Goal: Task Accomplishment & Management: Manage account settings

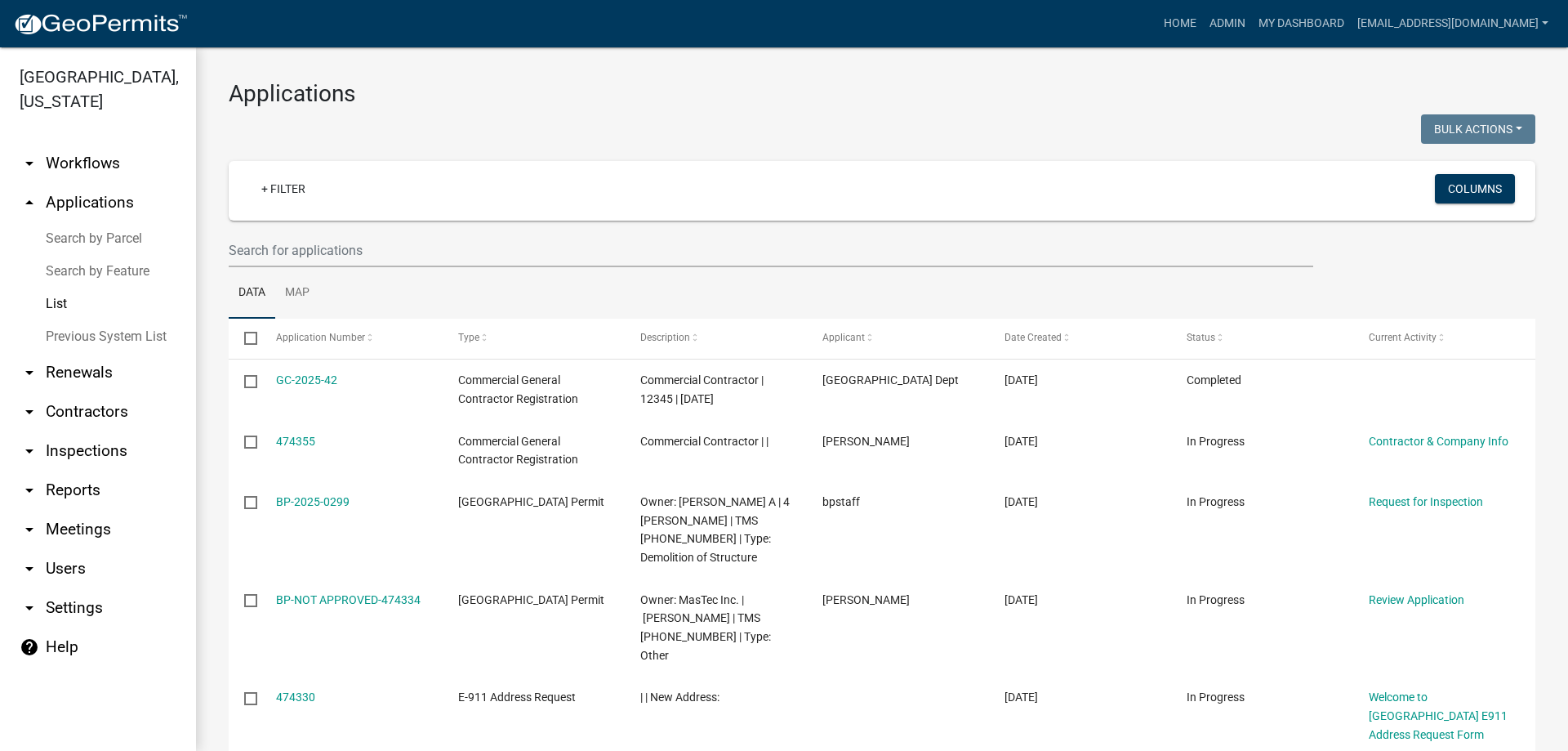
select select "3: 100"
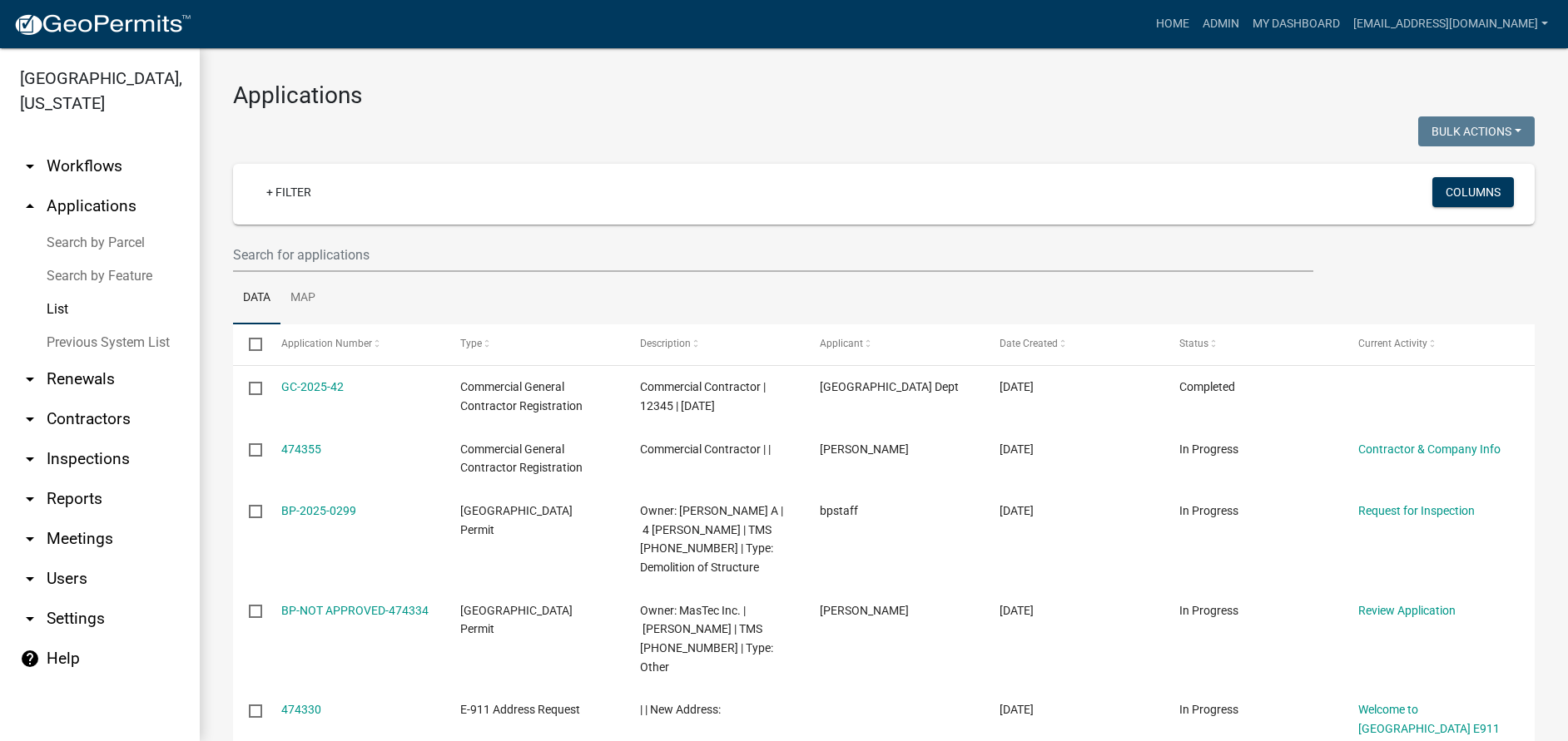
click at [61, 307] on link "List" at bounding box center [100, 309] width 200 height 33
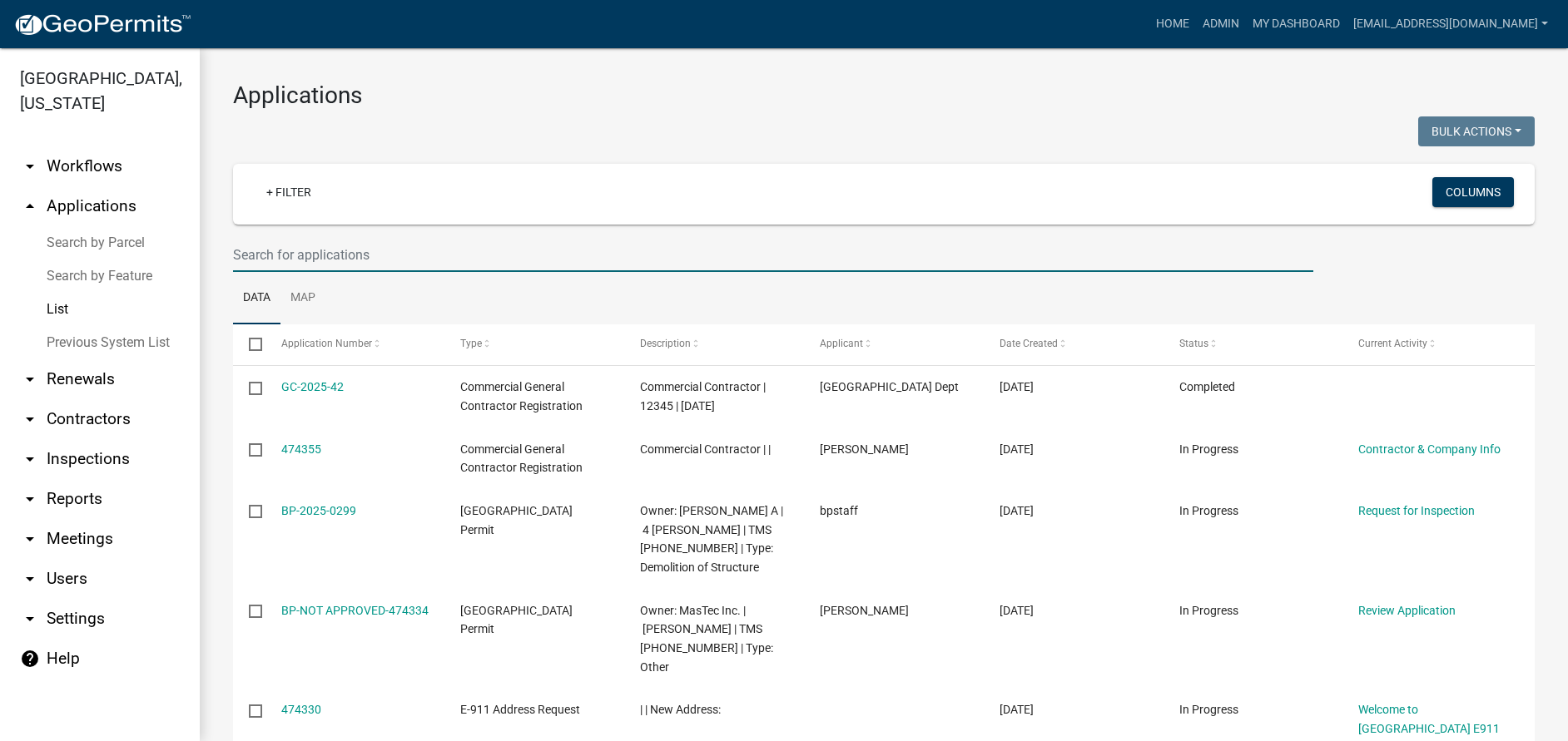
click at [387, 253] on input "text" at bounding box center [773, 255] width 1080 height 34
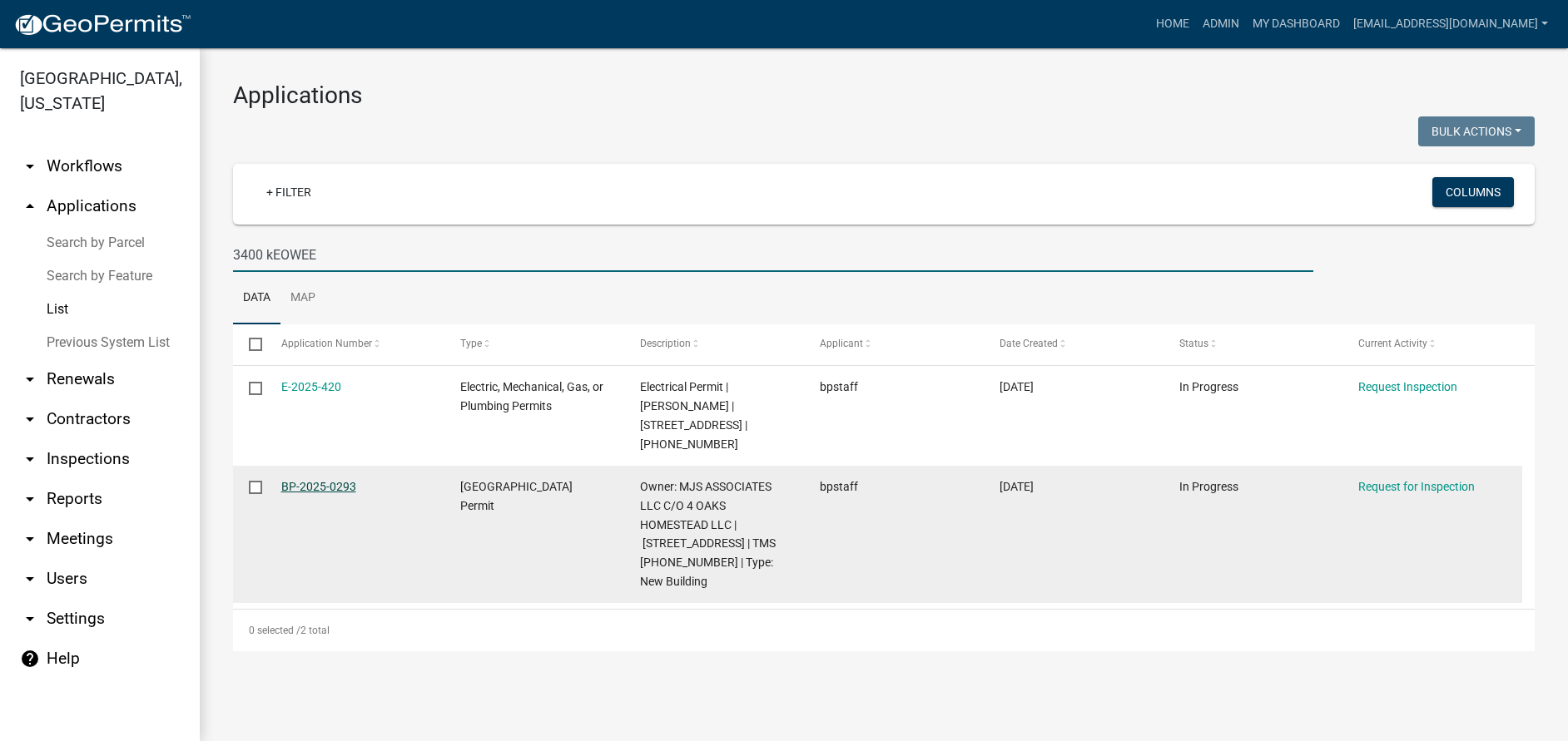
type input "3400 kEOWEE"
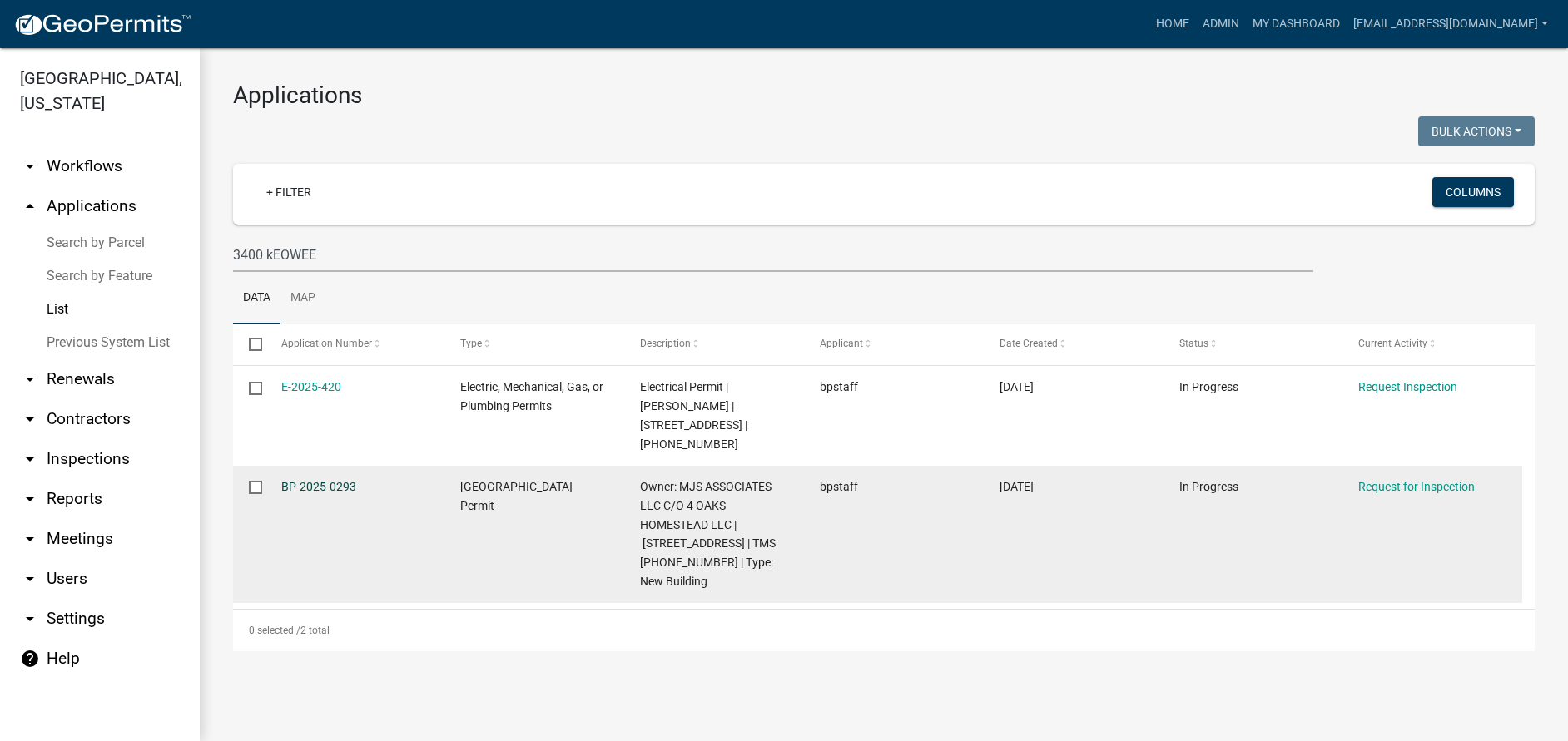
click at [329, 480] on link "BP-2025-0293" at bounding box center [318, 486] width 75 height 13
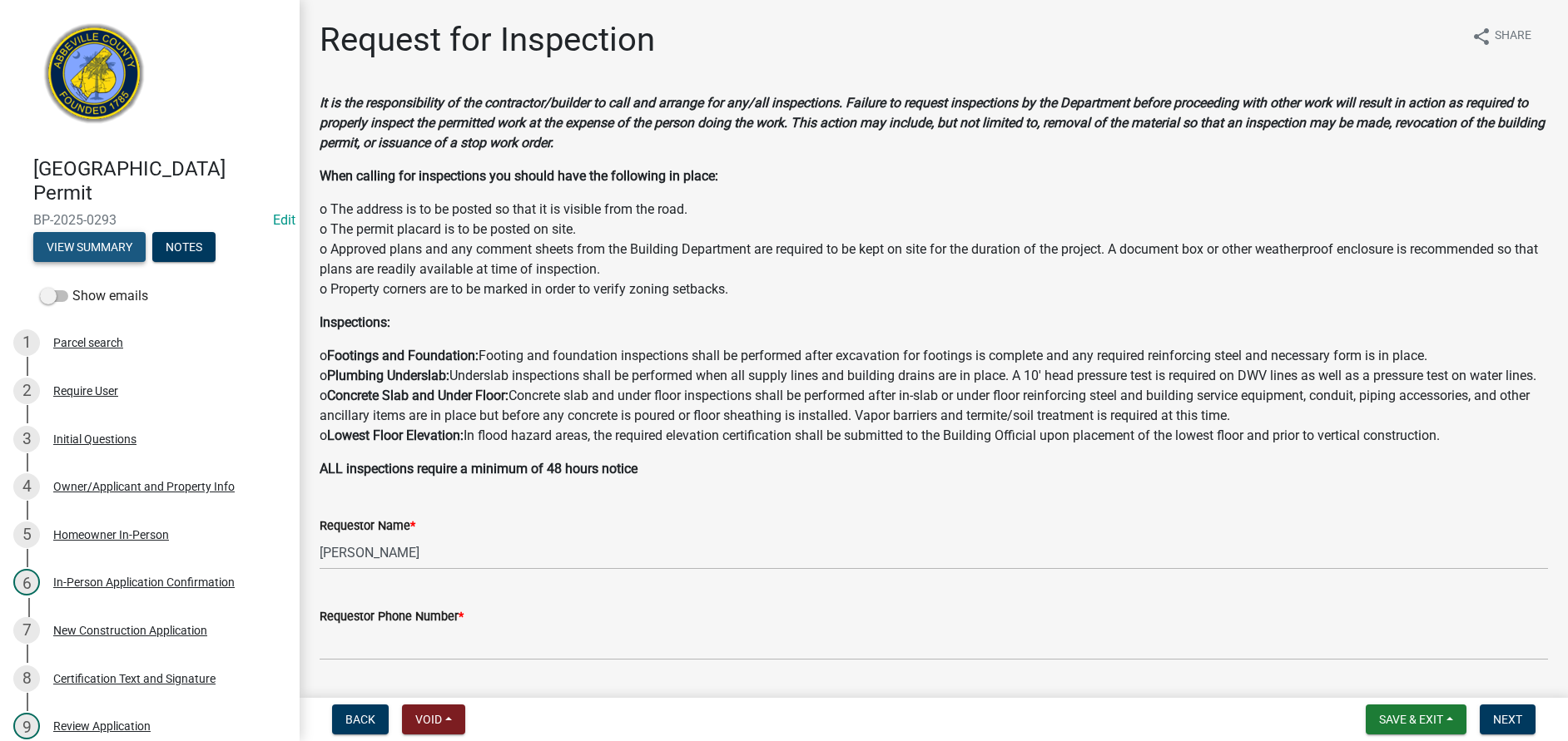
click at [111, 246] on button "View Summary" at bounding box center [89, 247] width 112 height 30
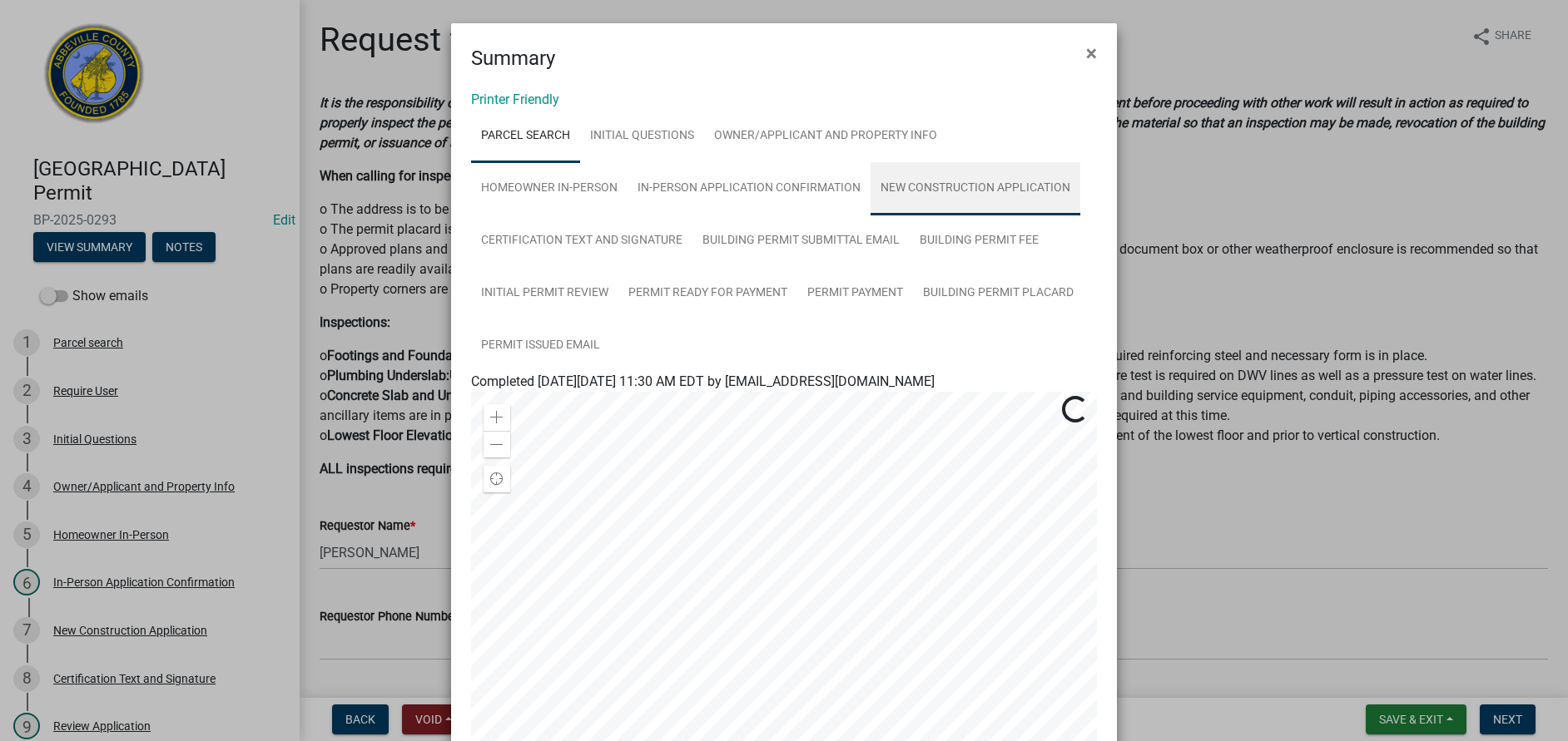
click at [950, 182] on link "New Construction Application" at bounding box center [975, 189] width 210 height 53
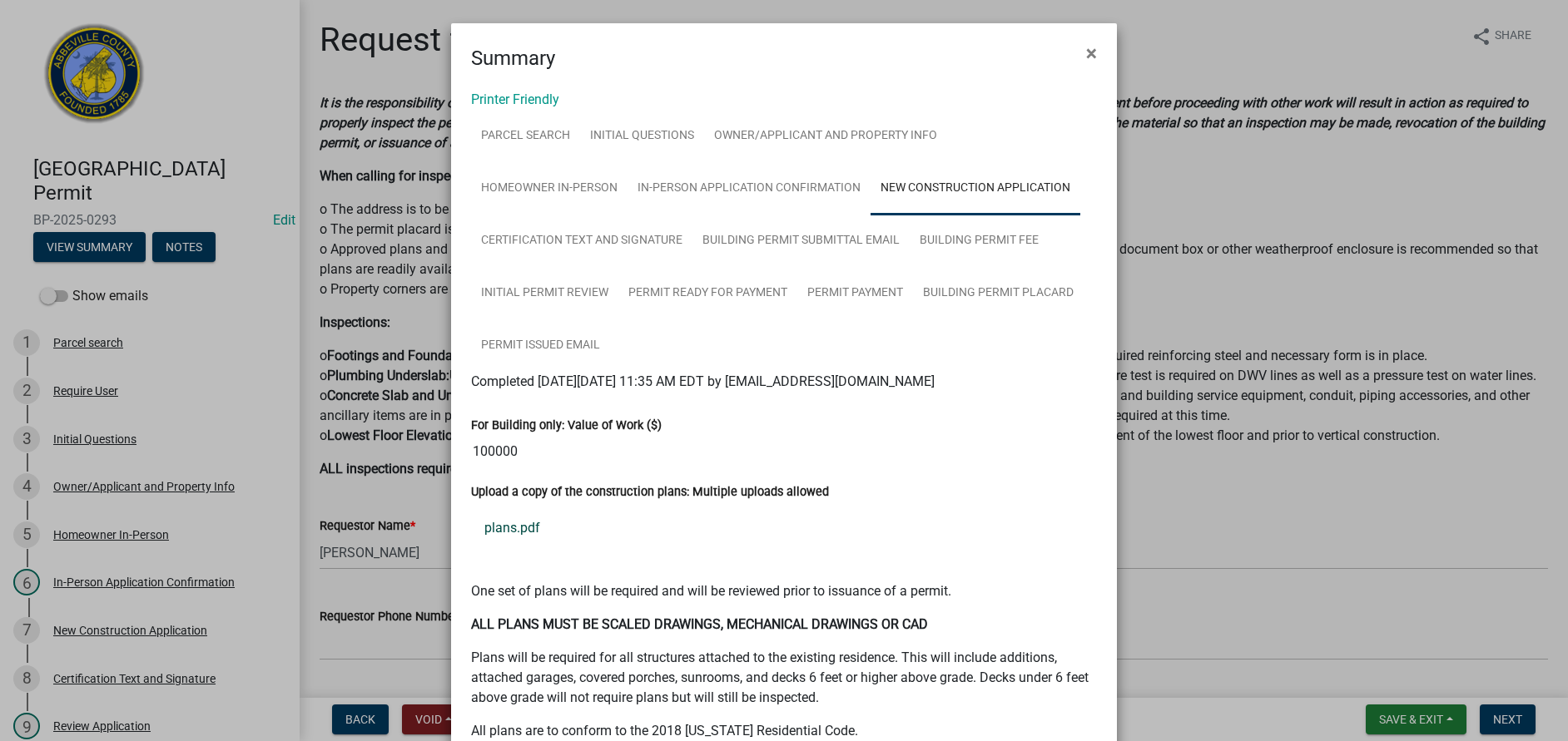
click at [507, 527] on link "plans.pdf" at bounding box center [784, 528] width 626 height 40
click at [1086, 48] on span "×" at bounding box center [1091, 53] width 10 height 24
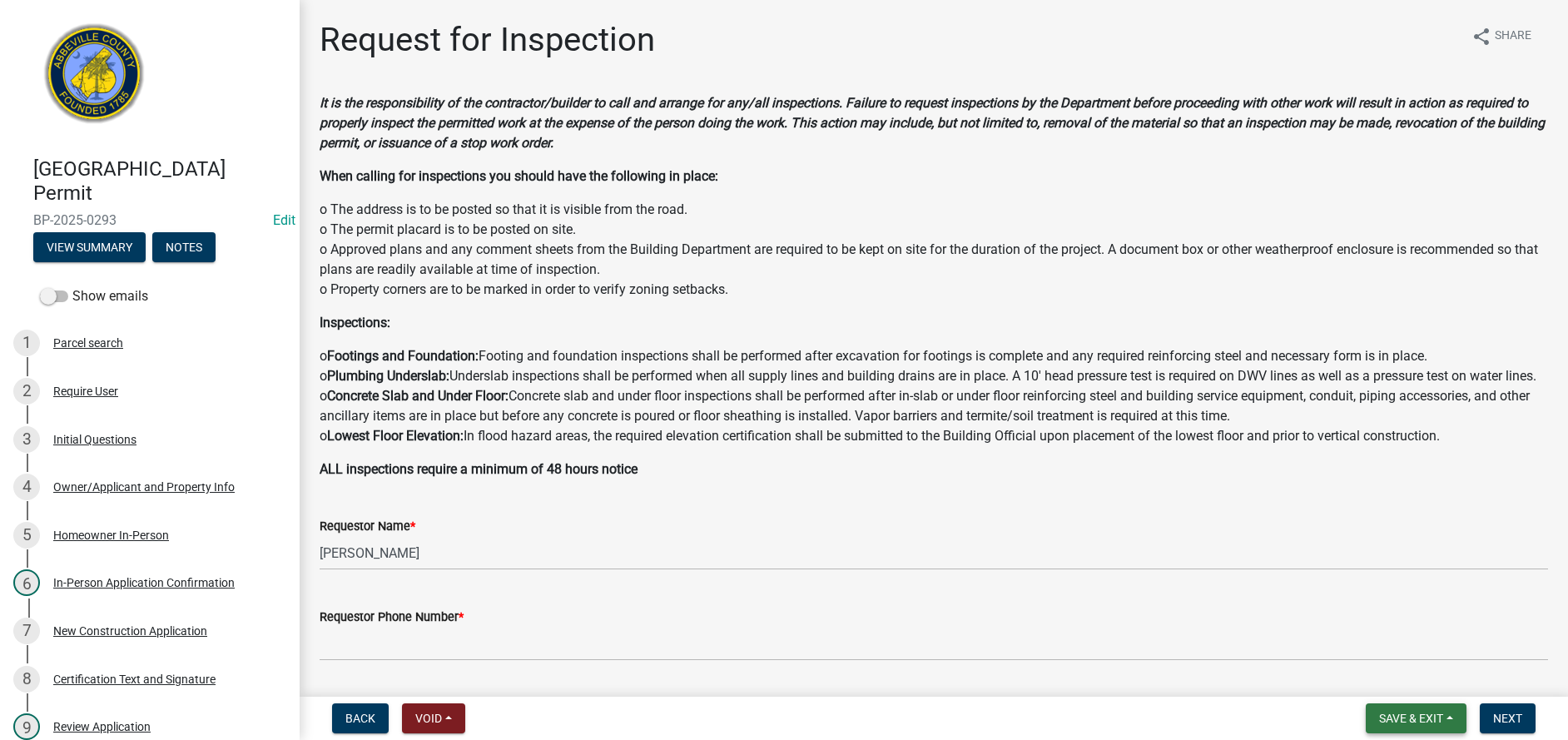
click at [1407, 715] on span "Save & Exit" at bounding box center [1410, 718] width 64 height 13
click at [1391, 678] on button "Save & Exit" at bounding box center [1400, 674] width 133 height 40
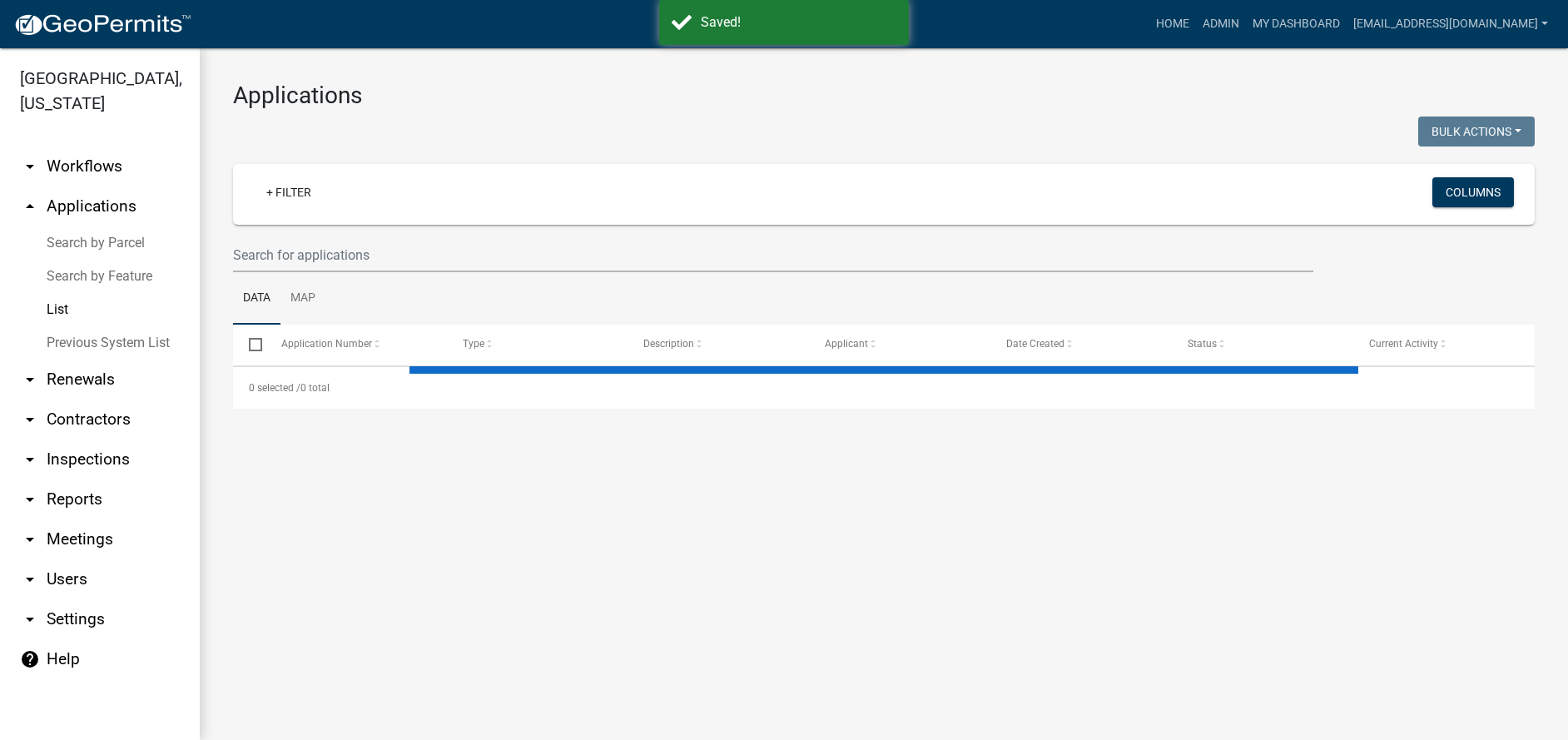
select select "3: 100"
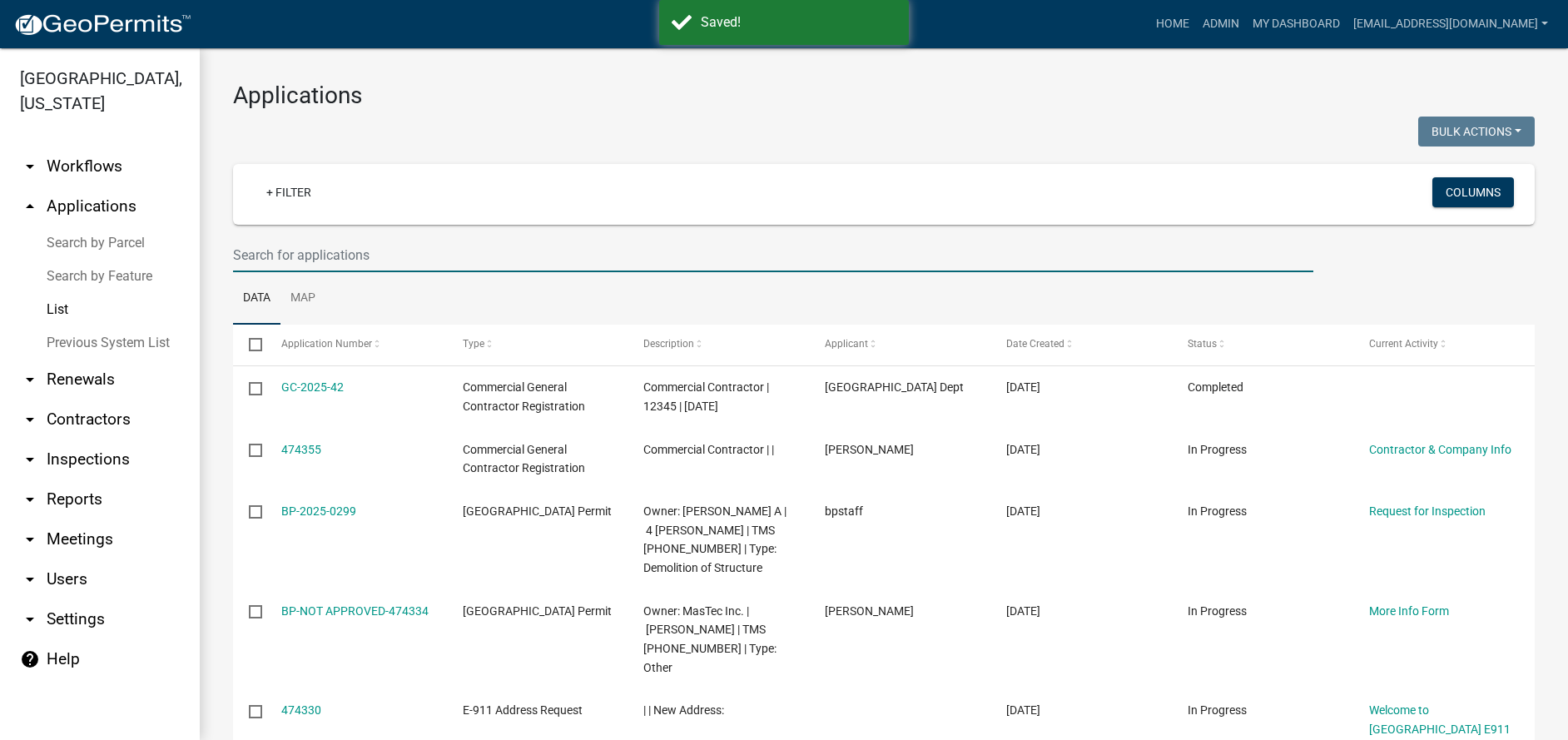
click at [403, 256] on input "text" at bounding box center [773, 255] width 1080 height 34
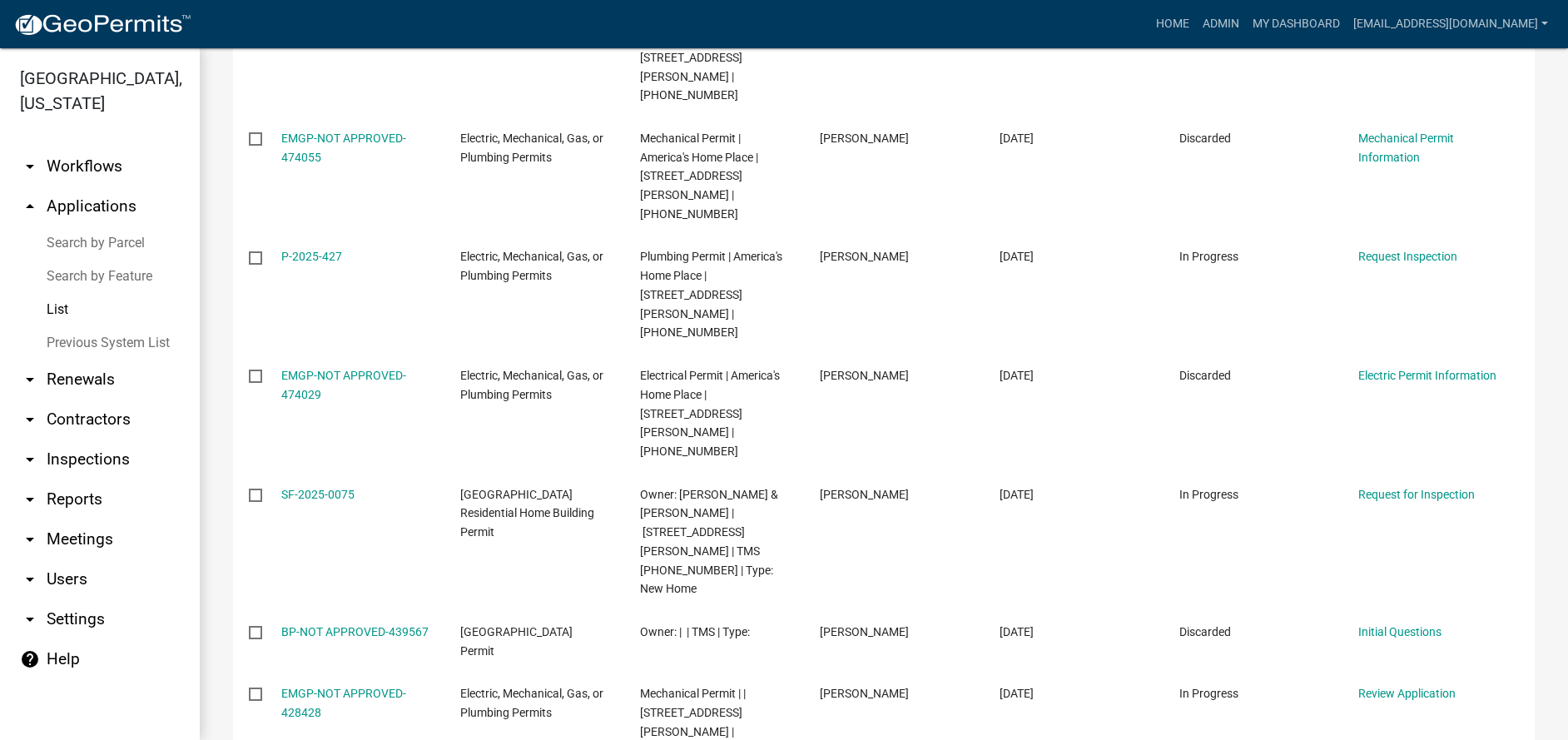
scroll to position [647, 0]
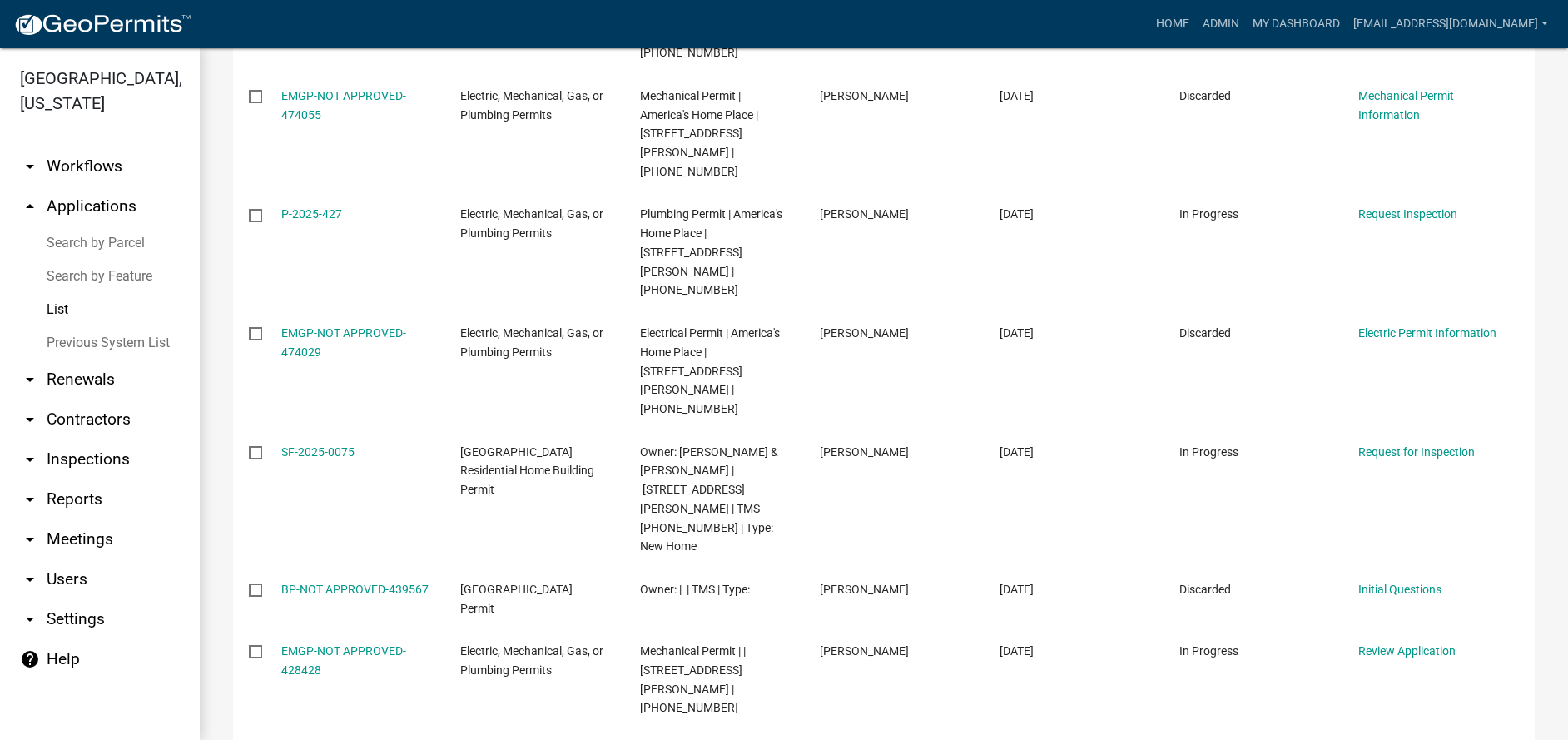
click at [1554, 97] on div "Applications Bulk Actions Void Expire Lock Withdraw + Filter Columns 558 sTEVEN…" at bounding box center [884, 174] width 1368 height 1546
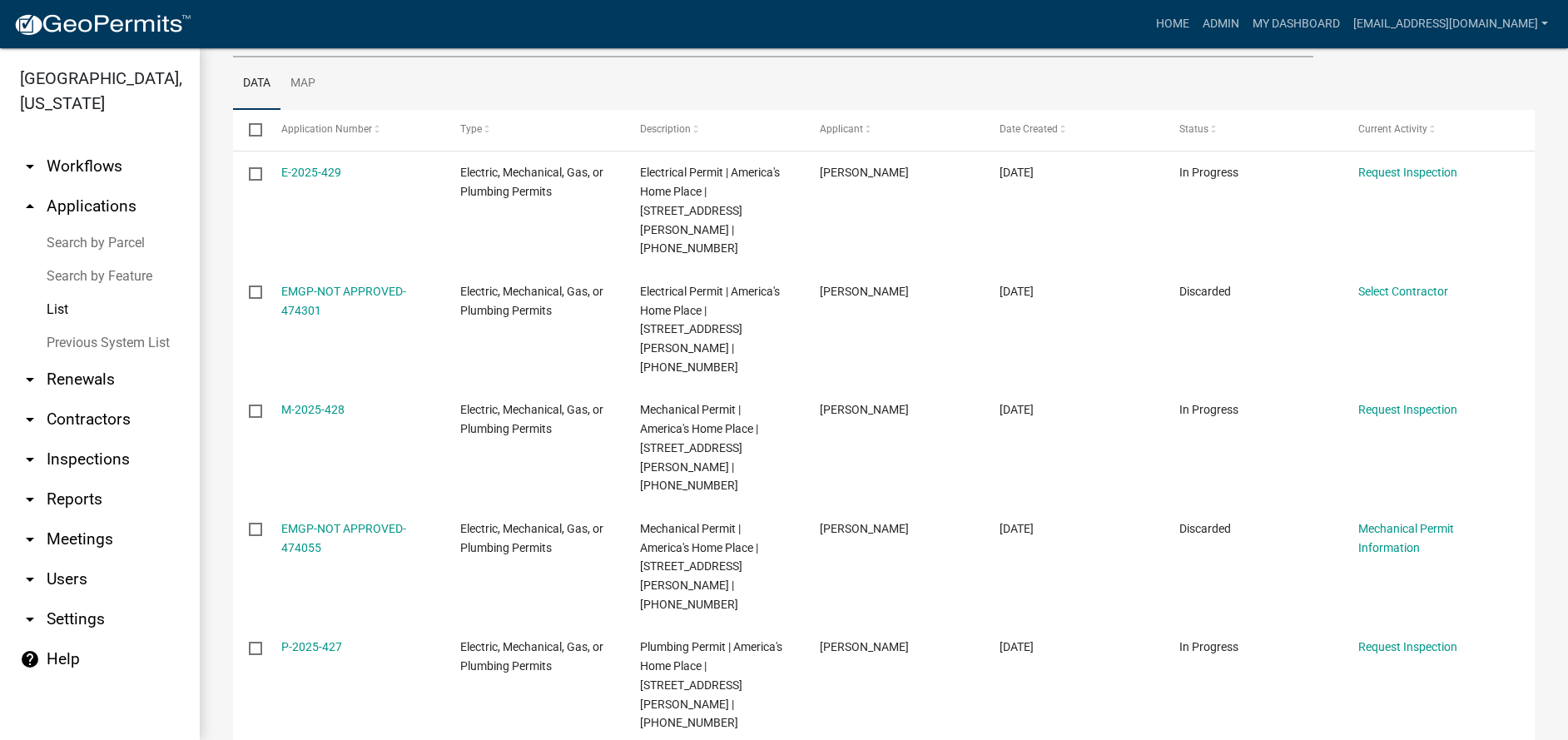
scroll to position [0, 0]
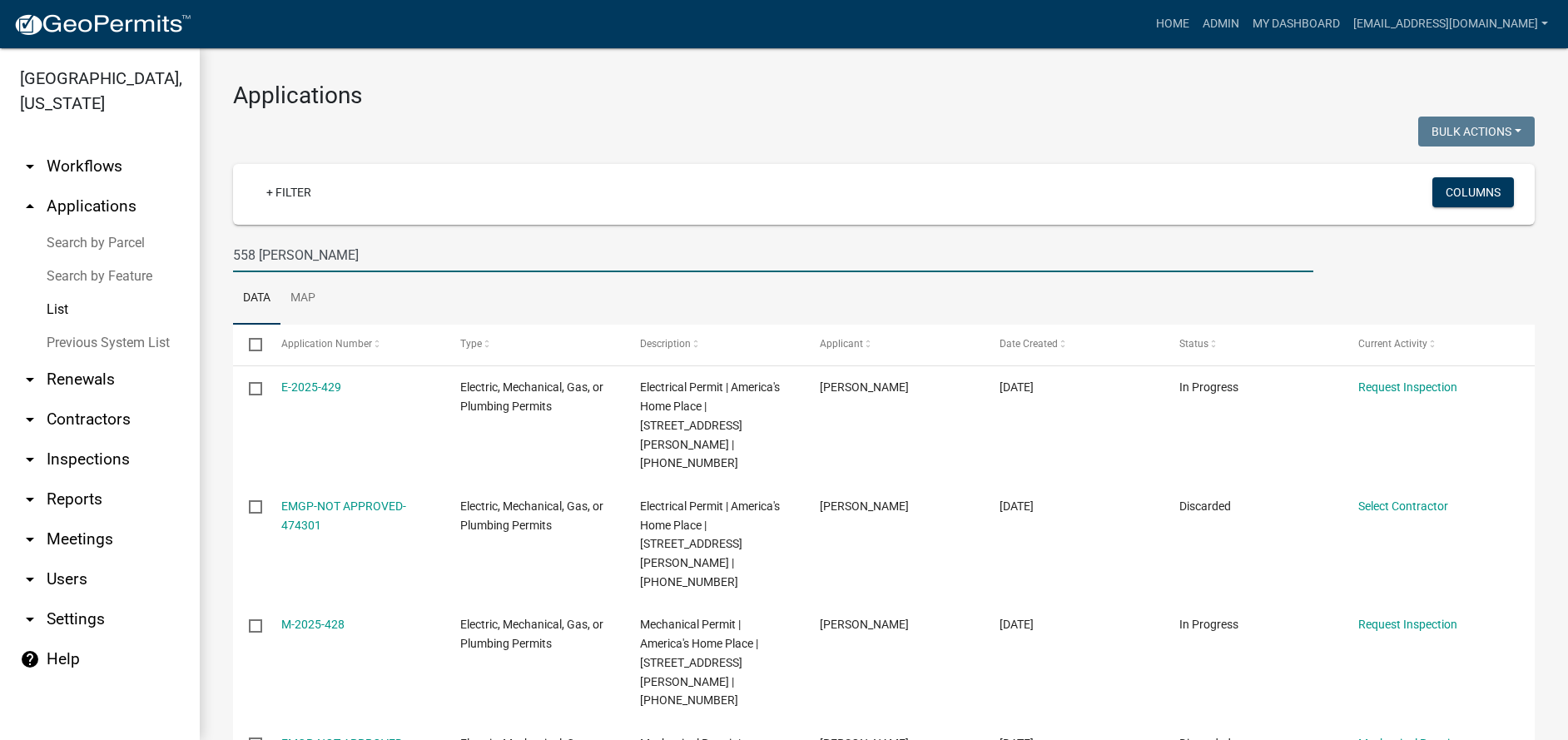
click at [340, 252] on input "558 sTEVENSON" at bounding box center [773, 255] width 1080 height 34
type input "5"
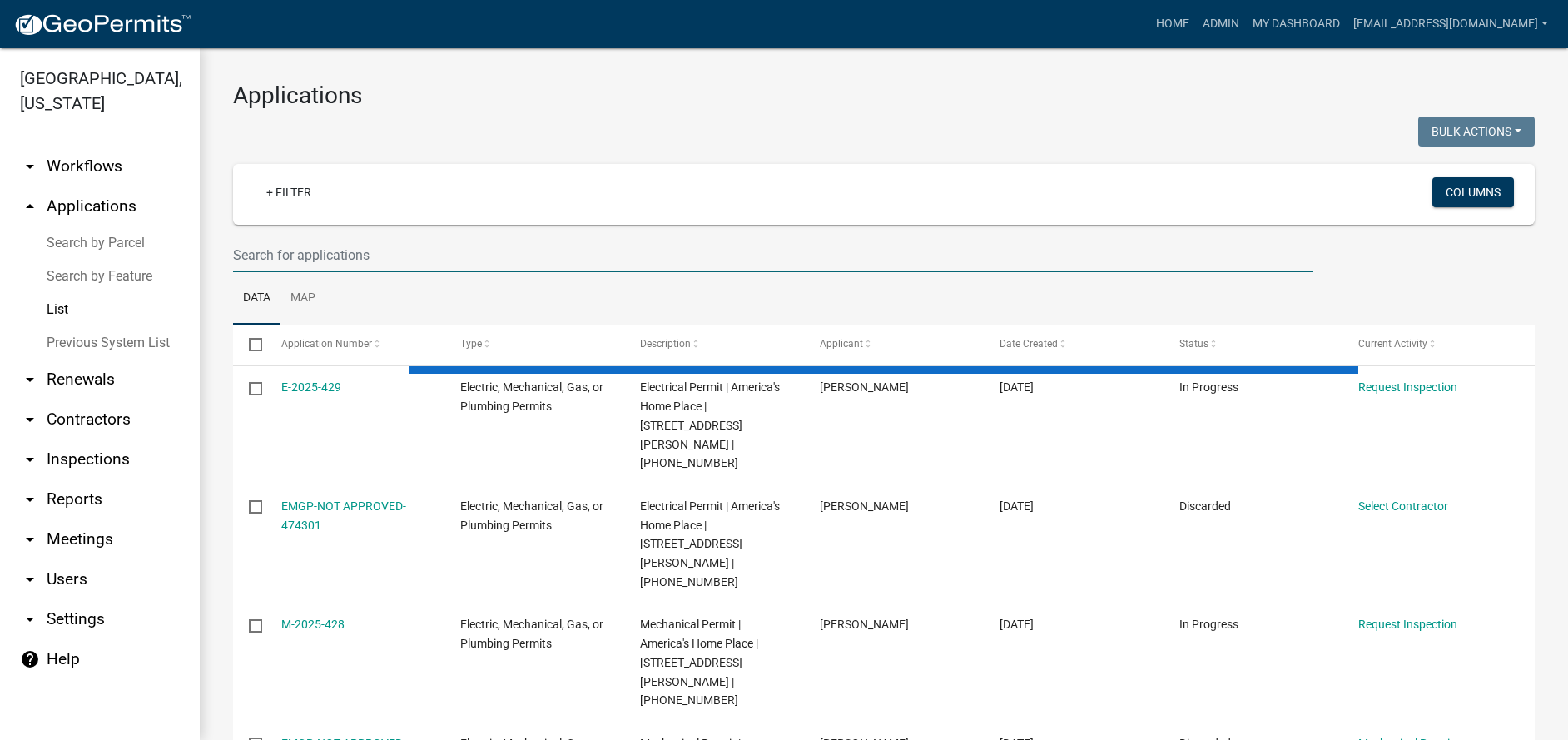
select select "3: 100"
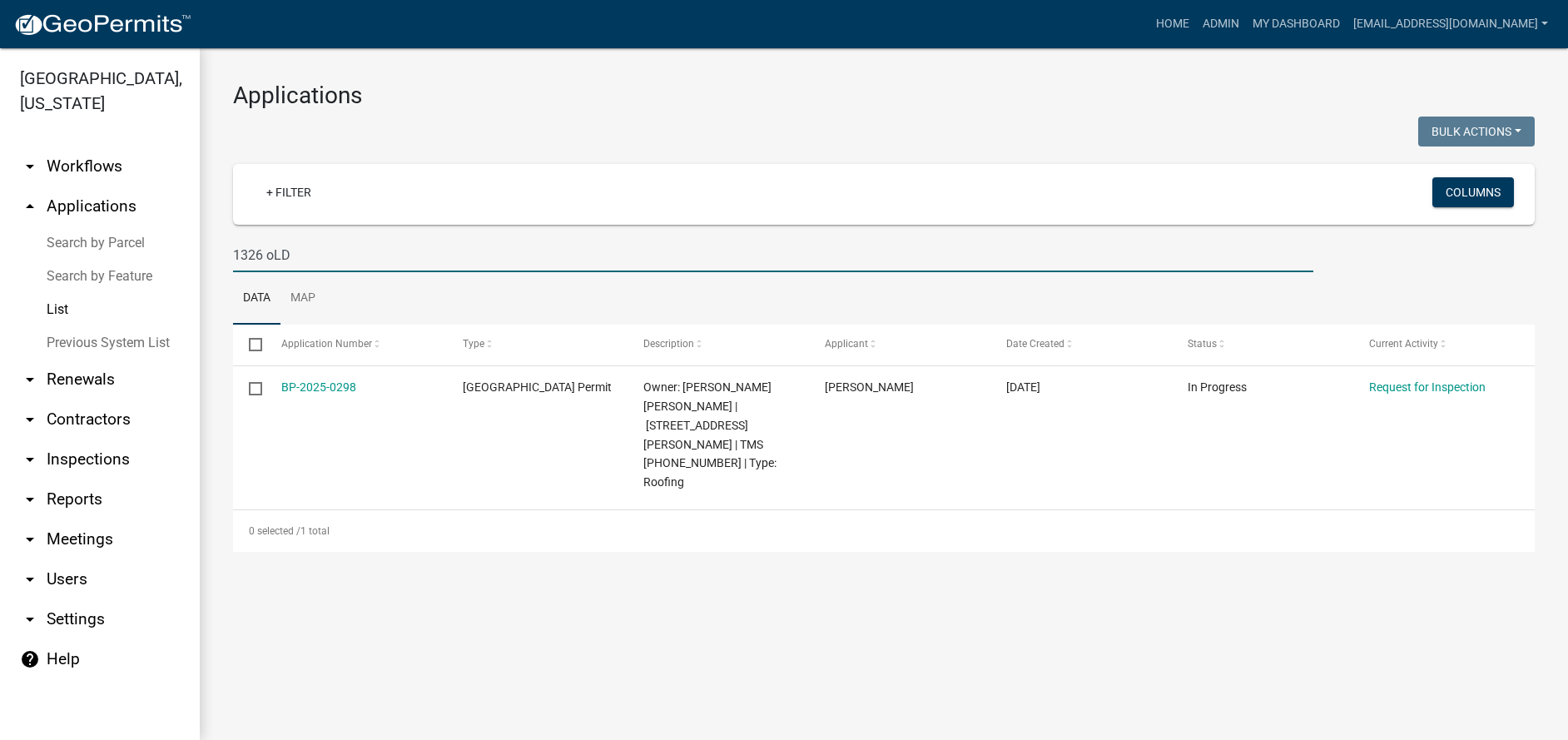
click at [315, 256] on input "1326 oLD" at bounding box center [773, 255] width 1080 height 34
type input "1"
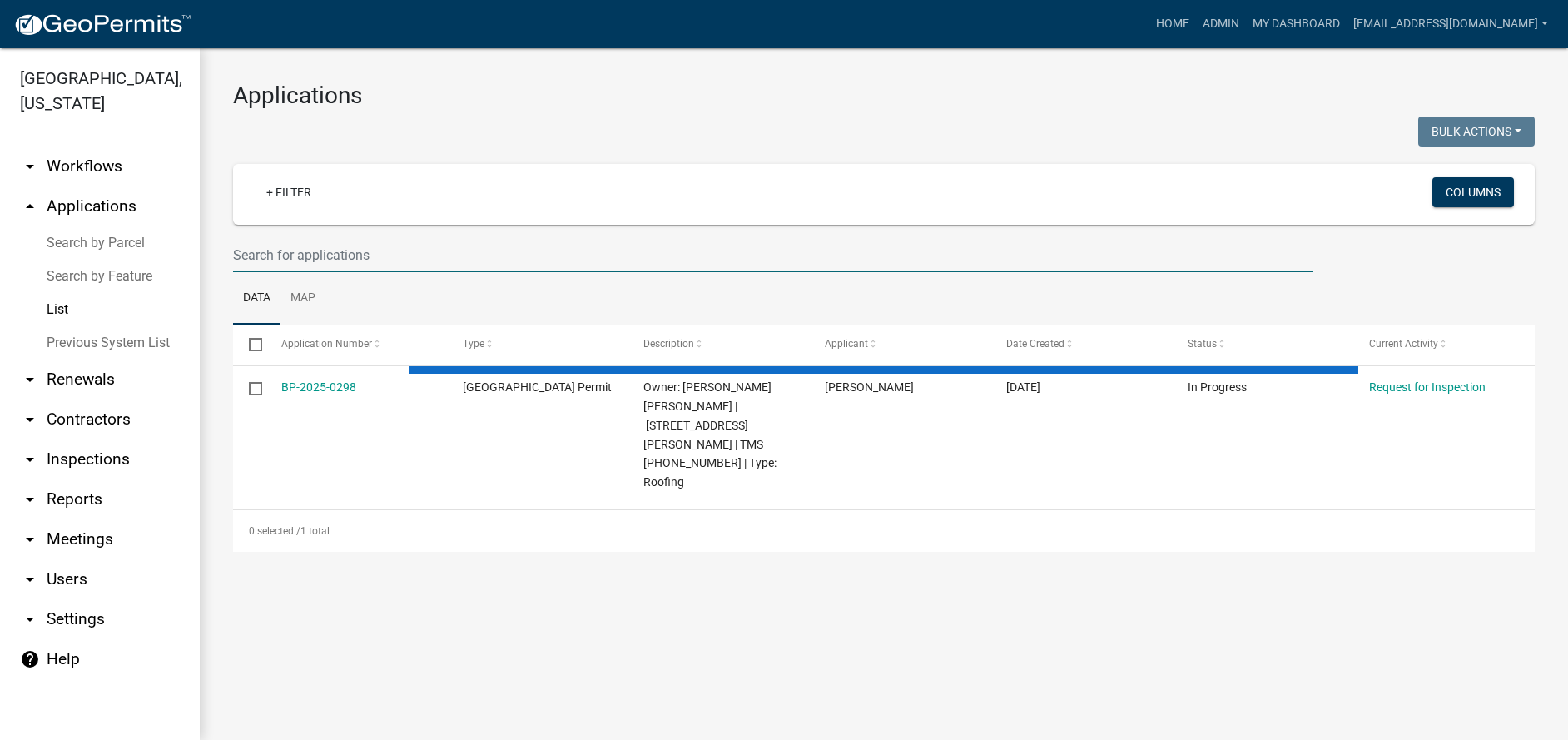
select select "3: 100"
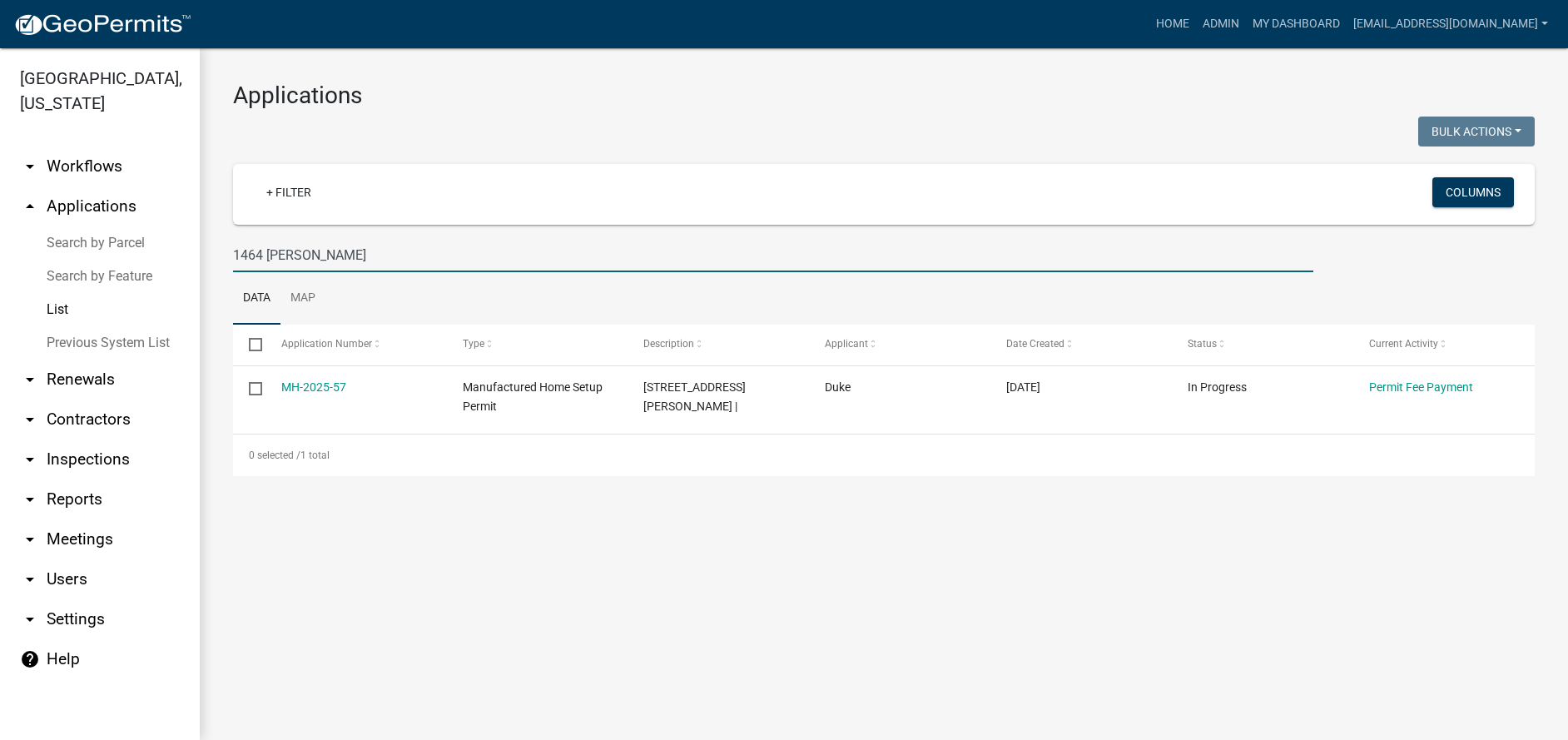
click at [313, 253] on input "1464 Tom" at bounding box center [773, 255] width 1080 height 34
type input "1"
select select "3: 100"
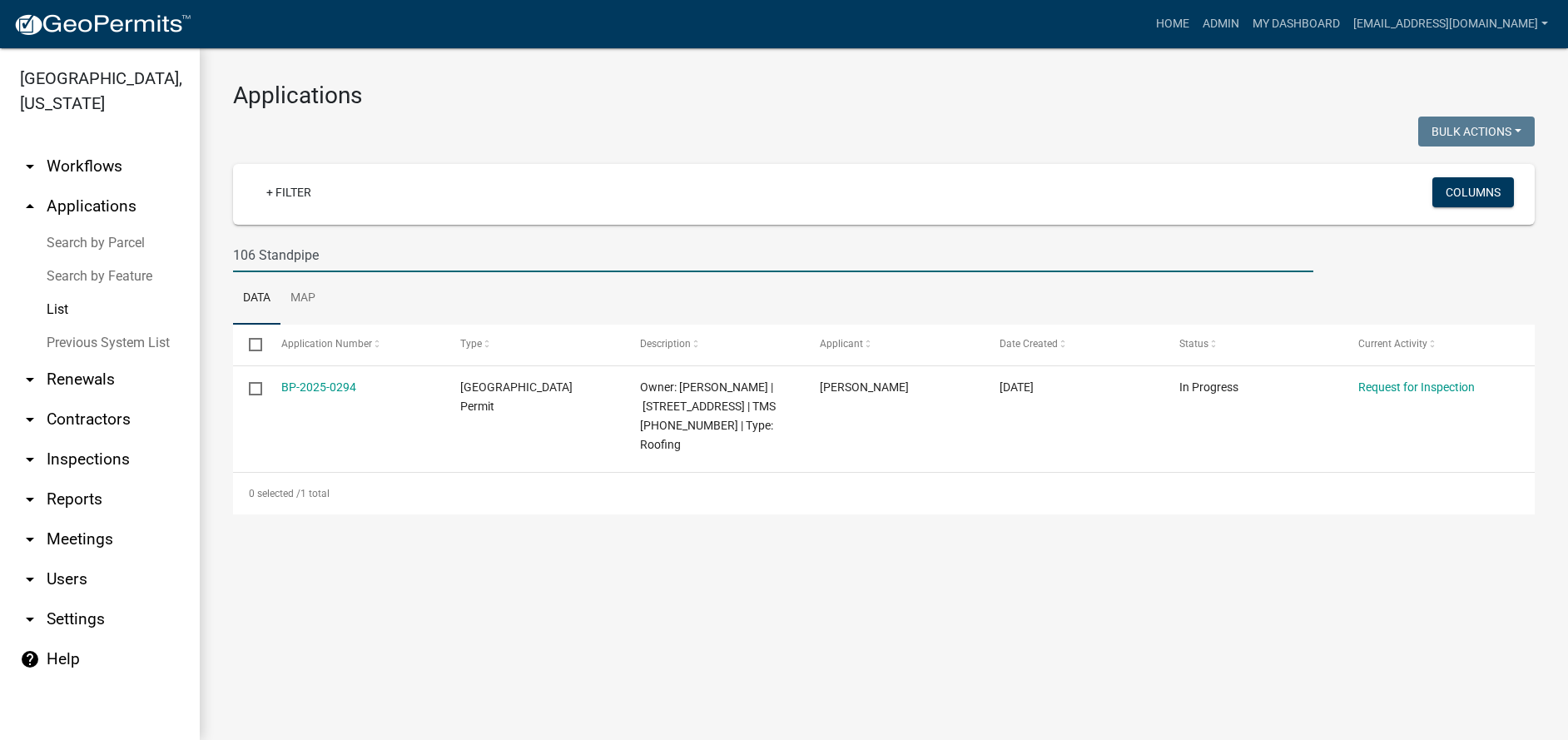
click at [376, 251] on input "106 Standpipe" at bounding box center [773, 255] width 1080 height 34
type input "1"
select select "3: 100"
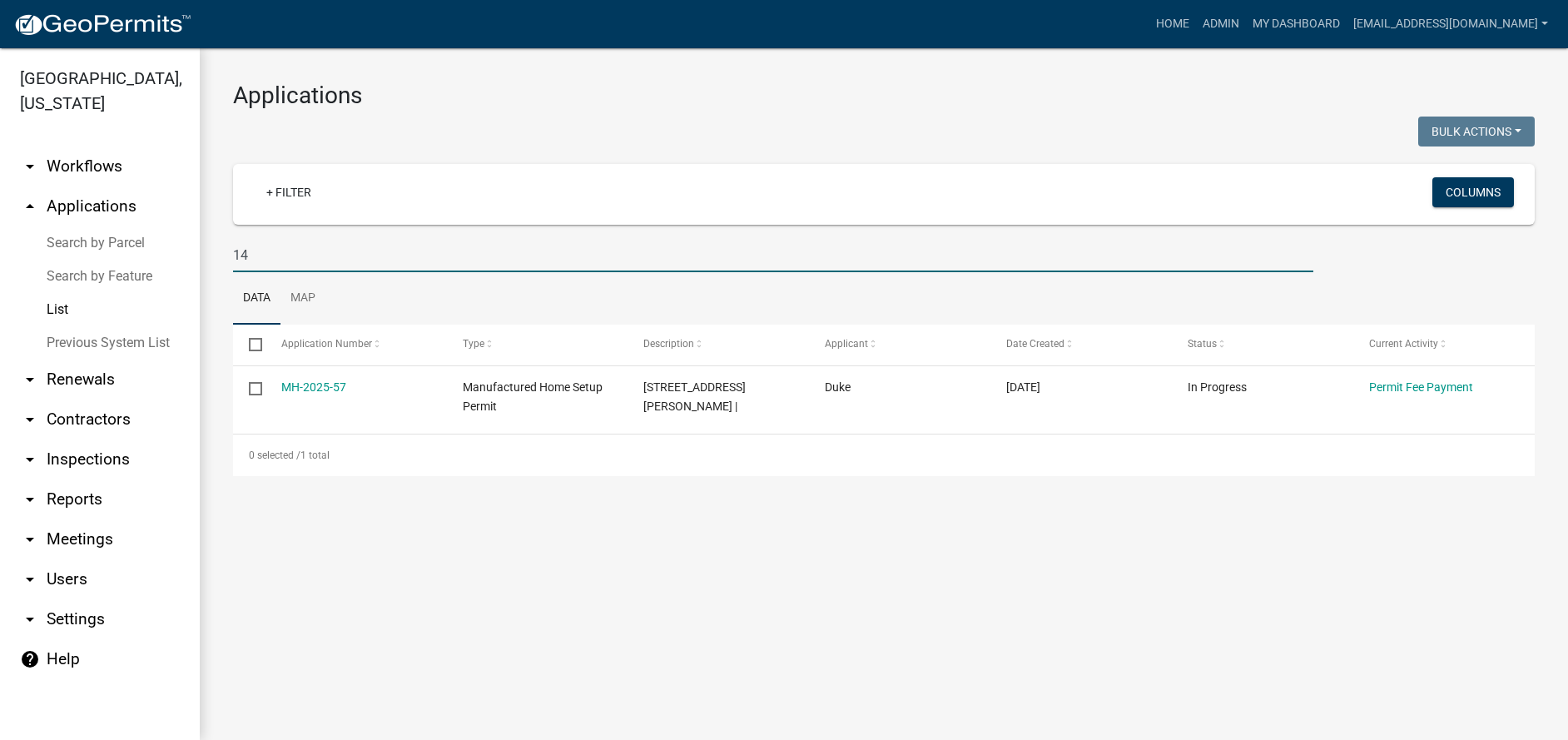
type input "1"
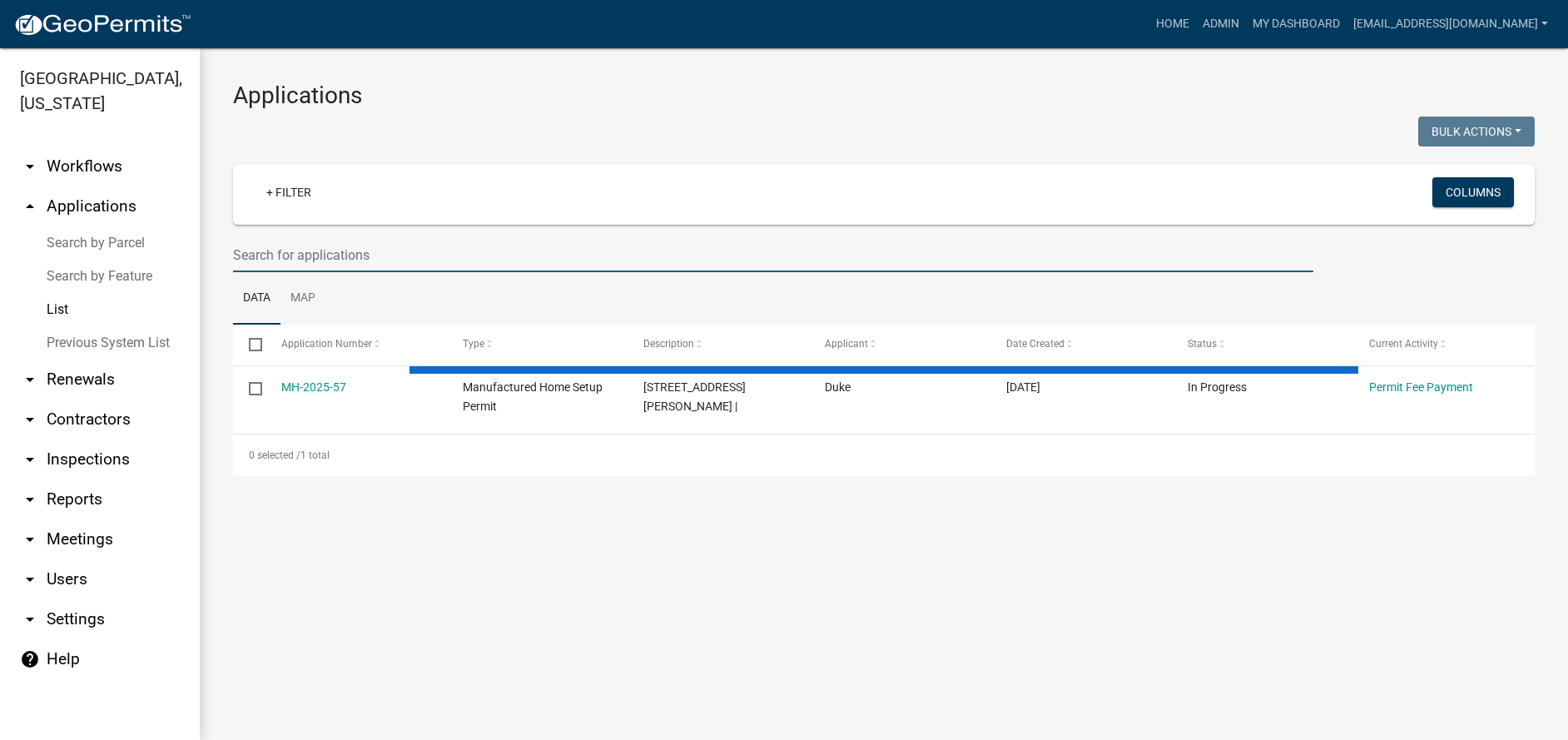
type input "1"
select select "3: 100"
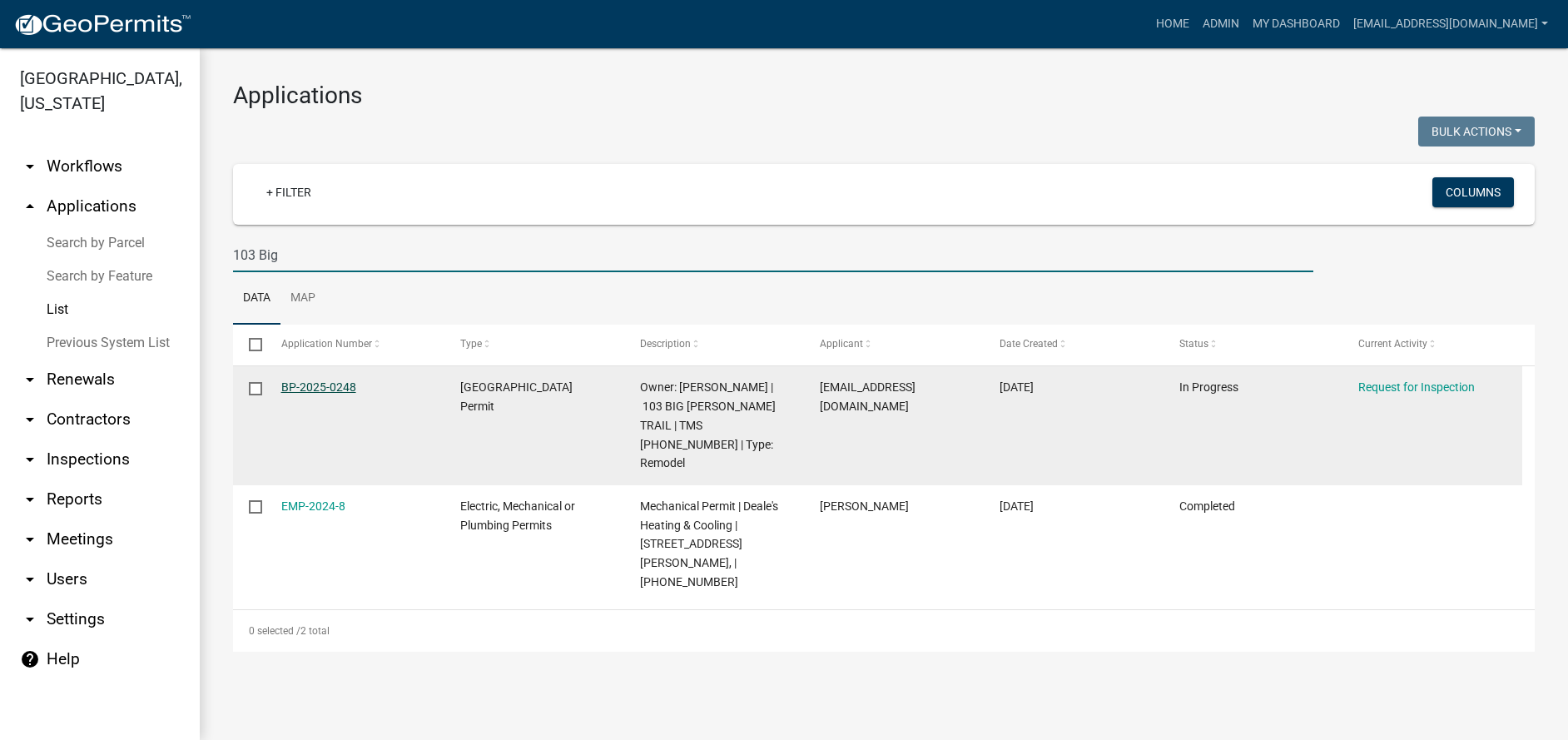
type input "103 Big"
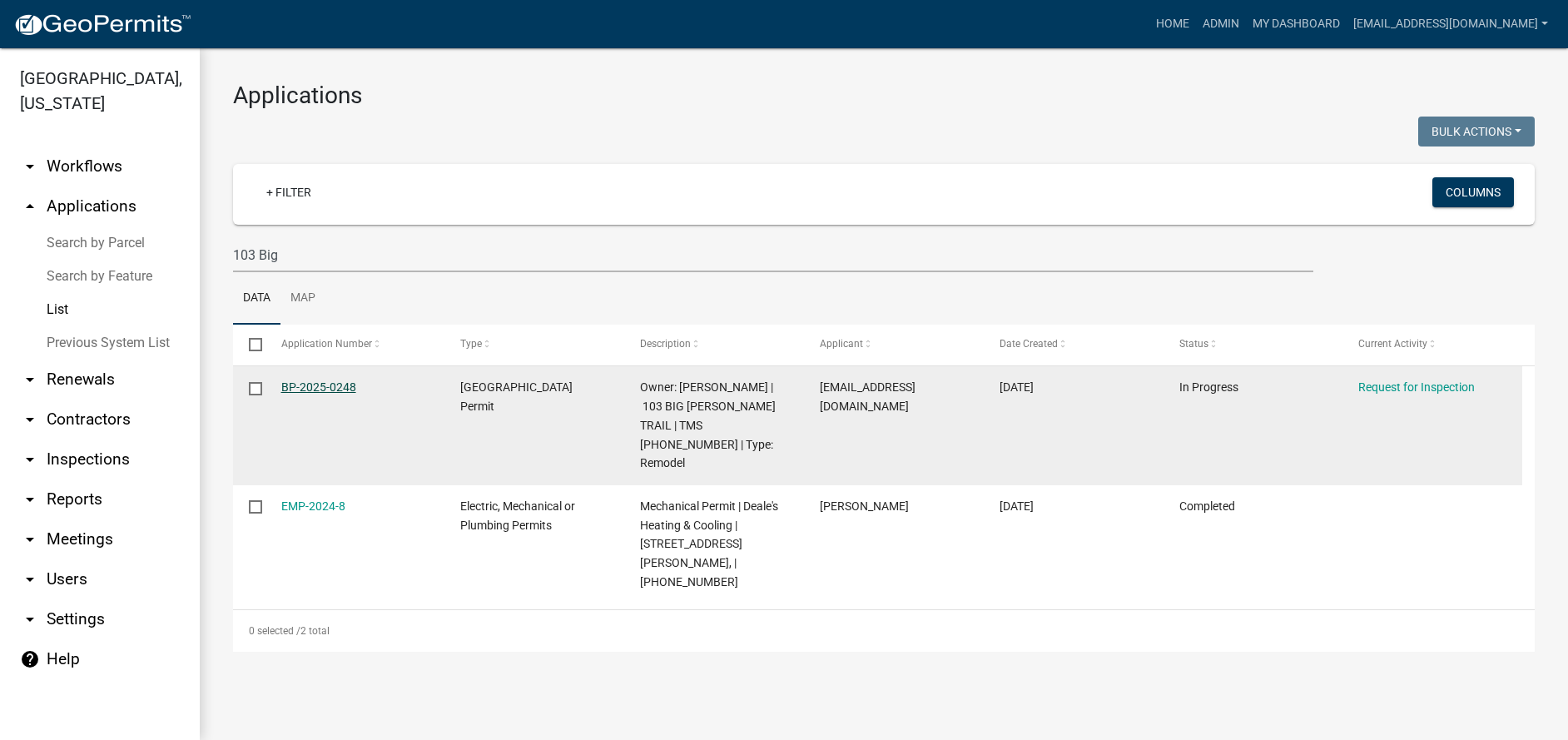
click at [318, 384] on link "BP-2025-0248" at bounding box center [318, 387] width 75 height 13
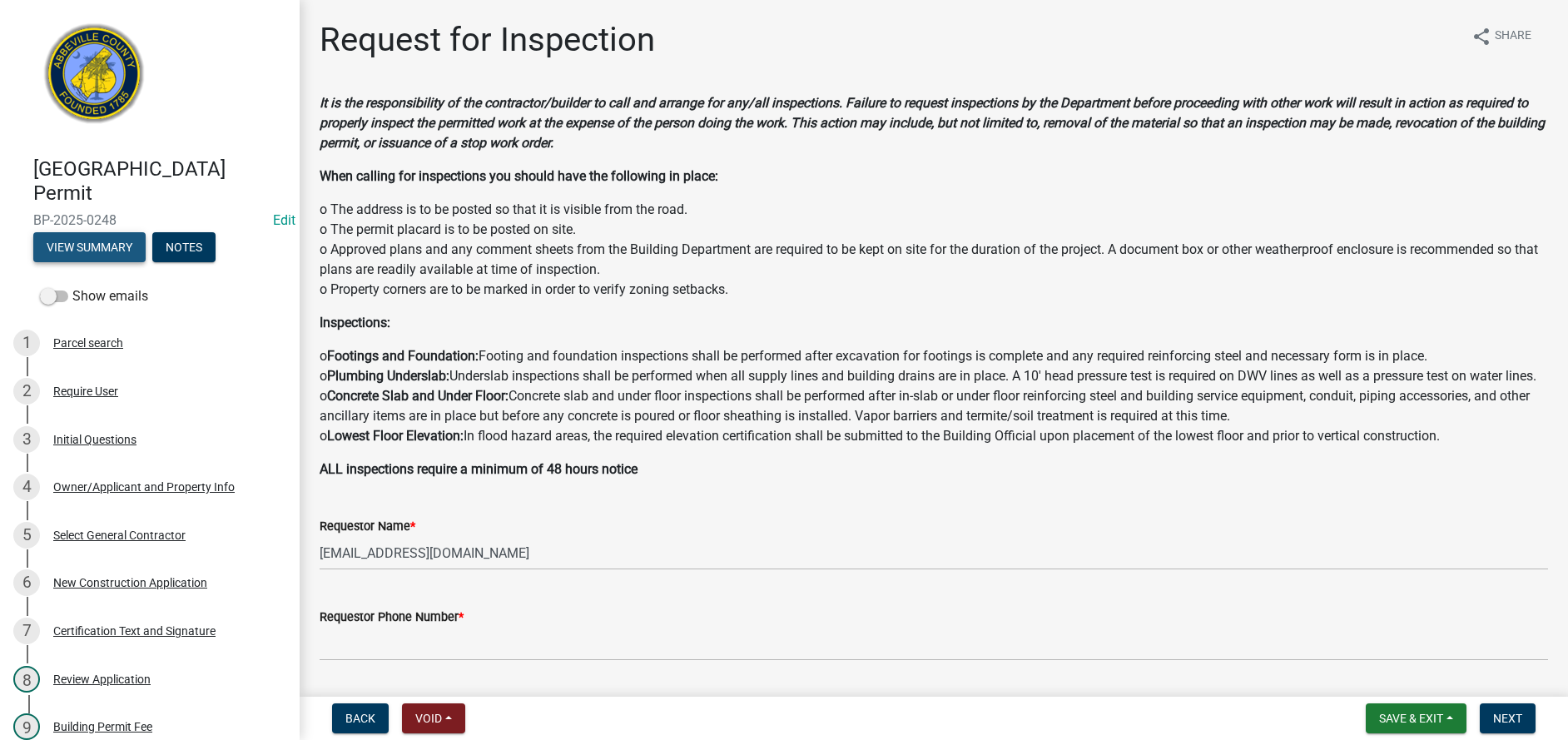
click at [103, 248] on button "View Summary" at bounding box center [89, 247] width 112 height 30
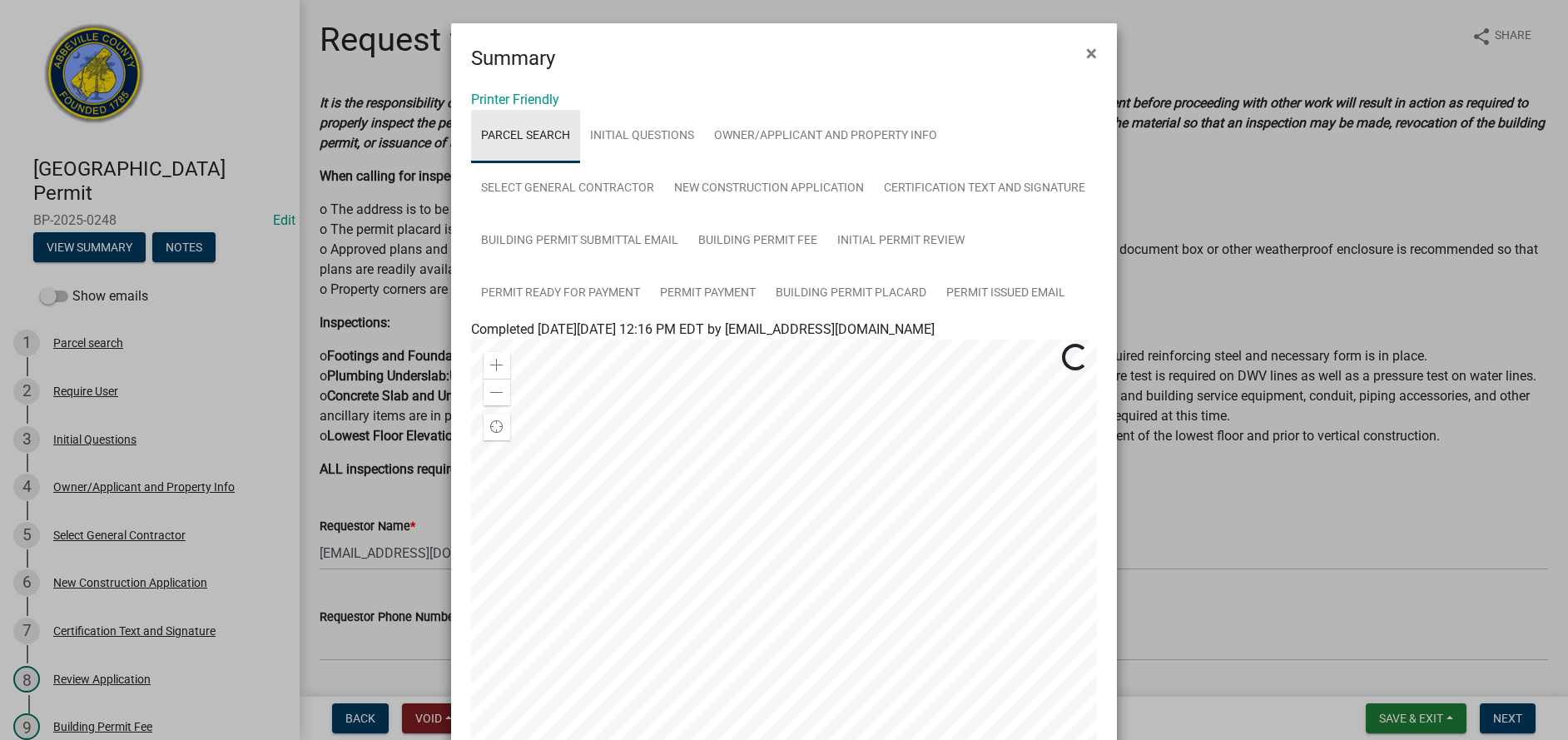
click at [516, 134] on link "Parcel search" at bounding box center [526, 137] width 109 height 53
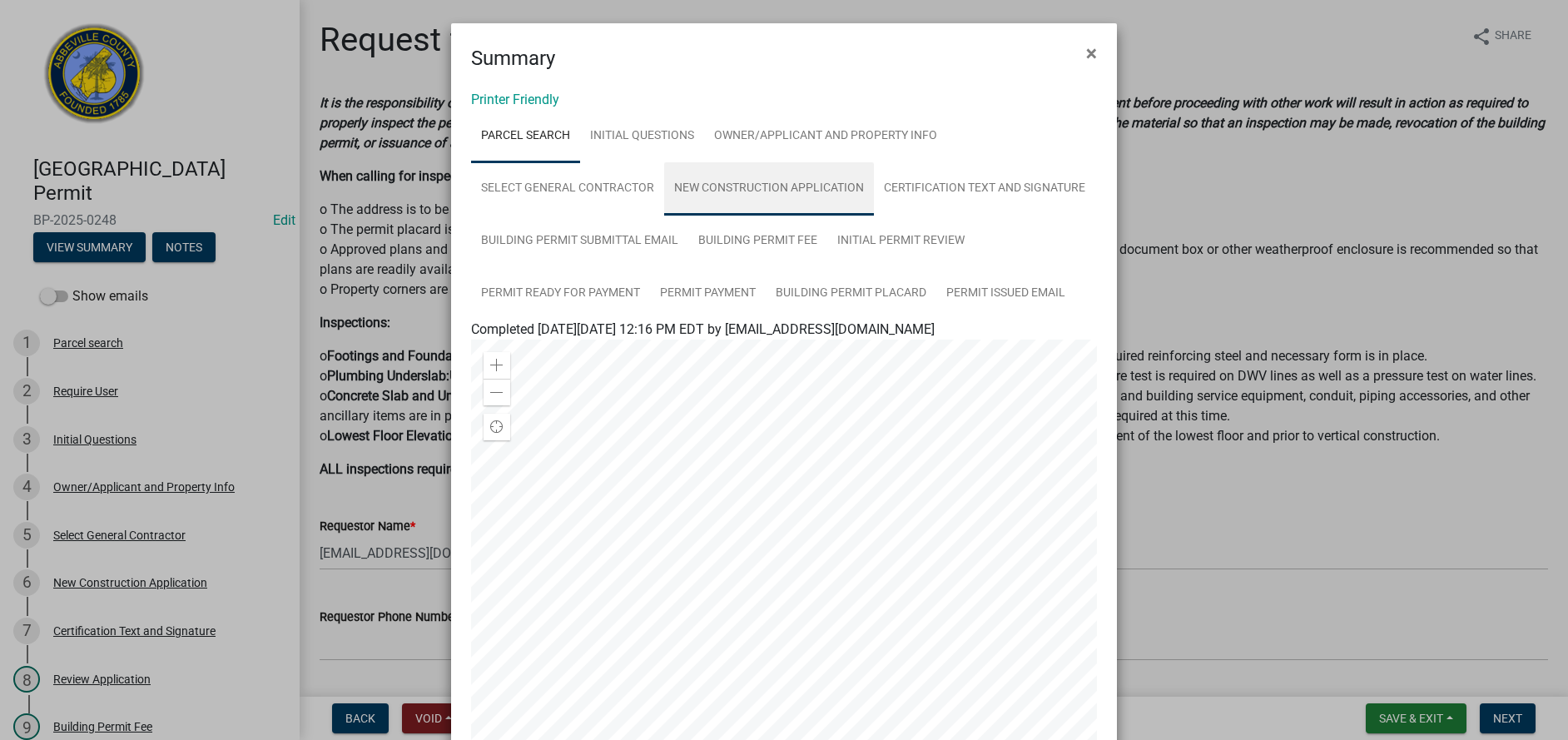
click at [732, 179] on link "New Construction Application" at bounding box center [769, 189] width 210 height 53
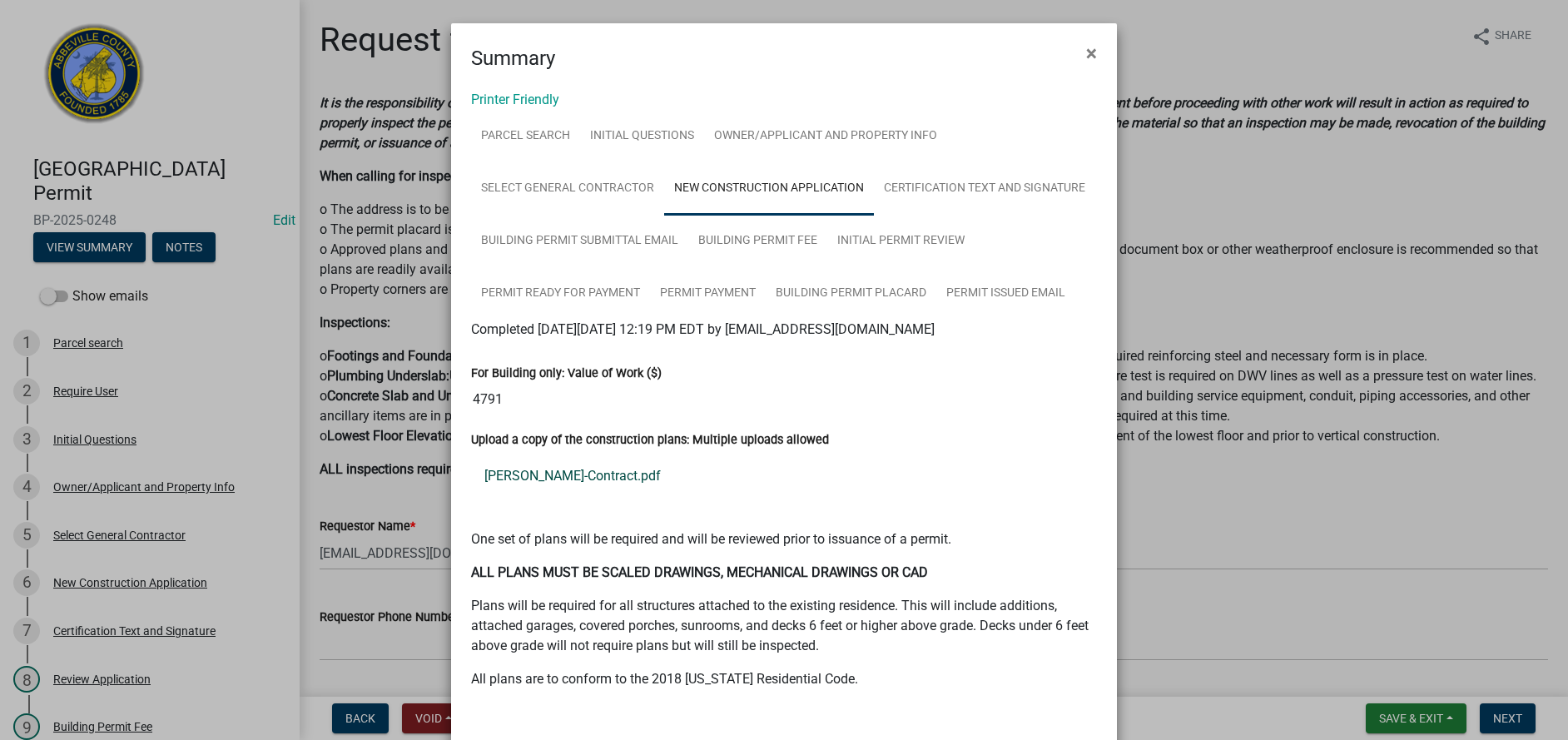
click at [552, 471] on link "Diane Fayer-Contract.pdf" at bounding box center [784, 476] width 626 height 40
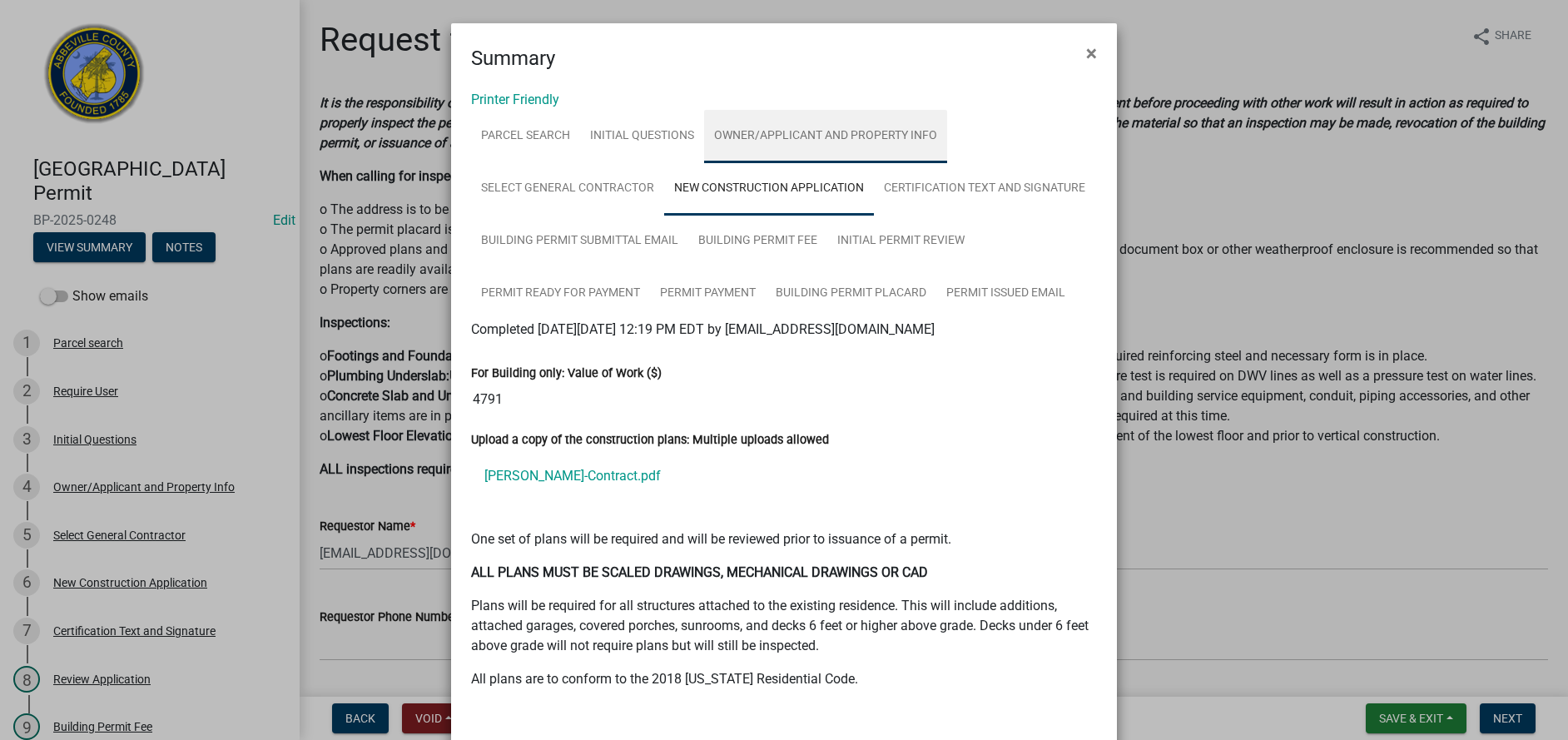
click at [813, 134] on link "Owner/Applicant and Property Info" at bounding box center [826, 137] width 243 height 53
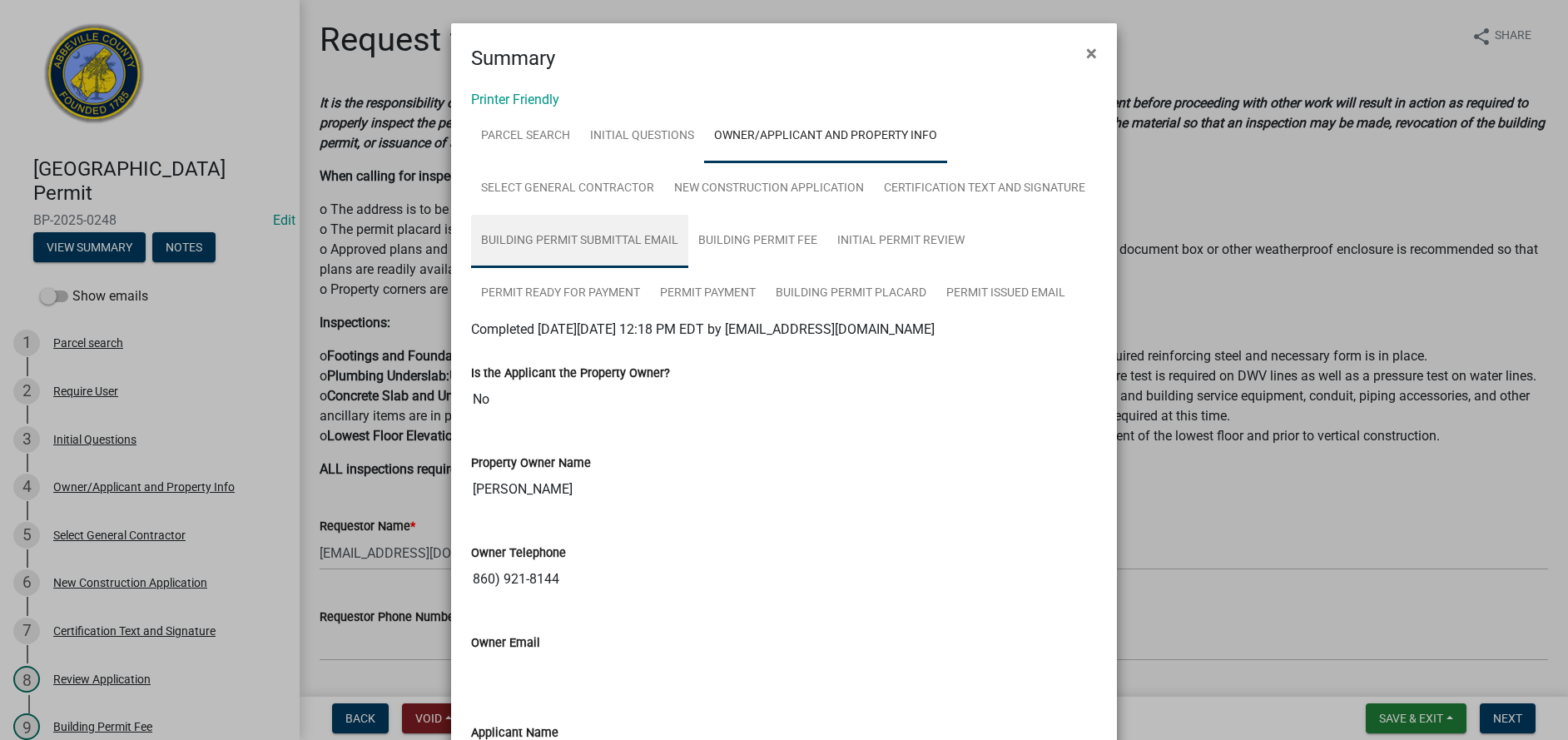
click at [577, 236] on link "Building Permit Submittal Email" at bounding box center [580, 241] width 218 height 53
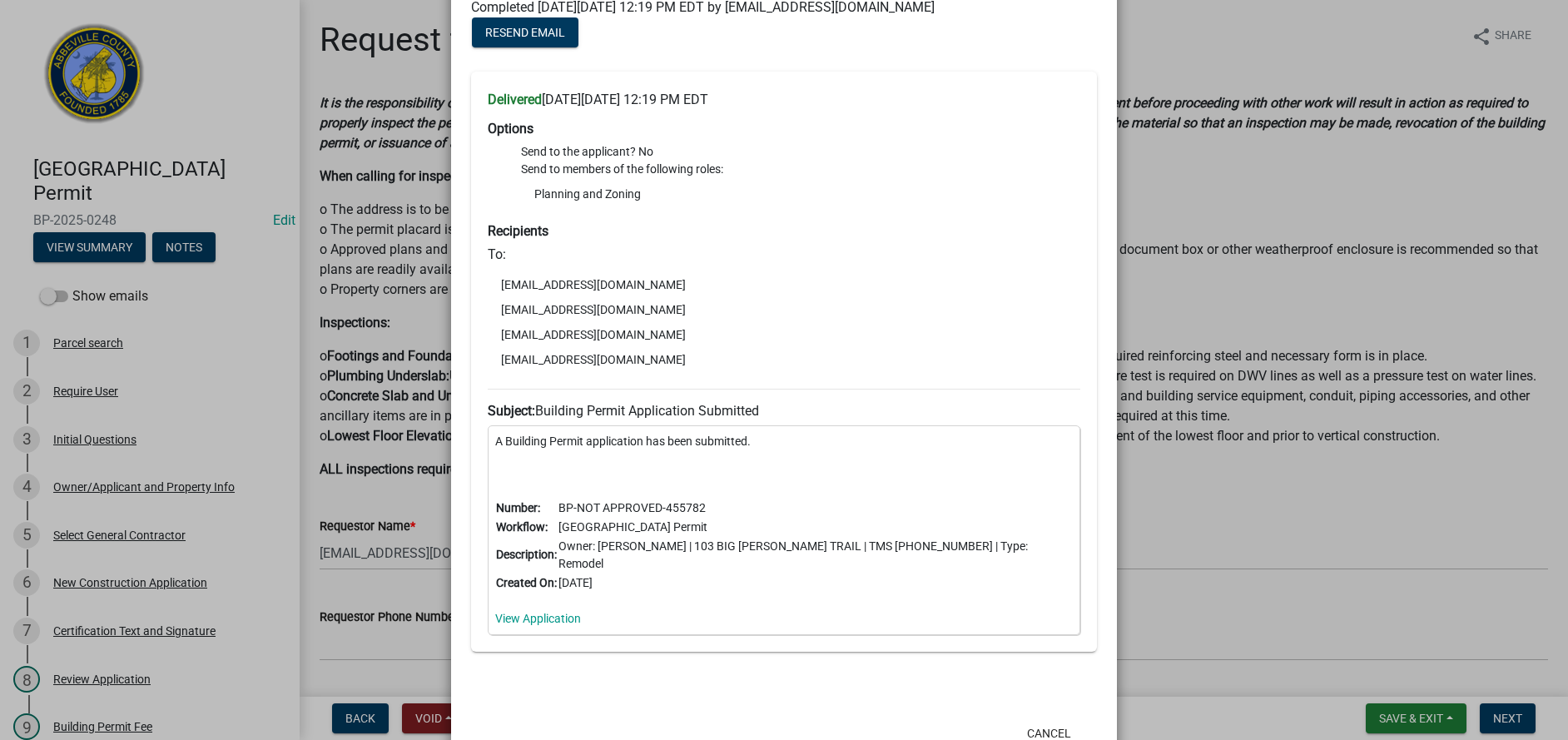
scroll to position [361, 0]
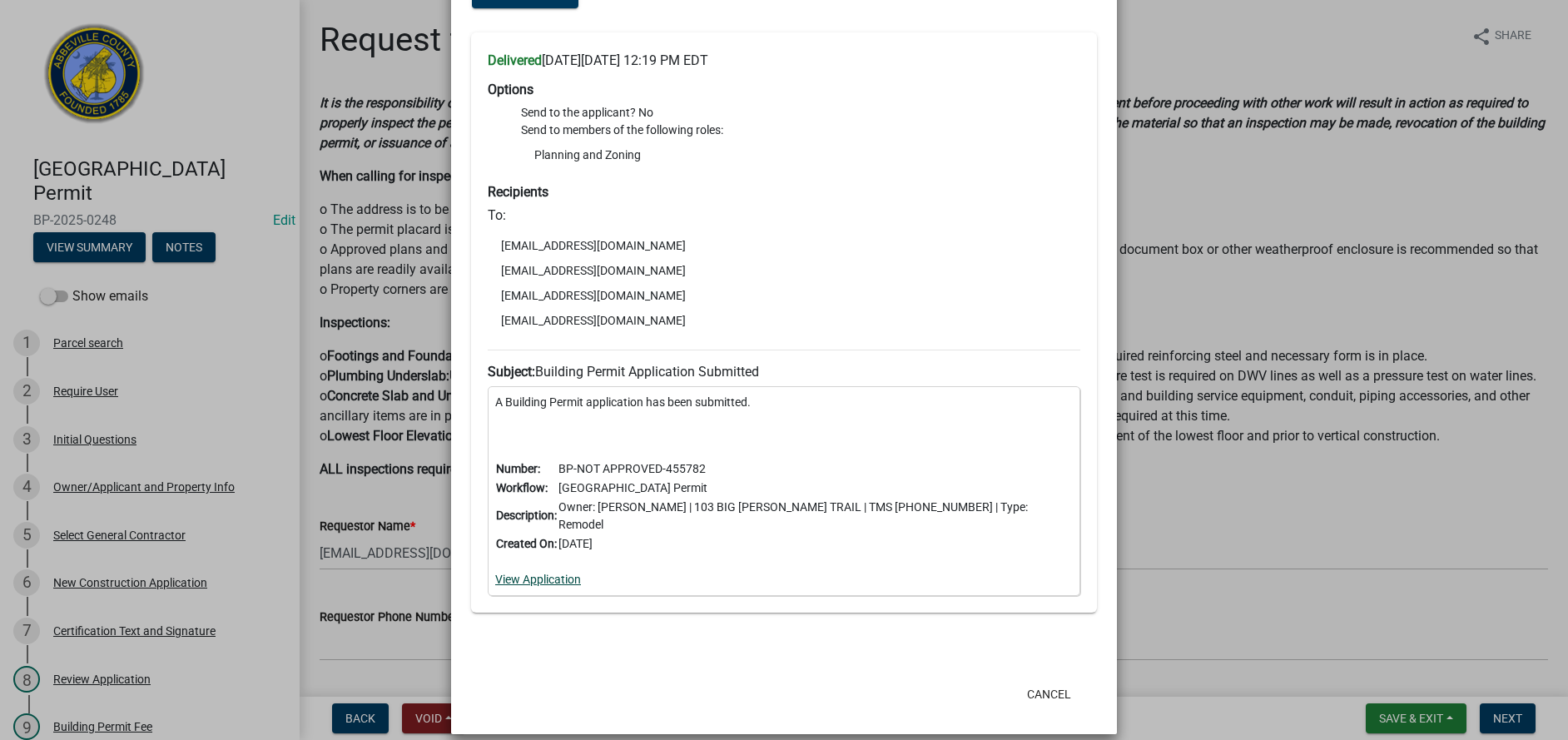
click at [537, 573] on link "View Application" at bounding box center [538, 579] width 86 height 13
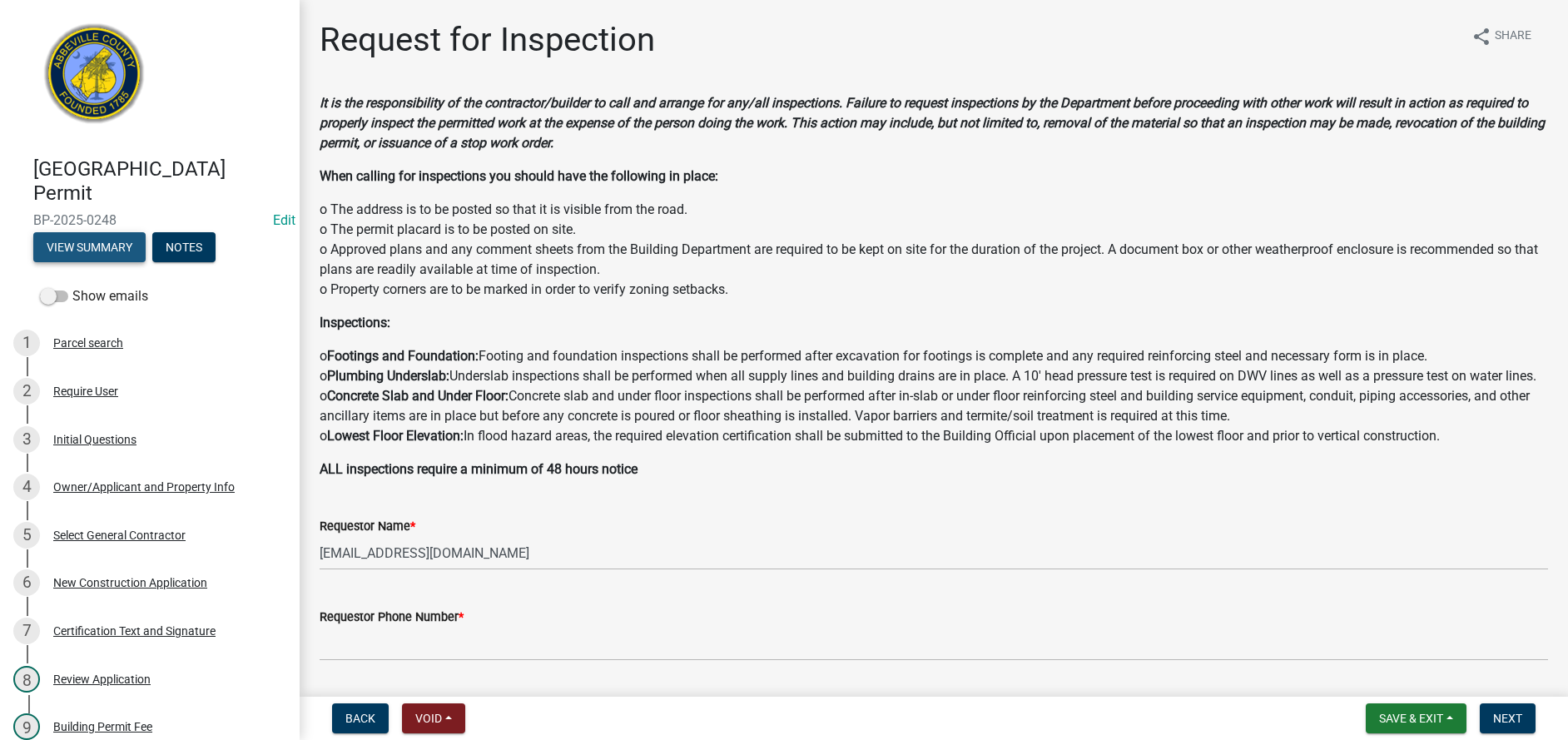
click at [109, 249] on button "View Summary" at bounding box center [89, 247] width 112 height 30
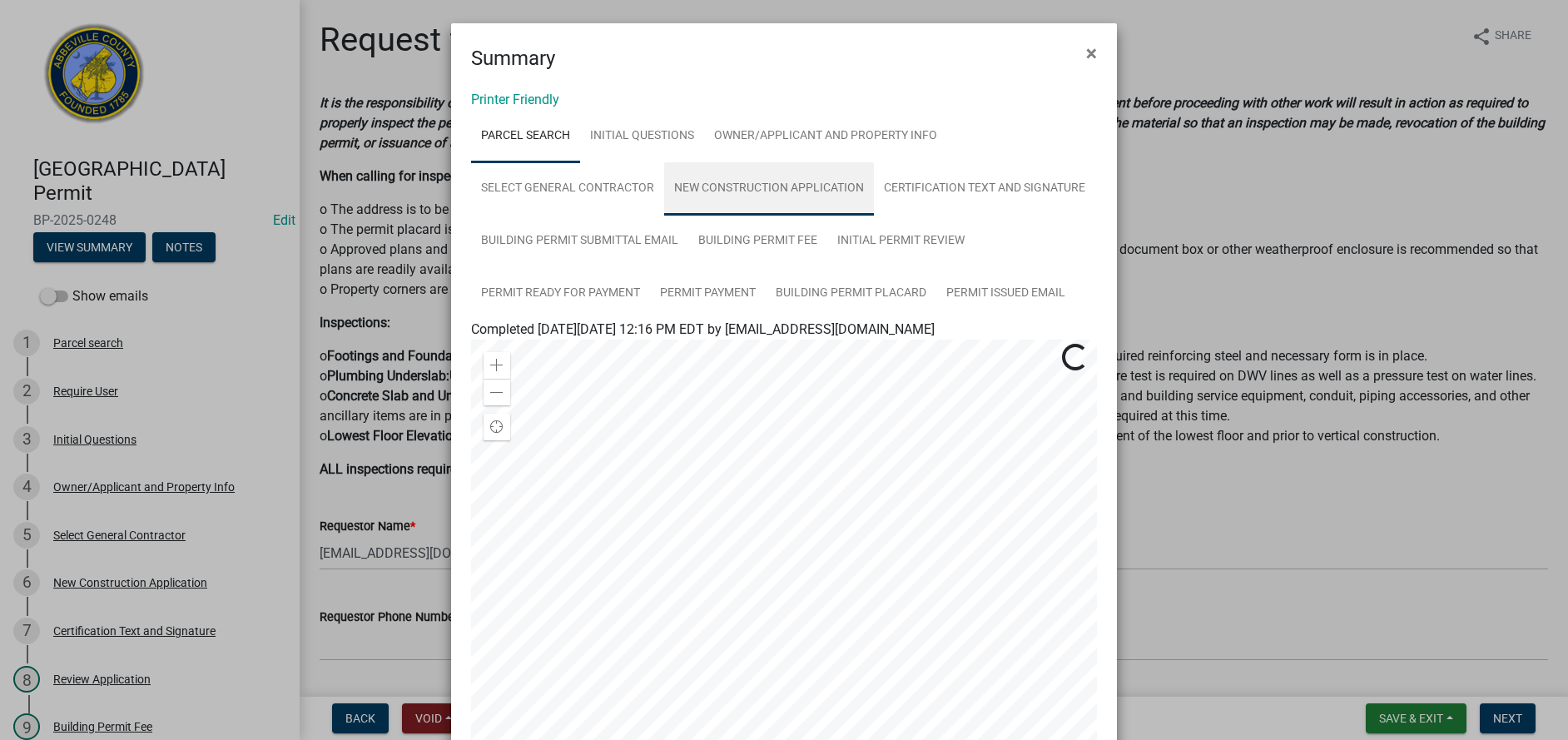
click at [717, 191] on link "New Construction Application" at bounding box center [769, 189] width 210 height 53
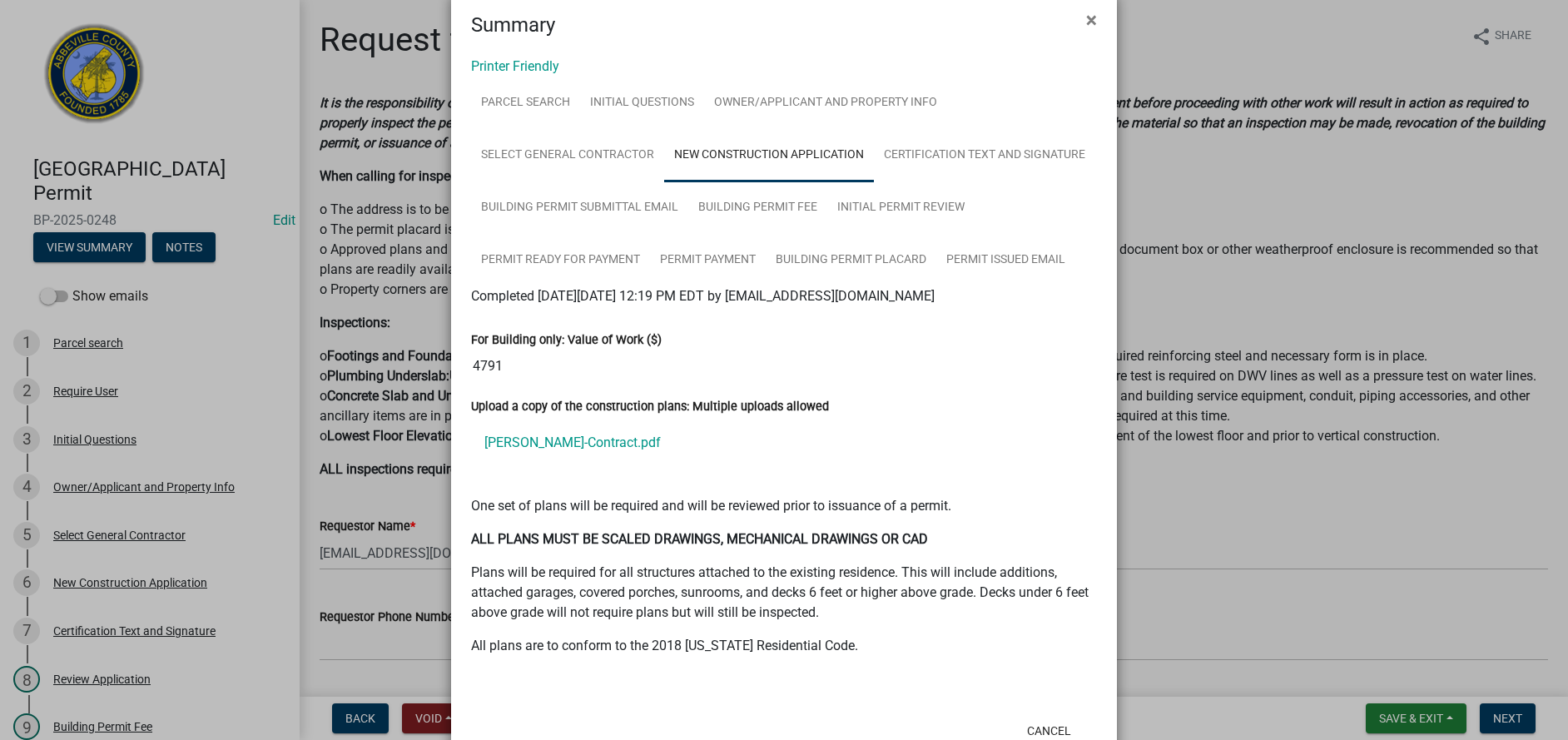
scroll to position [87, 0]
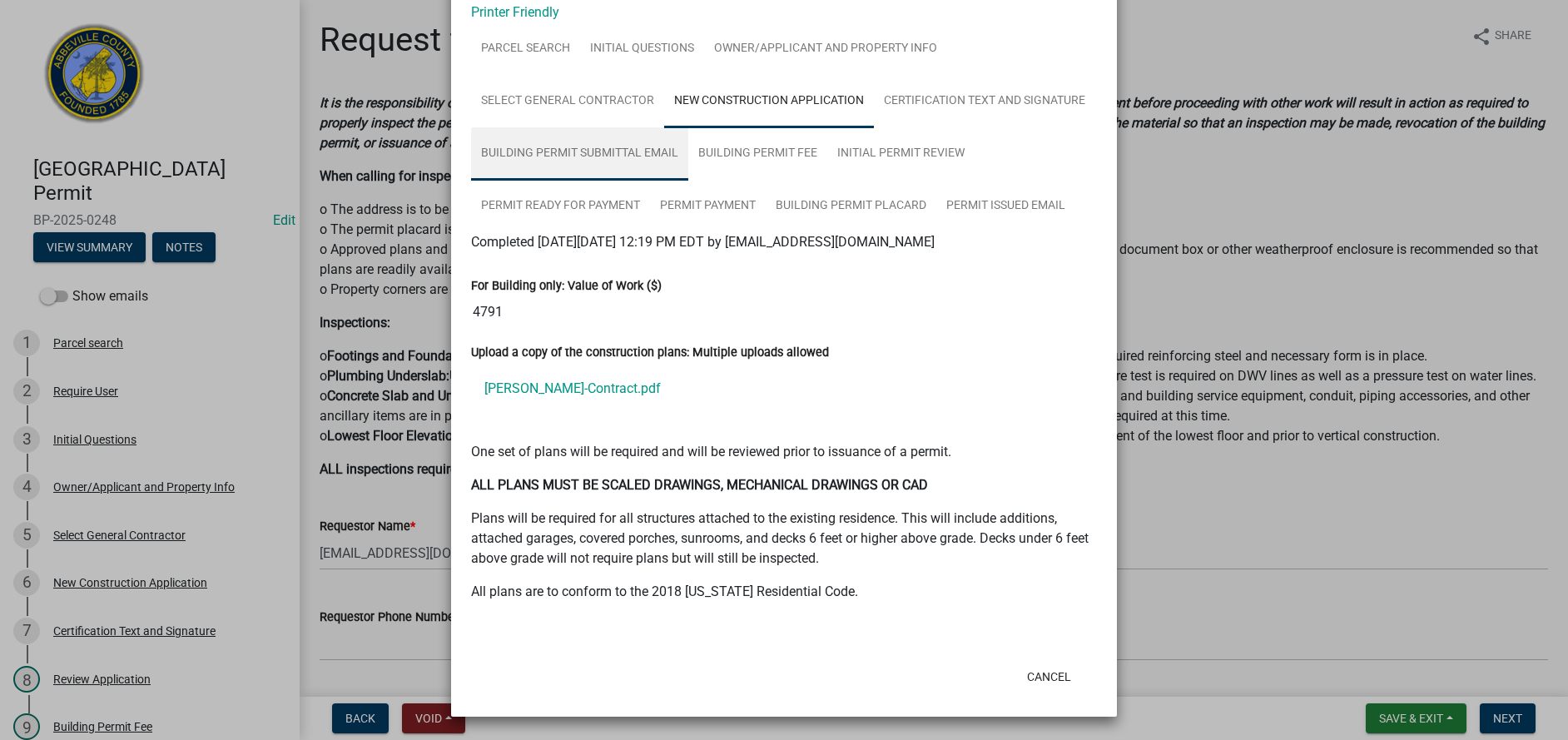
click at [588, 155] on link "Building Permit Submittal Email" at bounding box center [580, 154] width 218 height 53
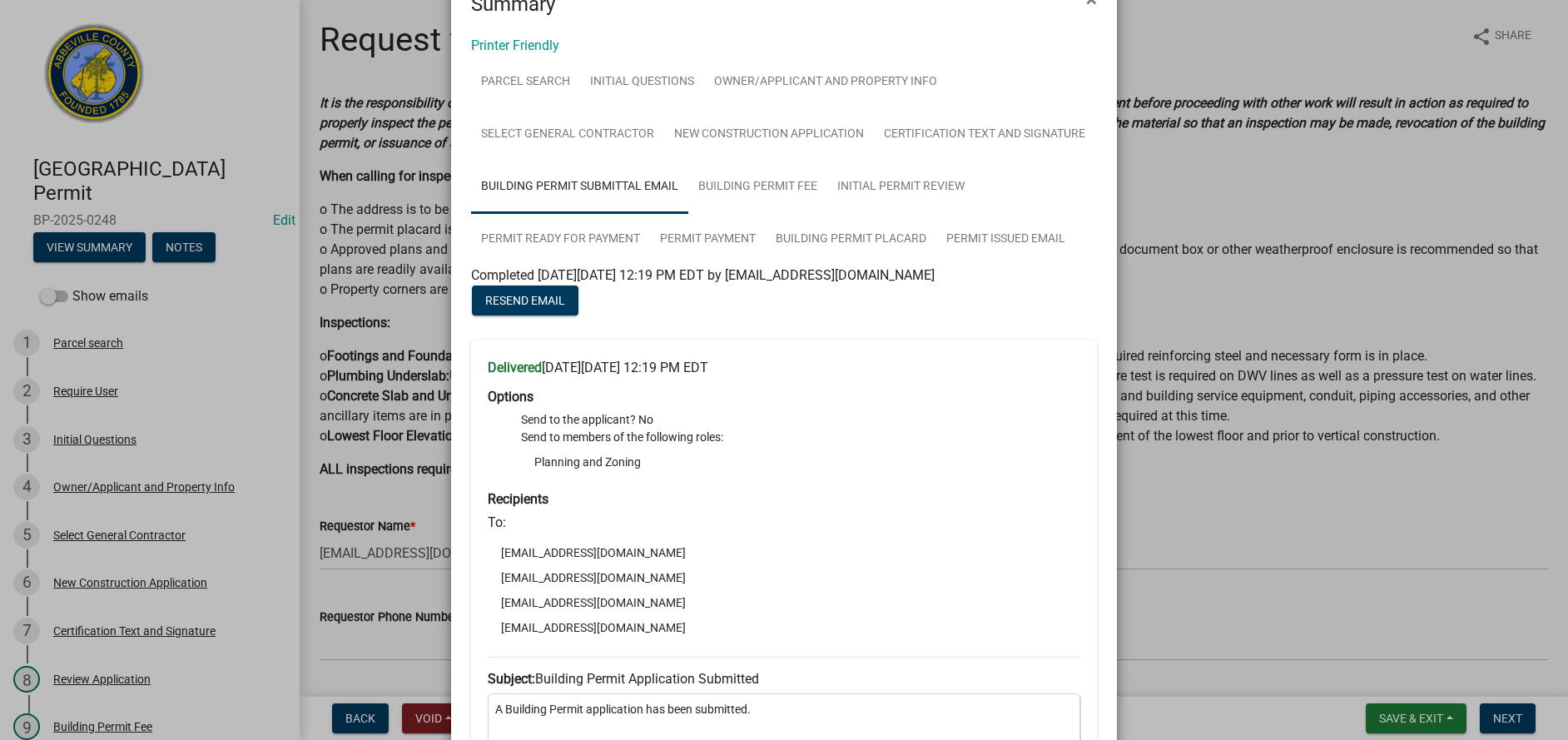
scroll to position [0, 0]
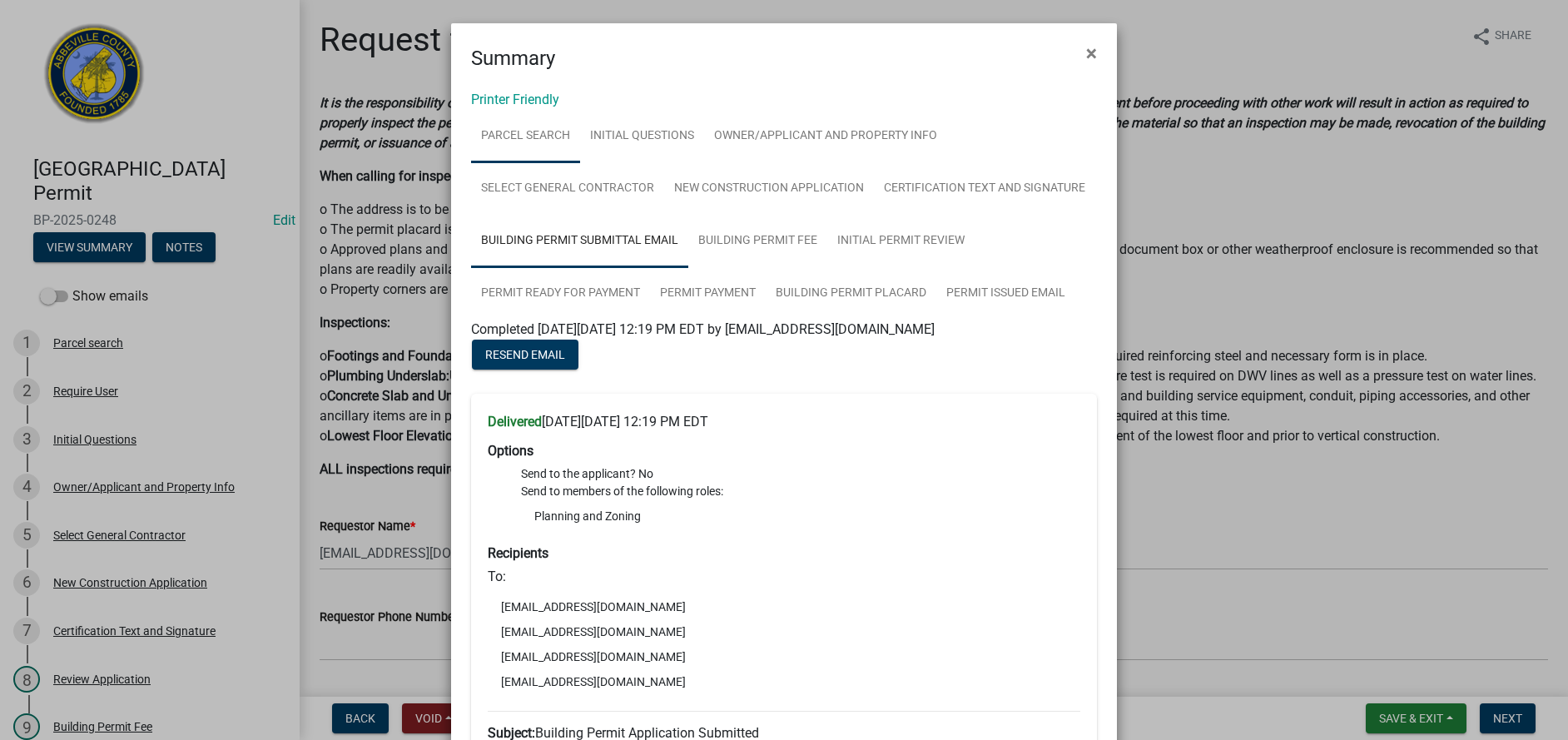
click at [527, 135] on link "Parcel search" at bounding box center [526, 137] width 109 height 53
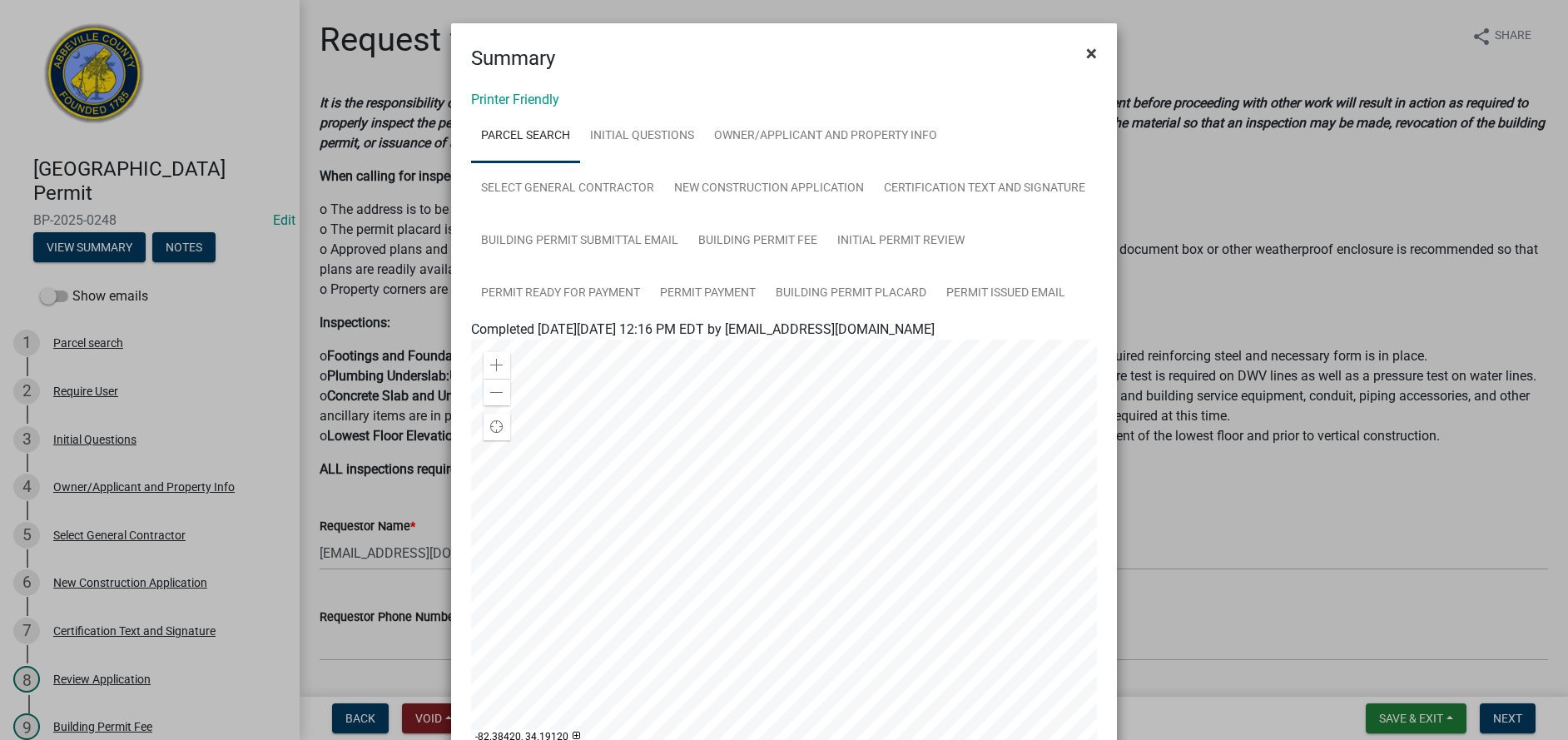
click at [1086, 50] on span "×" at bounding box center [1091, 53] width 10 height 24
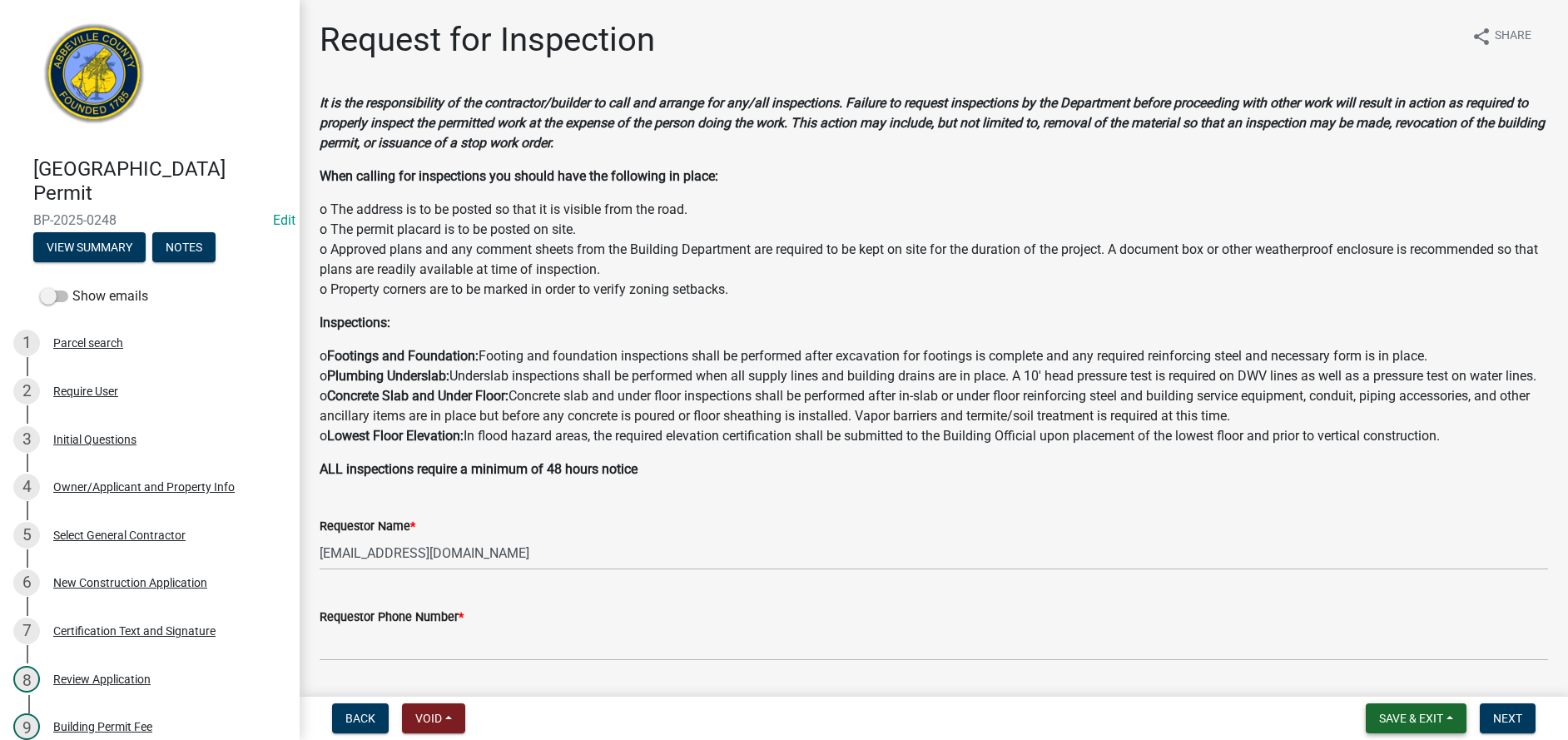
click at [1408, 714] on span "Save & Exit" at bounding box center [1410, 718] width 64 height 13
click at [1398, 672] on button "Save & Exit" at bounding box center [1400, 674] width 133 height 40
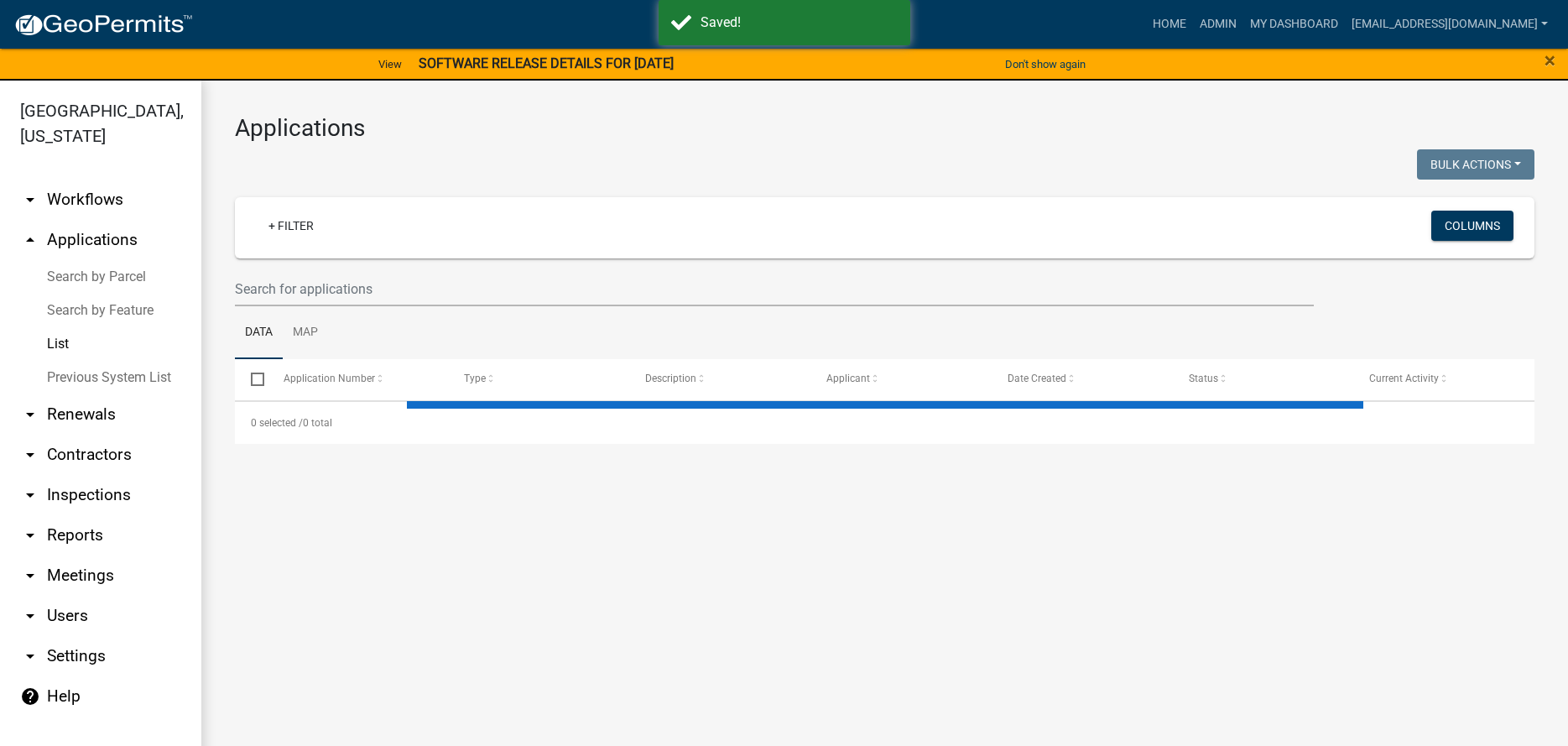
select select "3: 100"
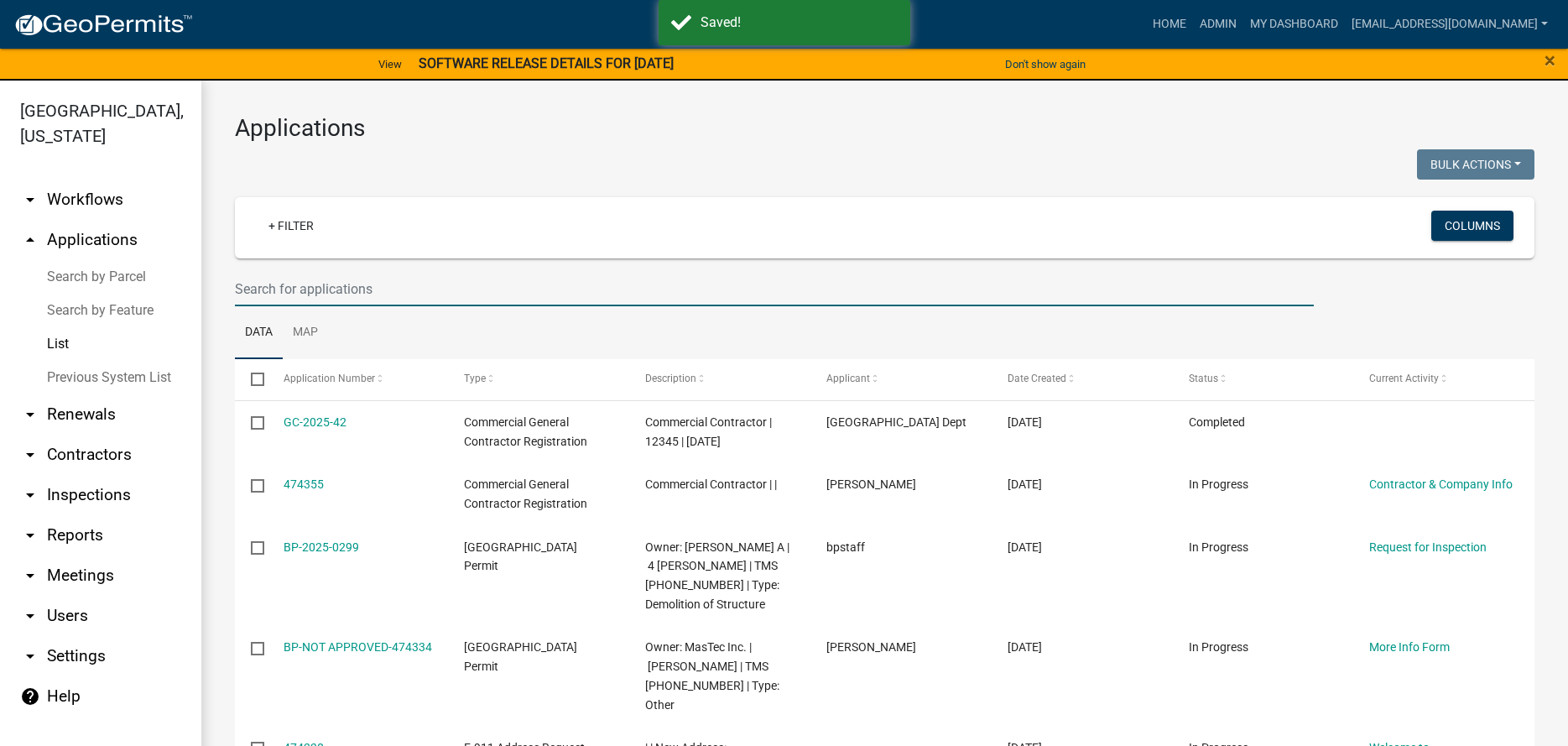
click at [401, 293] on input "text" at bounding box center [774, 289] width 1079 height 34
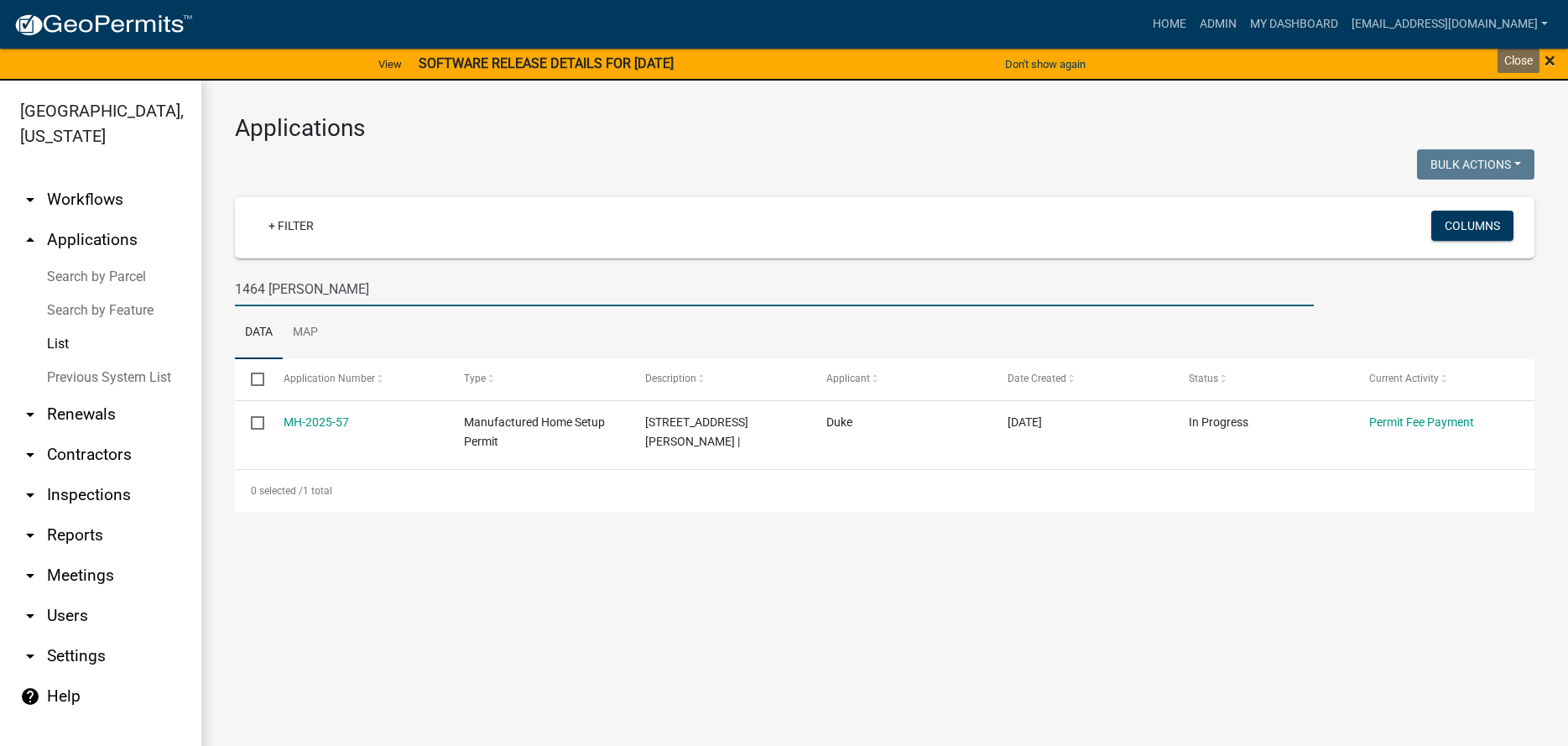
click at [1546, 56] on span "×" at bounding box center [1549, 60] width 11 height 24
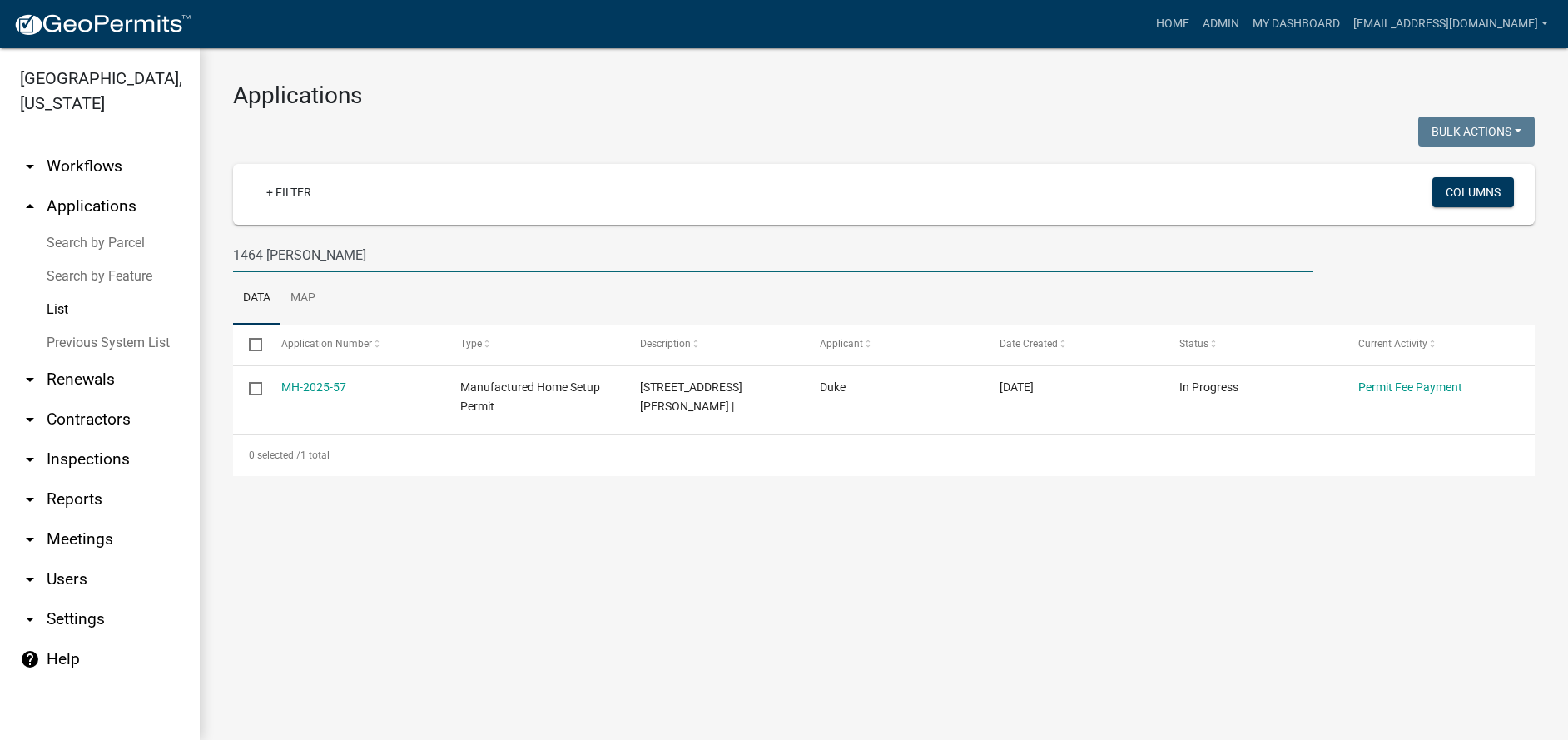
click at [313, 256] on input "1464 Tom" at bounding box center [773, 255] width 1080 height 34
drag, startPoint x: 313, startPoint y: 256, endPoint x: 139, endPoint y: 252, distance: 174.0
click at [139, 252] on div "Abbeville County, South Carolina arrow_drop_down Workflows List arrow_drop_up A…" at bounding box center [784, 394] width 1568 height 692
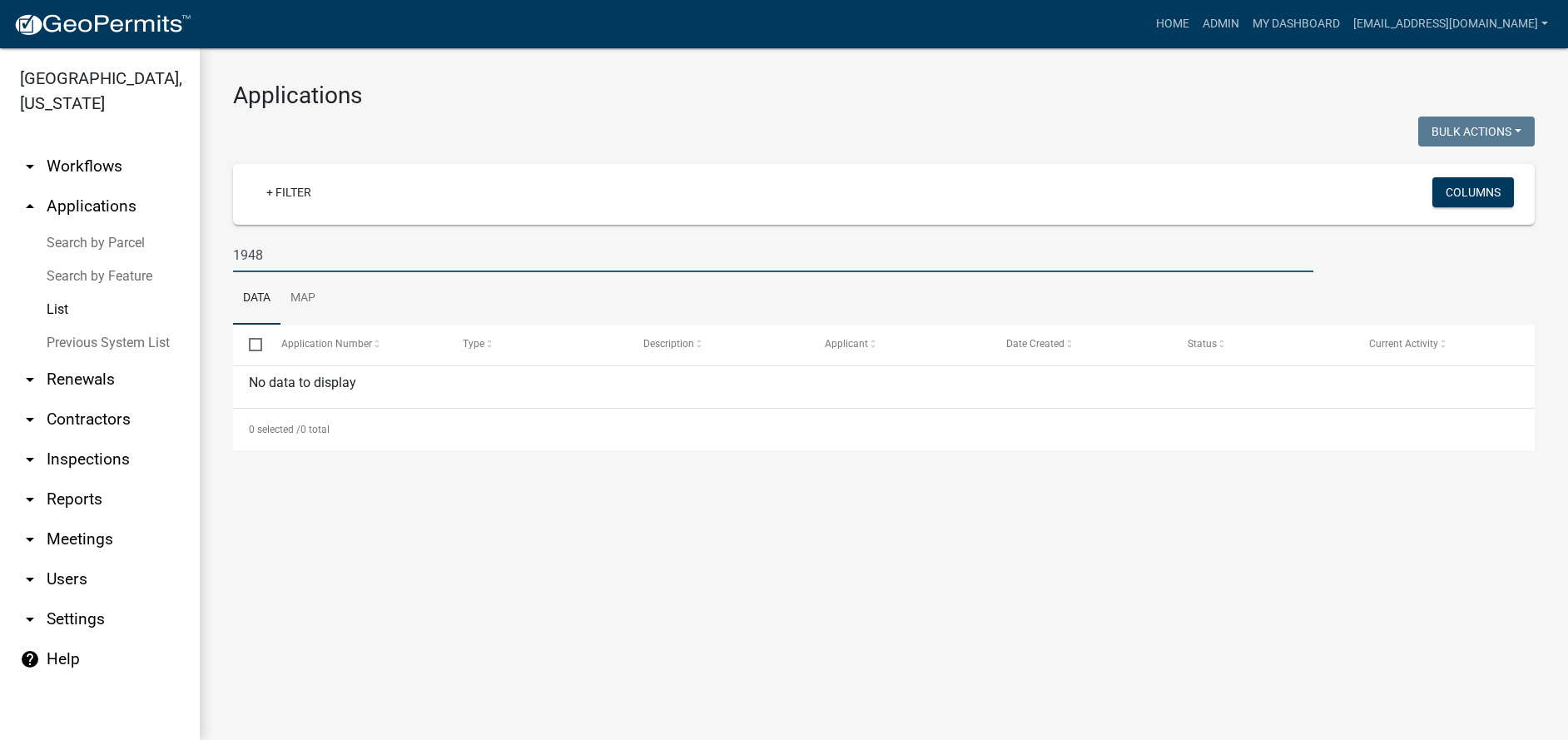
type input "1948"
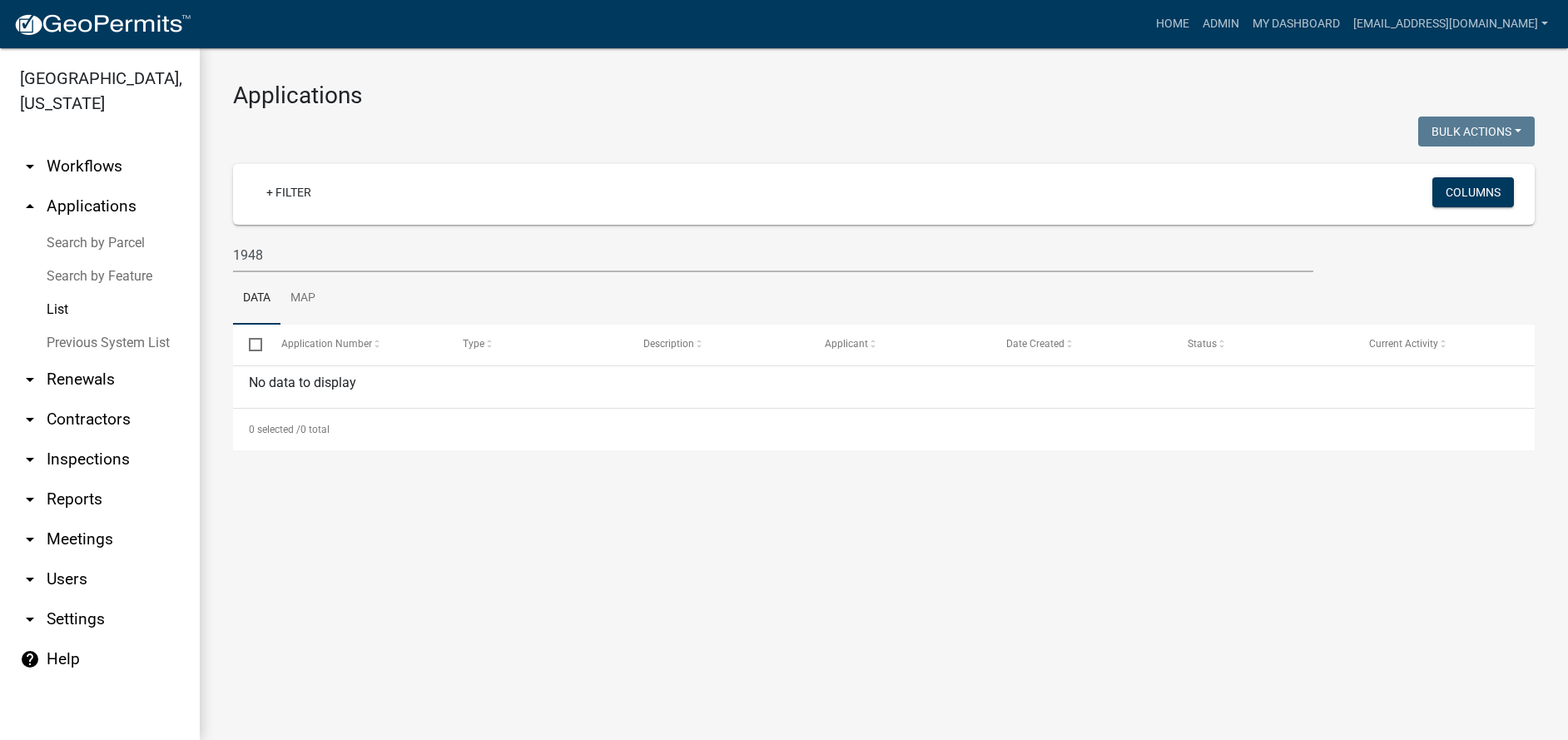
click at [47, 310] on link "List" at bounding box center [100, 309] width 200 height 33
click at [89, 237] on link "Search by Parcel" at bounding box center [100, 242] width 200 height 33
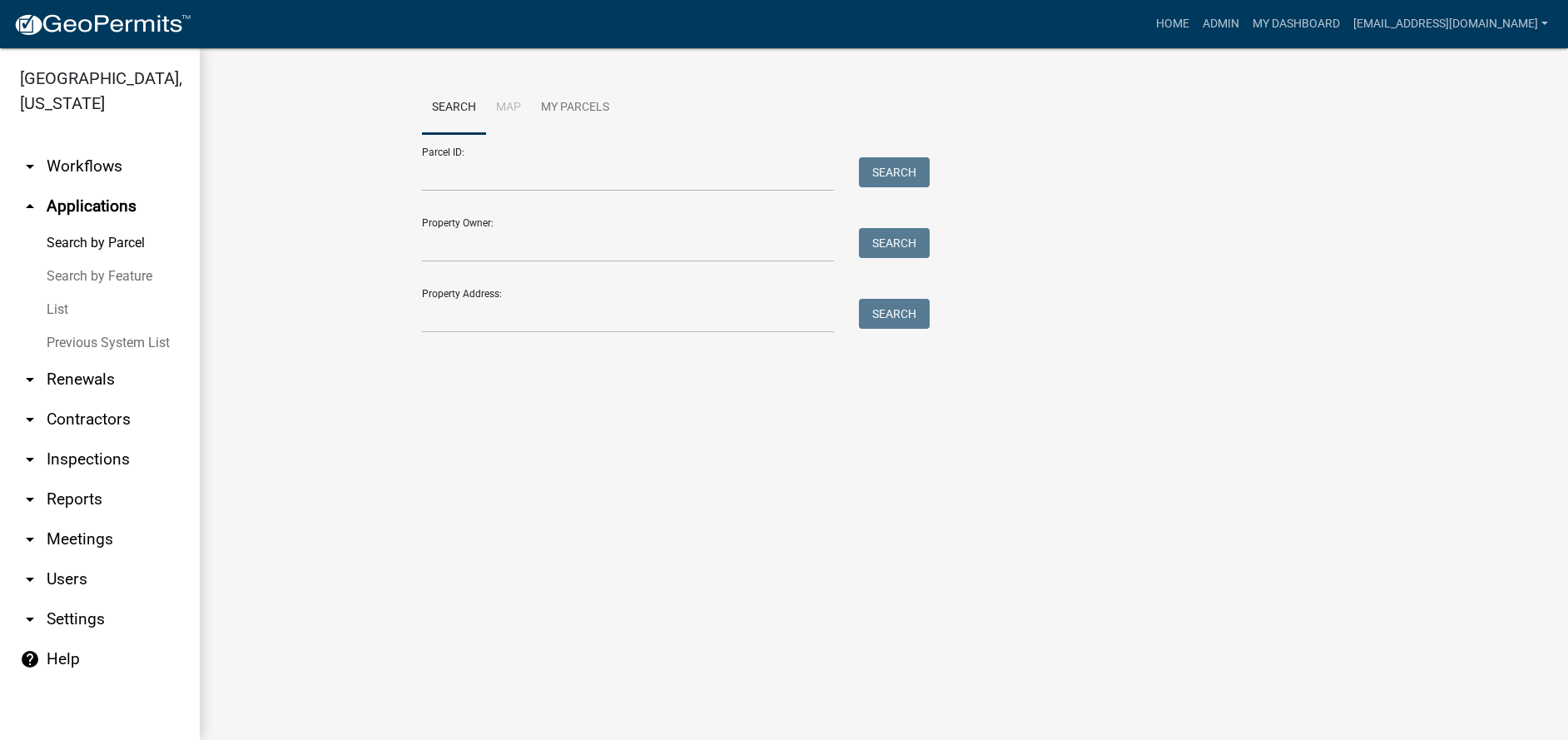
click at [67, 303] on link "List" at bounding box center [100, 309] width 200 height 33
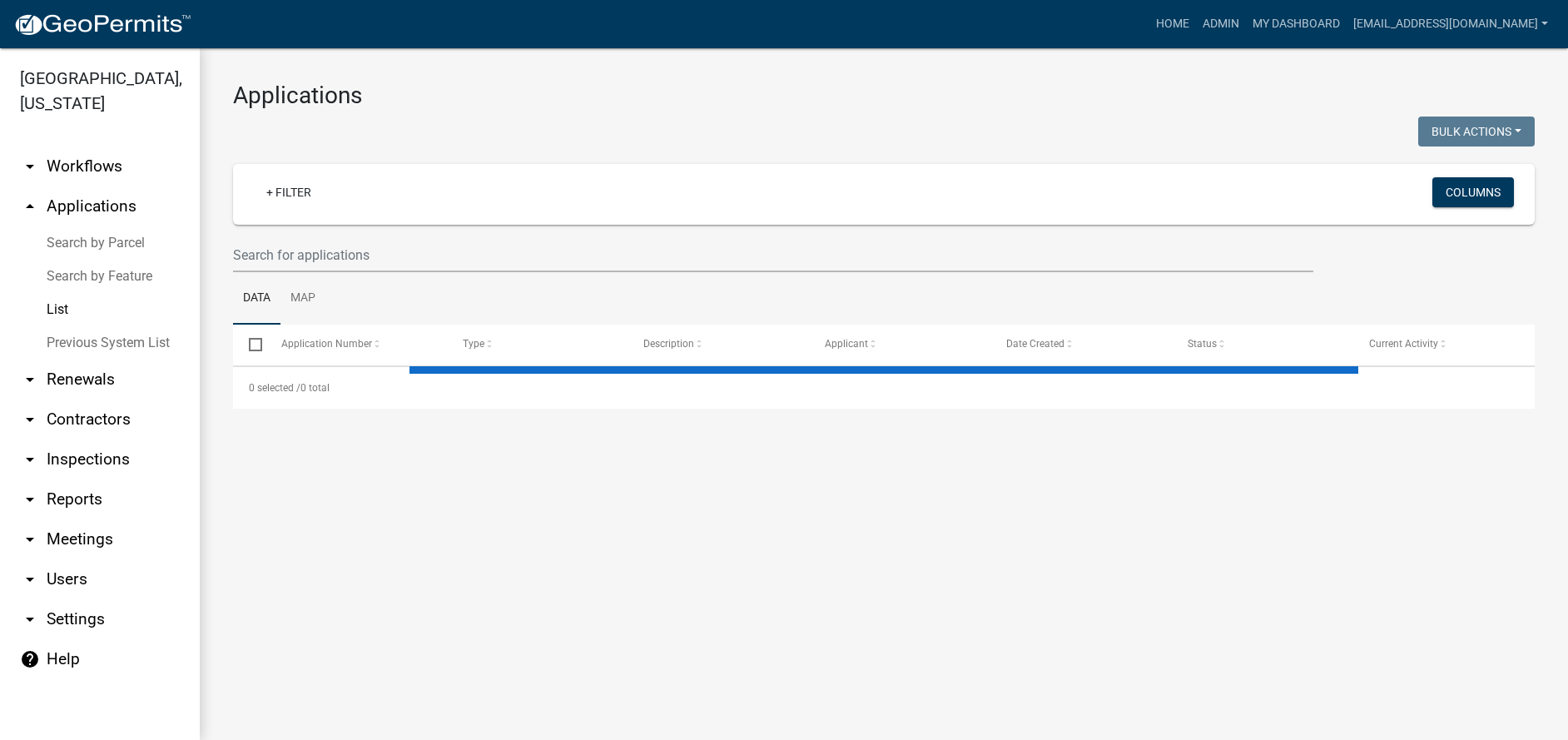
select select "3: 100"
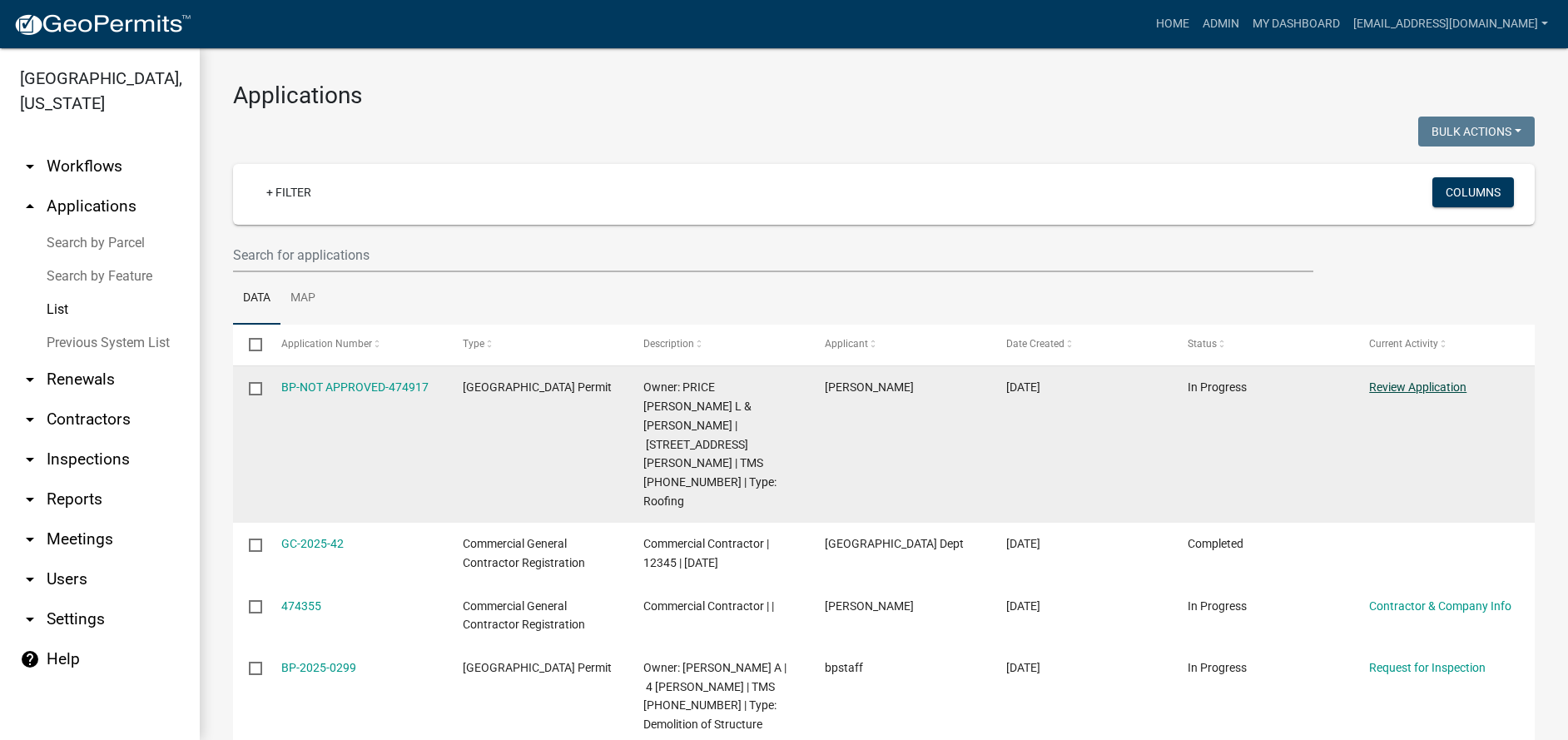
click at [1417, 385] on link "Review Application" at bounding box center [1418, 387] width 97 height 13
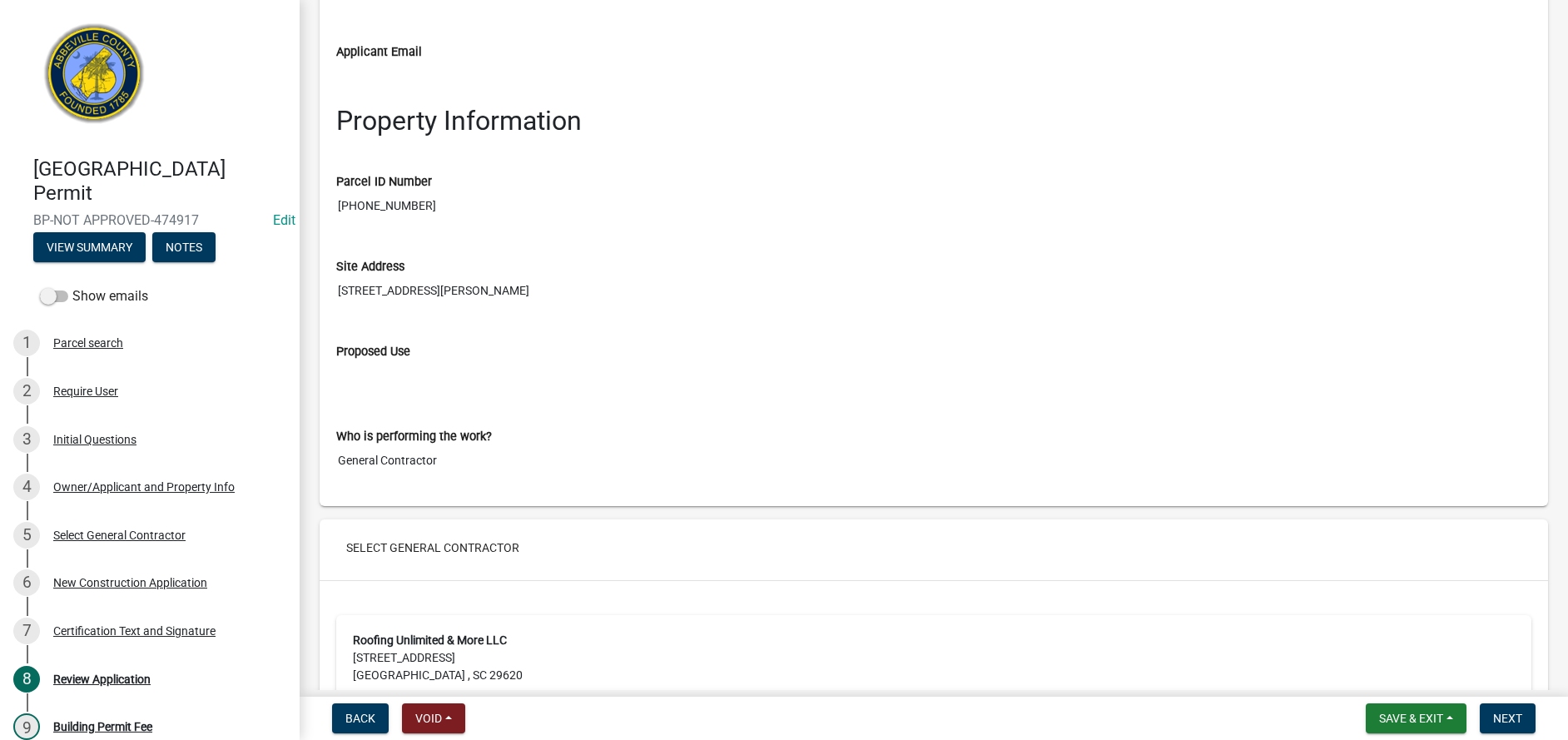
scroll to position [2413, 0]
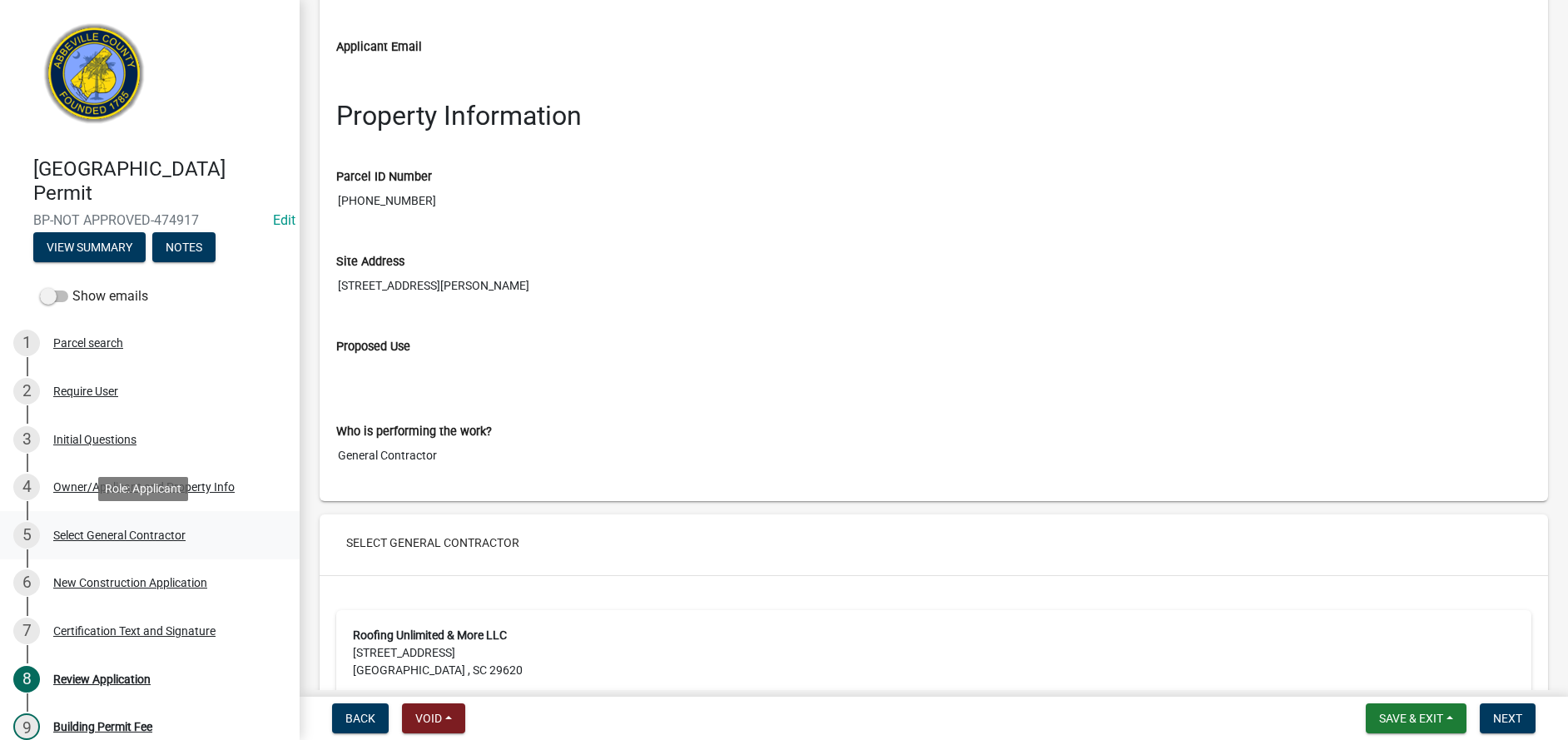
click at [117, 536] on div "Select General Contractor" at bounding box center [119, 535] width 132 height 11
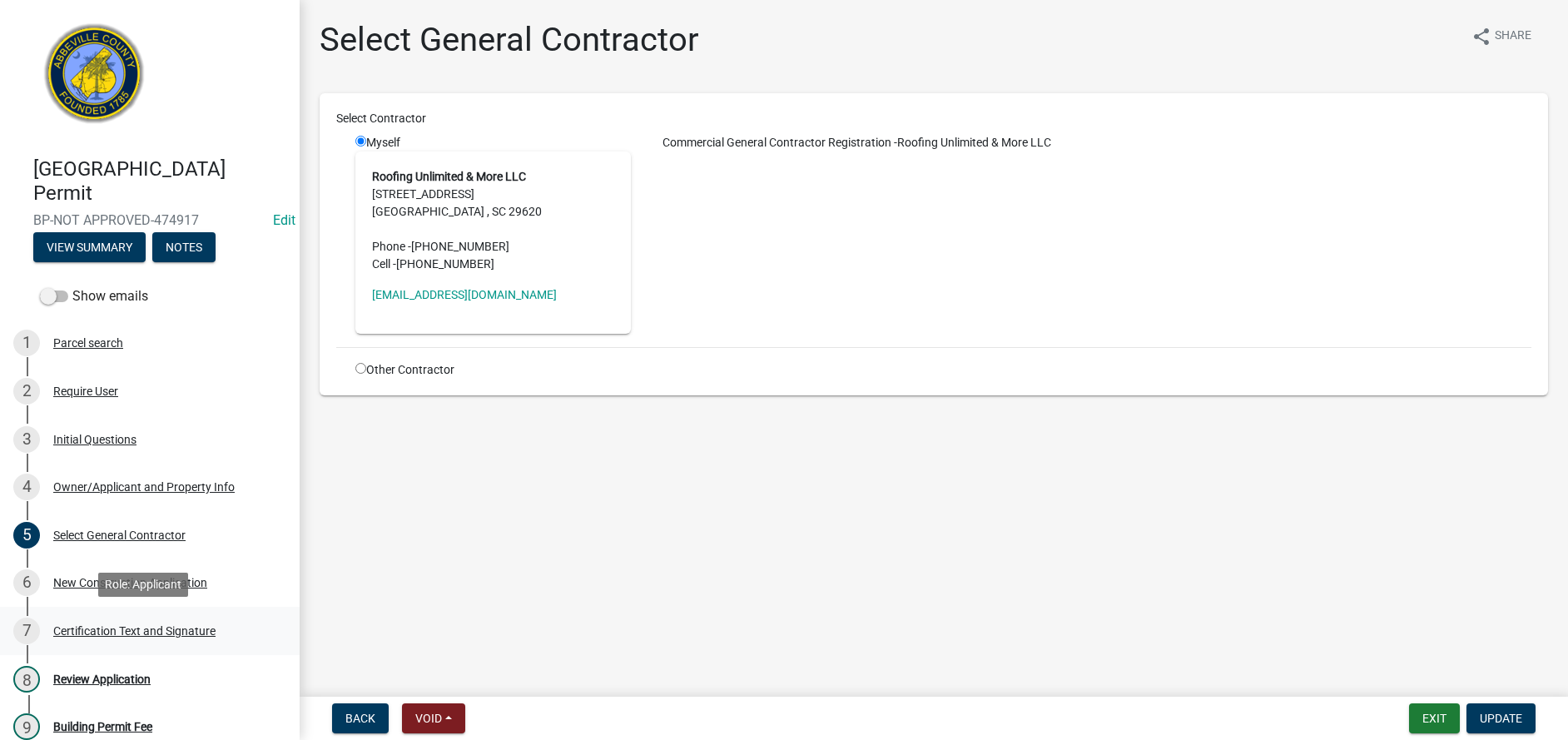
scroll to position [84, 0]
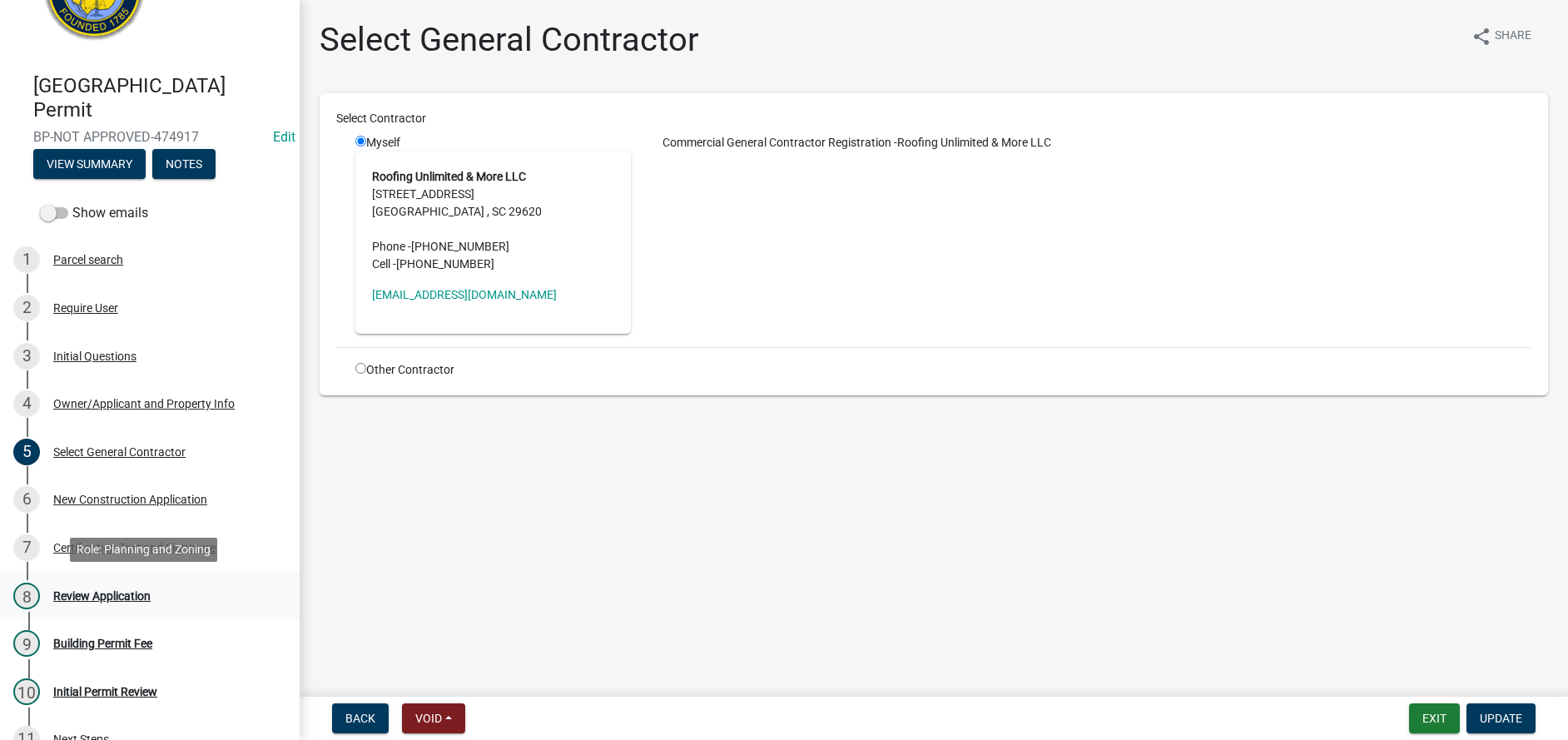
click at [117, 603] on div "8 Review Application" at bounding box center [143, 596] width 259 height 27
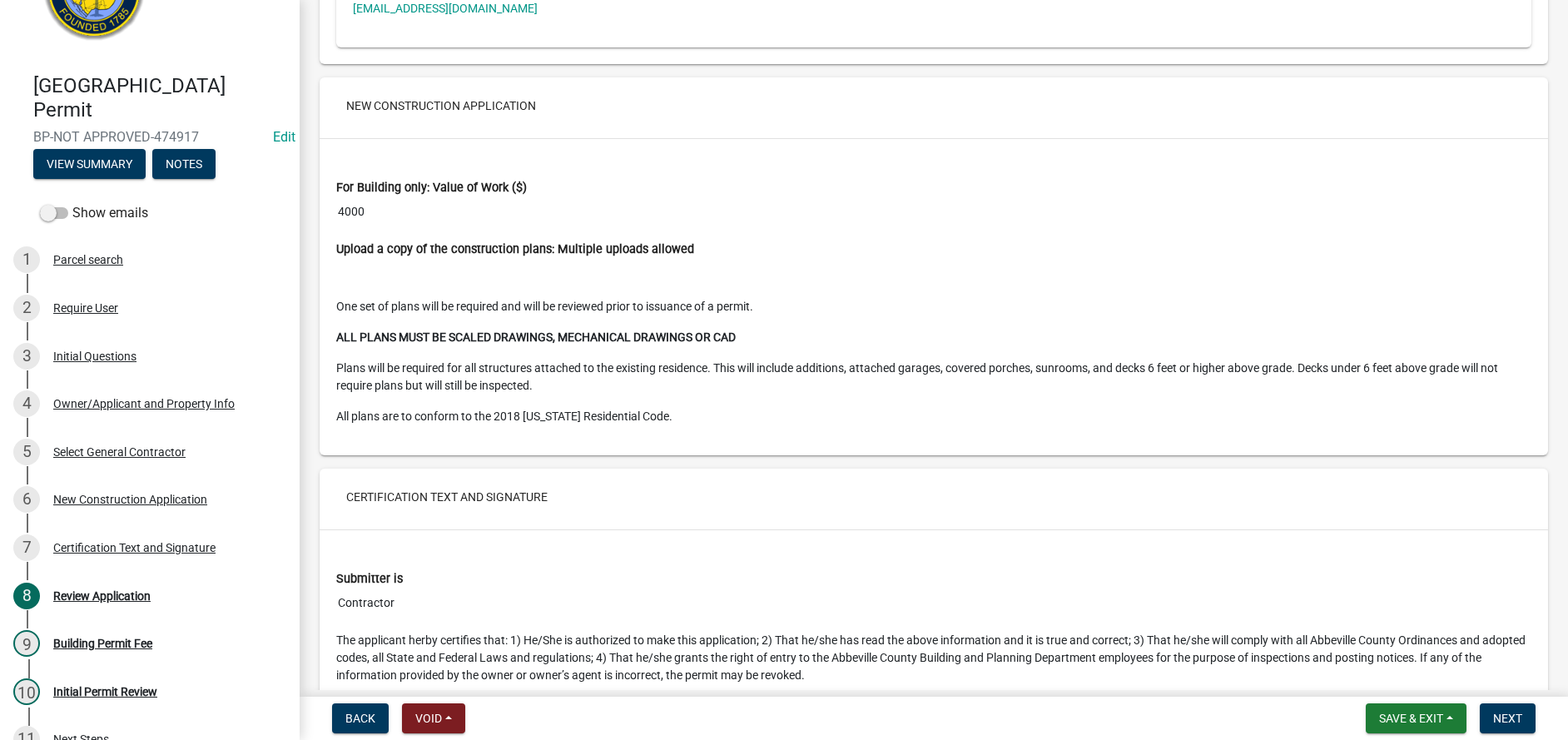
scroll to position [3161, 0]
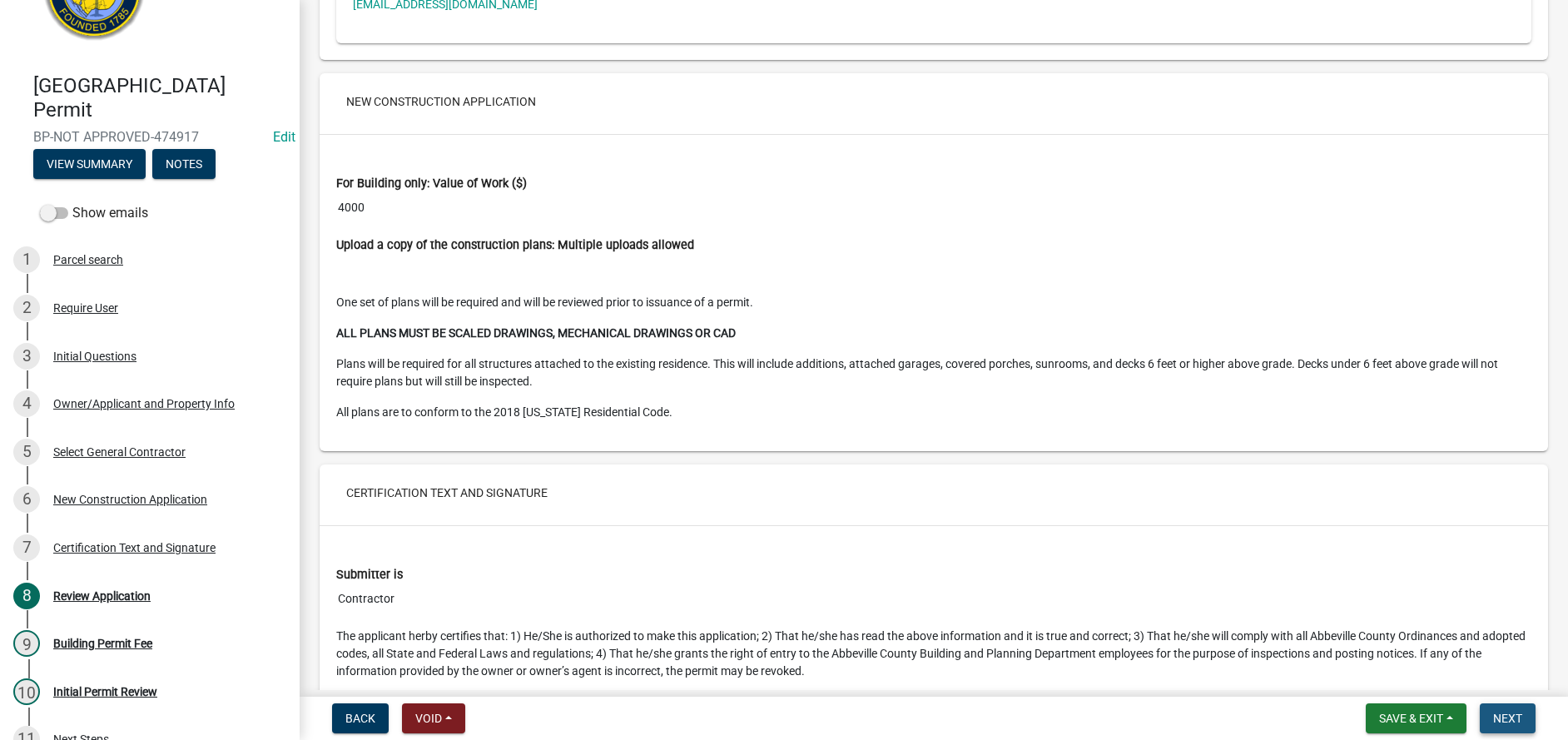
click at [1505, 722] on span "Next" at bounding box center [1507, 718] width 29 height 13
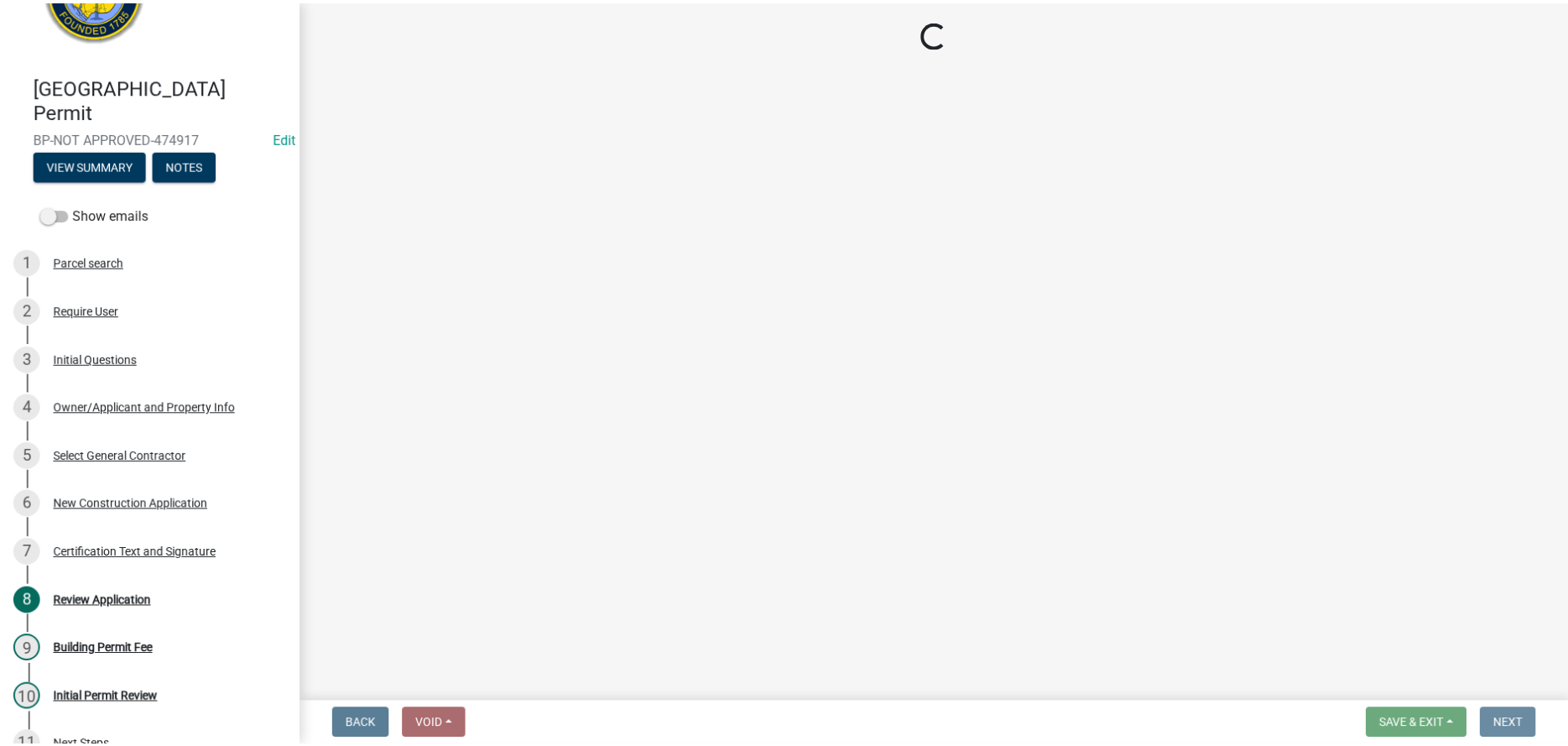
scroll to position [0, 0]
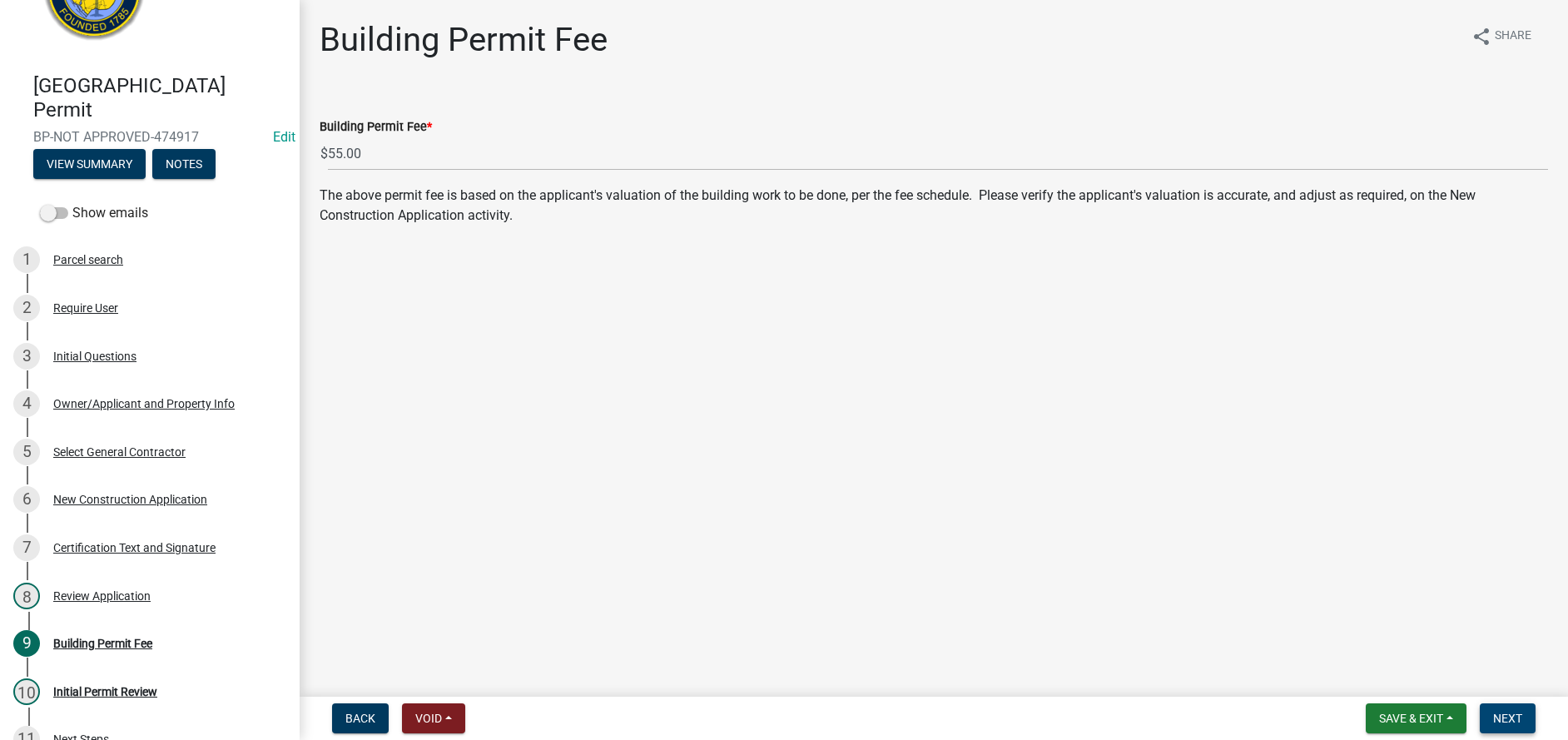
click at [1510, 718] on span "Next" at bounding box center [1507, 718] width 29 height 13
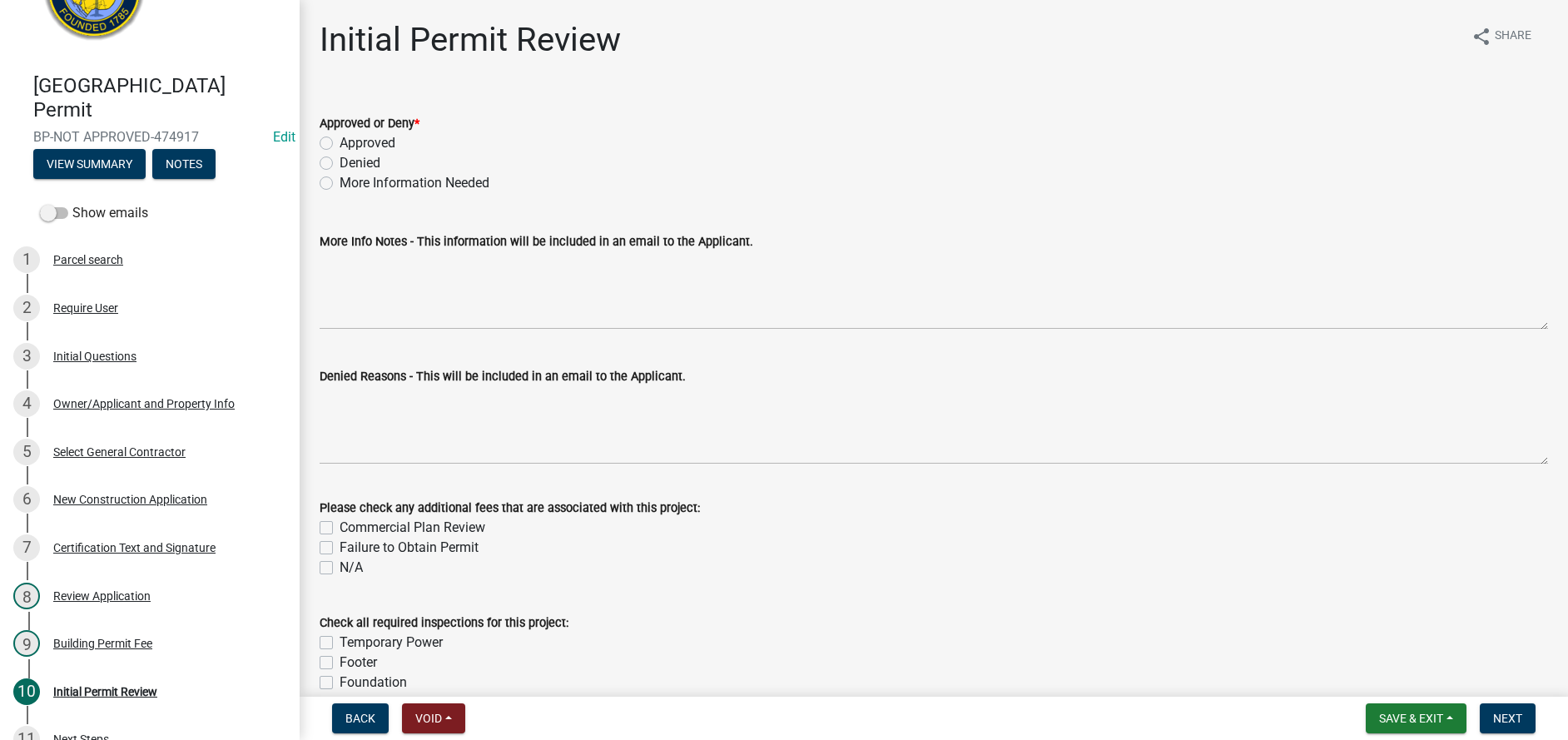
click at [339, 144] on label "Approved" at bounding box center [367, 142] width 56 height 20
click at [339, 144] on input "Approved" at bounding box center [344, 138] width 10 height 10
radio input "true"
click at [1511, 728] on button "Next" at bounding box center [1507, 718] width 56 height 30
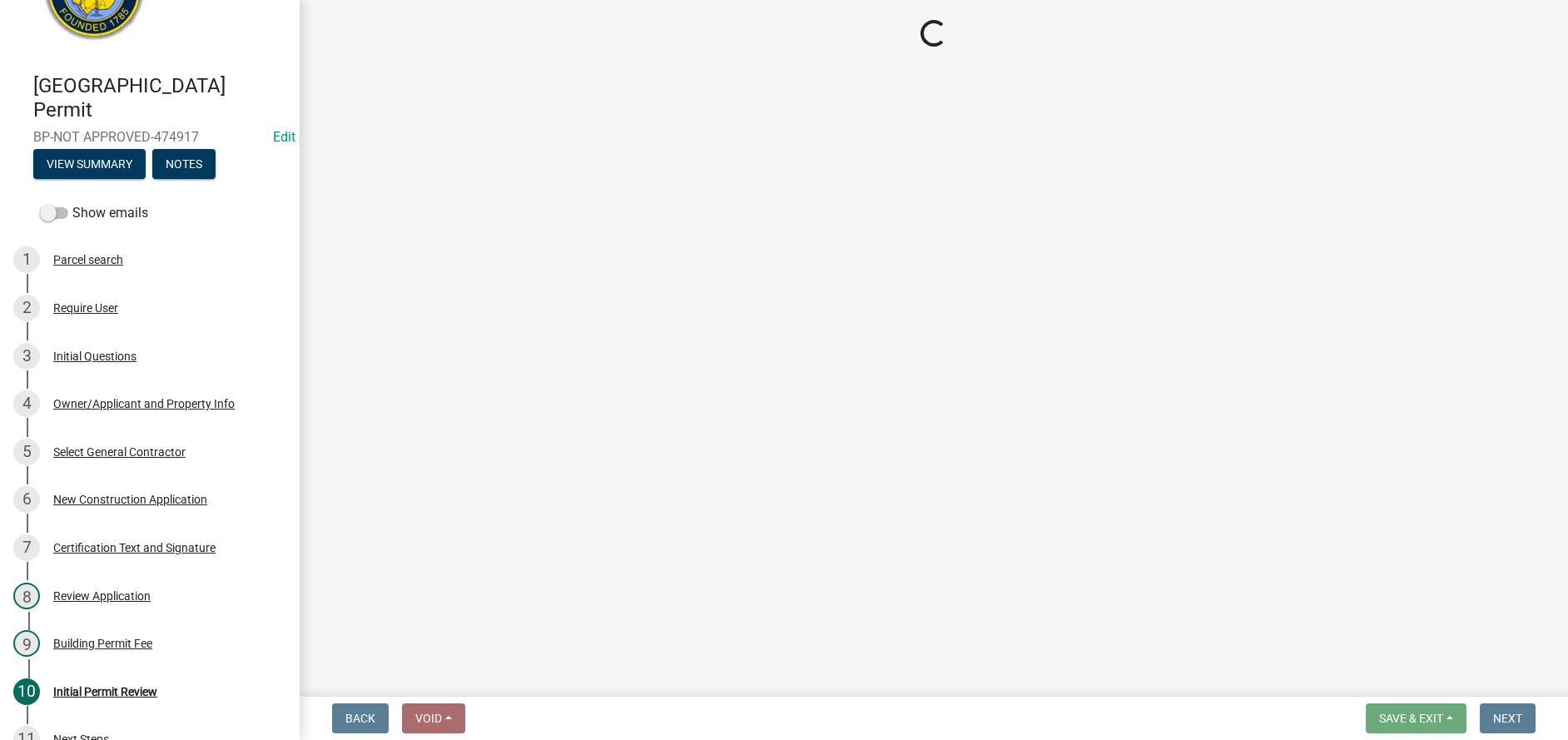
select select "3: 3"
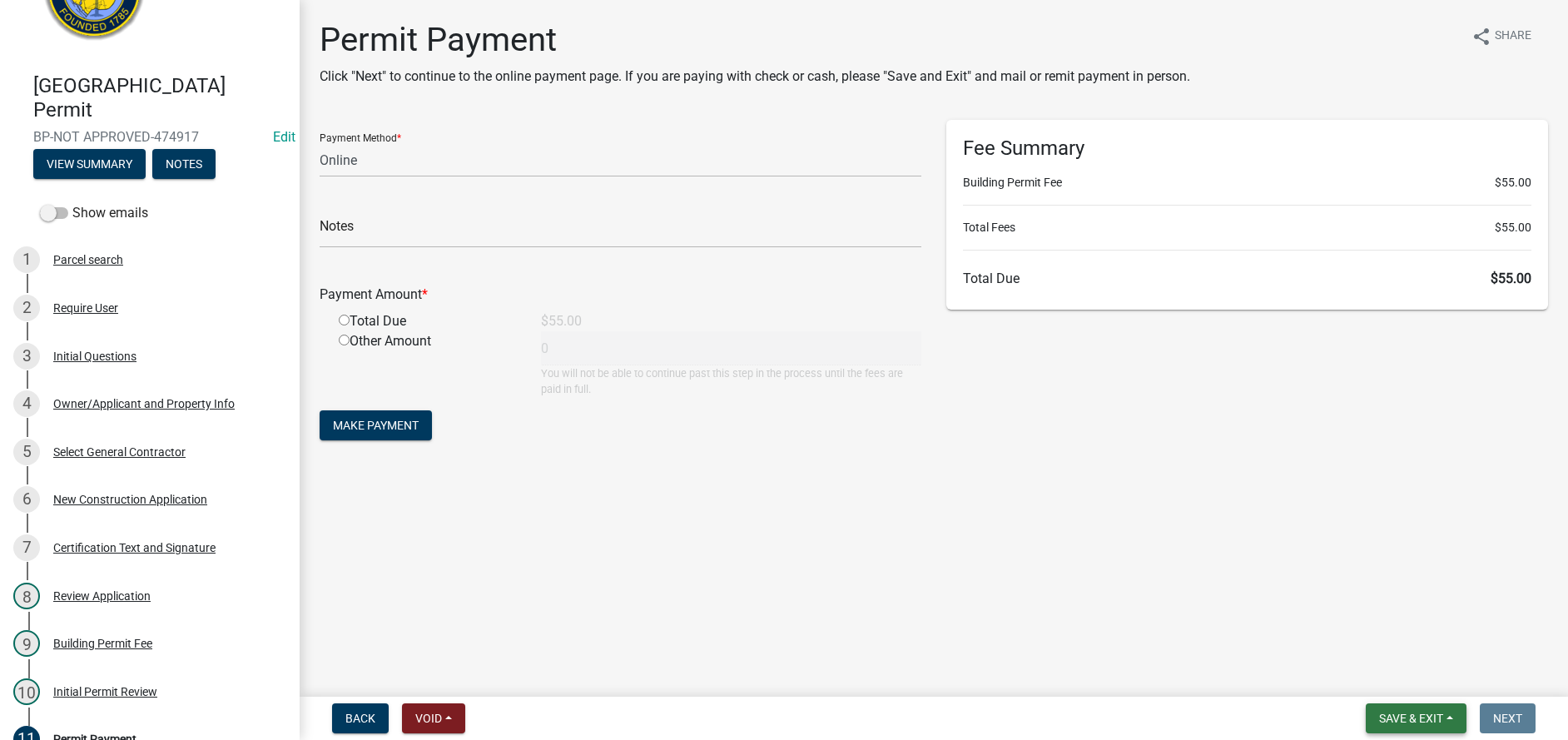
click at [1413, 712] on span "Save & Exit" at bounding box center [1410, 718] width 64 height 13
click at [1411, 678] on button "Save & Exit" at bounding box center [1400, 674] width 133 height 40
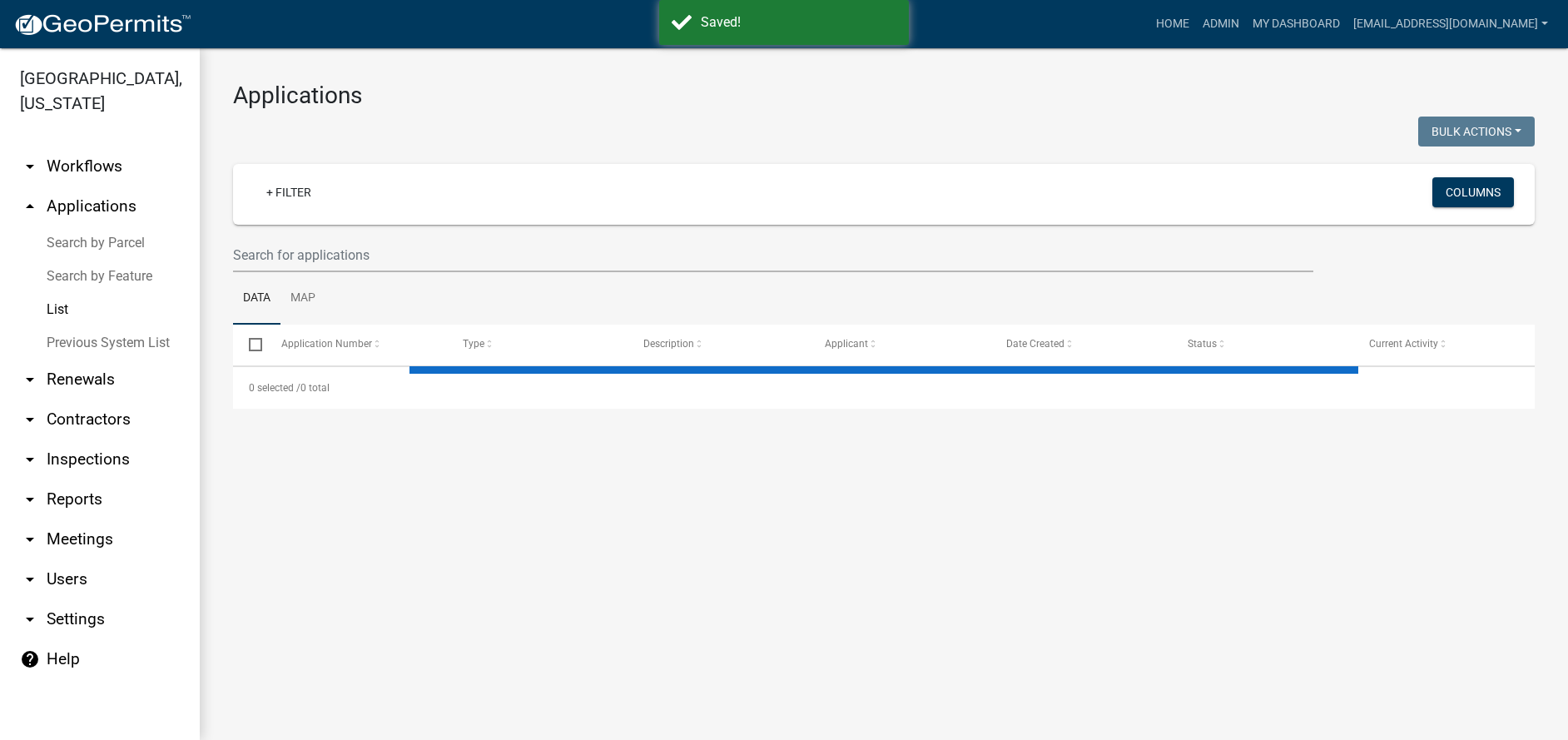
select select "3: 100"
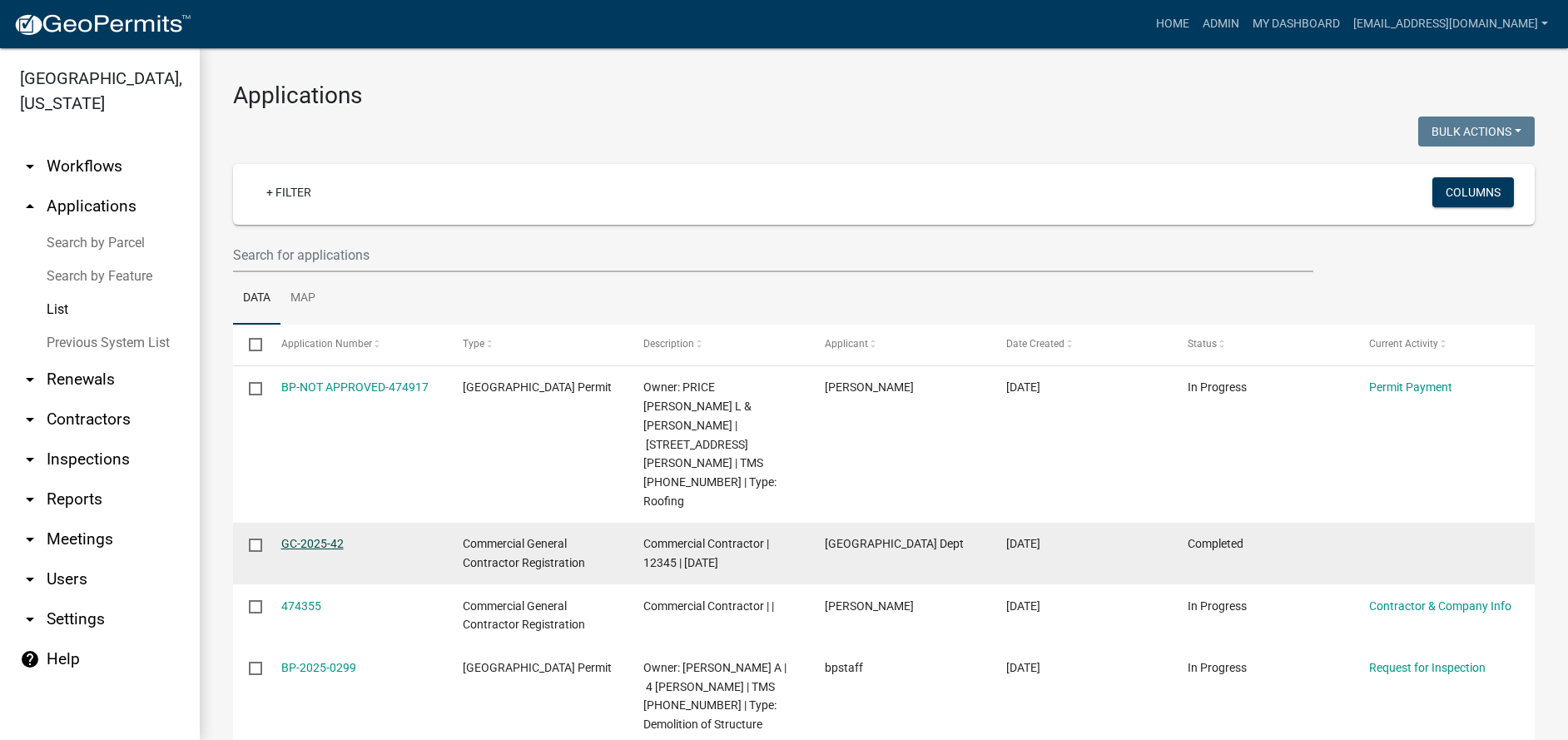
click at [307, 537] on link "GC-2025-42" at bounding box center [313, 543] width 63 height 13
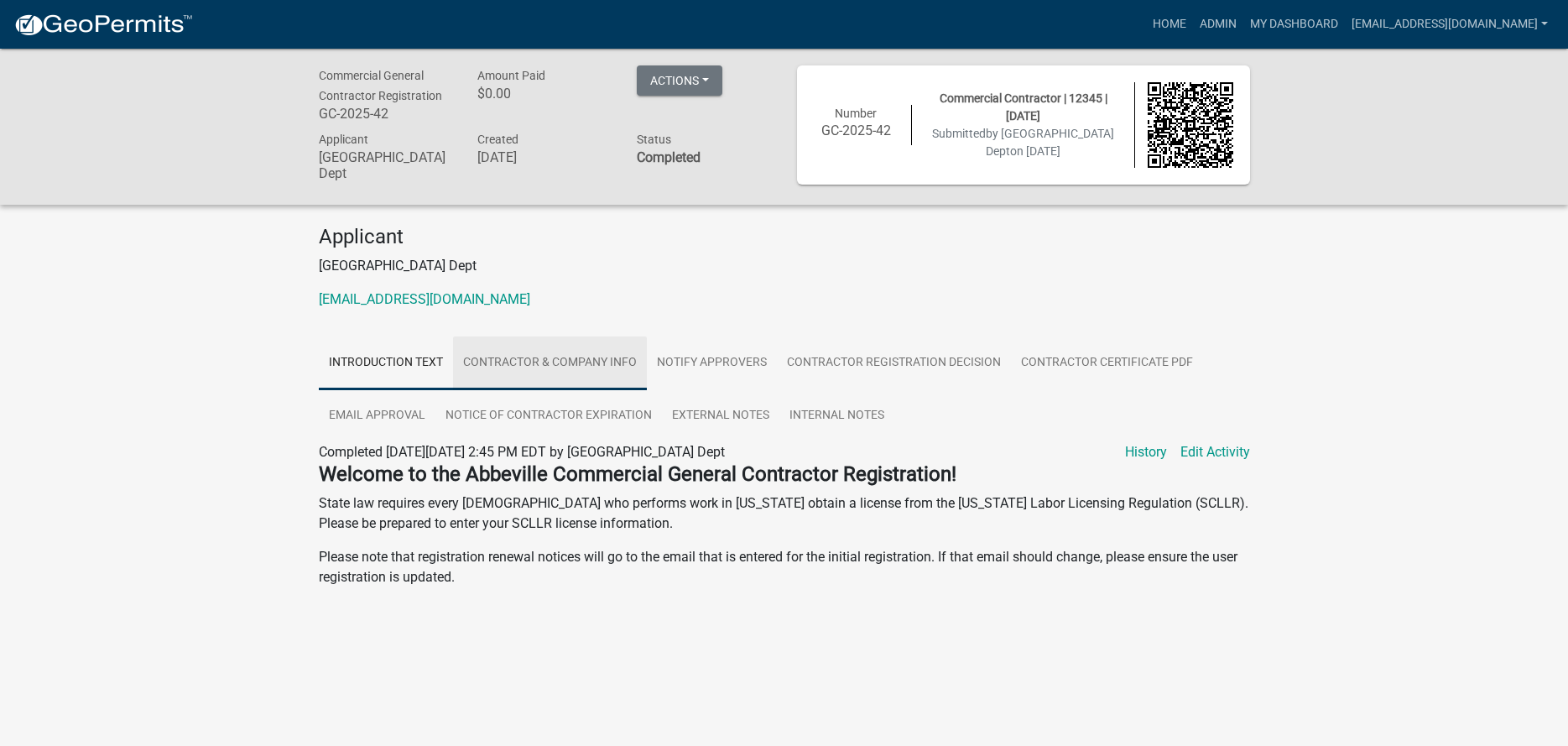
click at [551, 371] on link "Contractor & Company Info" at bounding box center [550, 363] width 193 height 54
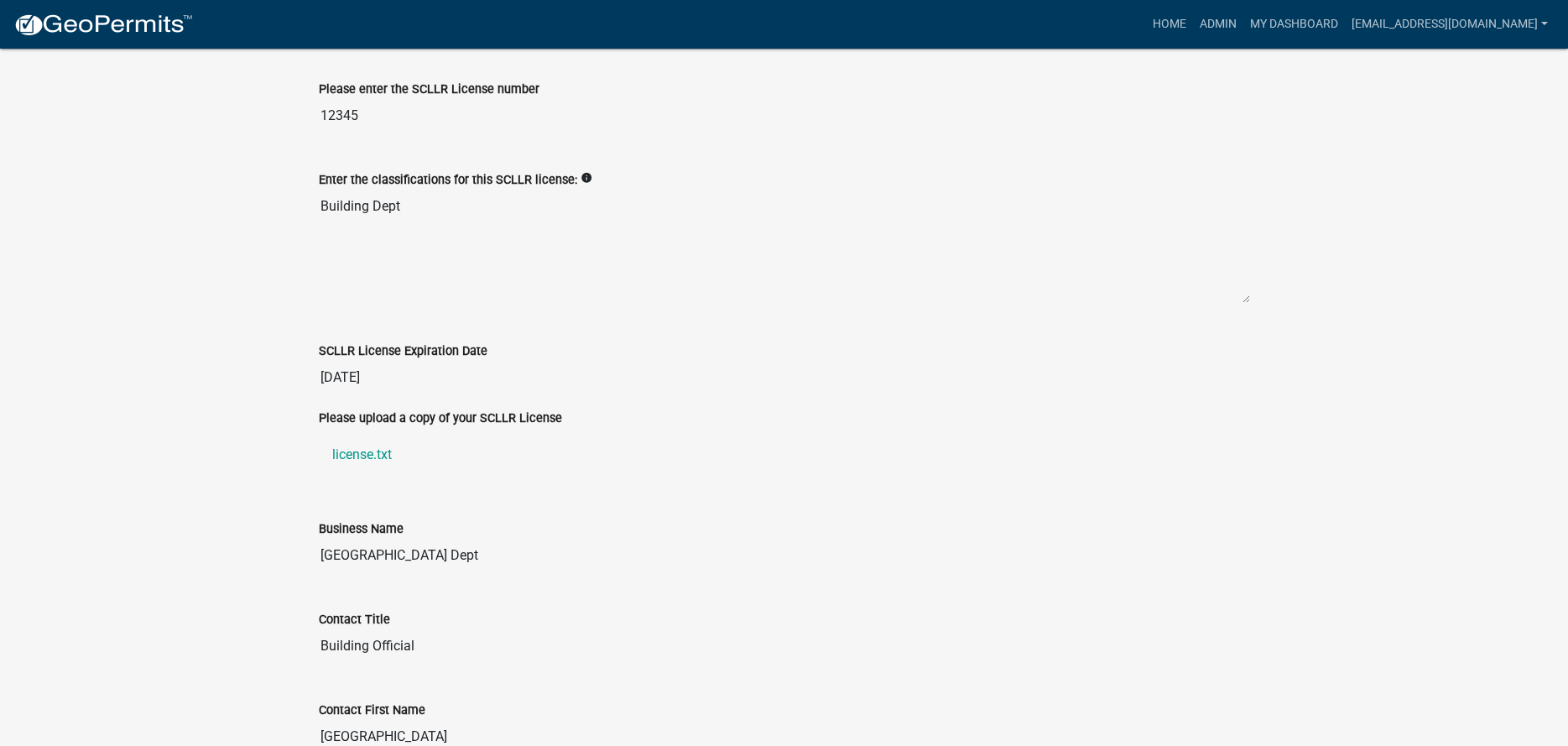
scroll to position [755, 0]
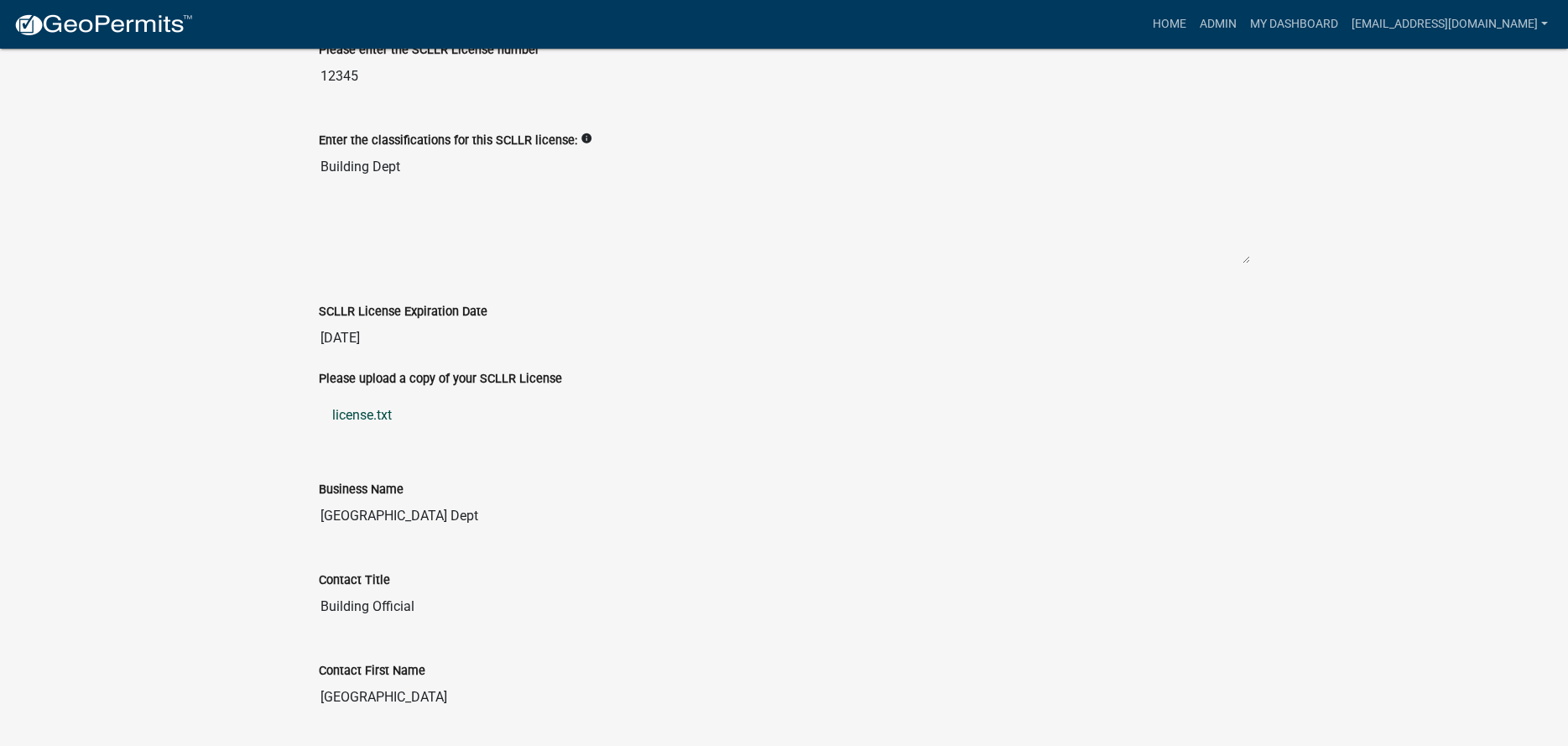
click at [354, 436] on link "license.txt" at bounding box center [784, 415] width 931 height 40
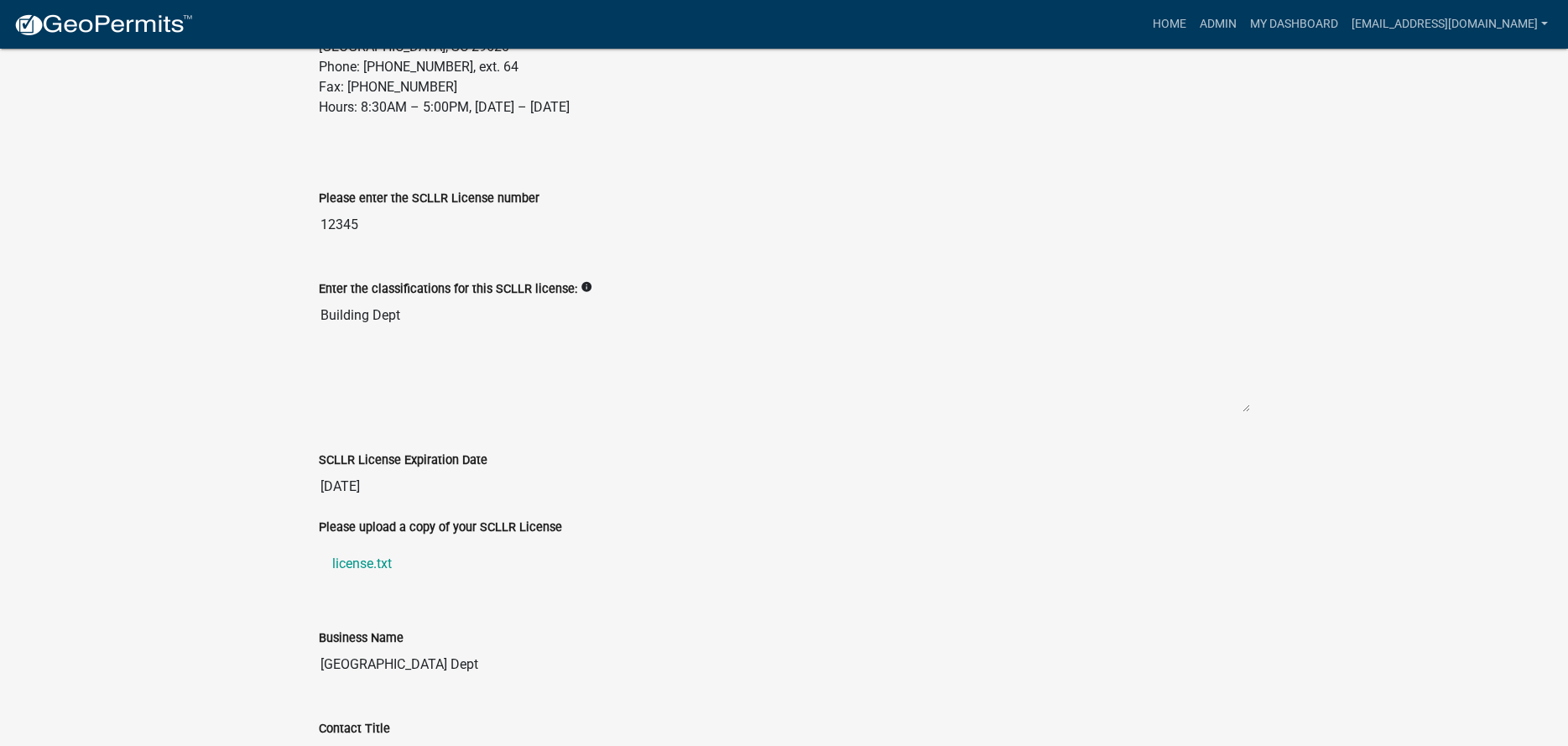
scroll to position [671, 0]
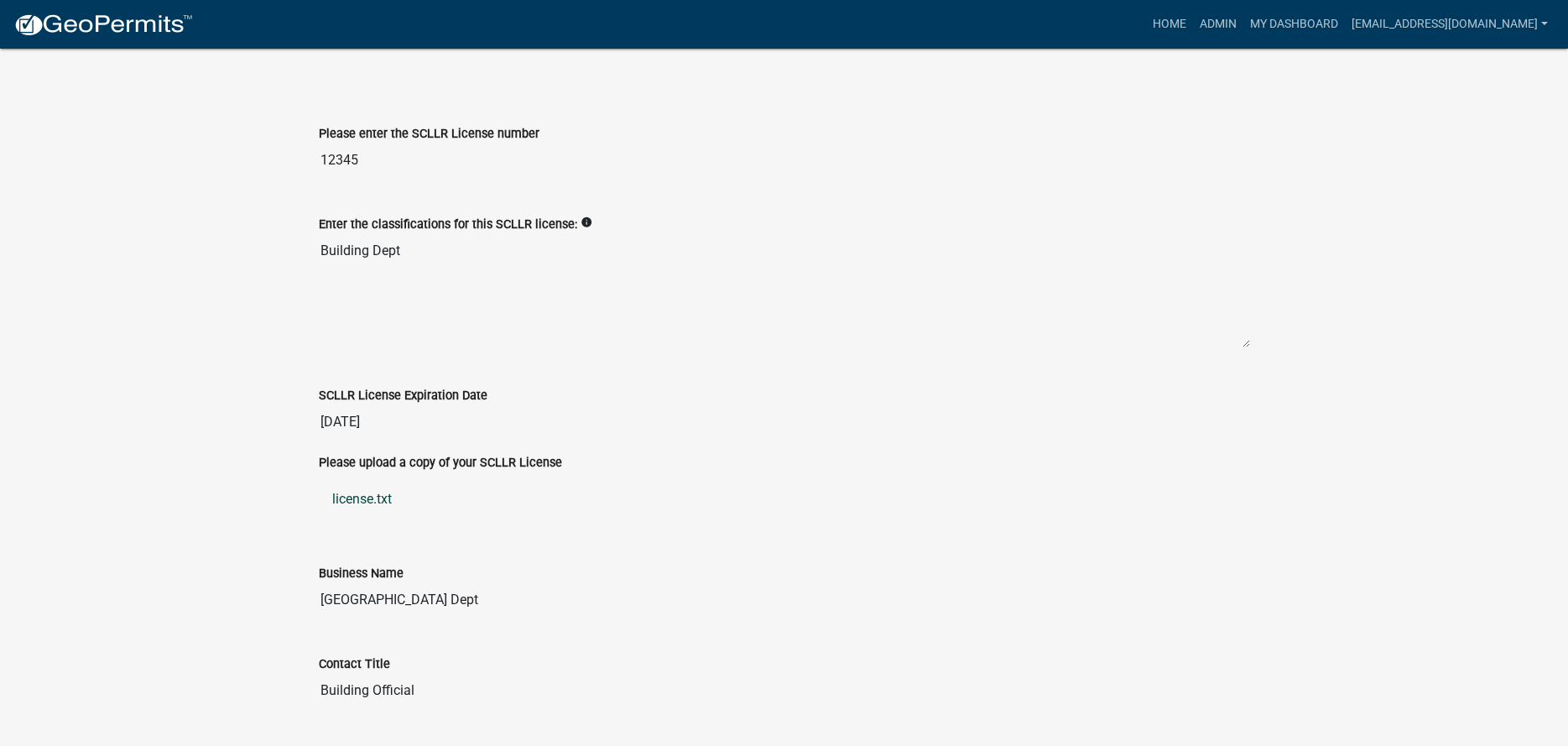
click at [372, 516] on link "license.txt" at bounding box center [784, 499] width 931 height 40
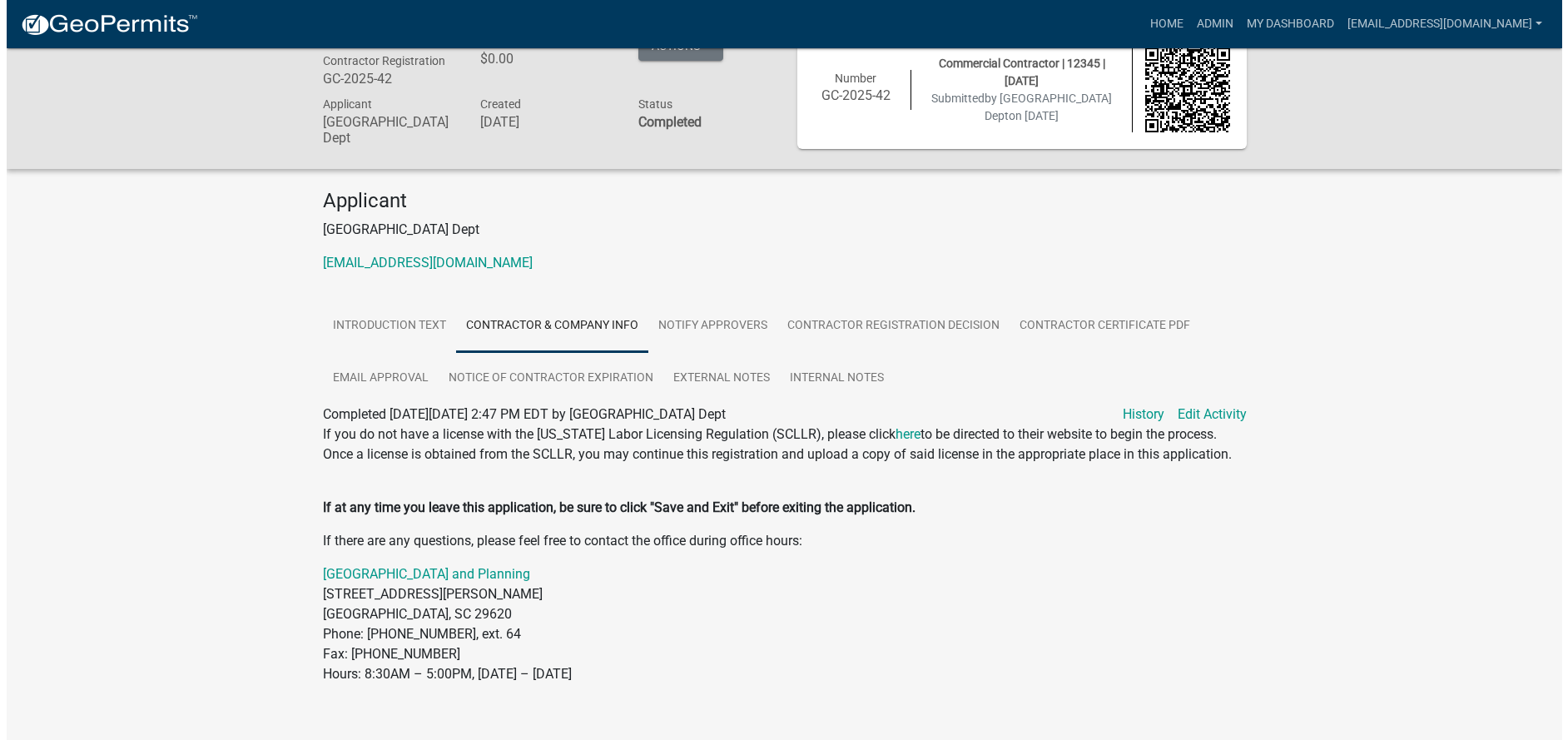
scroll to position [0, 0]
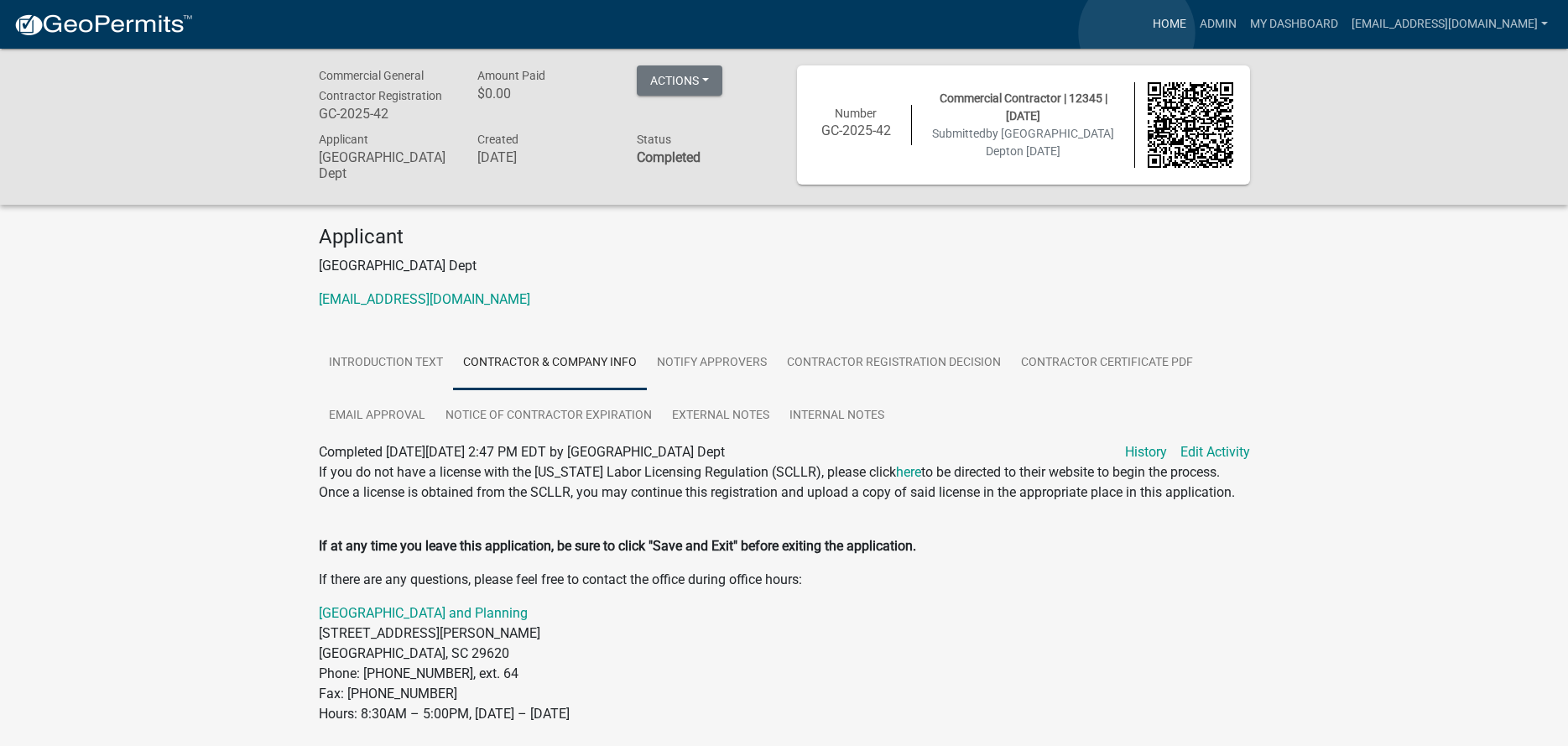
click at [1146, 33] on link "Home" at bounding box center [1169, 24] width 47 height 32
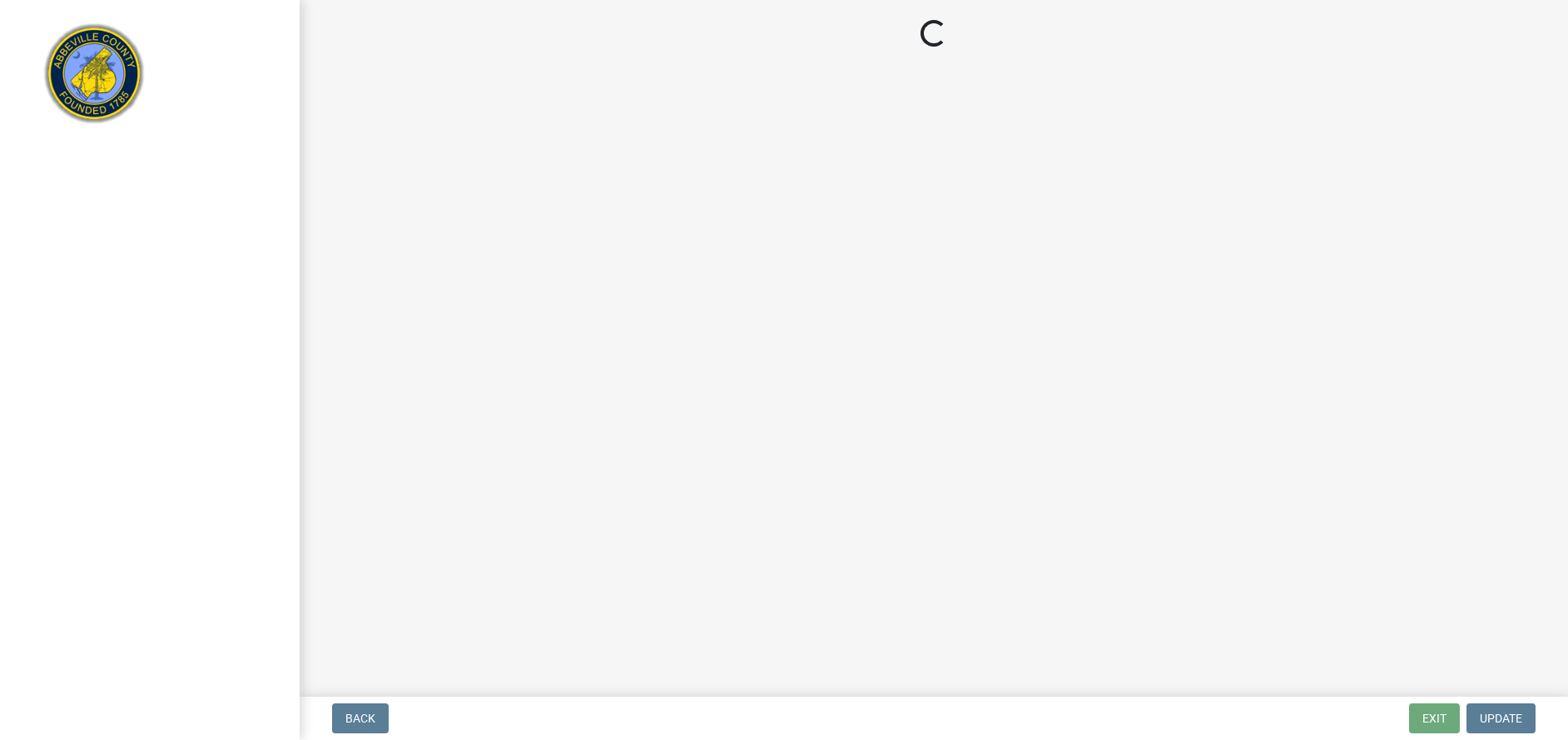
select select "3: 3"
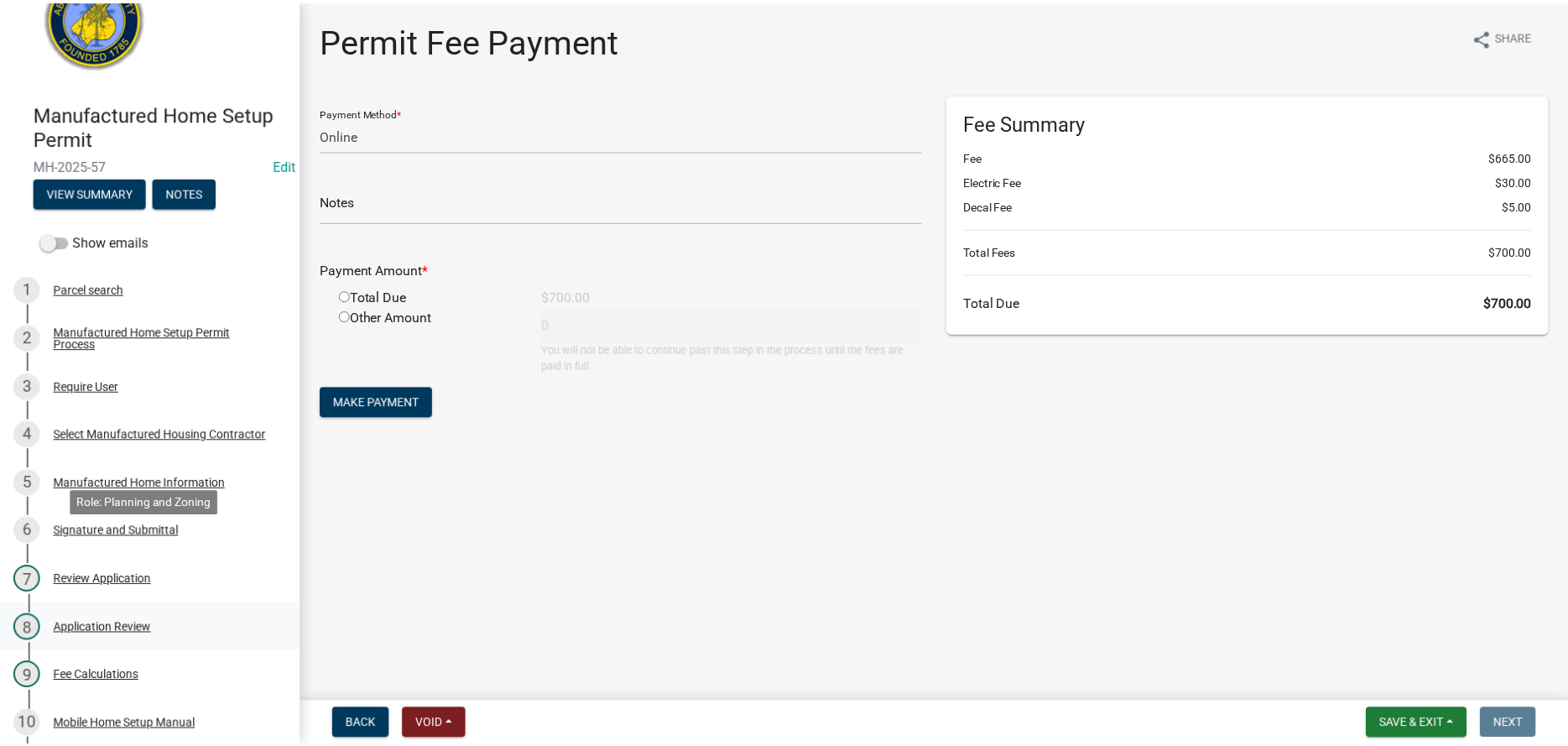
scroll to position [419, 0]
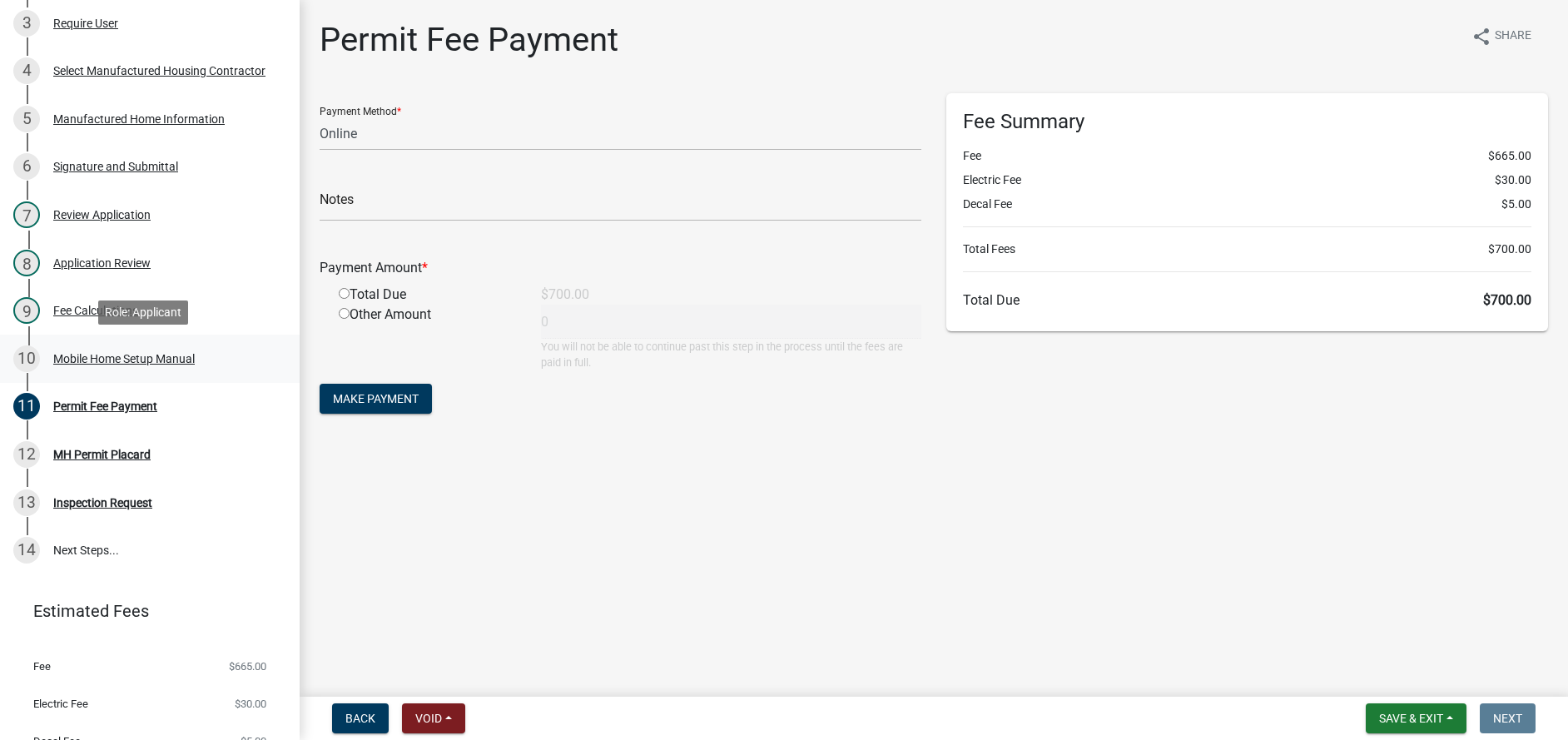
click at [99, 359] on div "Mobile Home Setup Manual" at bounding box center [124, 358] width 142 height 11
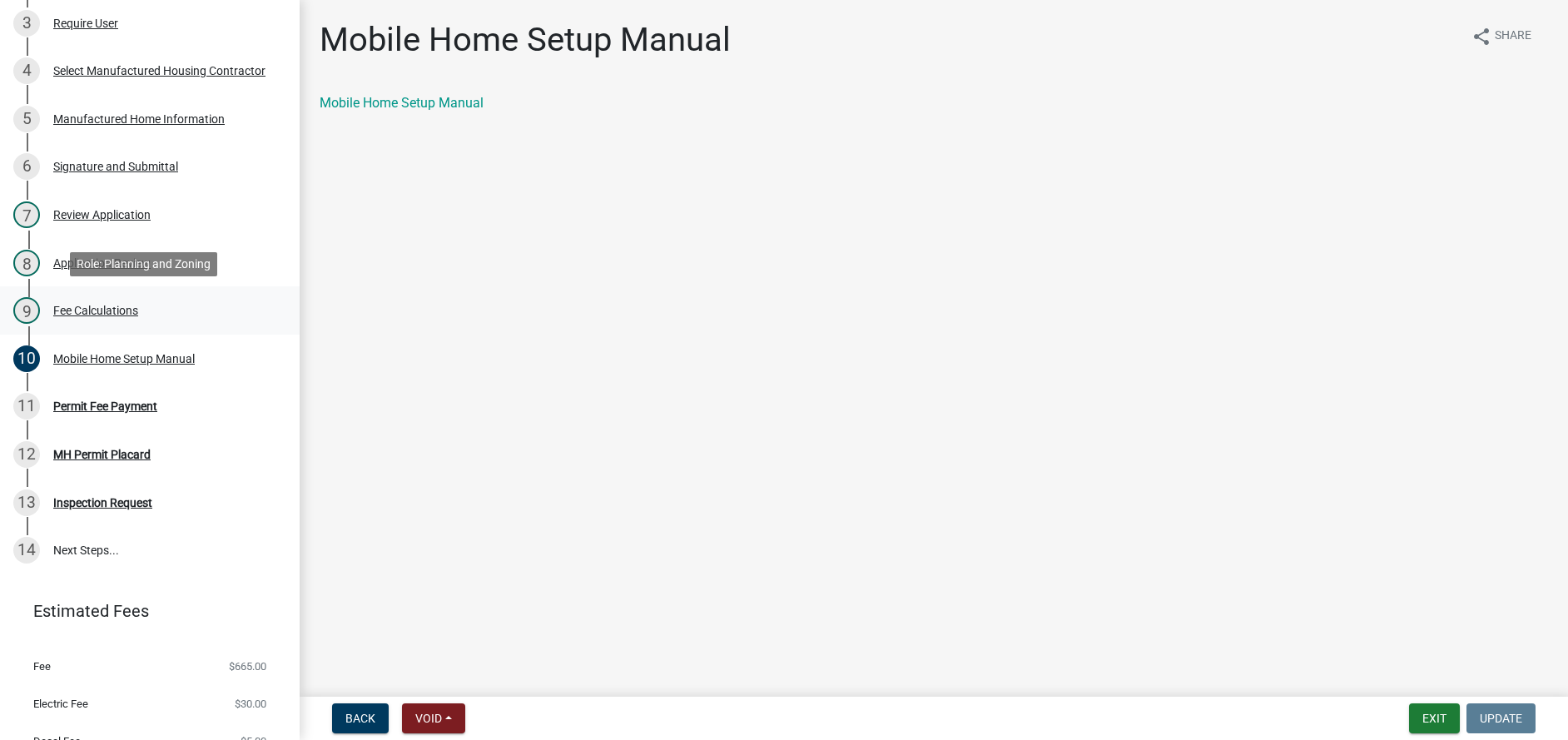
click at [97, 310] on div "Fee Calculations" at bounding box center [95, 311] width 85 height 11
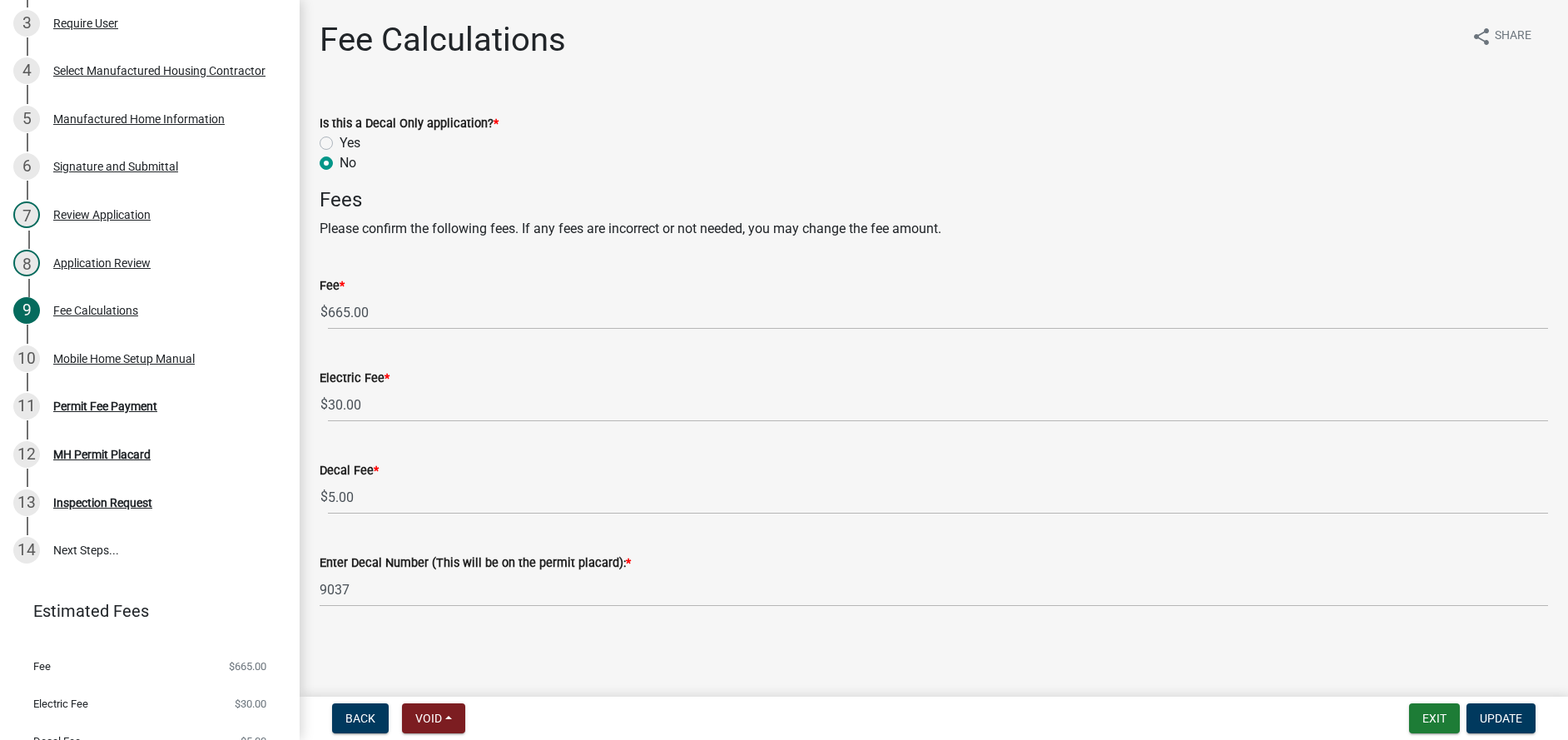
click at [1443, 735] on nav "Back Void Withdraw Lock Expire Void Exit Update" at bounding box center [933, 718] width 1269 height 44
click at [1441, 731] on button "Exit" at bounding box center [1434, 718] width 50 height 30
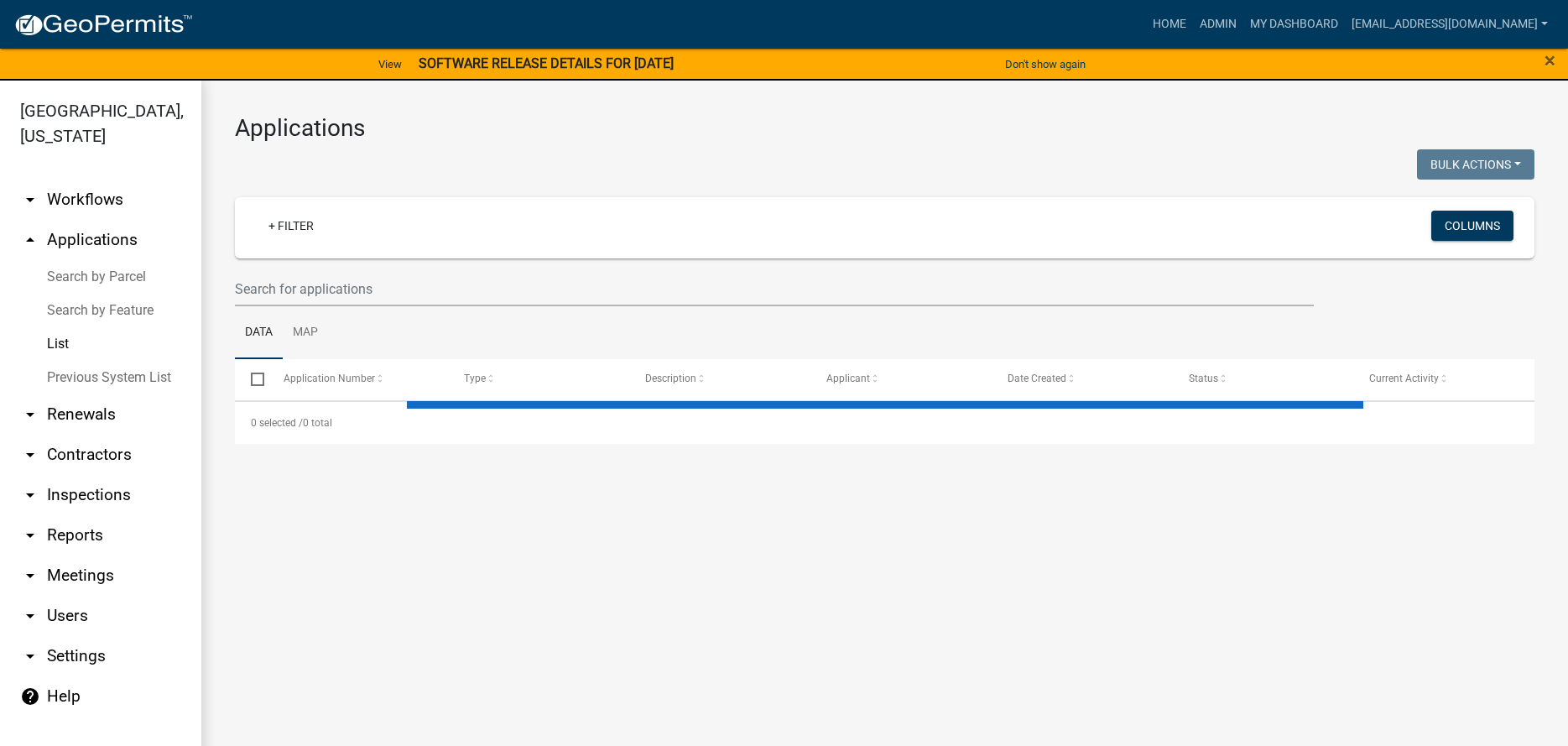
select select "3: 100"
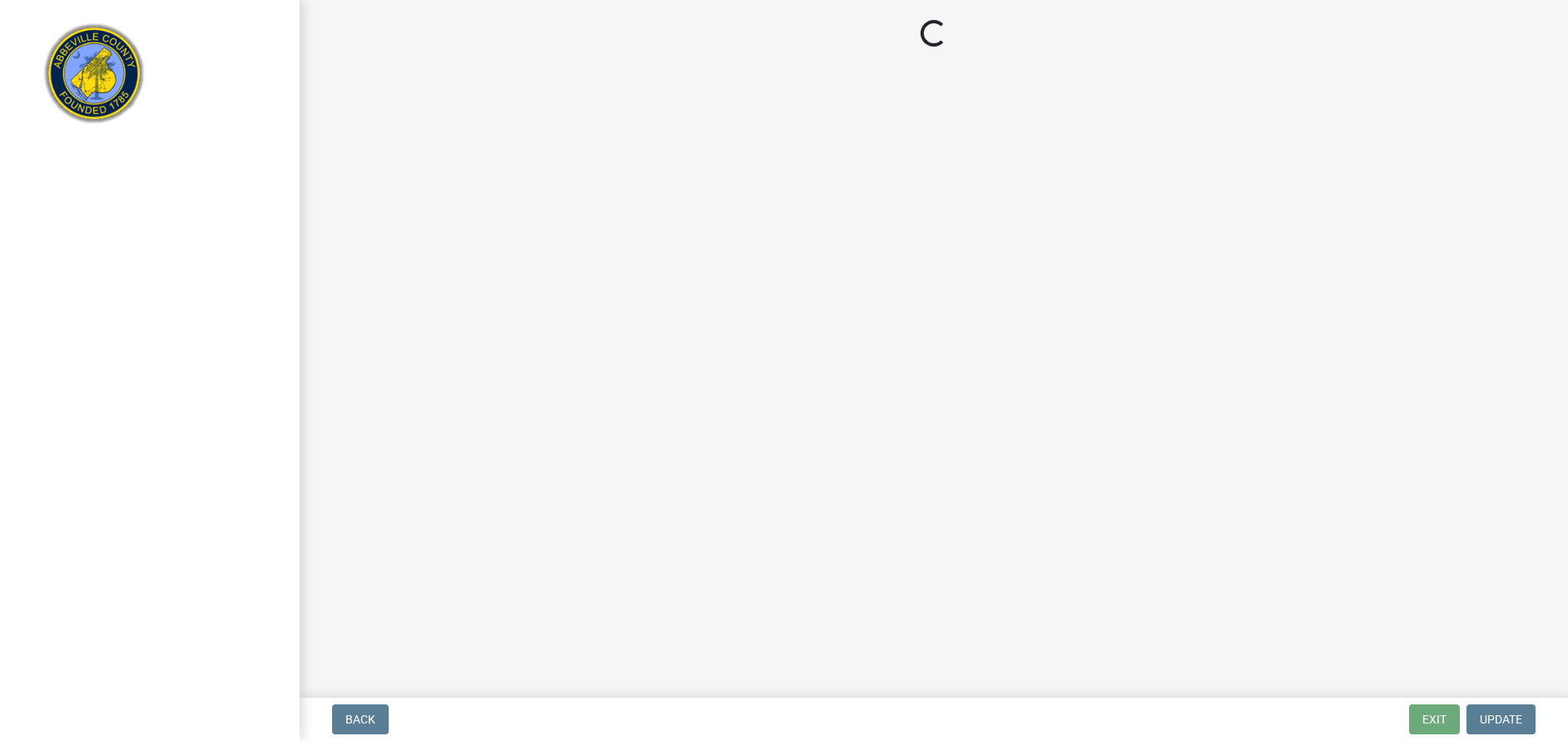
select select "3: 3"
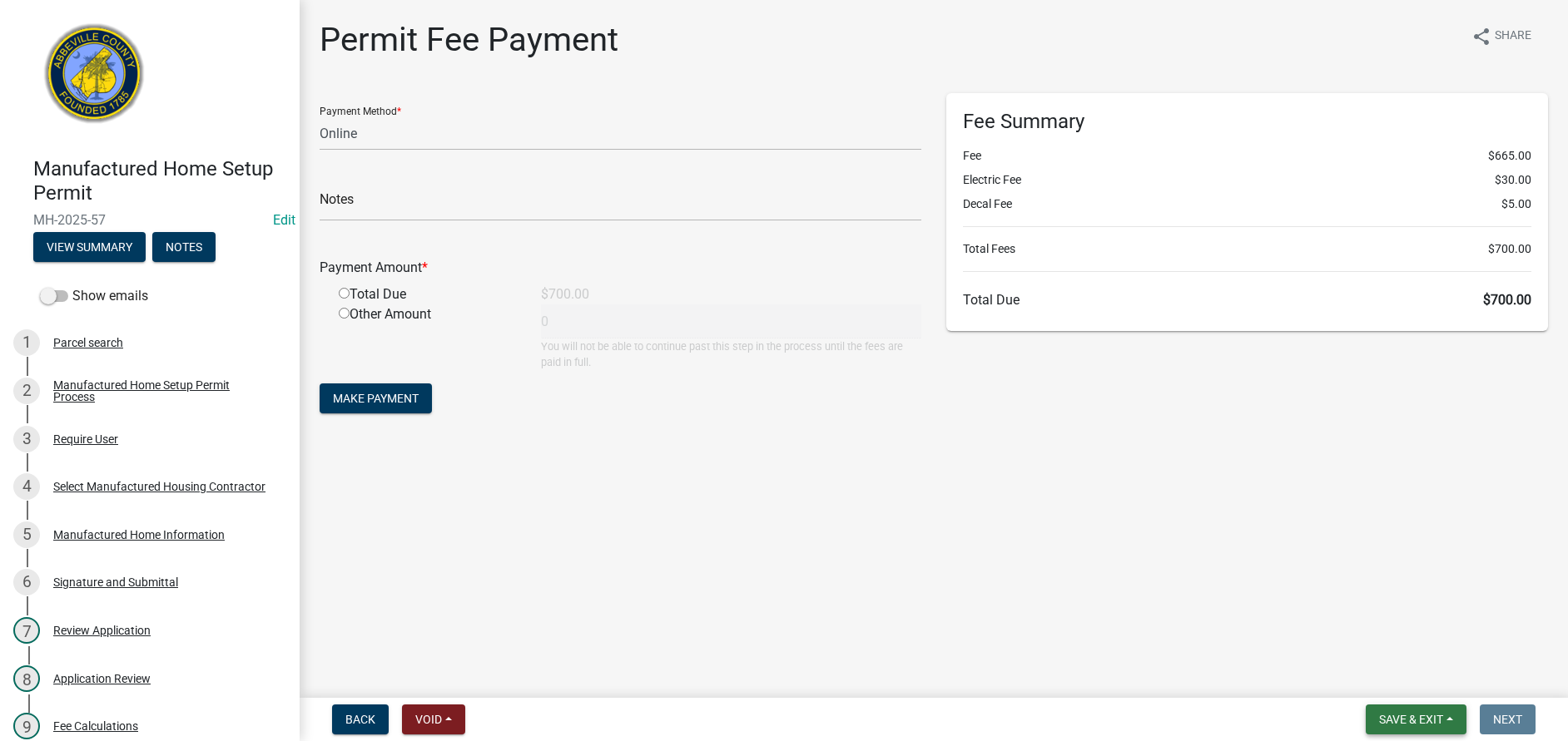
click at [1405, 721] on span "Save & Exit" at bounding box center [1410, 720] width 64 height 13
click at [1407, 680] on button "Save & Exit" at bounding box center [1400, 676] width 133 height 40
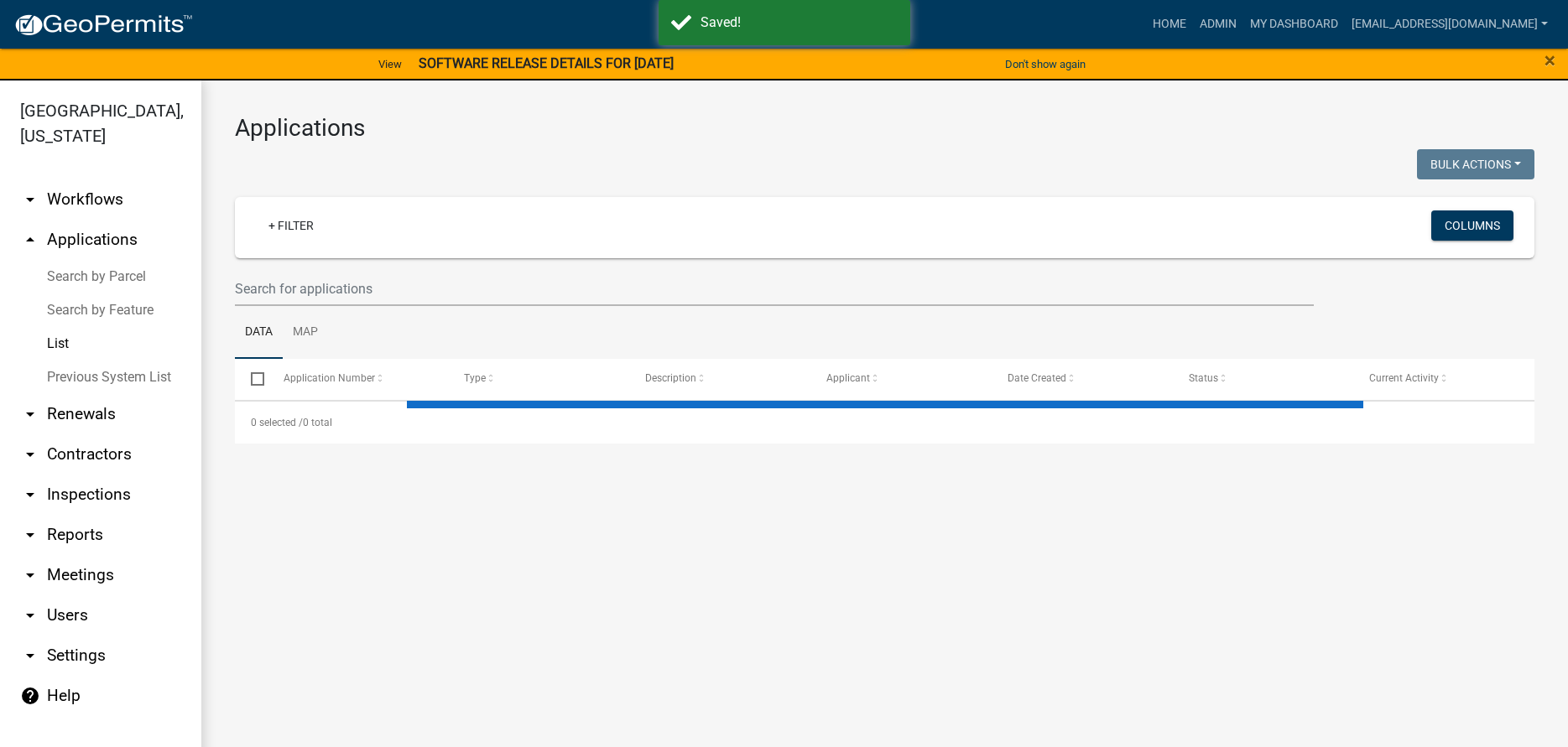
select select "3: 100"
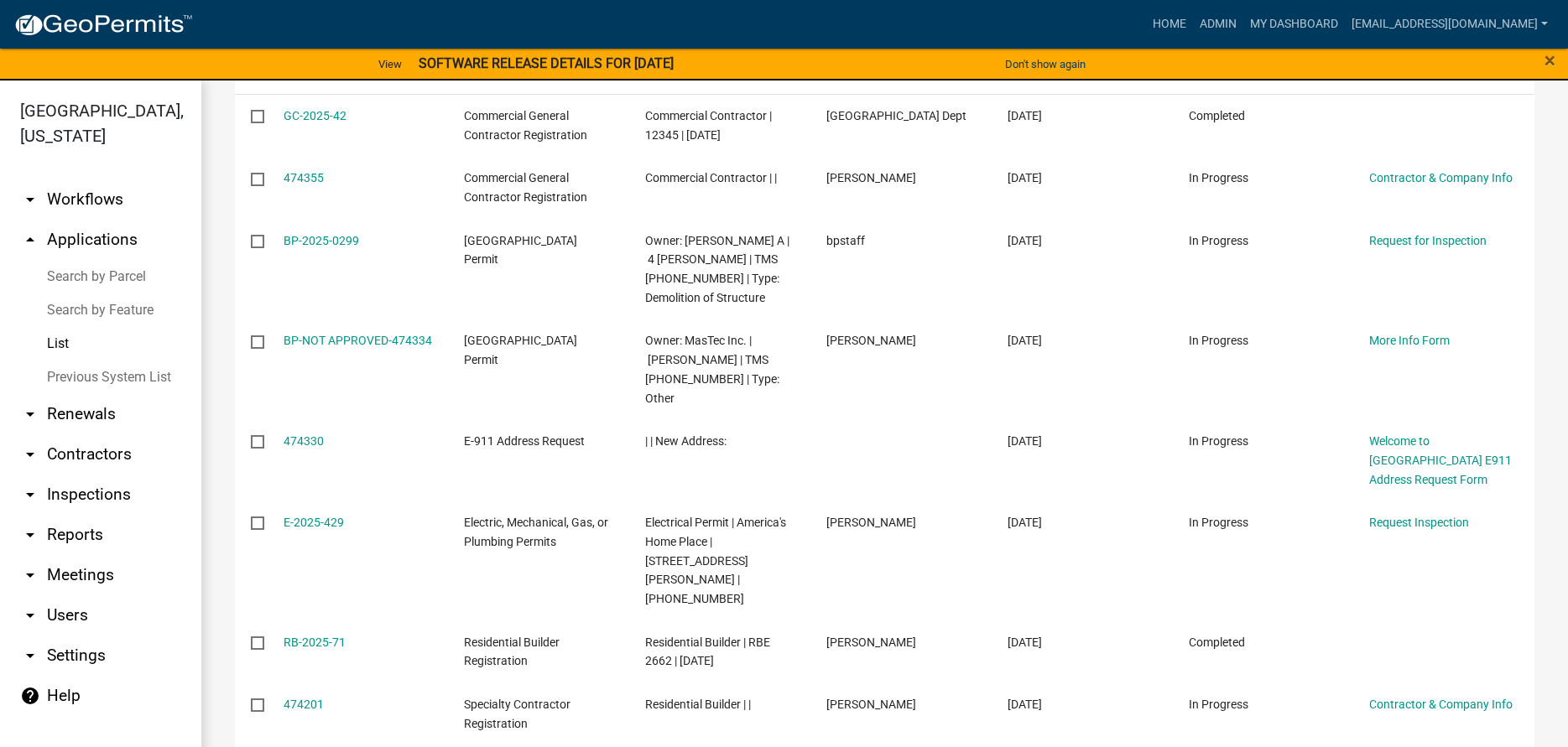
scroll to position [84, 0]
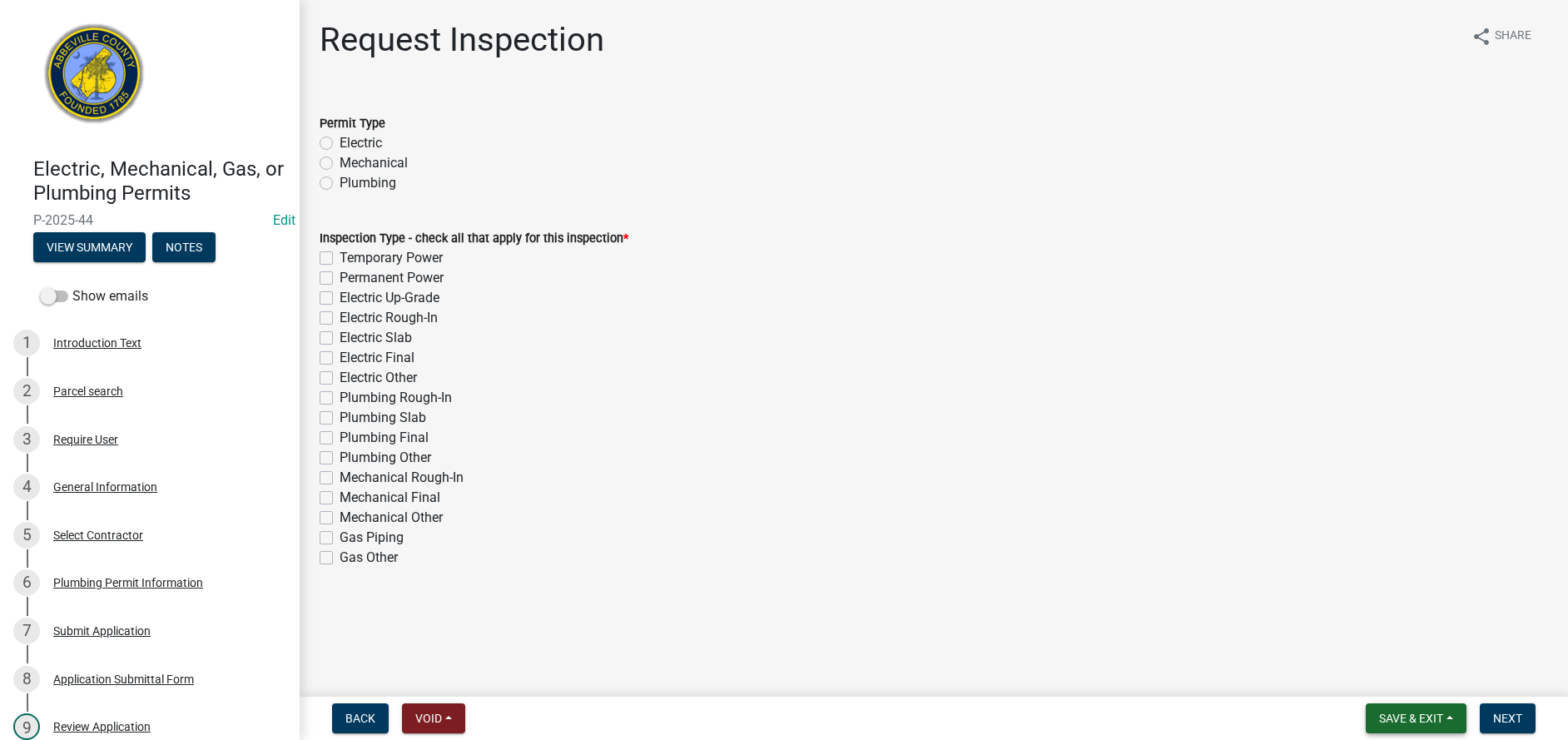
click at [1404, 714] on span "Save & Exit" at bounding box center [1410, 718] width 64 height 13
click at [1408, 679] on button "Save & Exit" at bounding box center [1400, 674] width 133 height 40
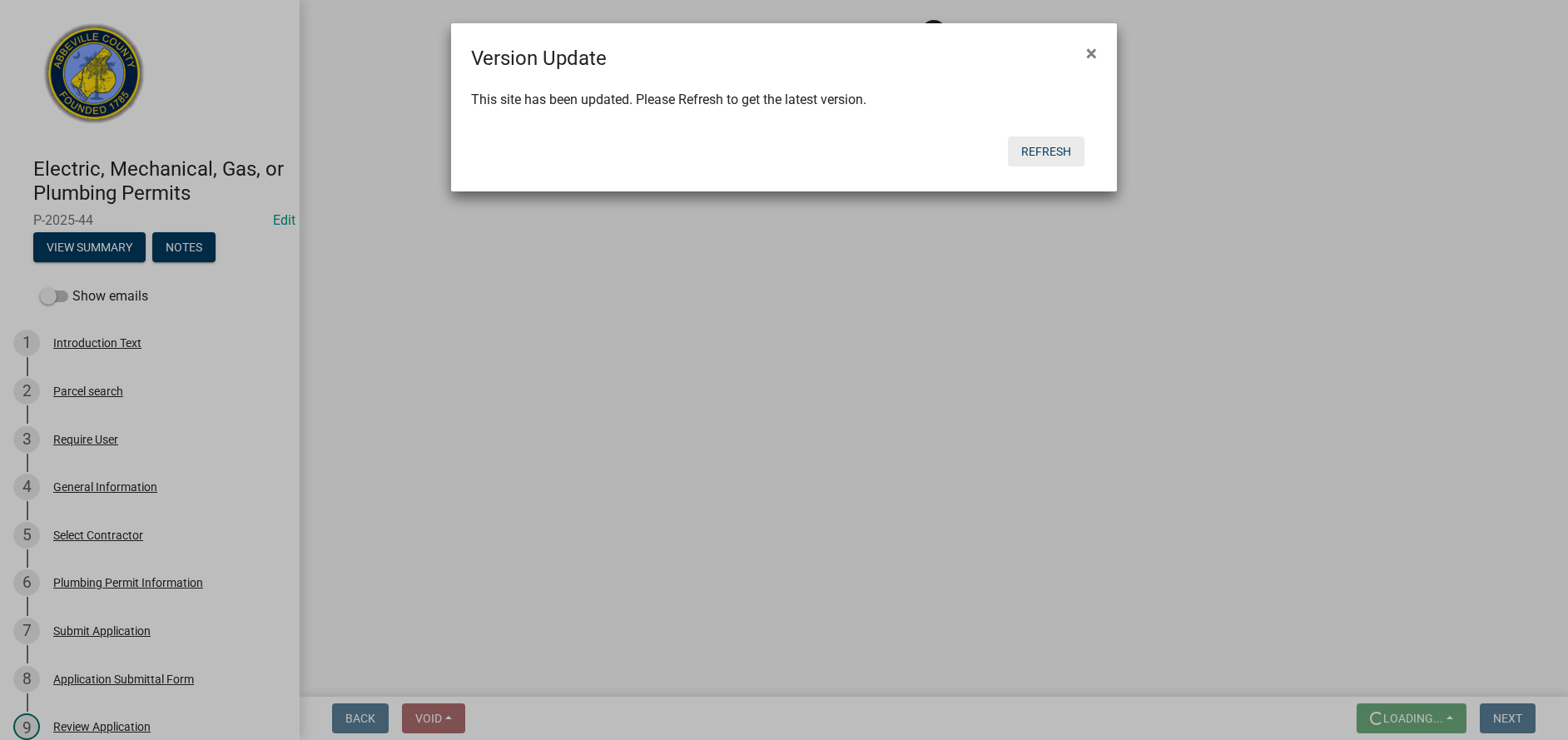
click at [1070, 145] on body "Internet Explorer does NOT work with GeoPermits. Get a new browser for more sec…" at bounding box center [784, 370] width 1568 height 740
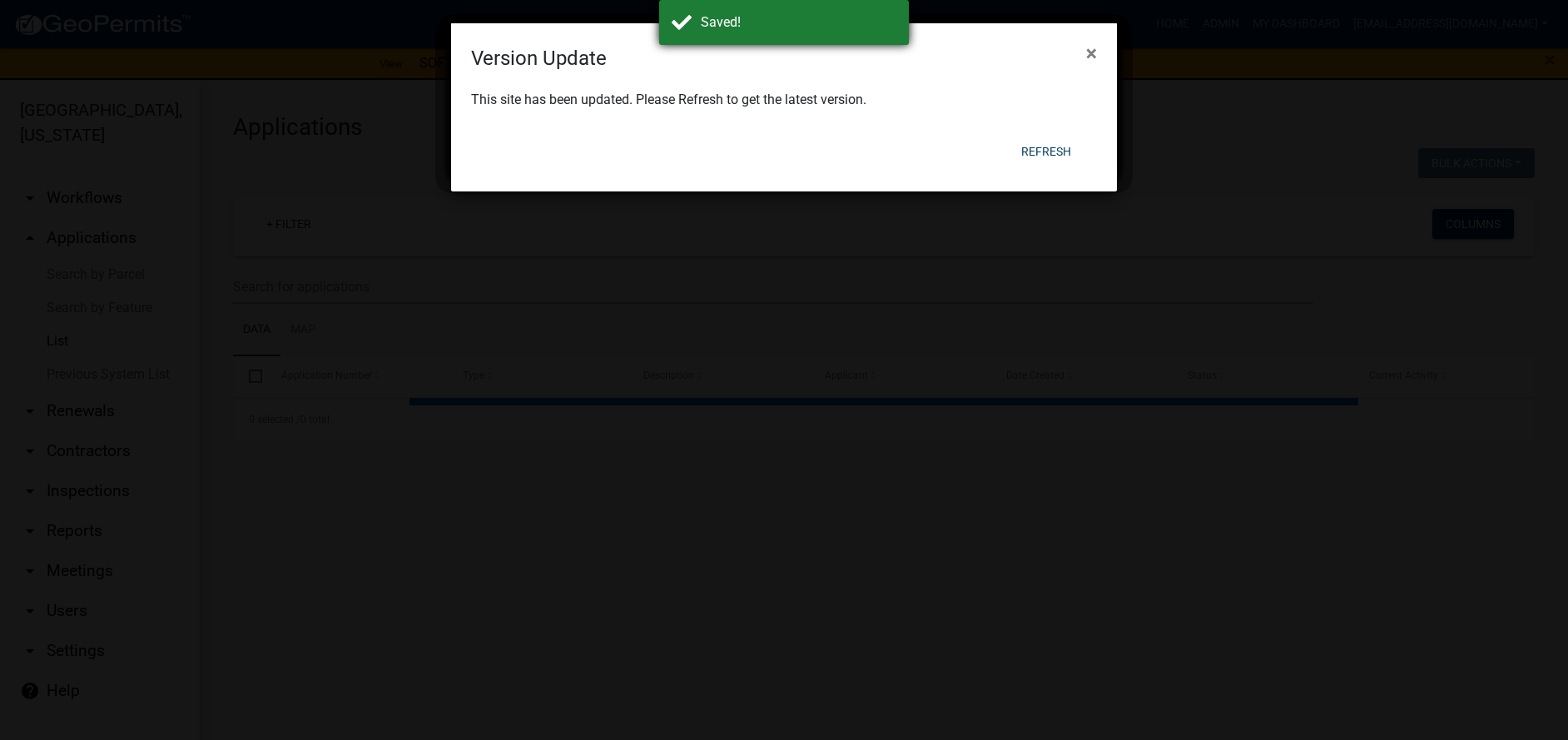
select select "3: 100"
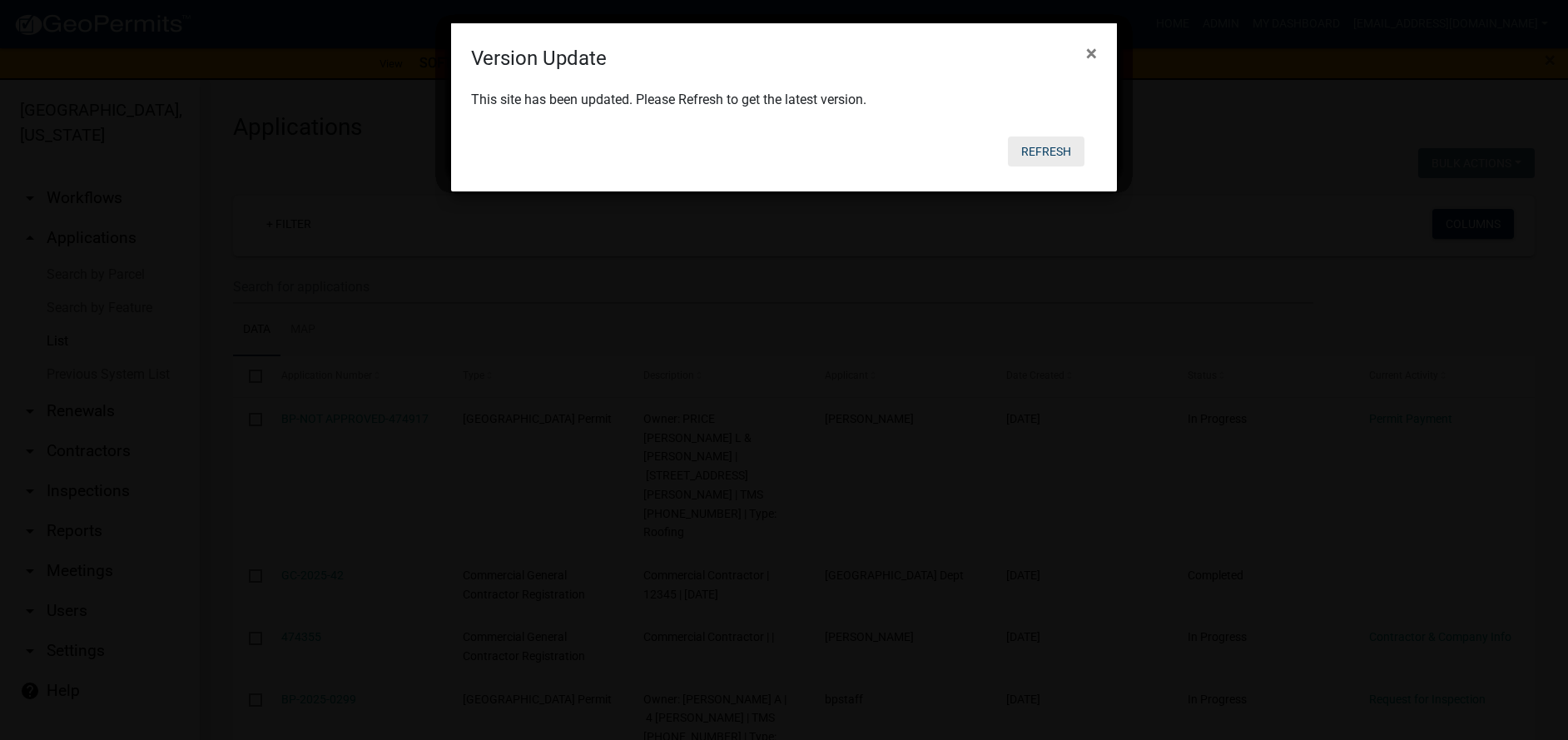
click at [1055, 151] on button "Refresh" at bounding box center [1046, 152] width 77 height 30
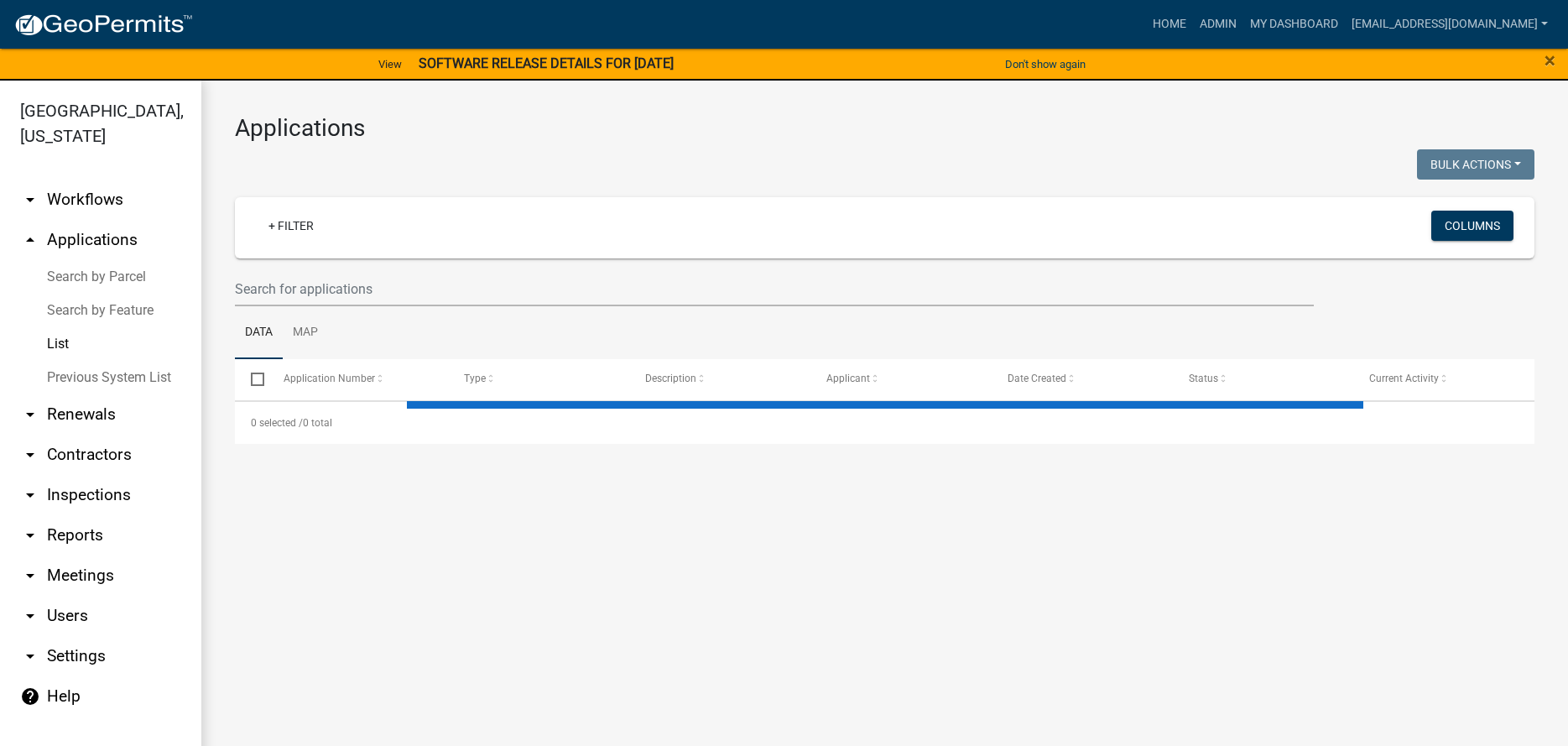
select select "3: 100"
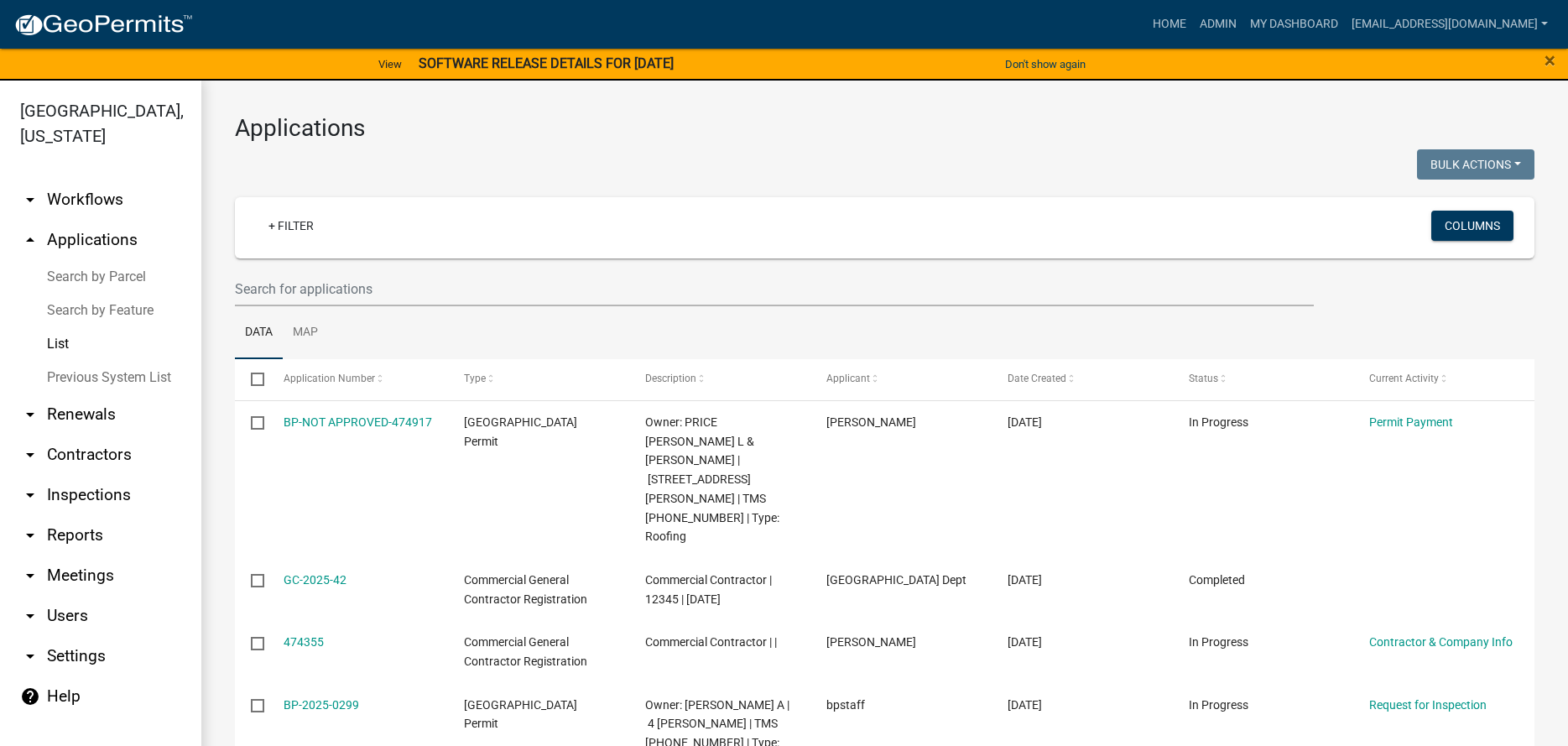
click at [104, 278] on link "Search by Parcel" at bounding box center [101, 276] width 201 height 34
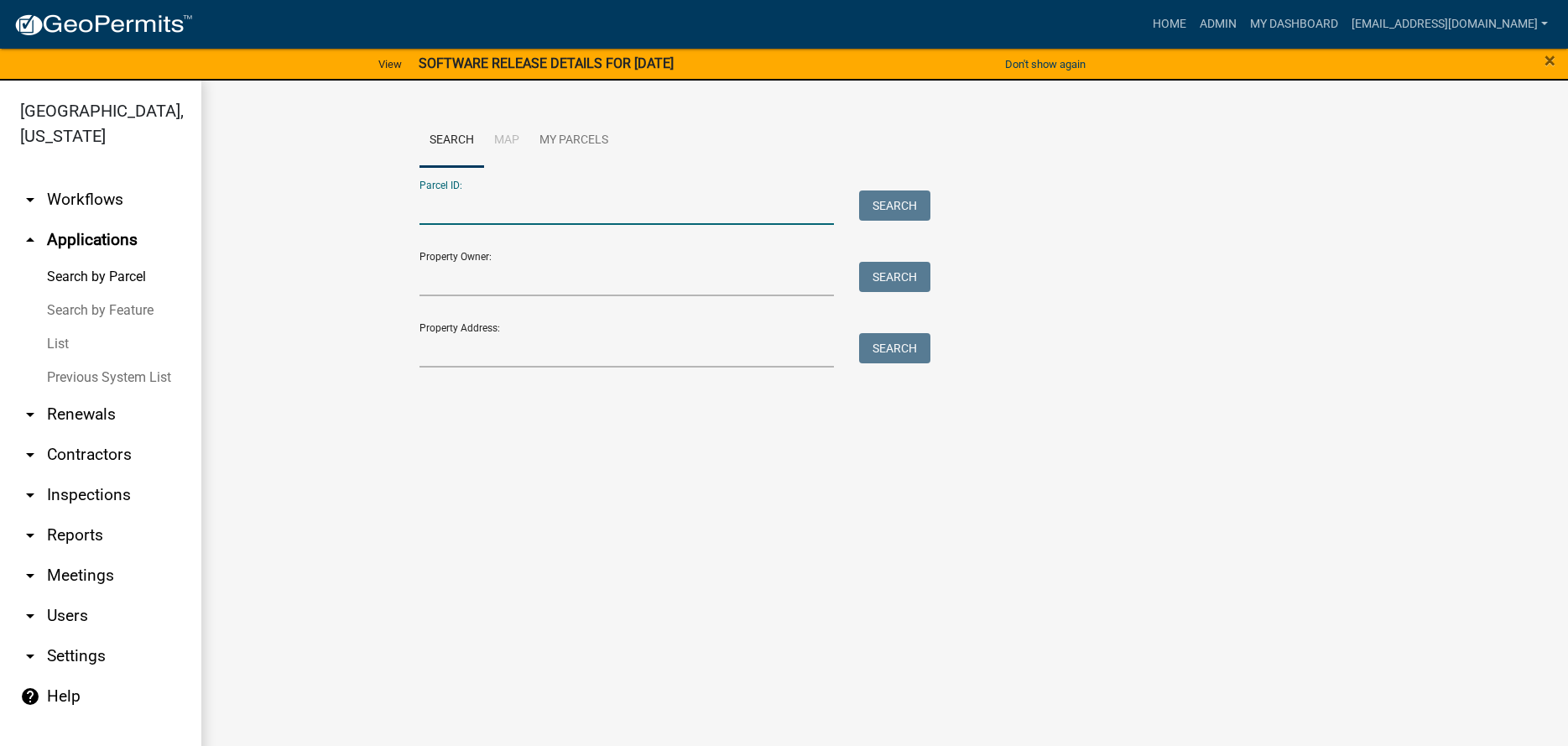
paste input "[PHONE_NUMBER]"
click at [449, 215] on input "[PHONE_NUMBER]" at bounding box center [626, 208] width 415 height 34
click at [861, 211] on button "Search" at bounding box center [895, 206] width 71 height 31
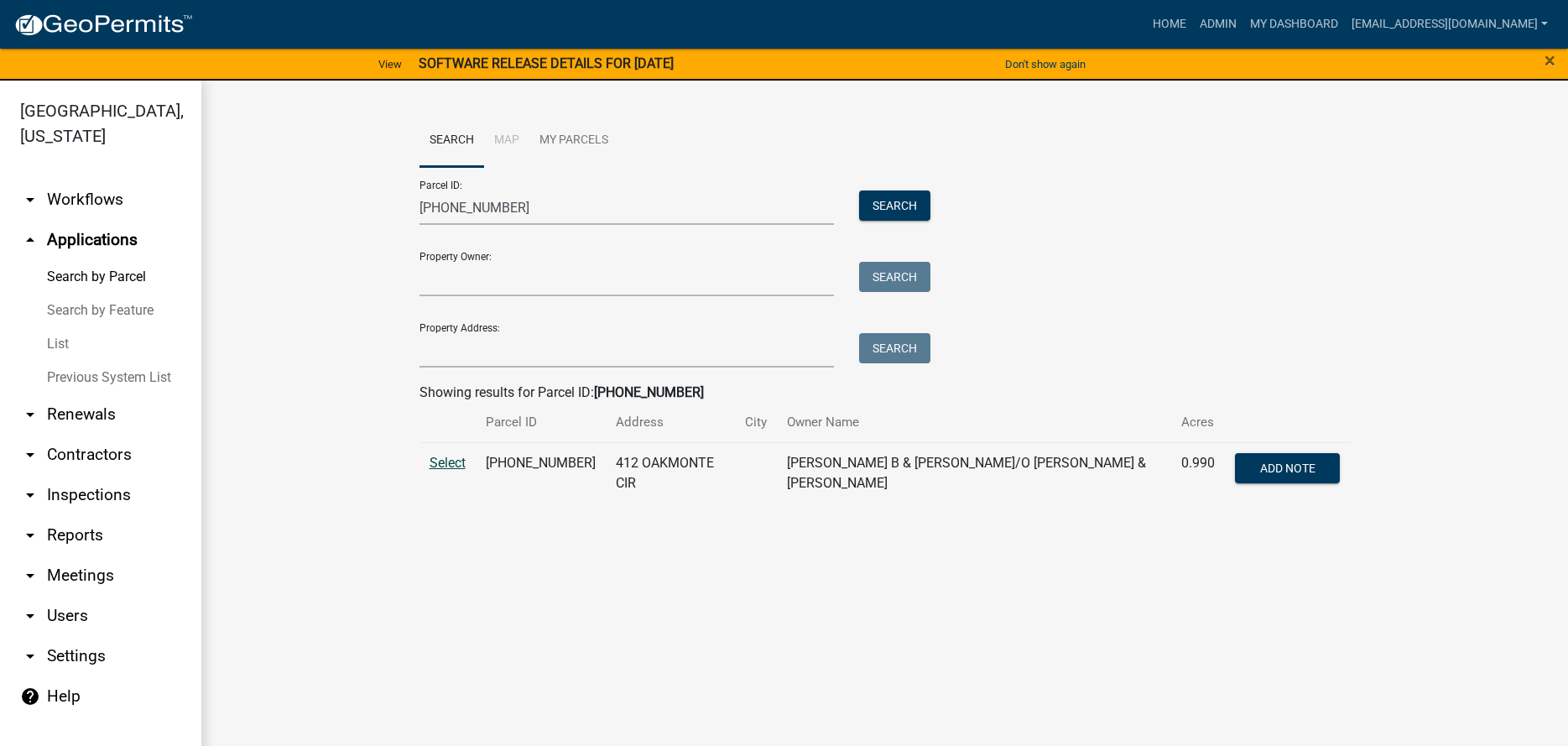
click at [443, 464] on span "Select" at bounding box center [447, 463] width 36 height 16
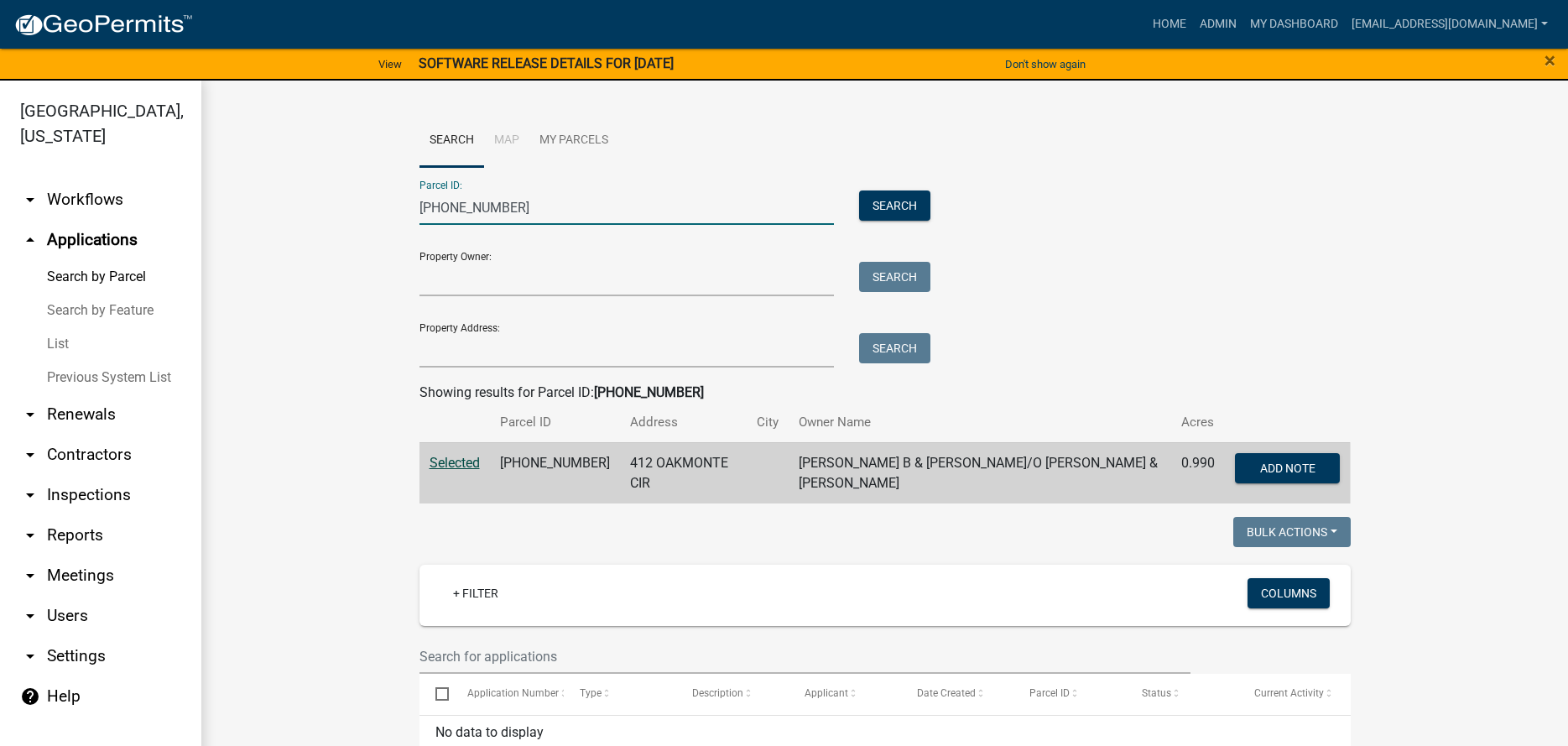
drag, startPoint x: 517, startPoint y: 206, endPoint x: 121, endPoint y: 131, distance: 403.0
click at [163, 156] on div "[GEOGRAPHIC_DATA], [US_STATE] arrow_drop_down Workflows List arrow_drop_up Appl…" at bounding box center [784, 422] width 1568 height 685
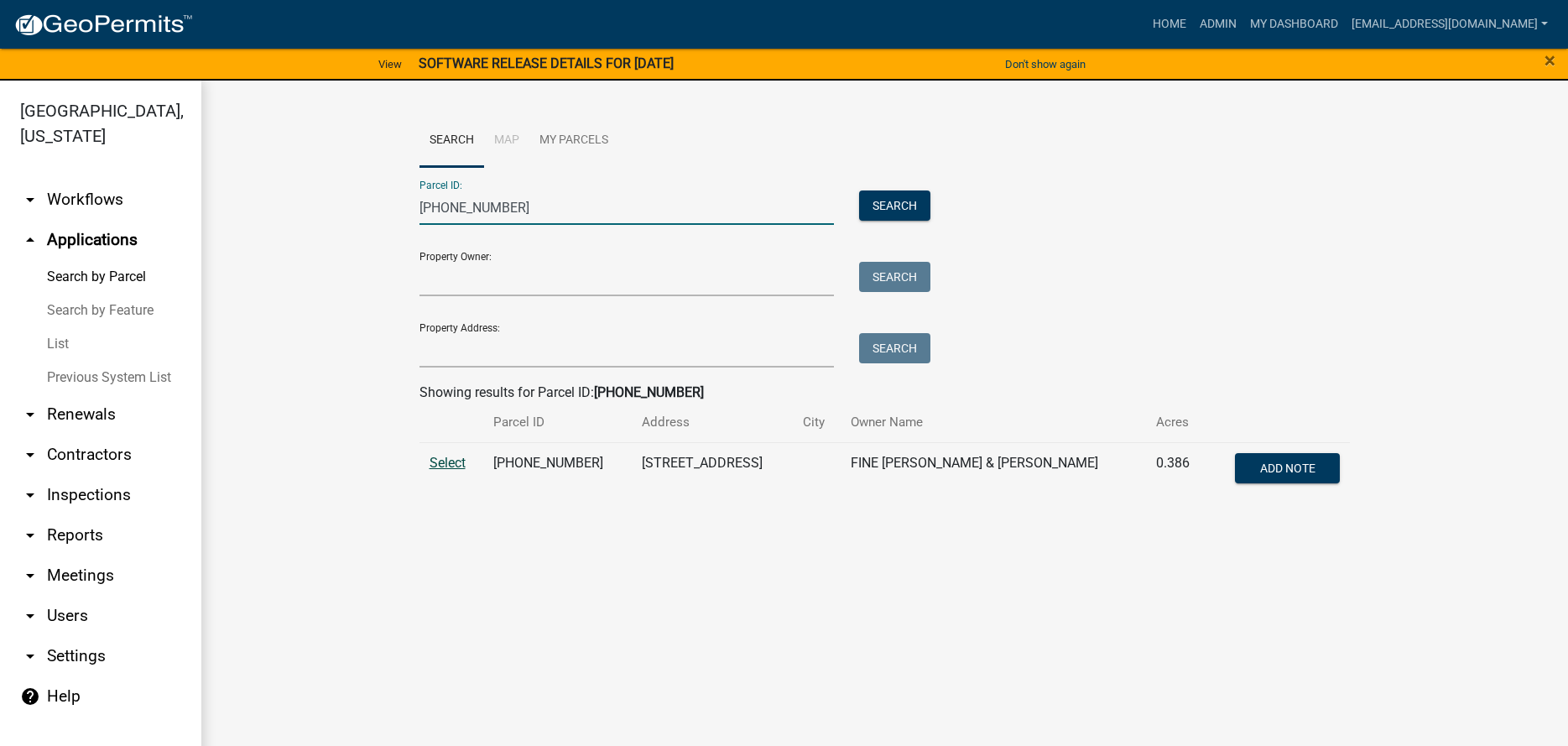
type input "[PHONE_NUMBER]"
click at [462, 463] on span "Select" at bounding box center [447, 463] width 36 height 16
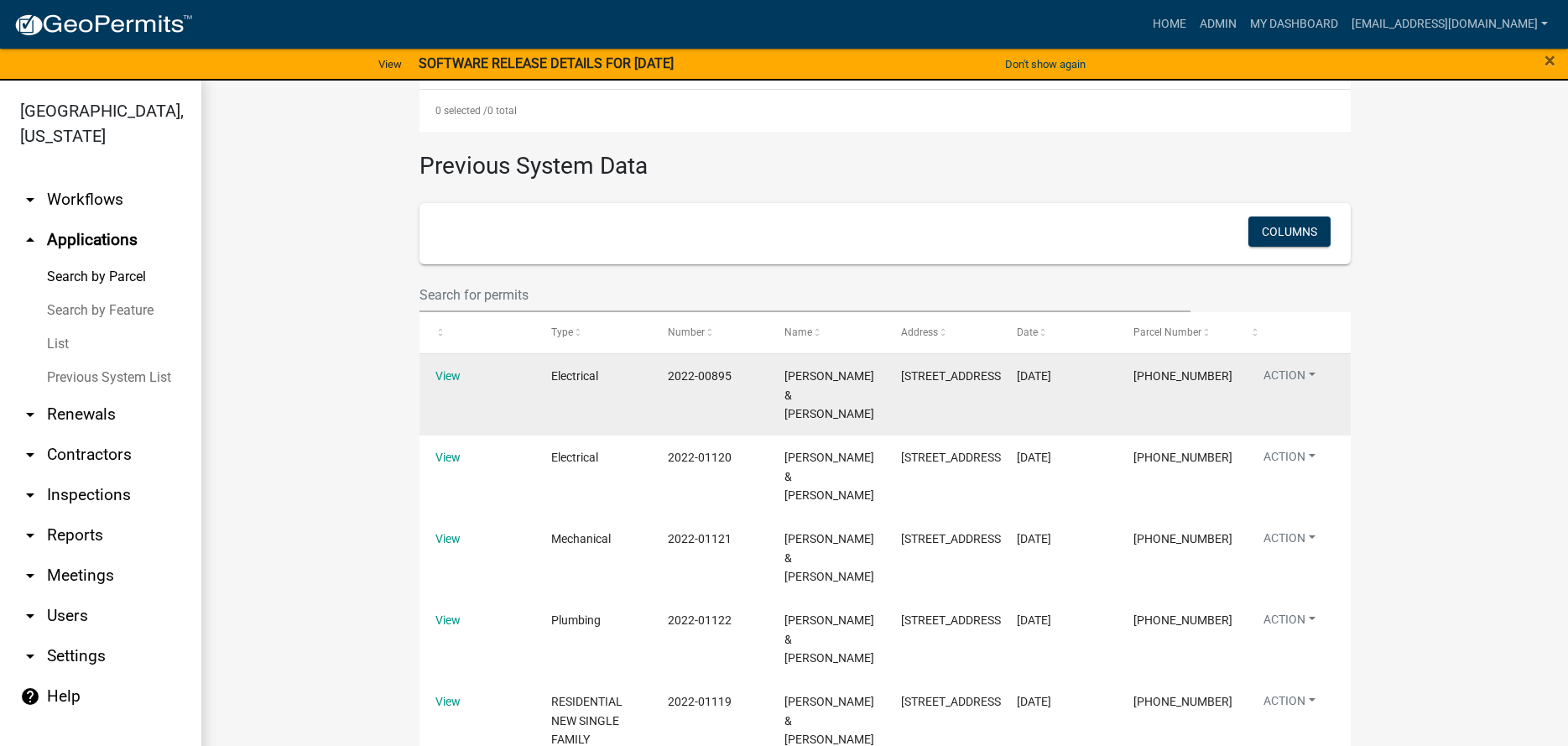
scroll to position [665, 0]
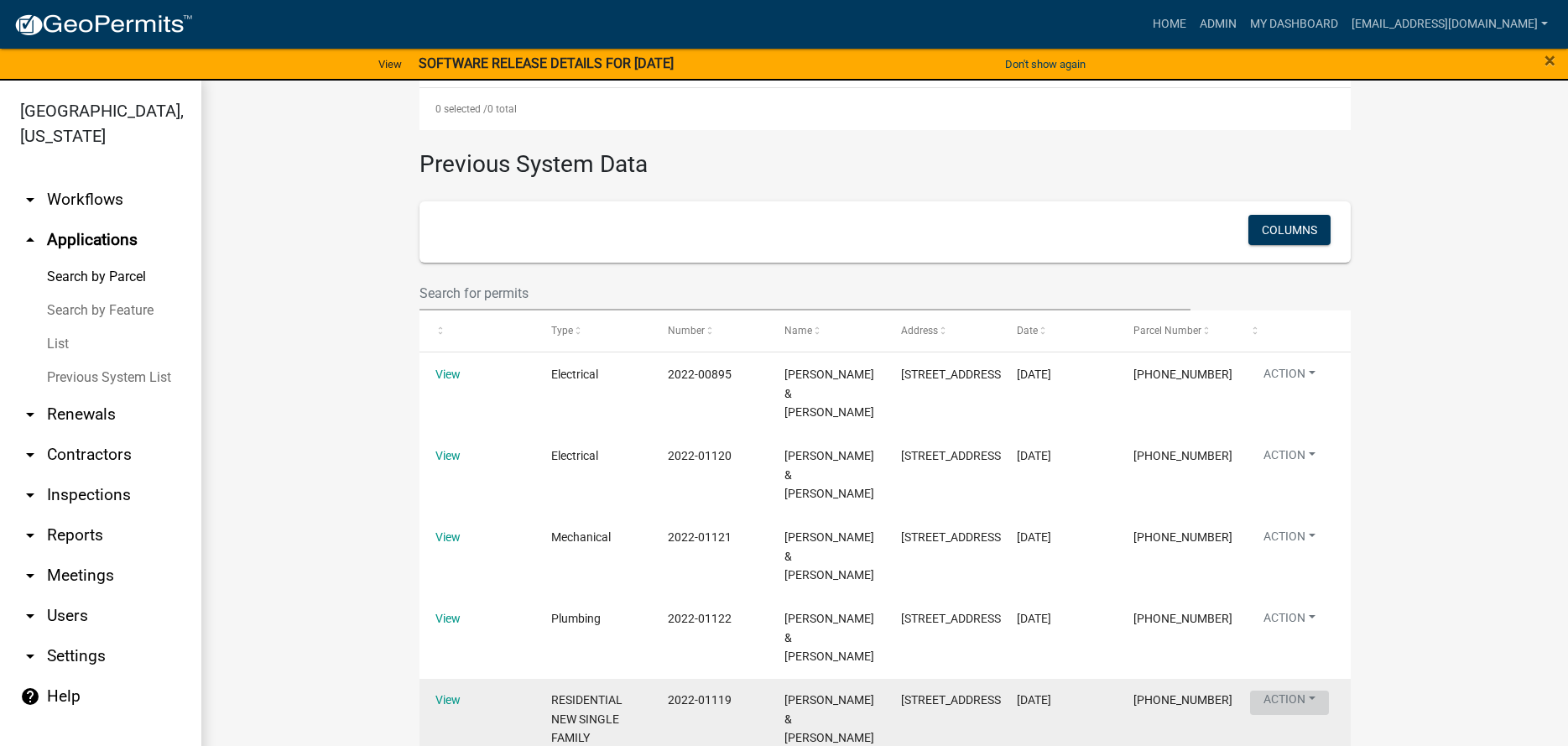
click at [1306, 690] on button "Action" at bounding box center [1289, 702] width 79 height 24
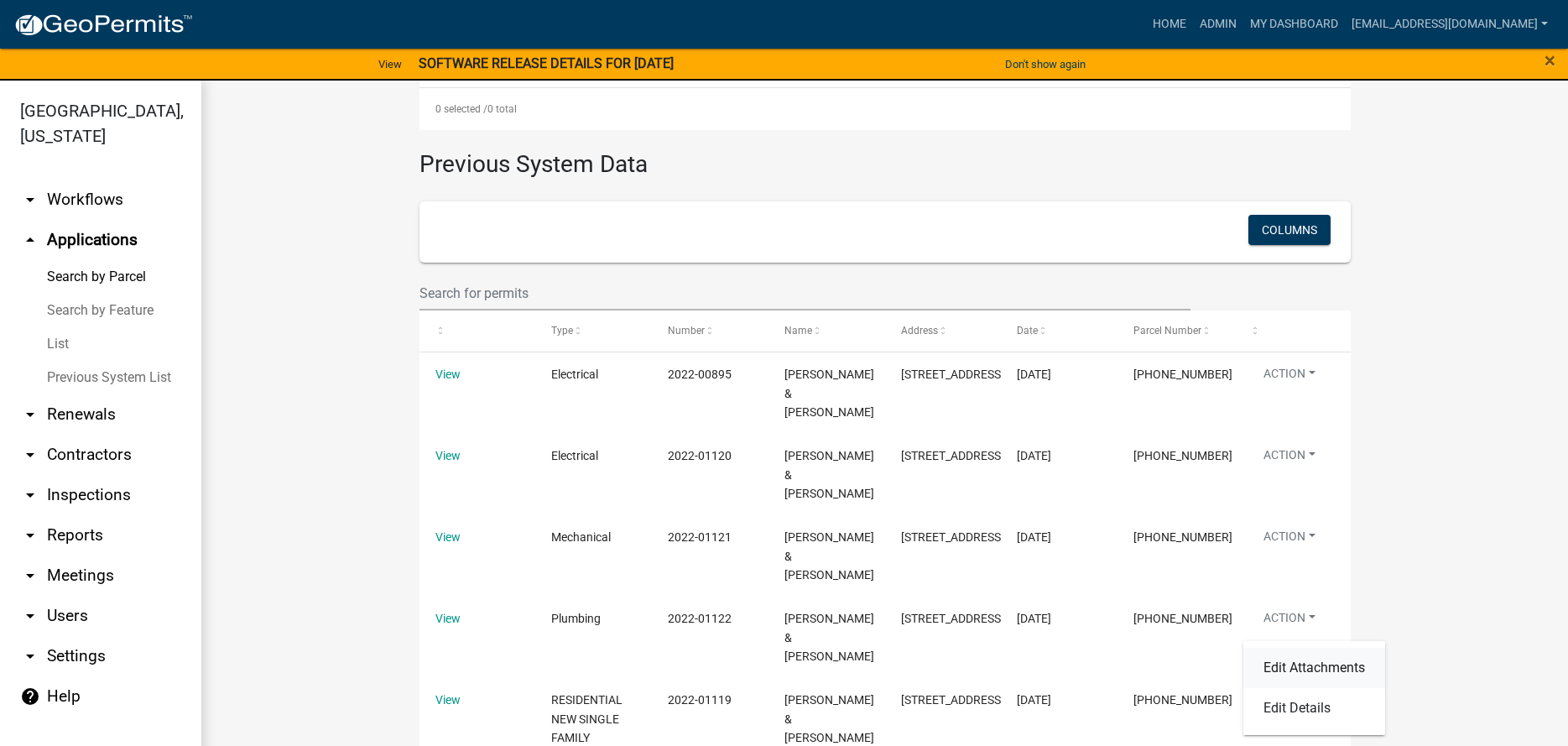
click at [1304, 661] on link "Edit Attachments" at bounding box center [1314, 667] width 142 height 40
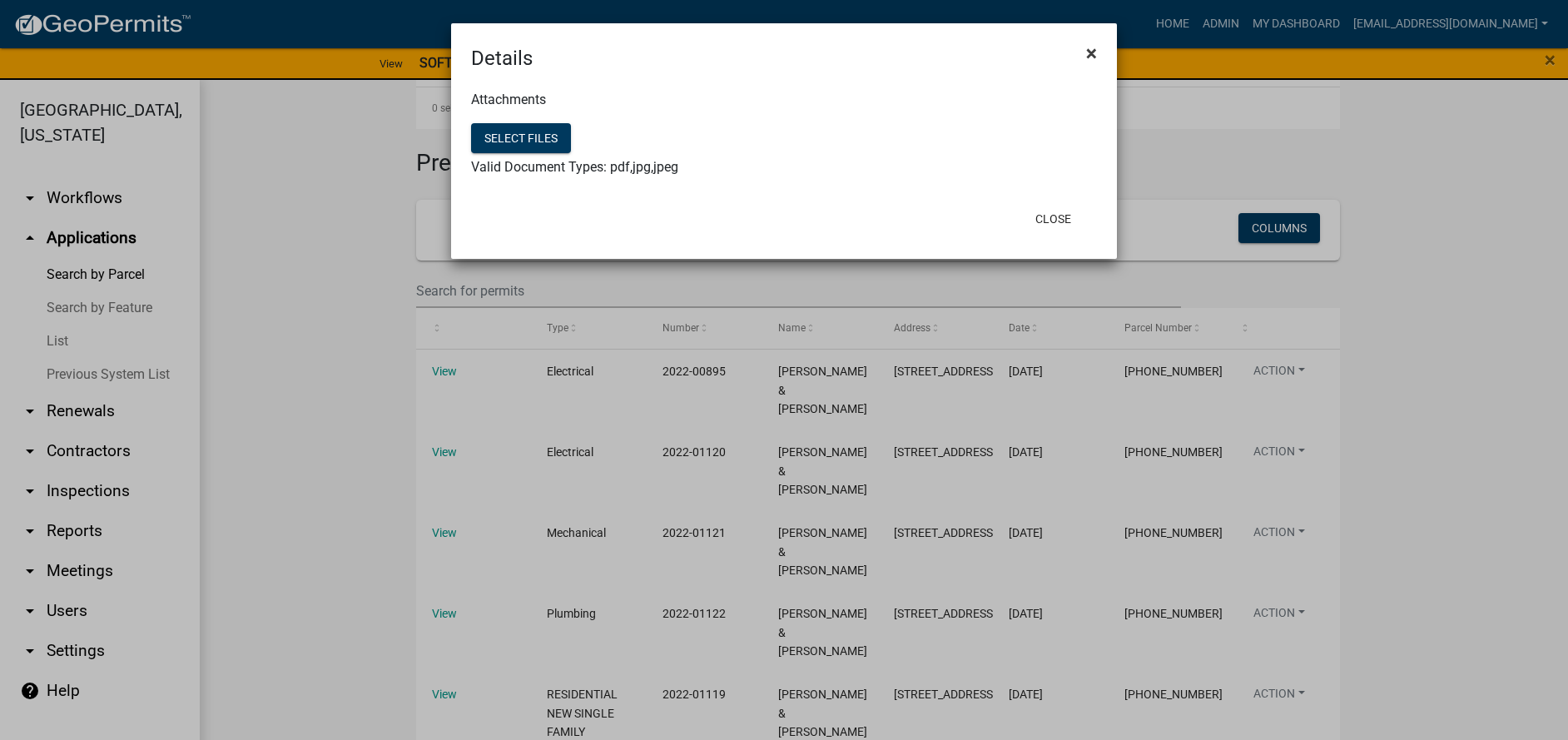
click at [1106, 35] on button "×" at bounding box center [1091, 53] width 37 height 47
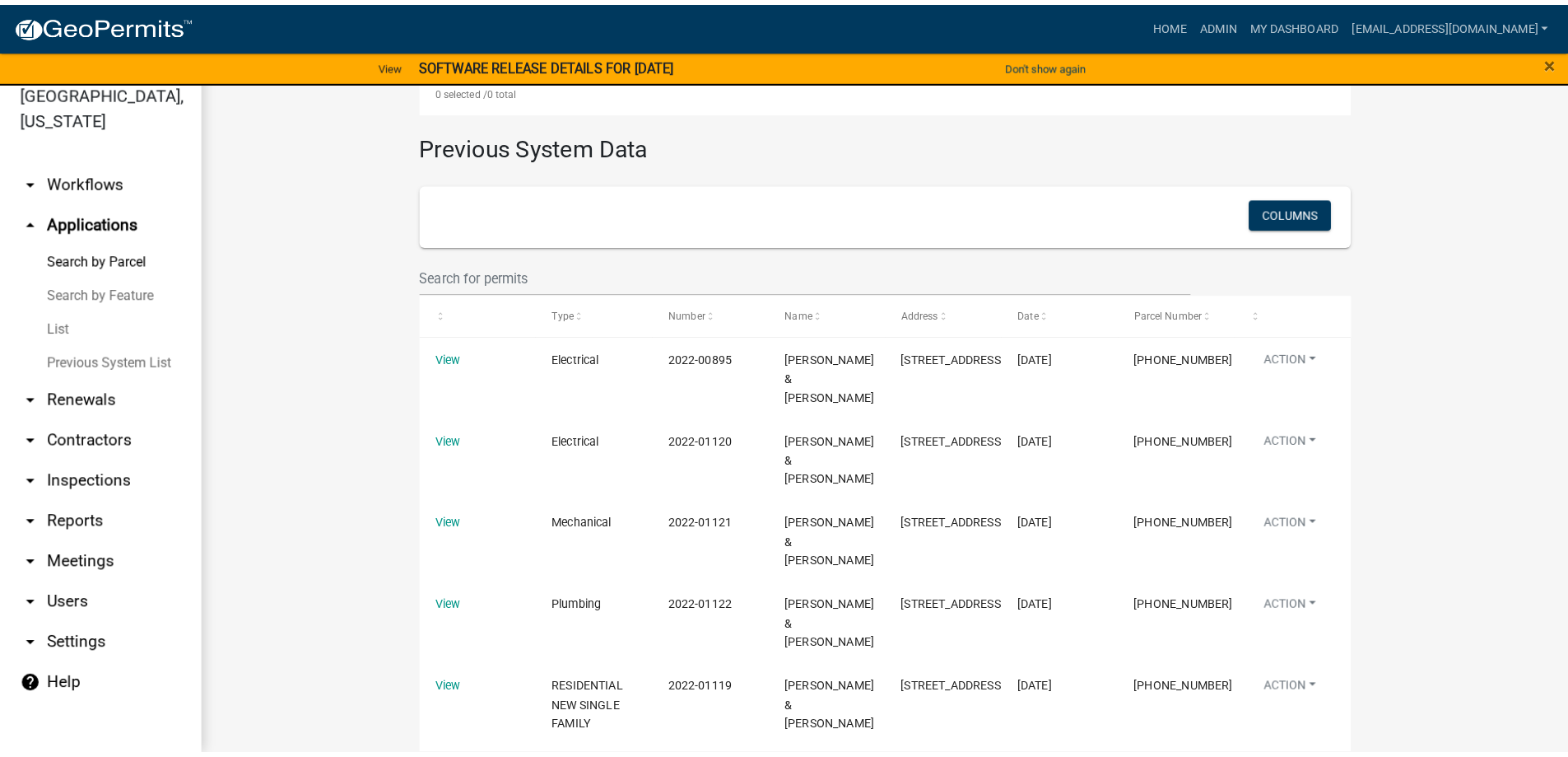
scroll to position [627, 0]
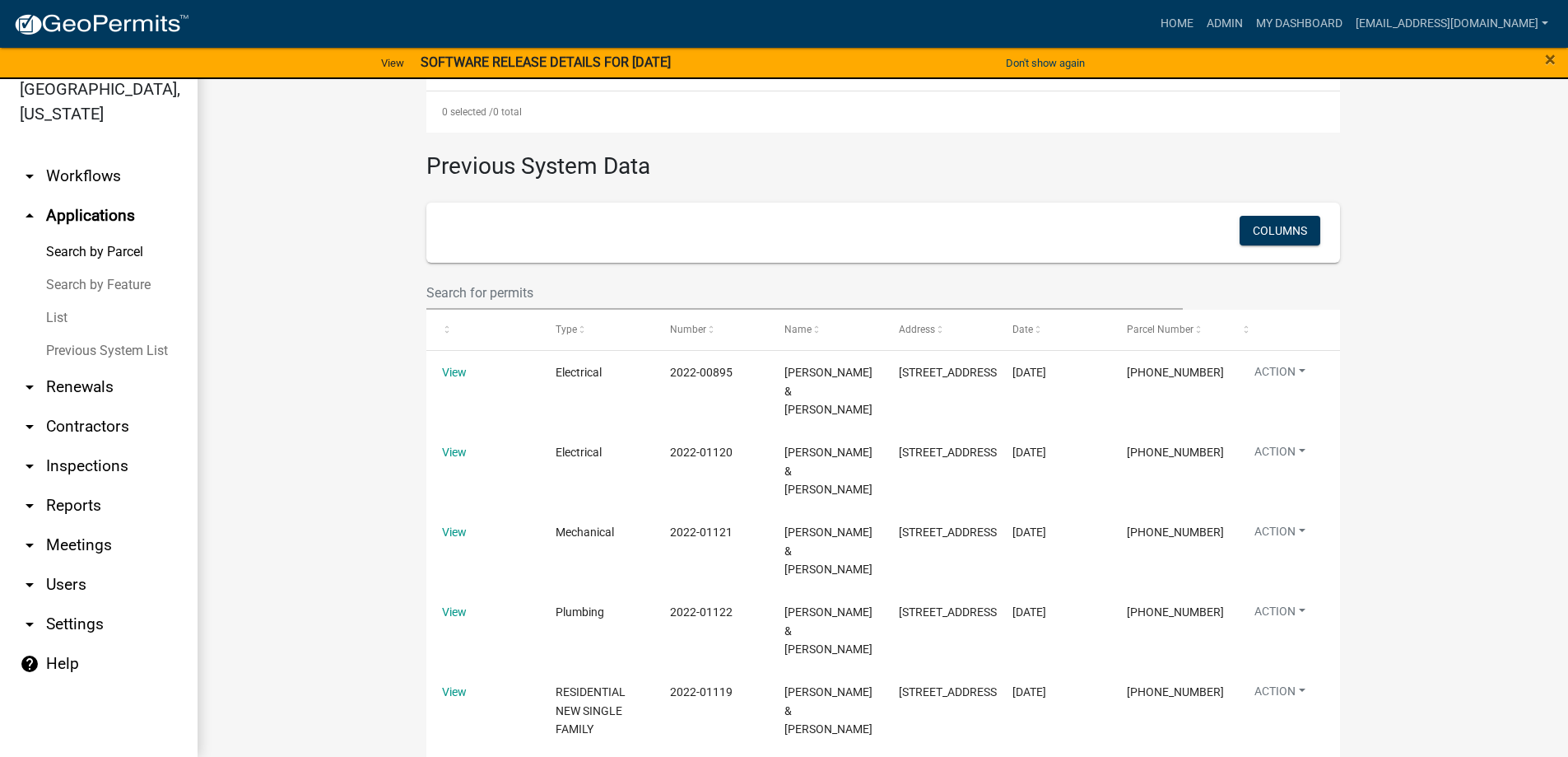
click at [99, 512] on link "arrow_drop_down Reports" at bounding box center [99, 506] width 197 height 39
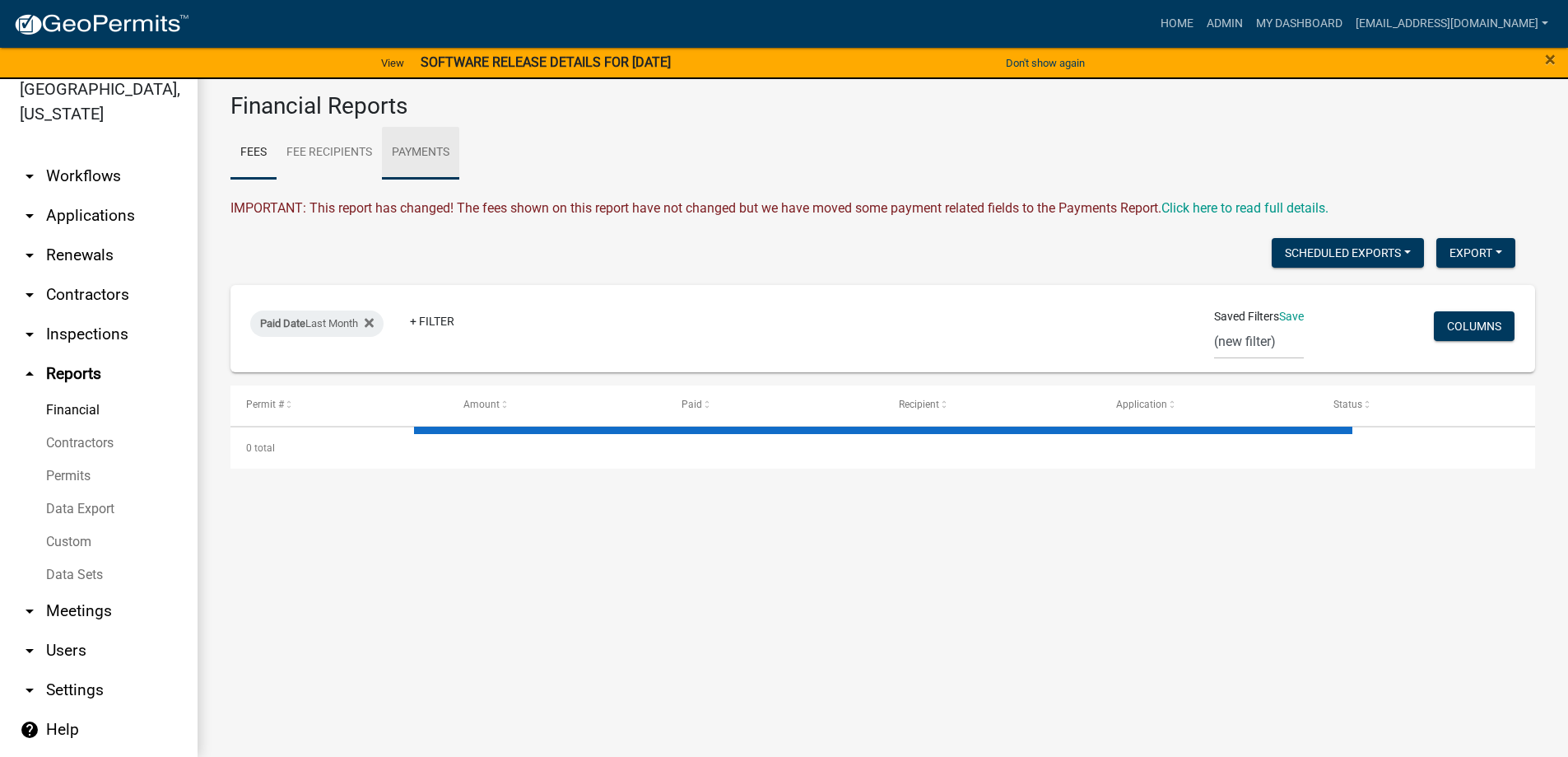
click at [421, 135] on link "Payments" at bounding box center [420, 153] width 77 height 53
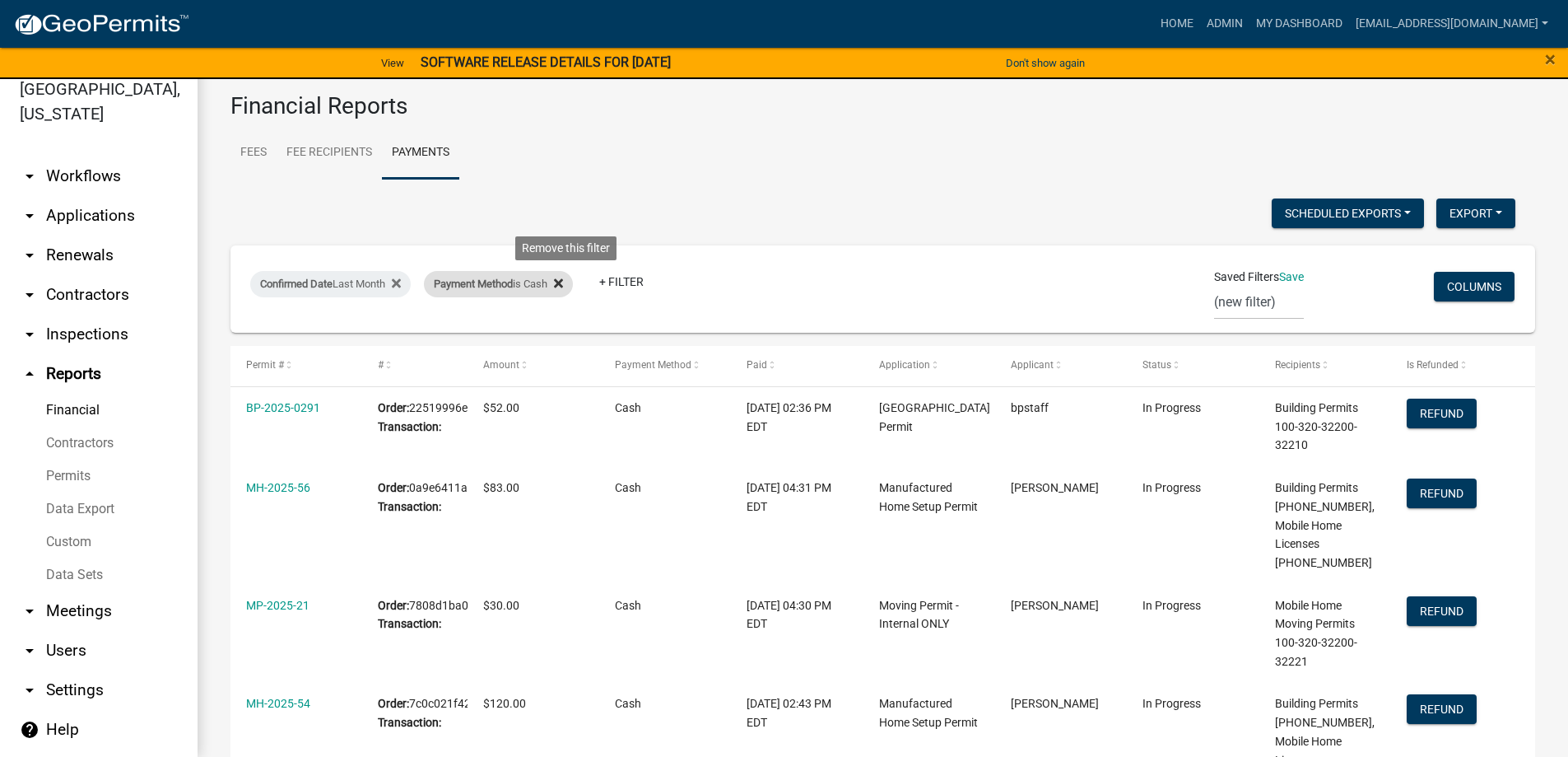
click at [563, 285] on icon at bounding box center [558, 283] width 9 height 9
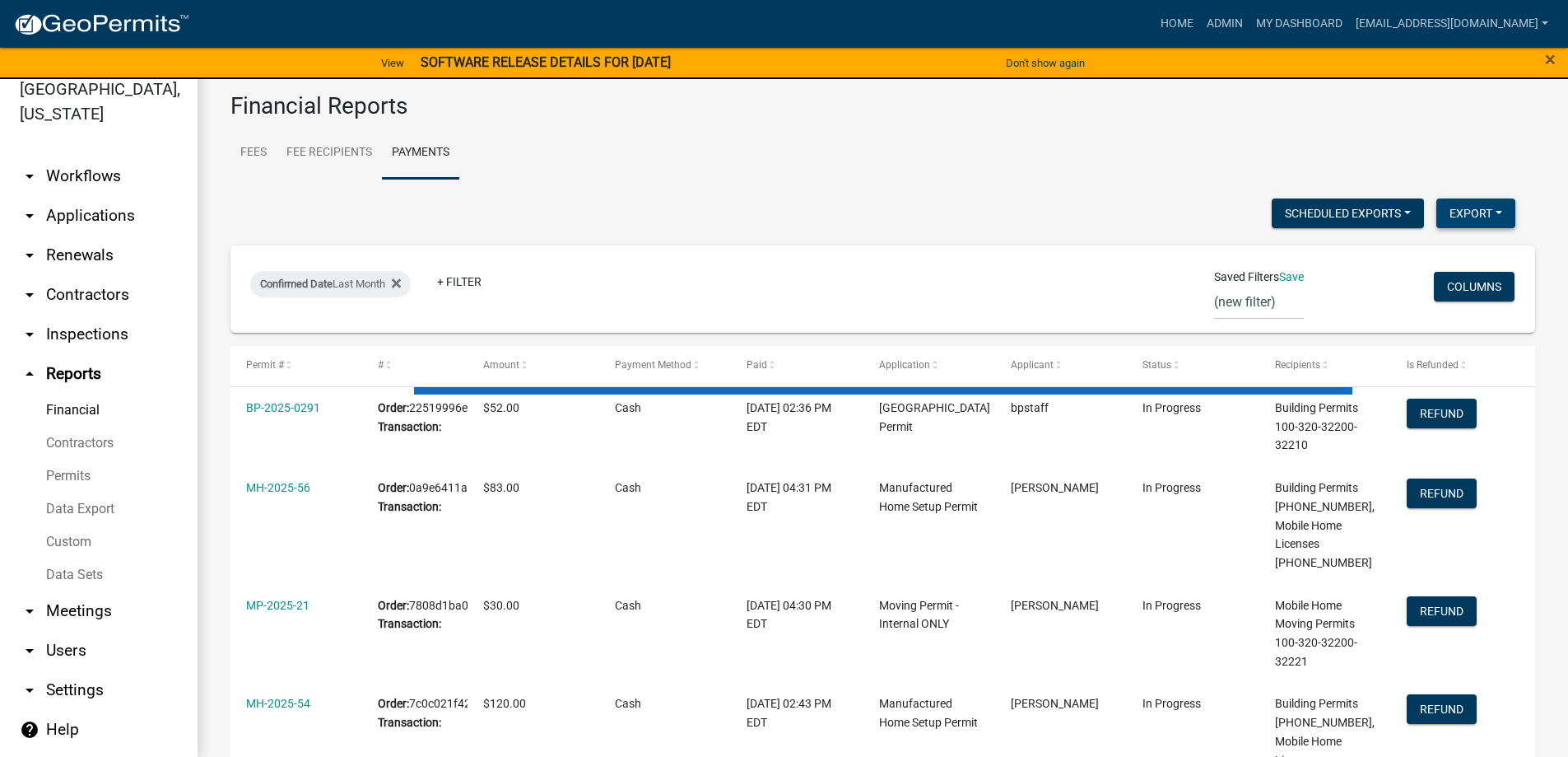
select select "3: 100"
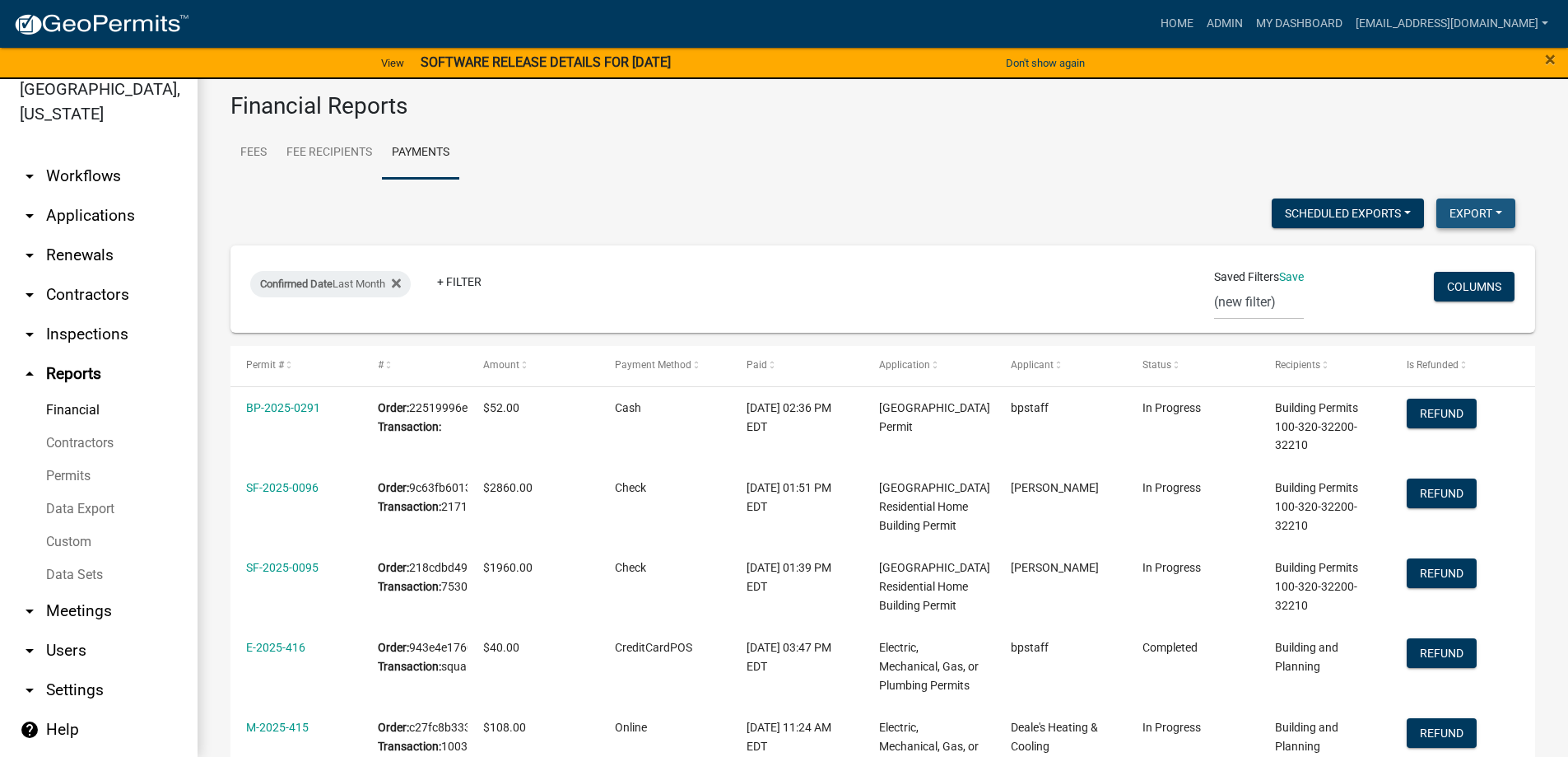
click at [1450, 211] on button "Export" at bounding box center [1476, 213] width 79 height 30
click at [1442, 251] on button "Excel Format (.xlsx)" at bounding box center [1438, 256] width 154 height 39
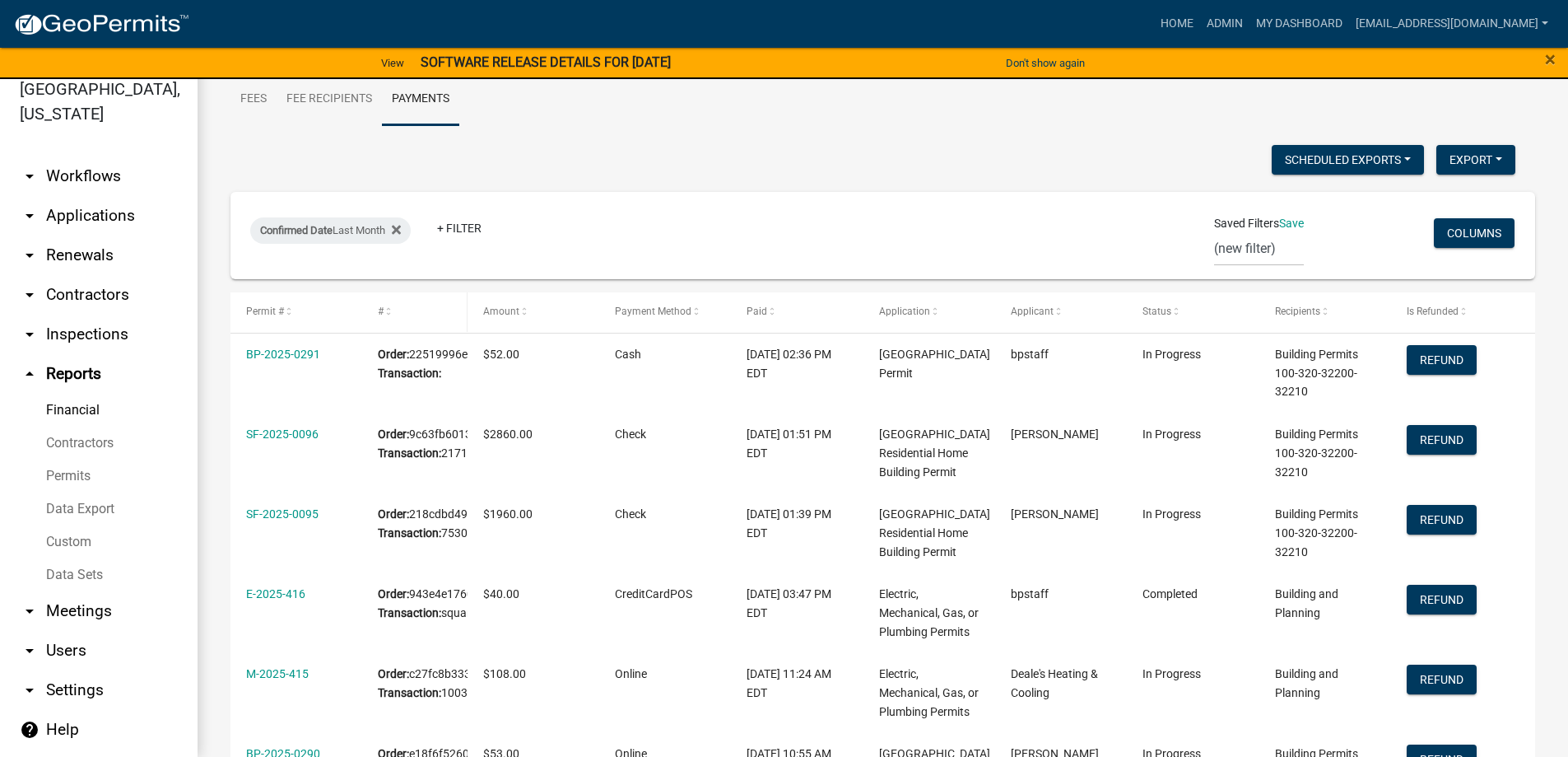
scroll to position [83, 0]
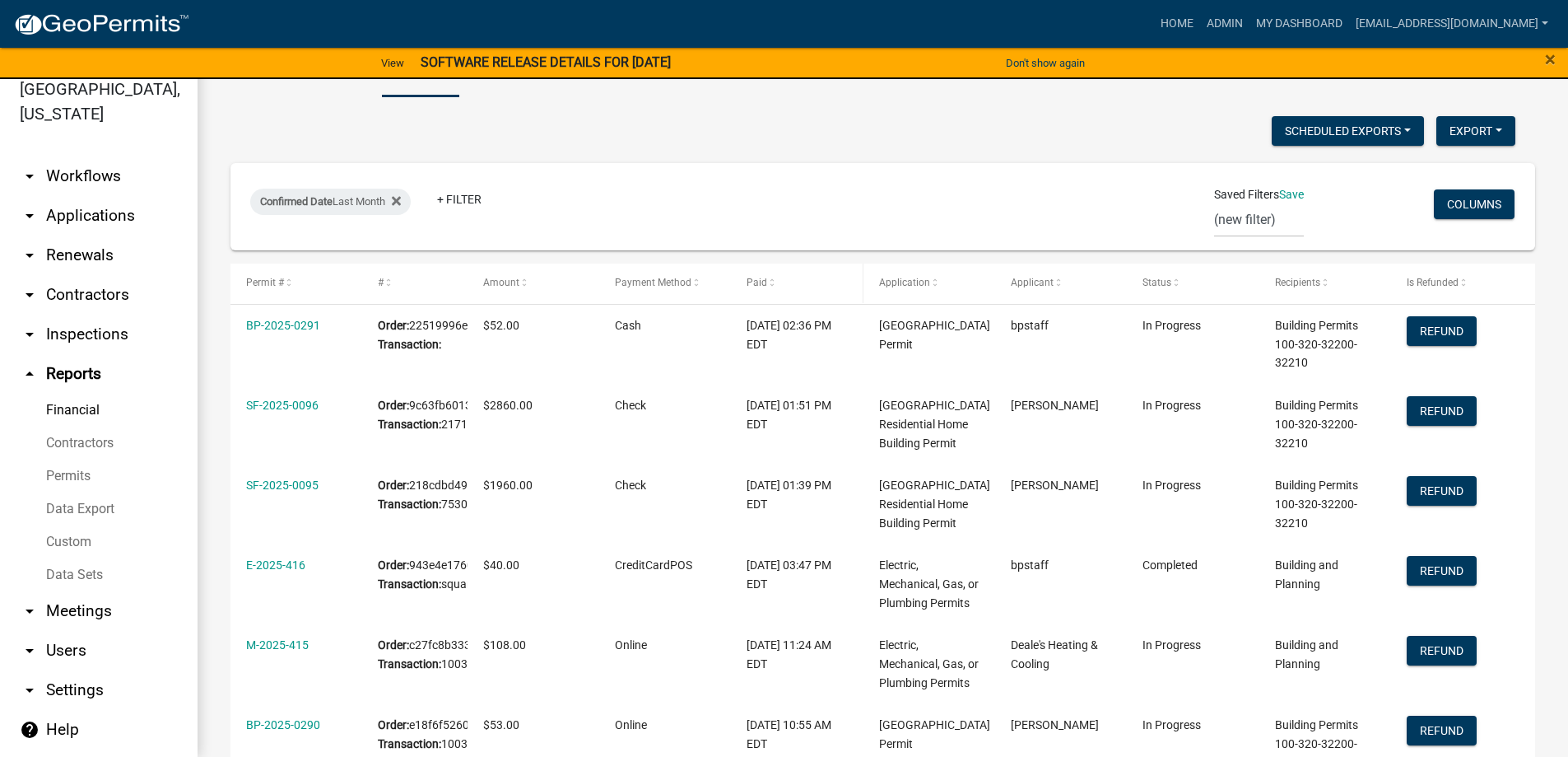
click at [767, 286] on span at bounding box center [772, 283] width 10 height 11
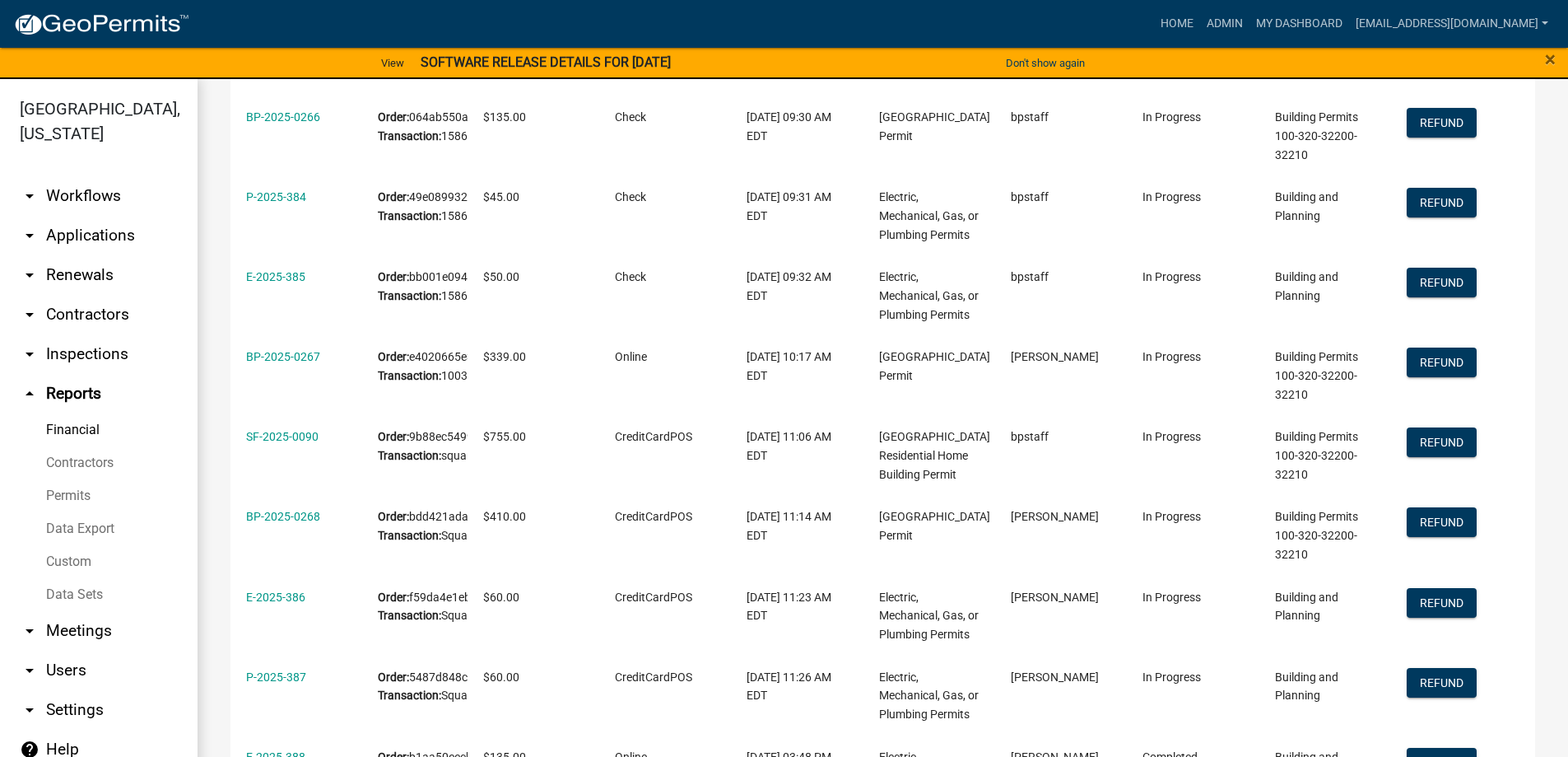
scroll to position [2800, 0]
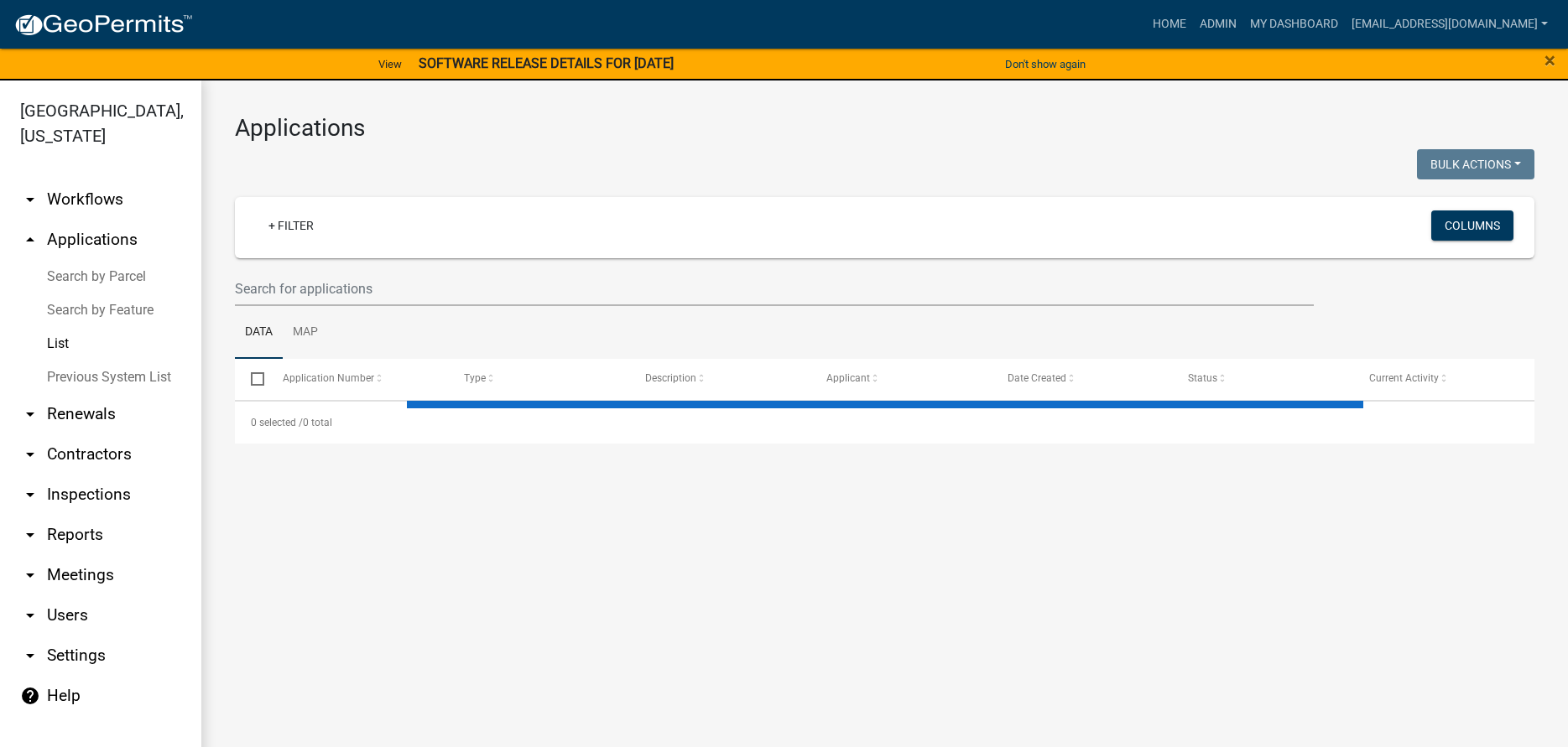
select select "3: 100"
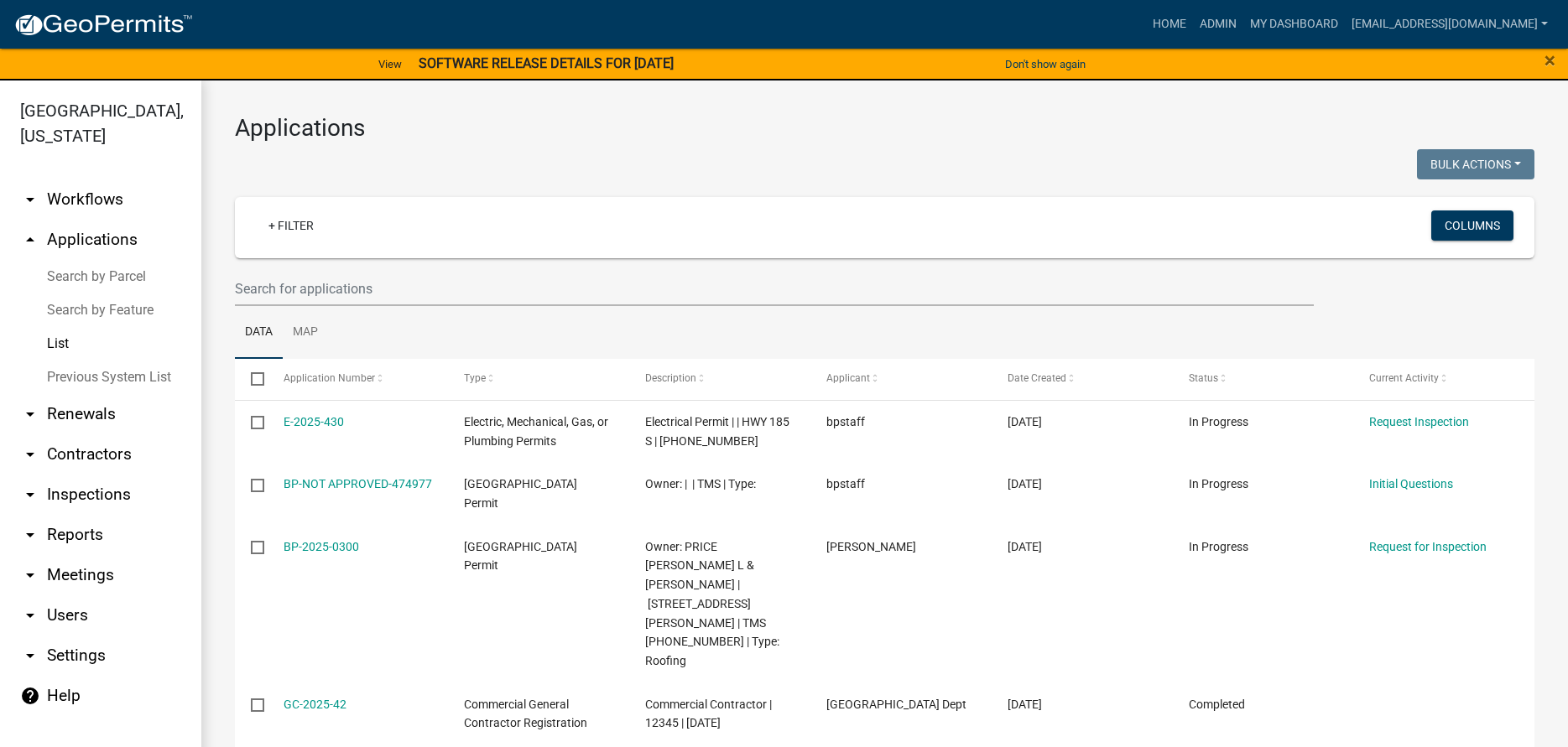
click at [57, 348] on link "List" at bounding box center [101, 344] width 201 height 34
click at [260, 284] on input "text" at bounding box center [774, 289] width 1079 height 34
click at [110, 262] on link "Search by Parcel" at bounding box center [101, 276] width 201 height 34
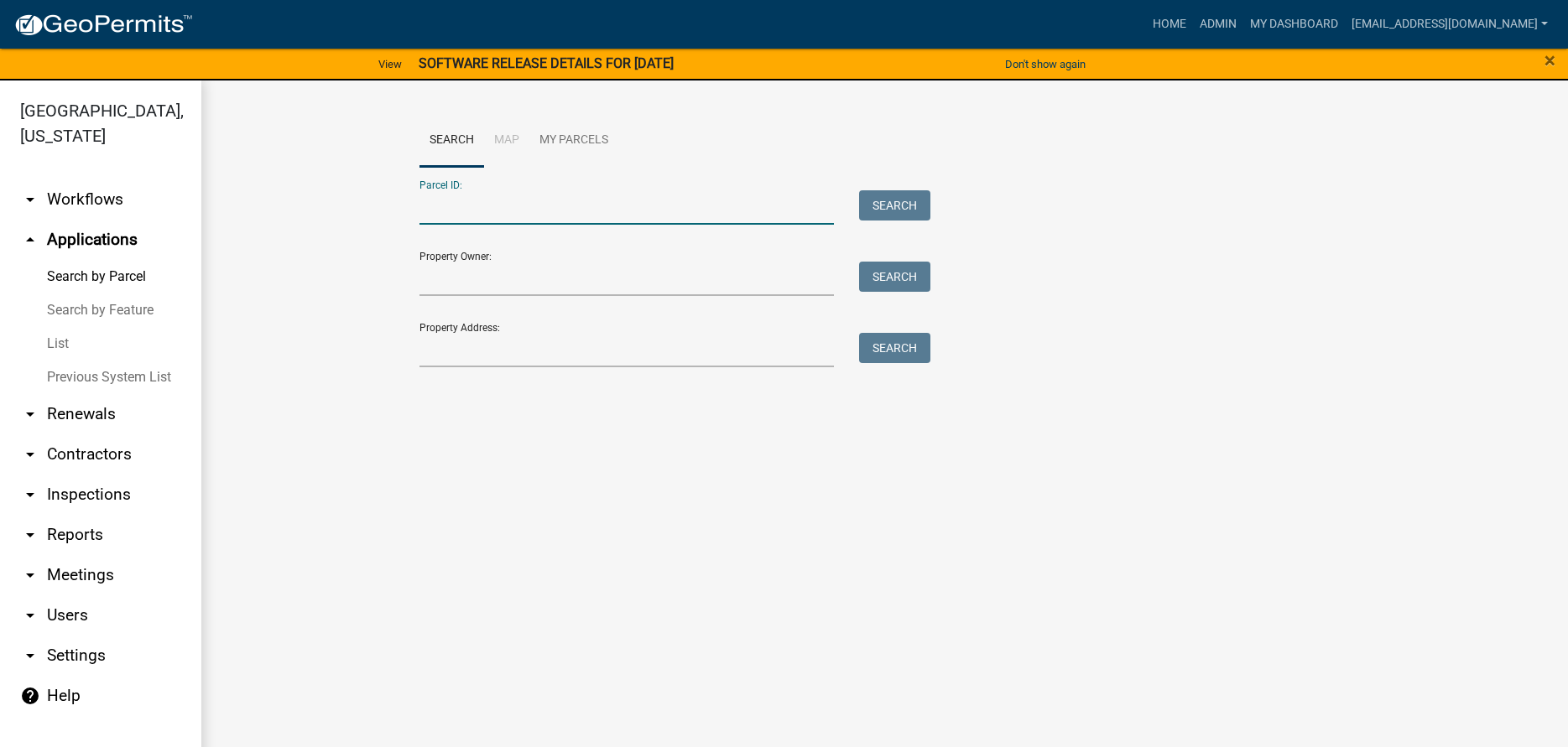
click at [509, 219] on input "Parcel ID:" at bounding box center [626, 208] width 415 height 34
type input "[PHONE_NUMBER]"
click at [877, 196] on button "Search" at bounding box center [895, 206] width 71 height 31
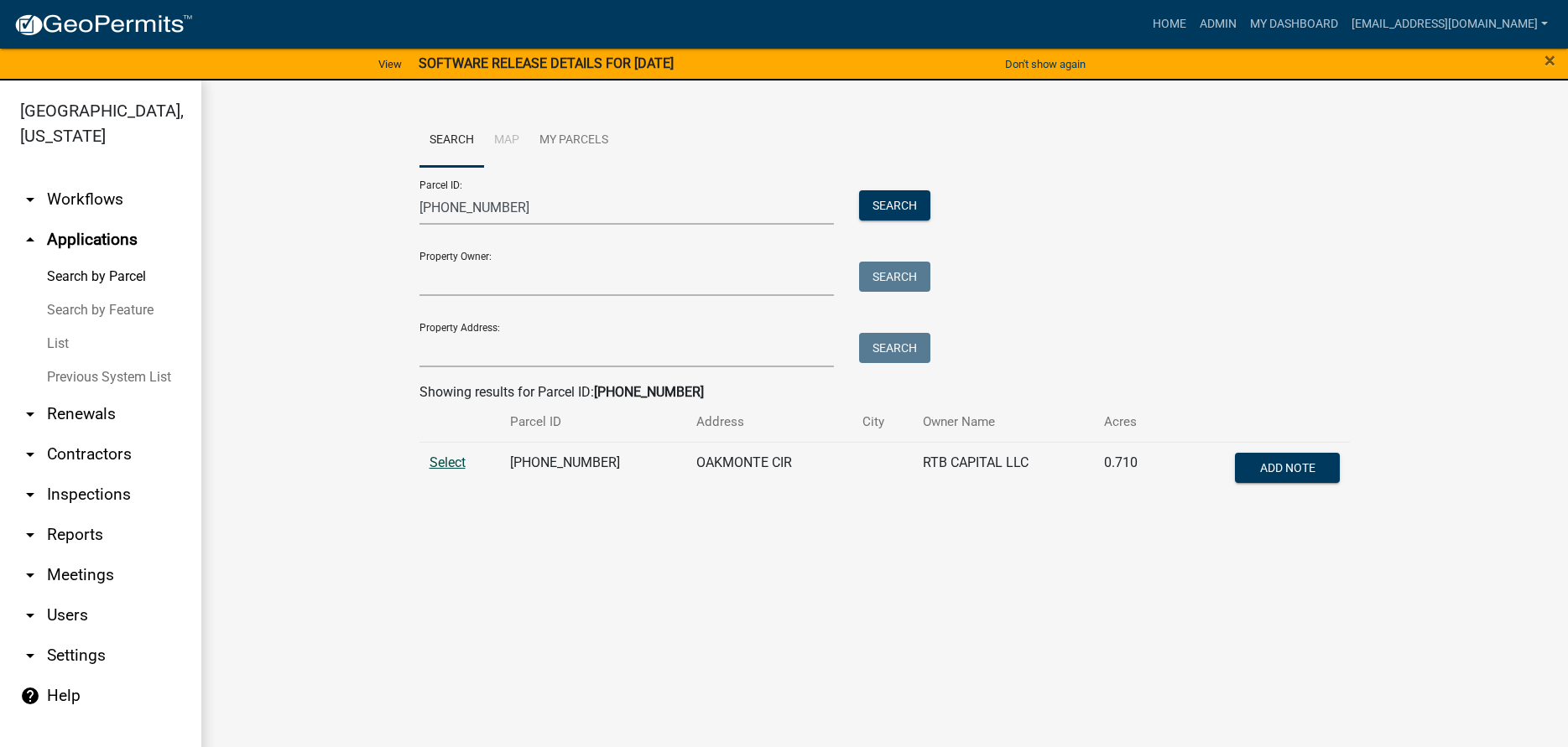
click at [432, 461] on span "Select" at bounding box center [447, 463] width 36 height 16
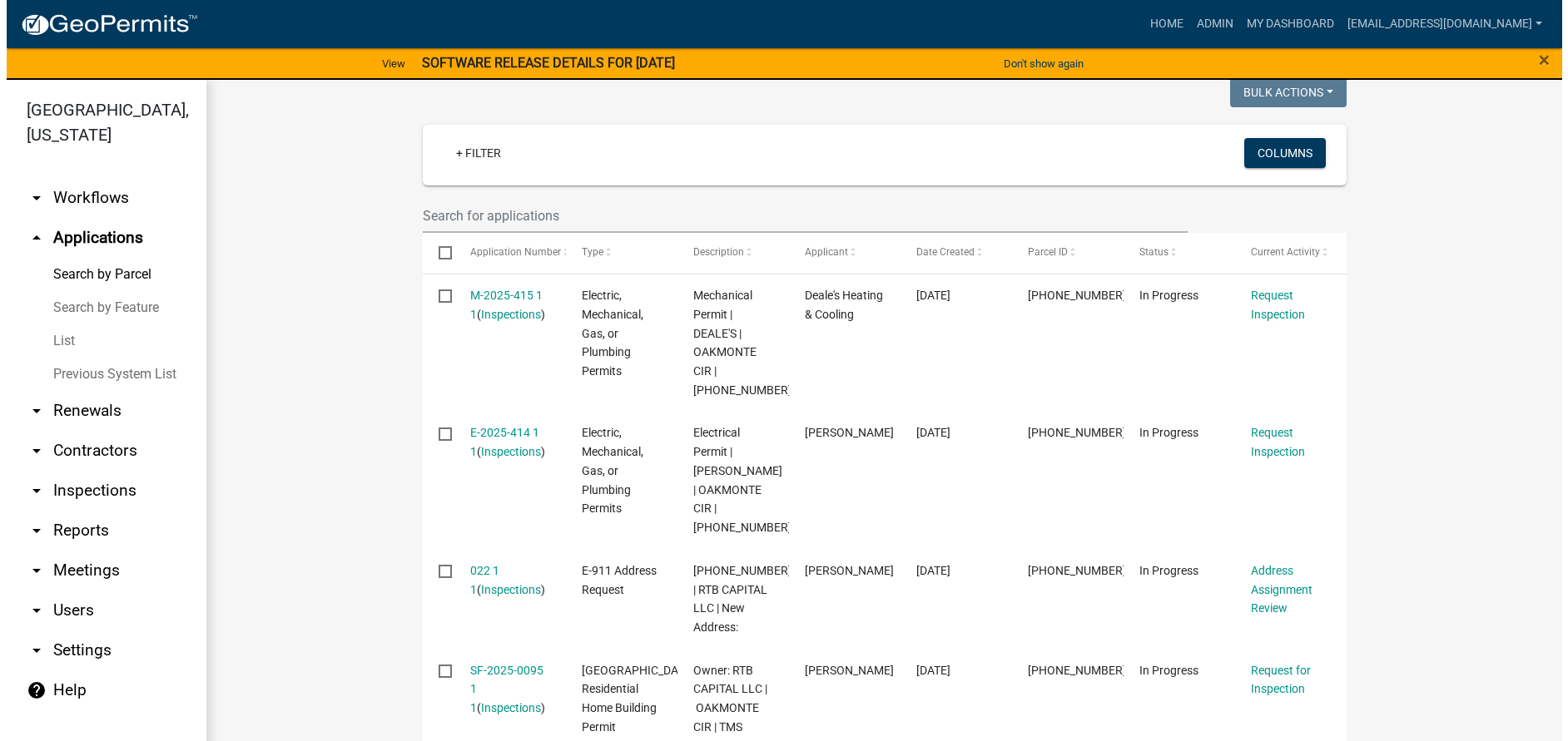
scroll to position [582, 0]
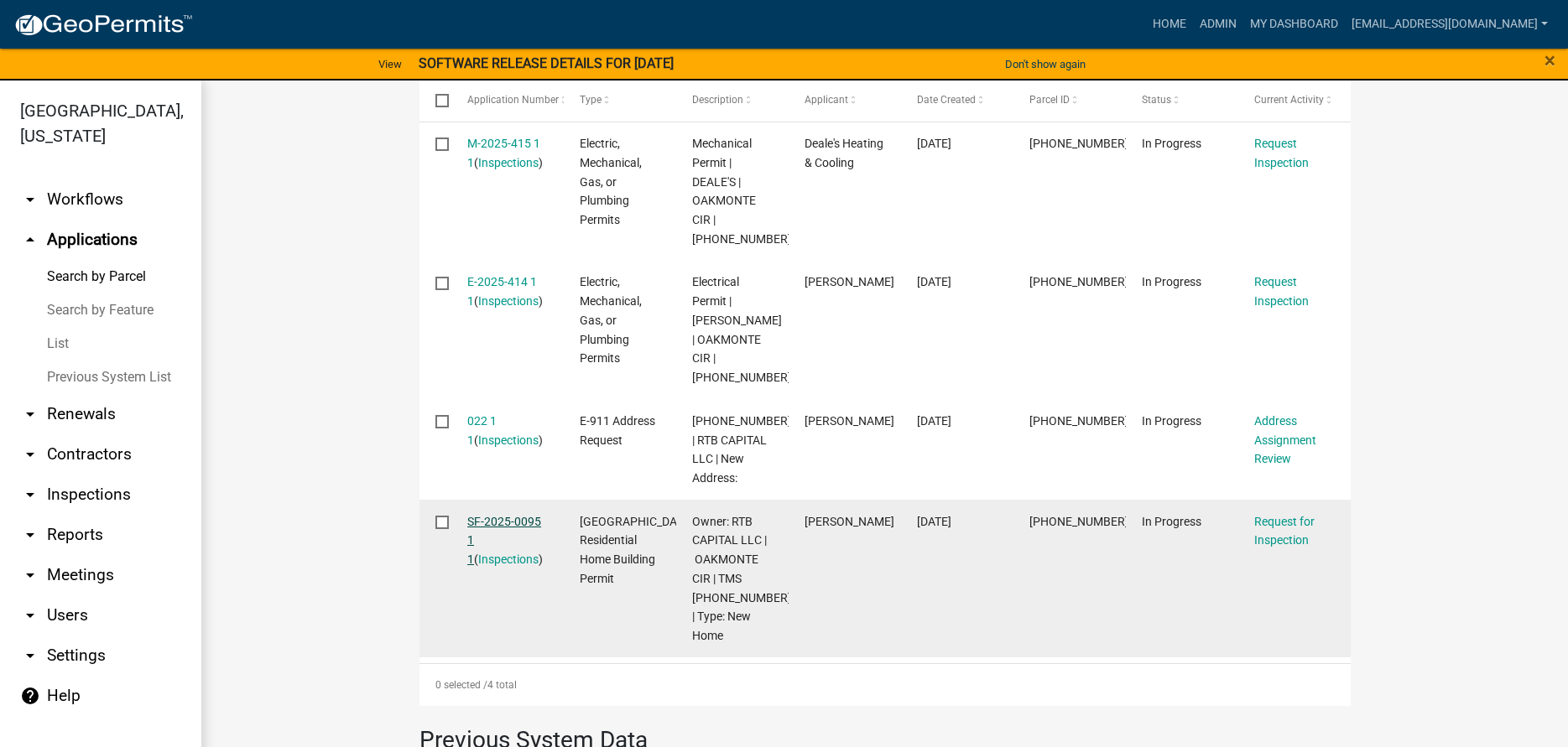
click at [490, 536] on link "SF-2025-0095 1 1" at bounding box center [504, 541] width 74 height 52
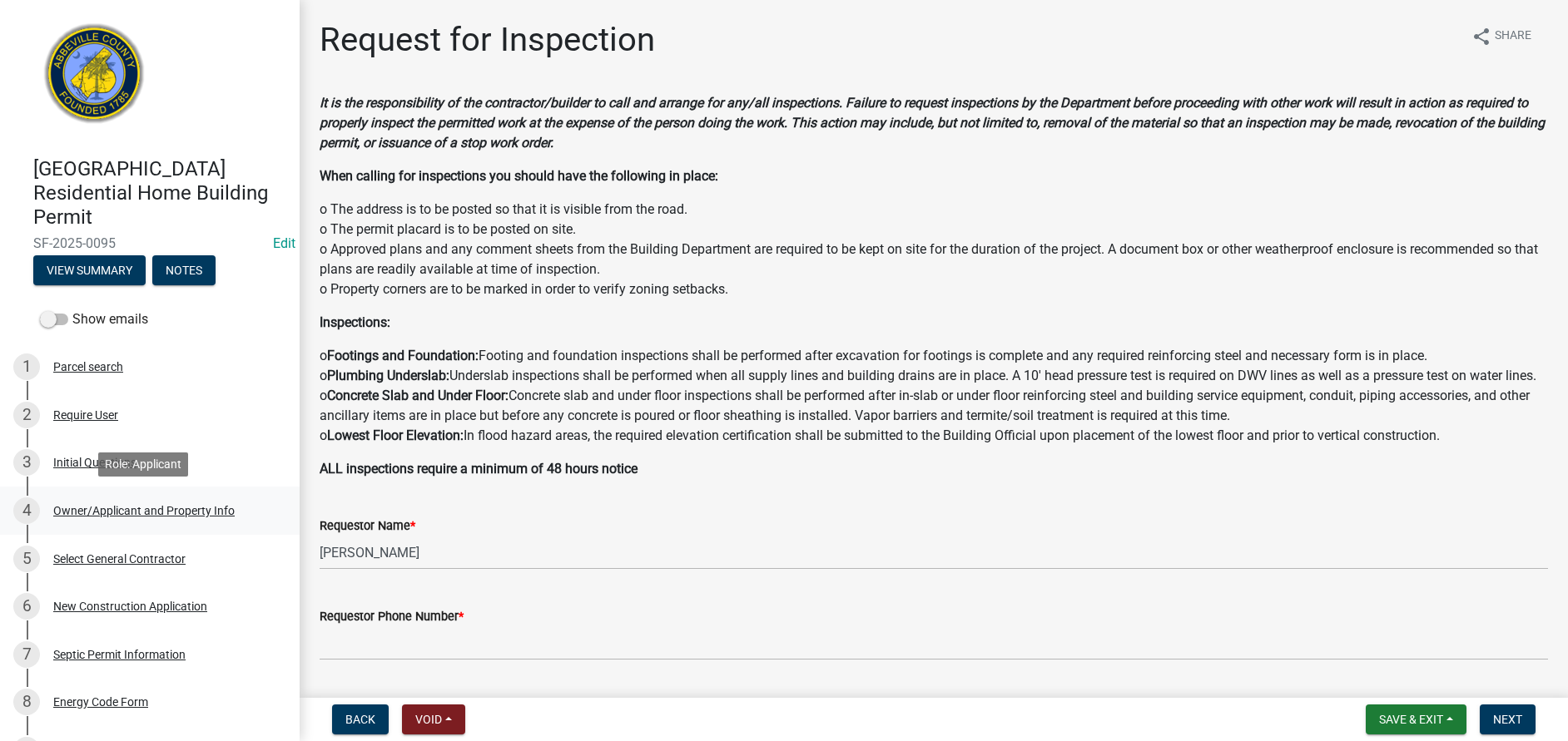
click at [141, 512] on div "Owner/Applicant and Property Info" at bounding box center [143, 511] width 182 height 11
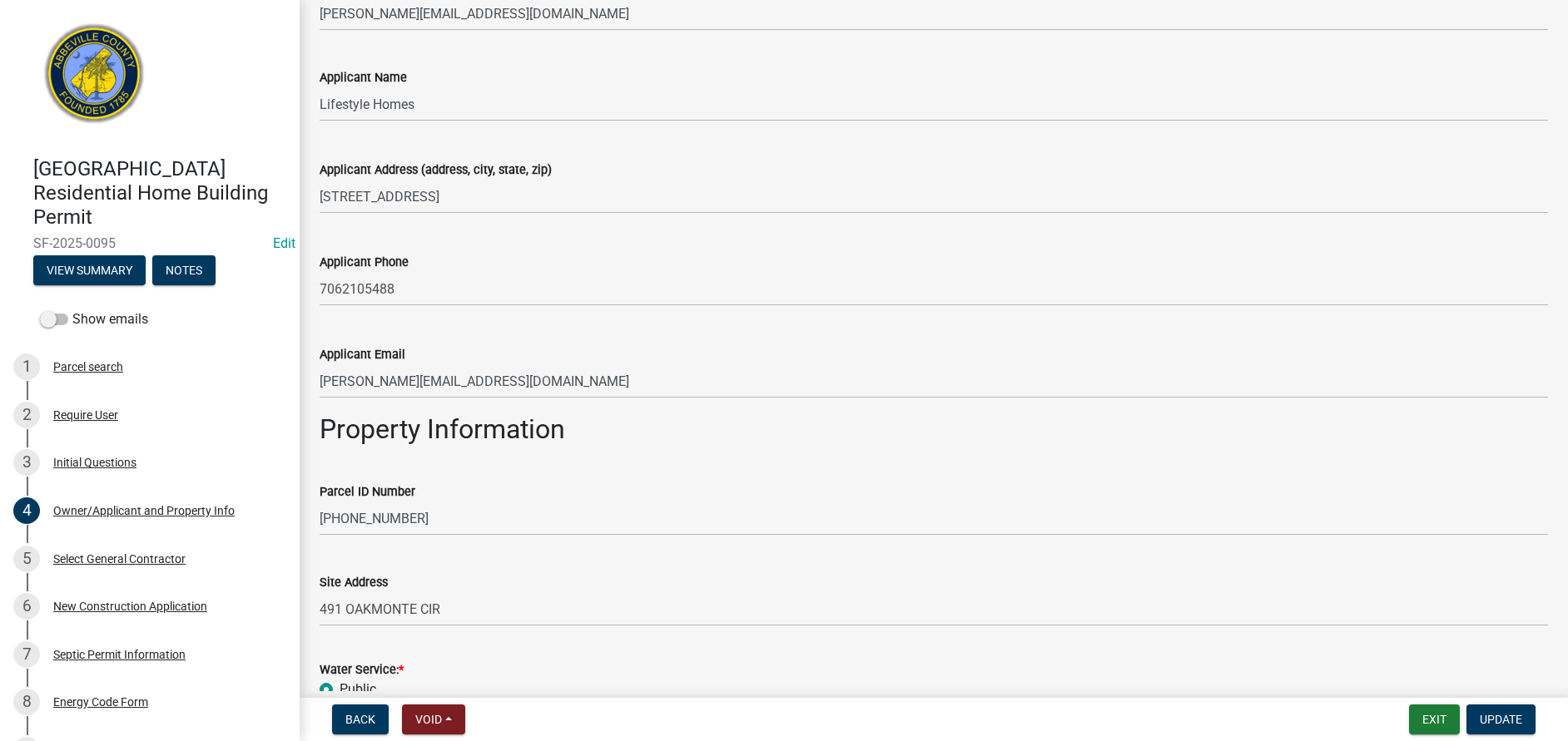
scroll to position [499, 0]
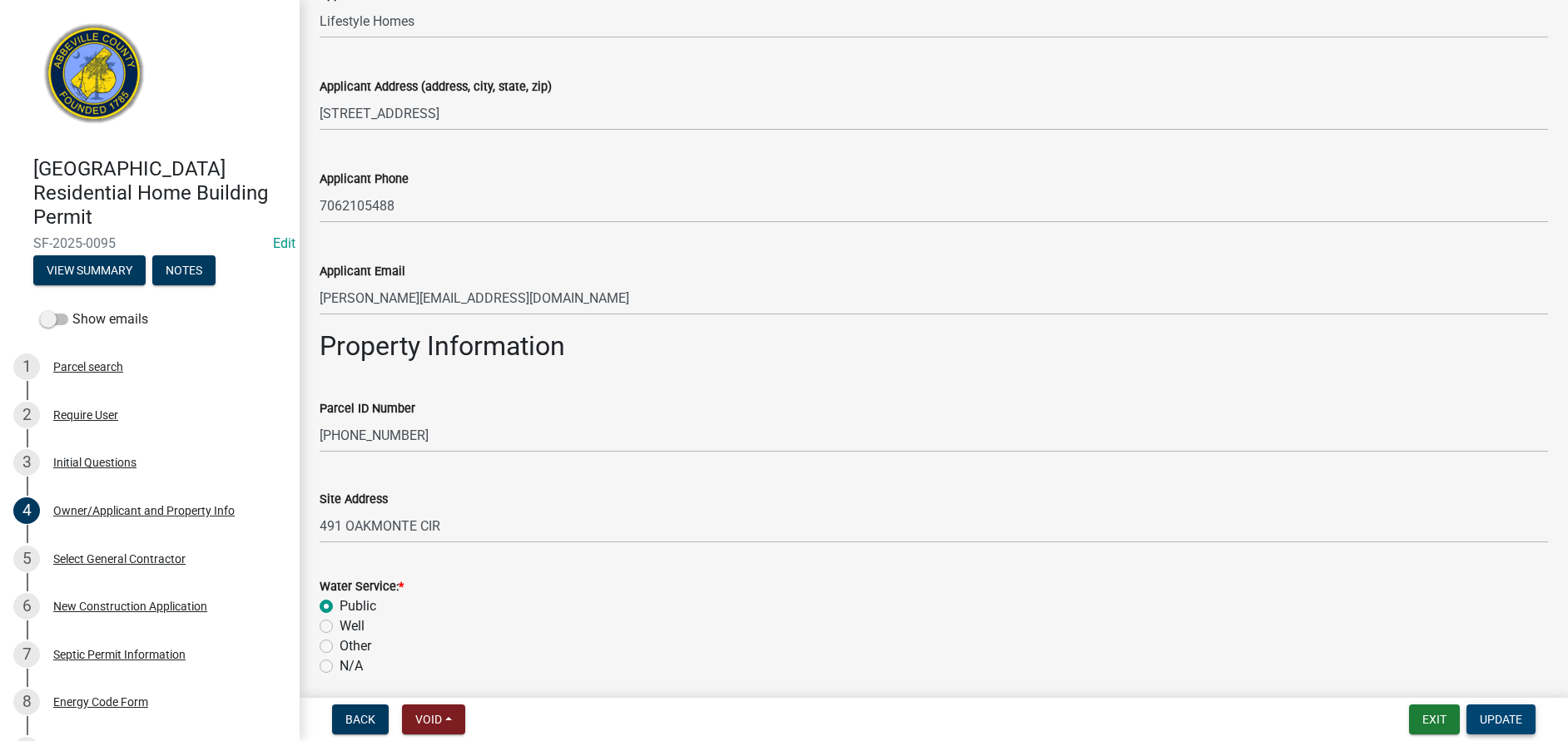
click at [1517, 713] on span "Update" at bounding box center [1501, 720] width 43 height 13
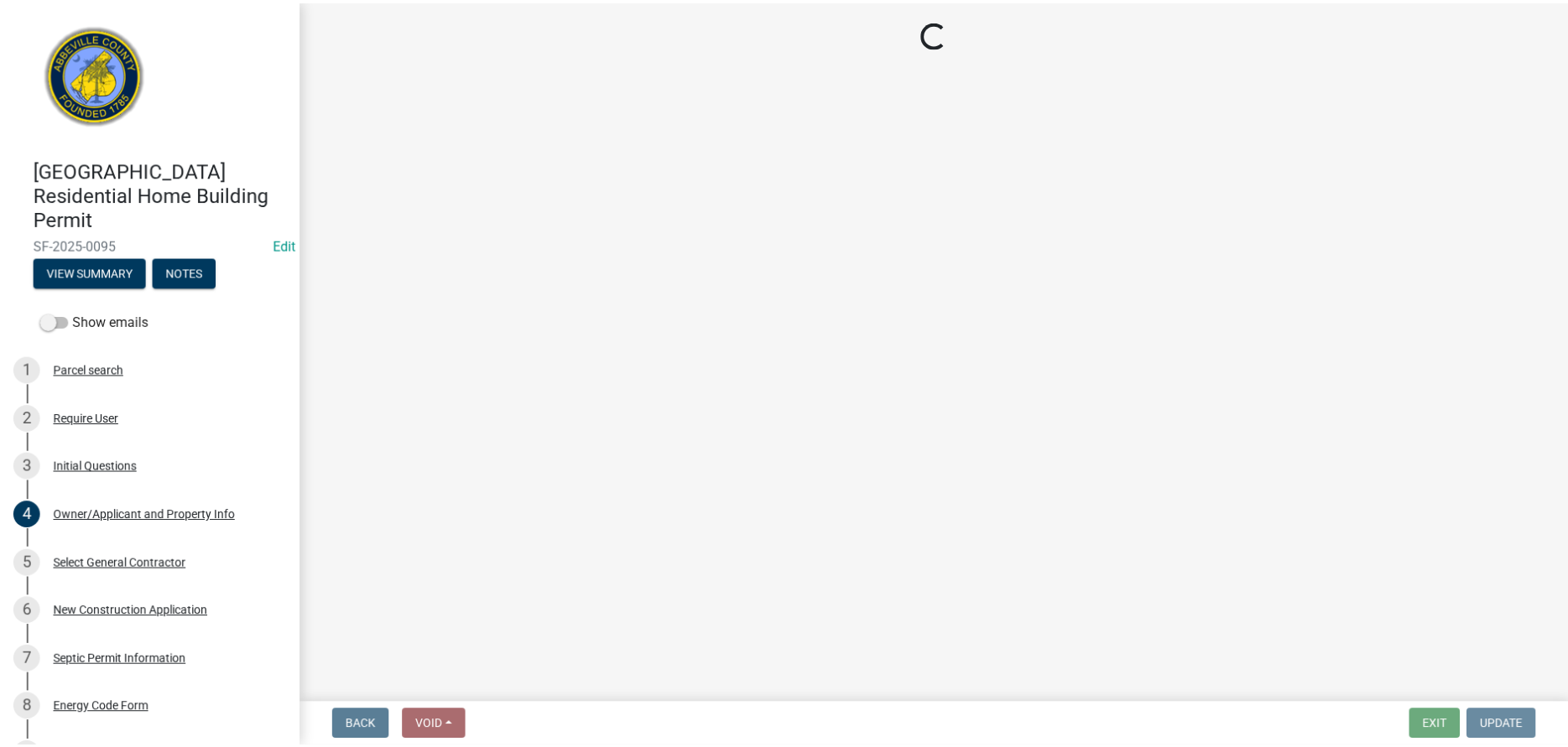
scroll to position [0, 0]
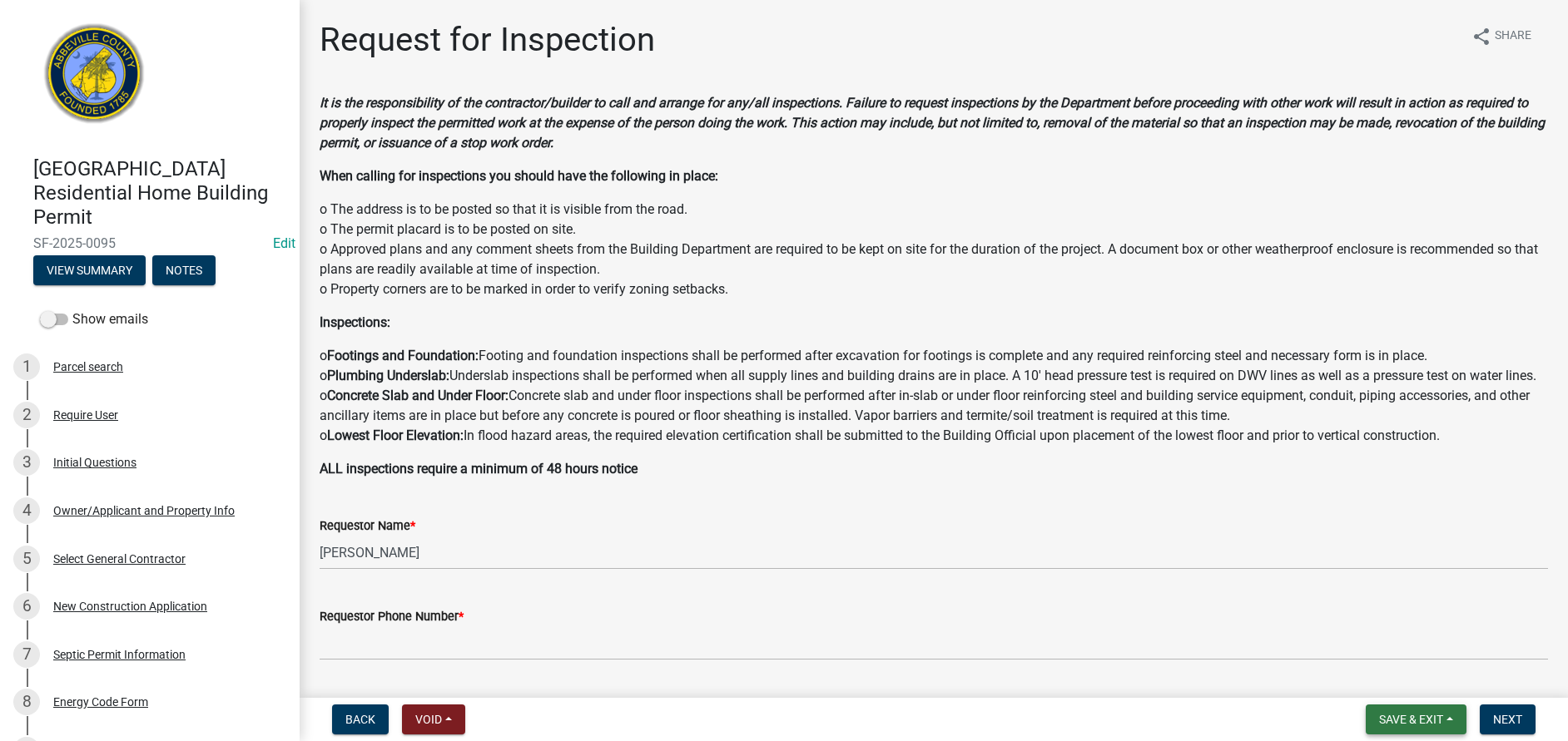
click at [1432, 723] on span "Save & Exit" at bounding box center [1410, 720] width 64 height 13
click at [1419, 690] on button "Save & Exit" at bounding box center [1400, 676] width 133 height 40
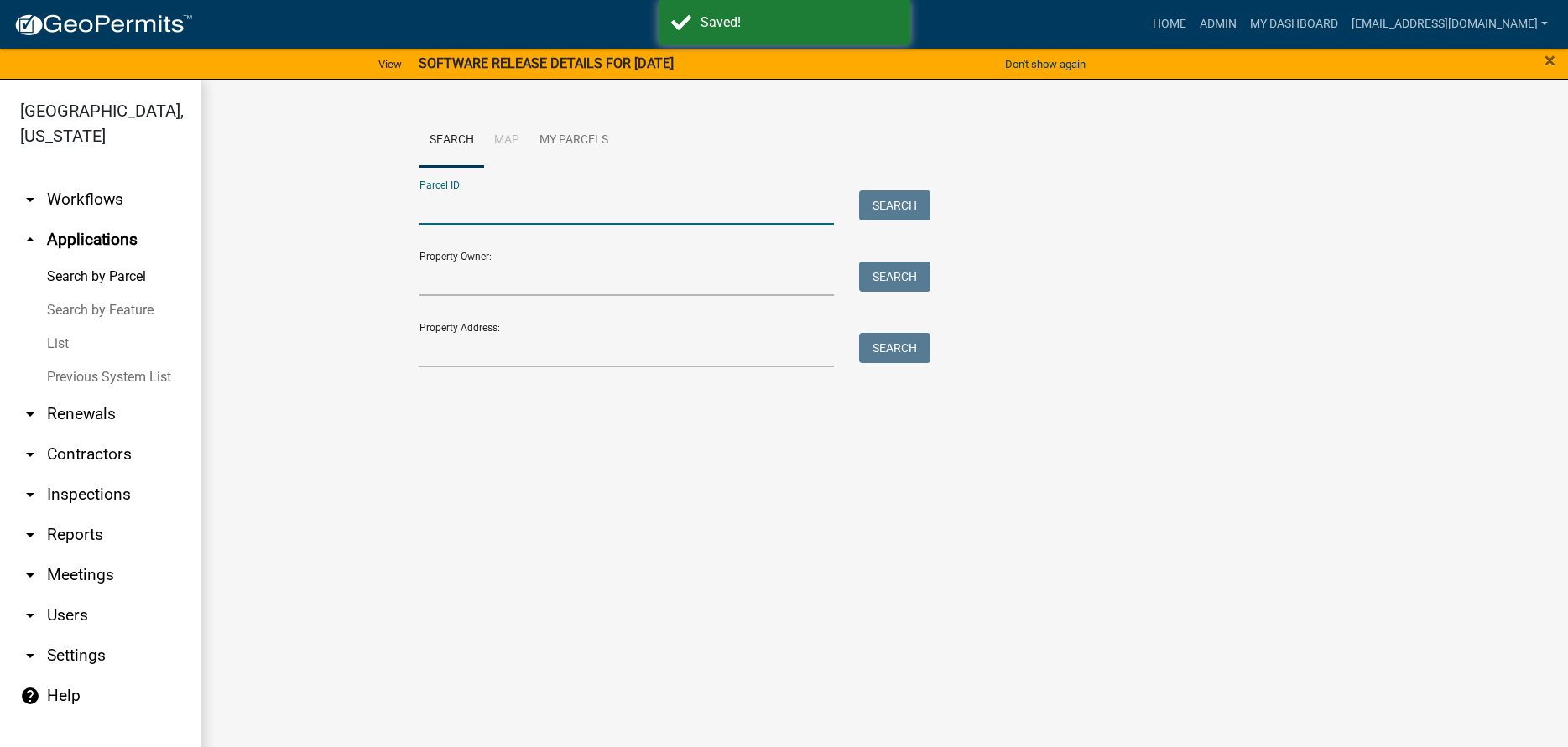
click at [459, 210] on input "Parcel ID:" at bounding box center [626, 208] width 415 height 34
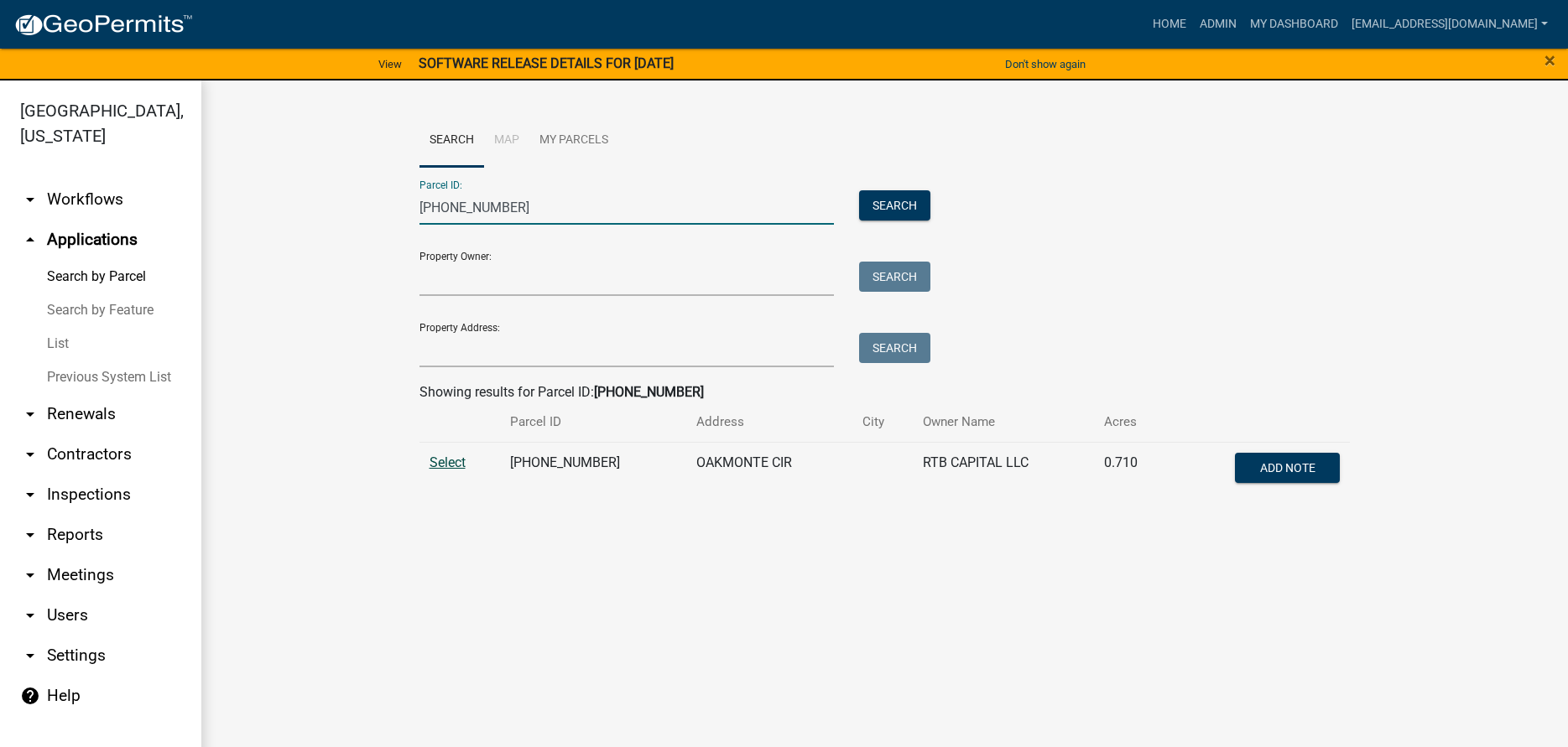
type input "[PHONE_NUMBER]"
click at [436, 463] on span "Select" at bounding box center [447, 463] width 36 height 16
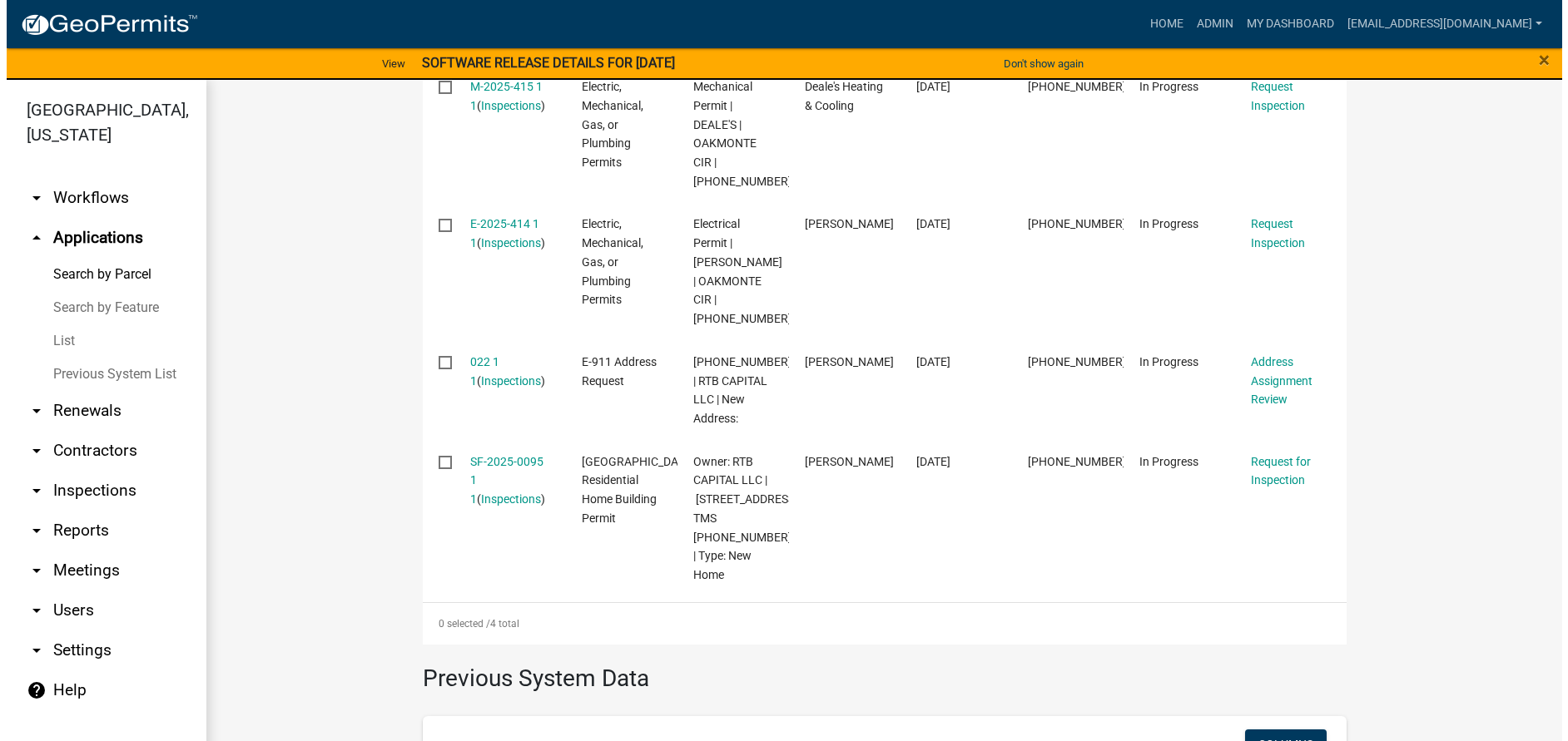
scroll to position [656, 0]
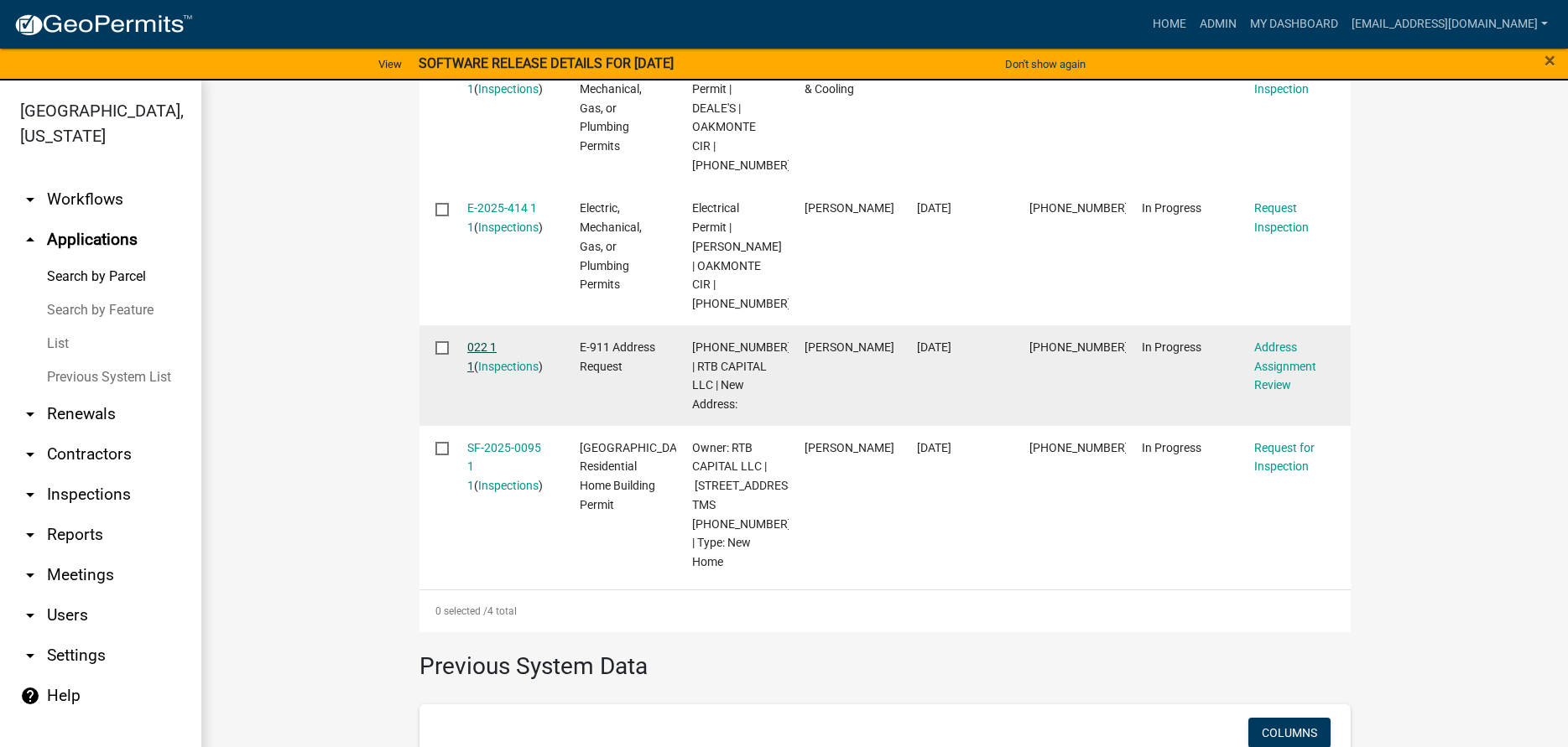
click at [482, 363] on link "022 1 1" at bounding box center [482, 357] width 30 height 33
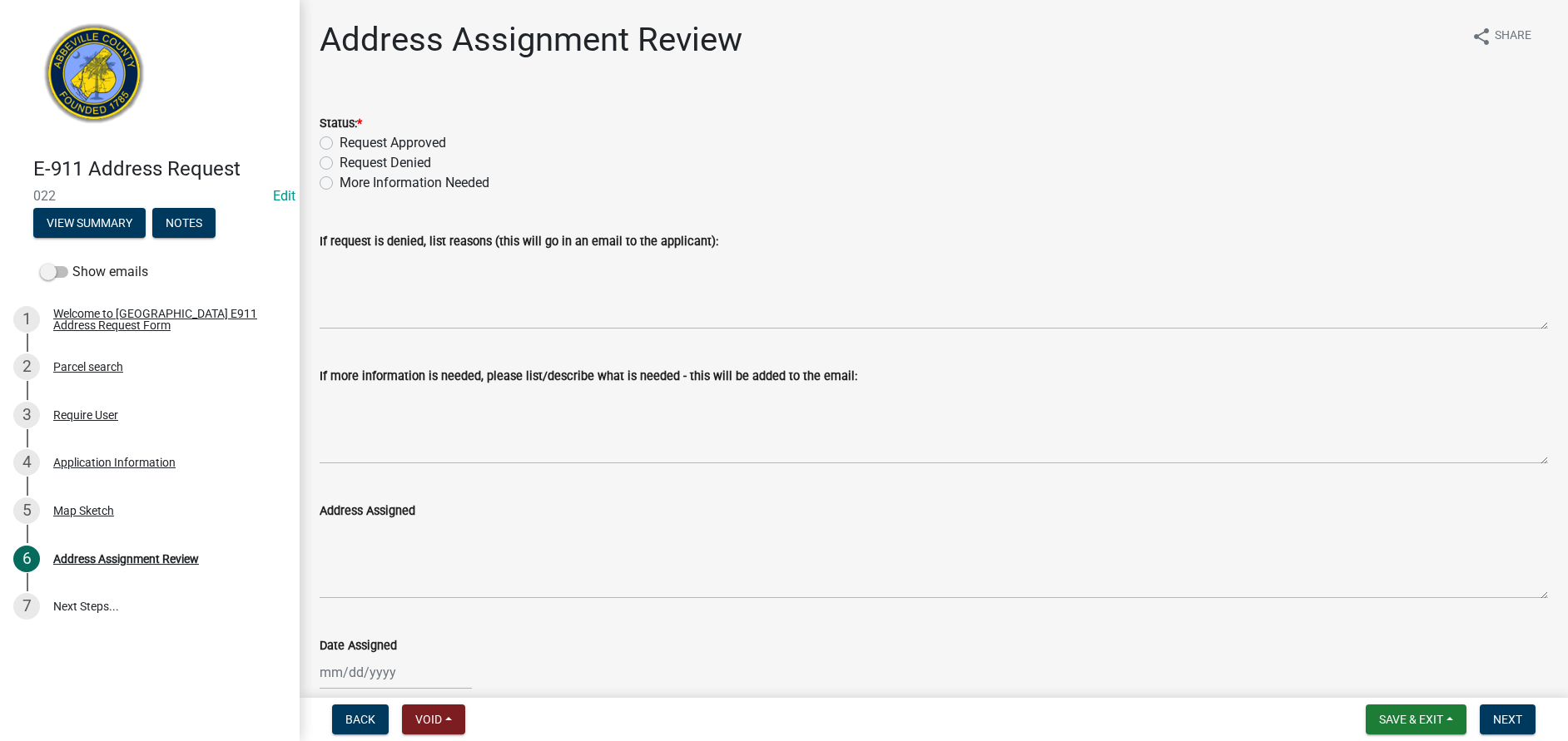
click at [339, 142] on label "Request Approved" at bounding box center [392, 142] width 106 height 20
click at [339, 142] on input "Request Approved" at bounding box center [344, 138] width 10 height 10
radio input "true"
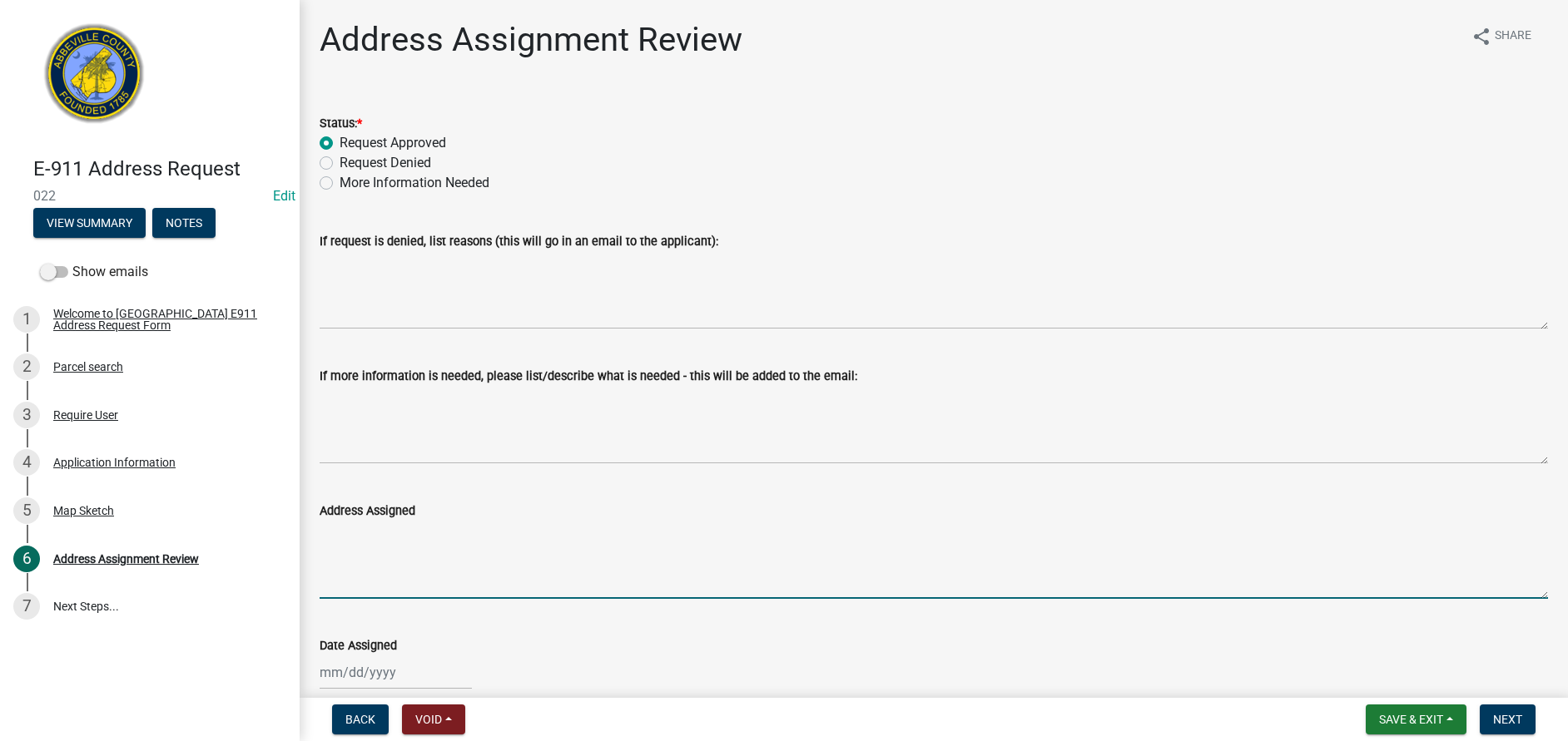
click at [341, 566] on textarea "Address Assigned" at bounding box center [933, 560] width 1229 height 78
click at [374, 567] on textarea "491" at bounding box center [933, 560] width 1229 height 78
type textarea "491 Oakmonte Circle, Greenwood, SC 29649"
click at [345, 656] on div at bounding box center [395, 673] width 152 height 34
select select "9"
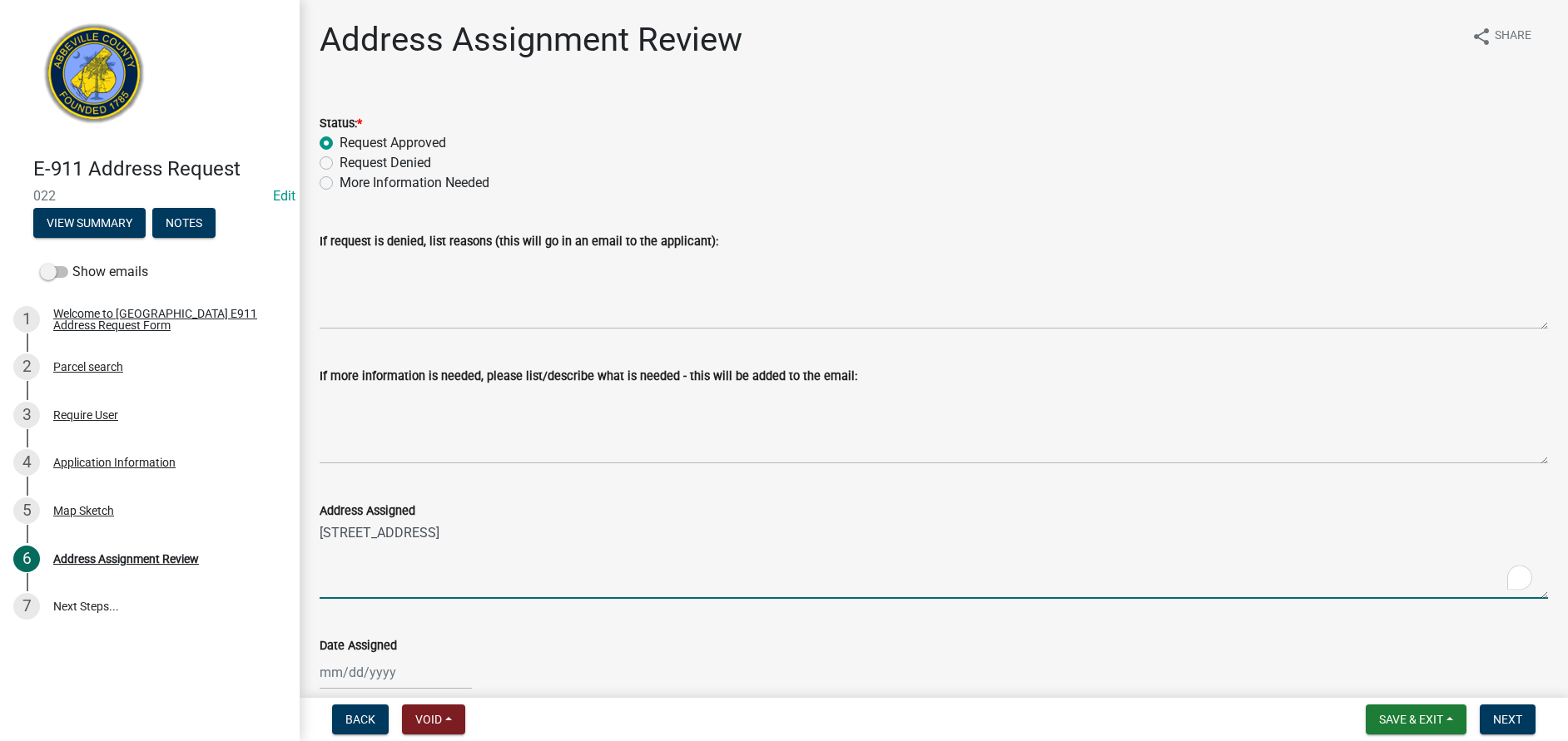
select select "2025"
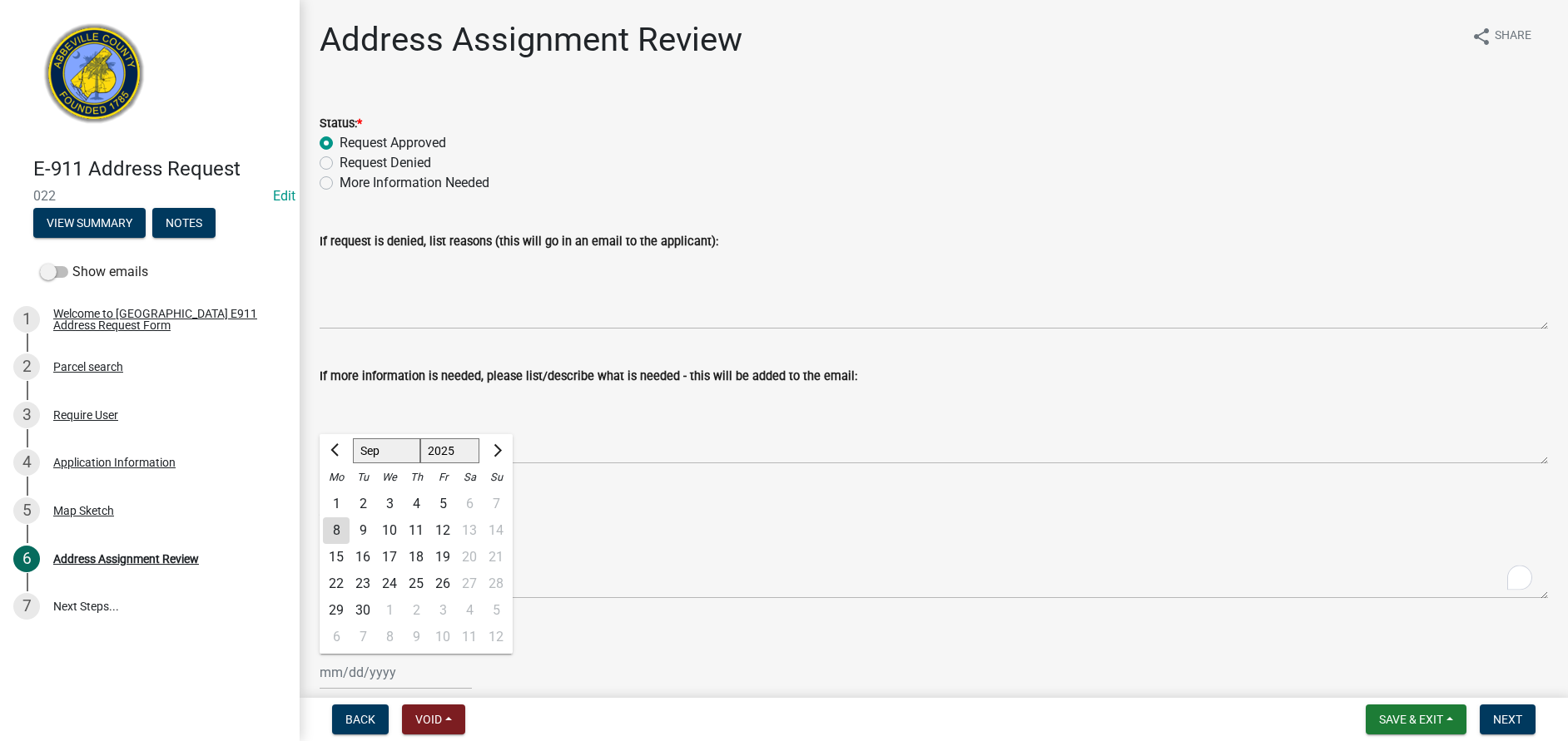
click at [334, 535] on div "8" at bounding box center [336, 531] width 27 height 27
type input "09/08/2025"
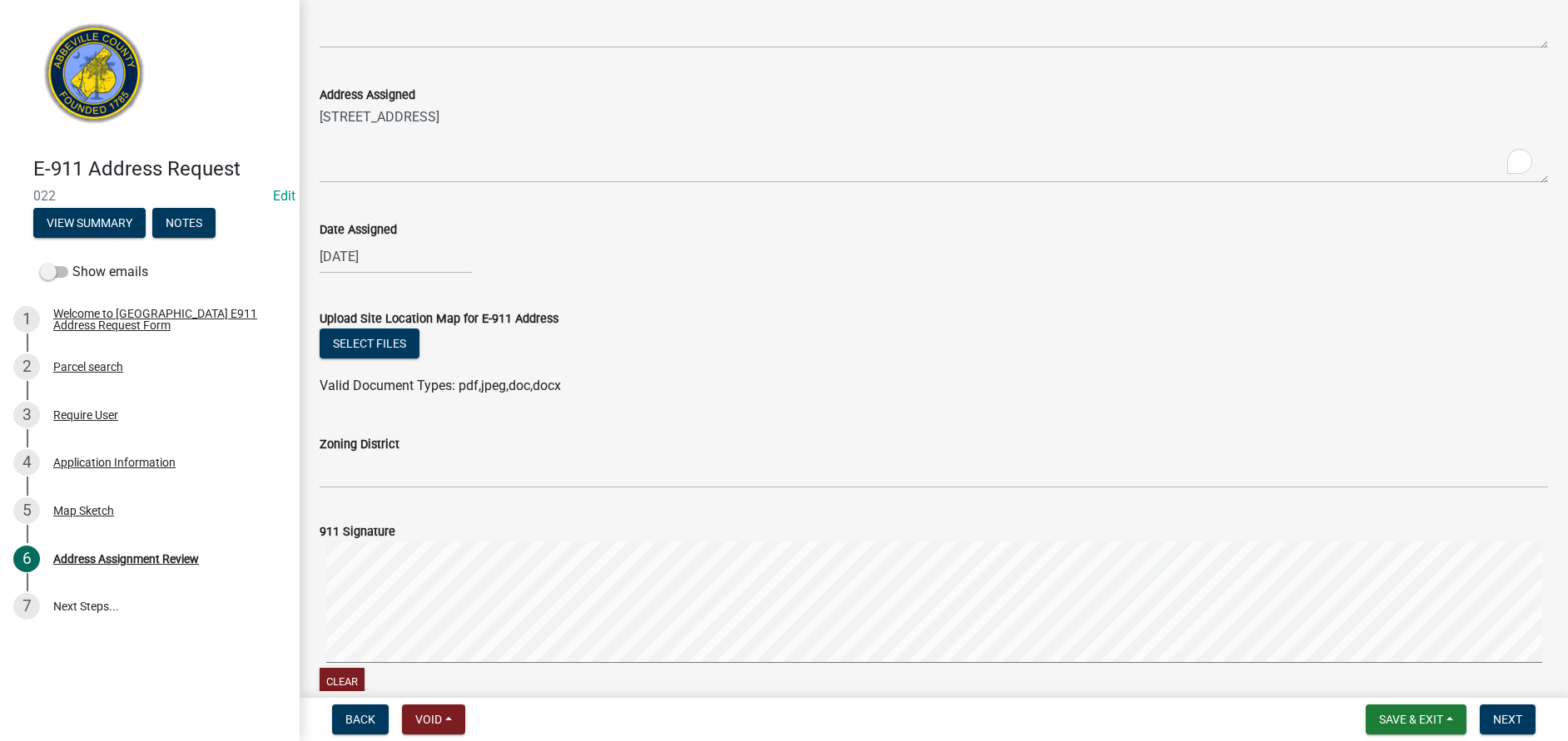
scroll to position [504, 0]
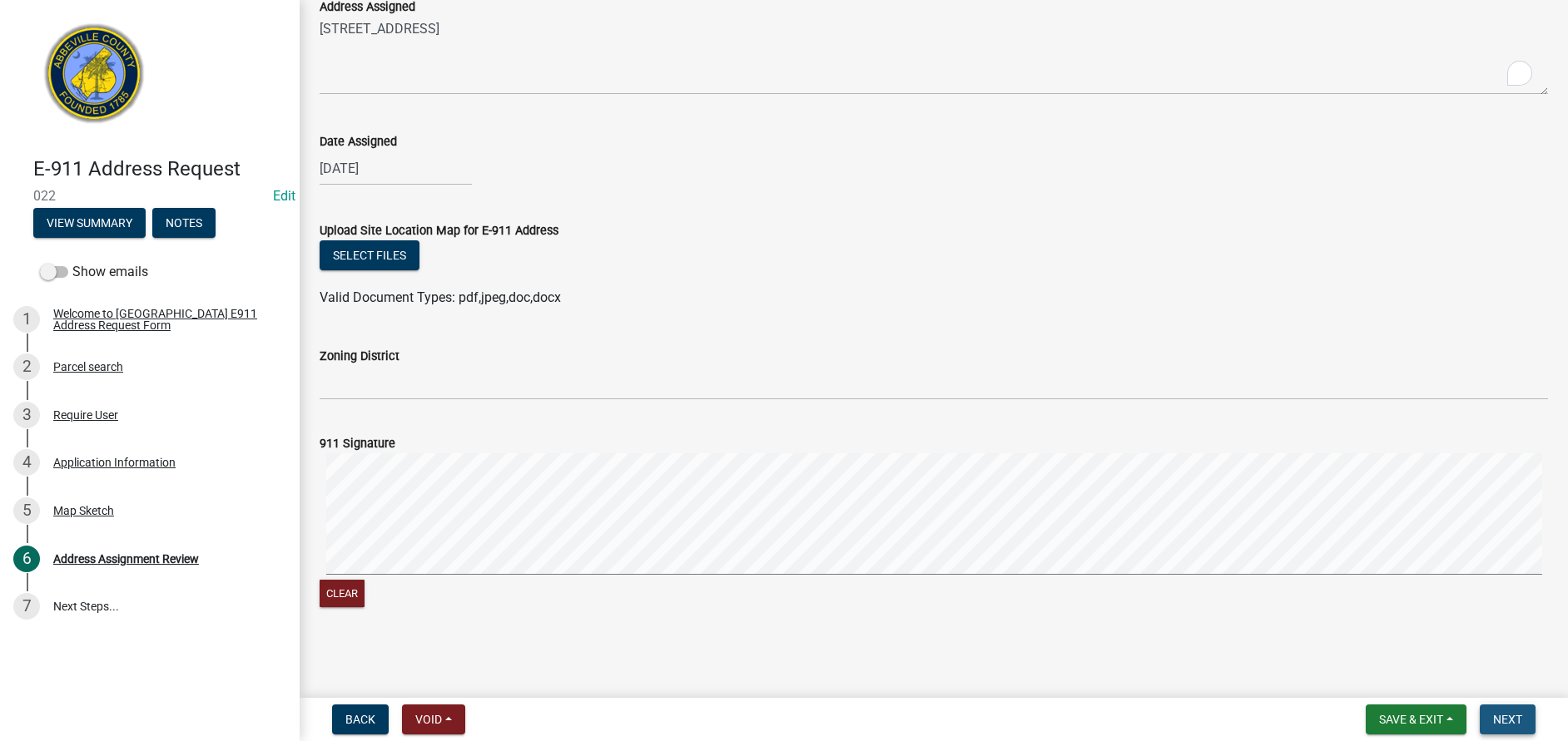
click at [1503, 715] on span "Next" at bounding box center [1507, 720] width 29 height 13
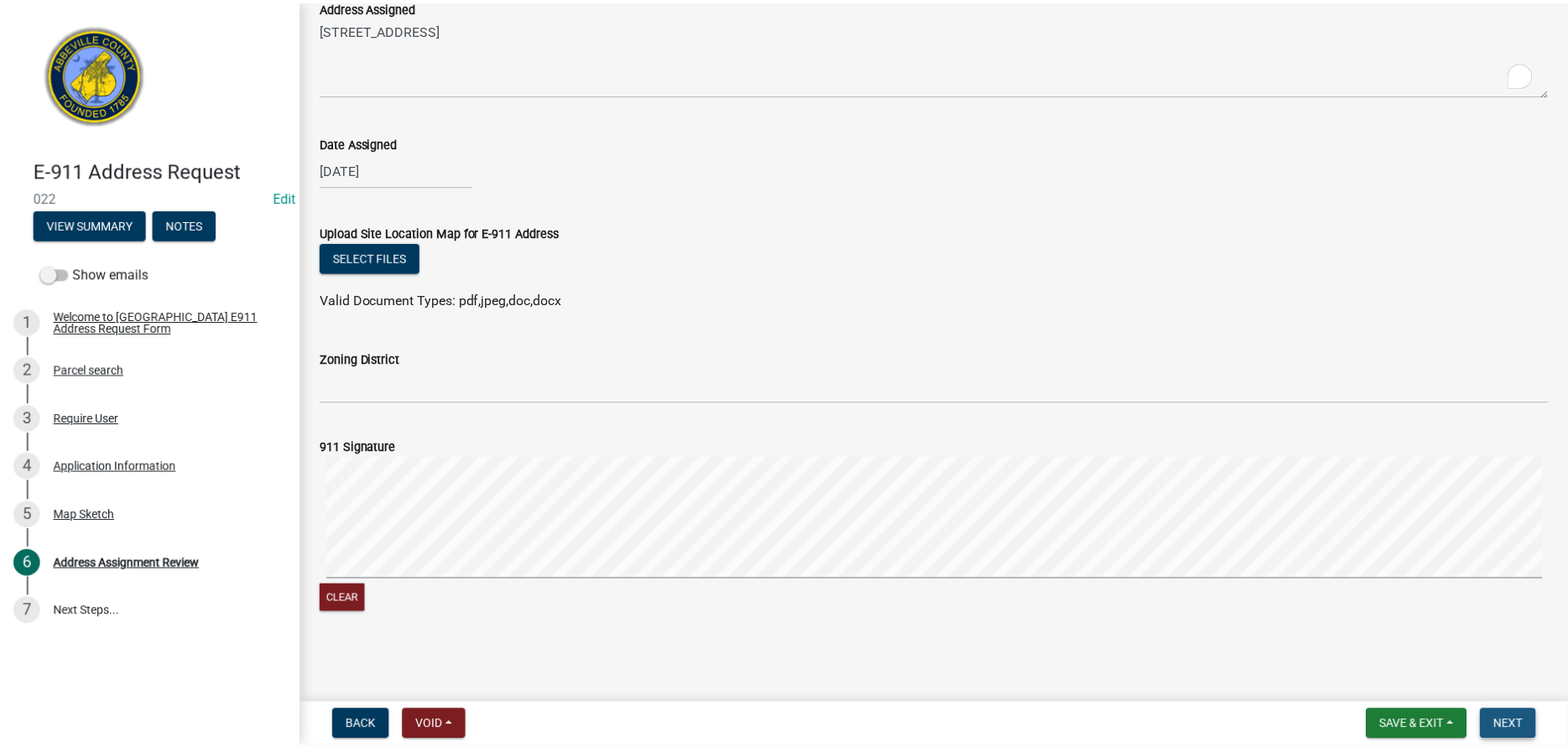
scroll to position [0, 0]
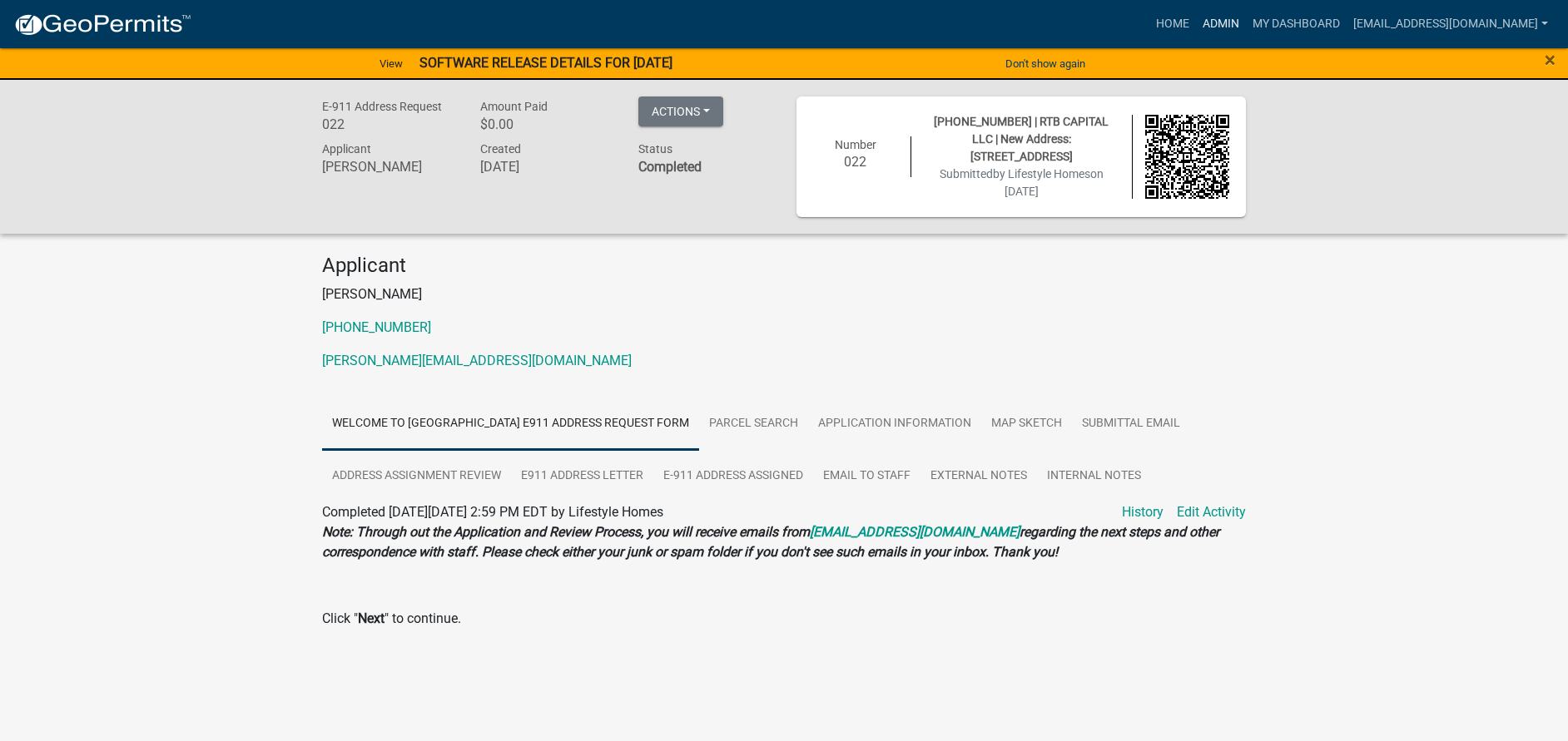
click at [1195, 23] on link "Admin" at bounding box center [1220, 24] width 50 height 31
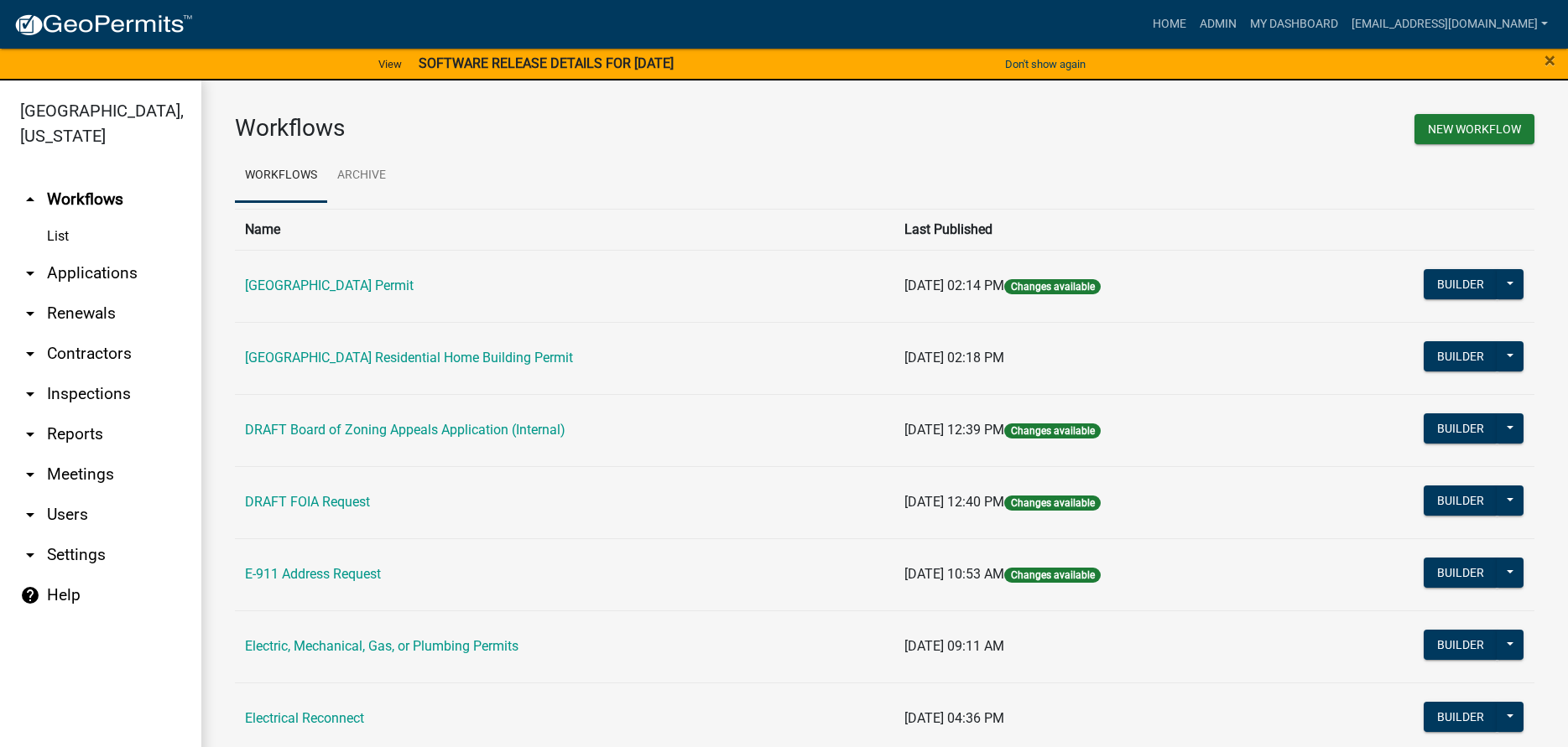
click at [81, 274] on link "arrow_drop_down Applications" at bounding box center [101, 273] width 201 height 40
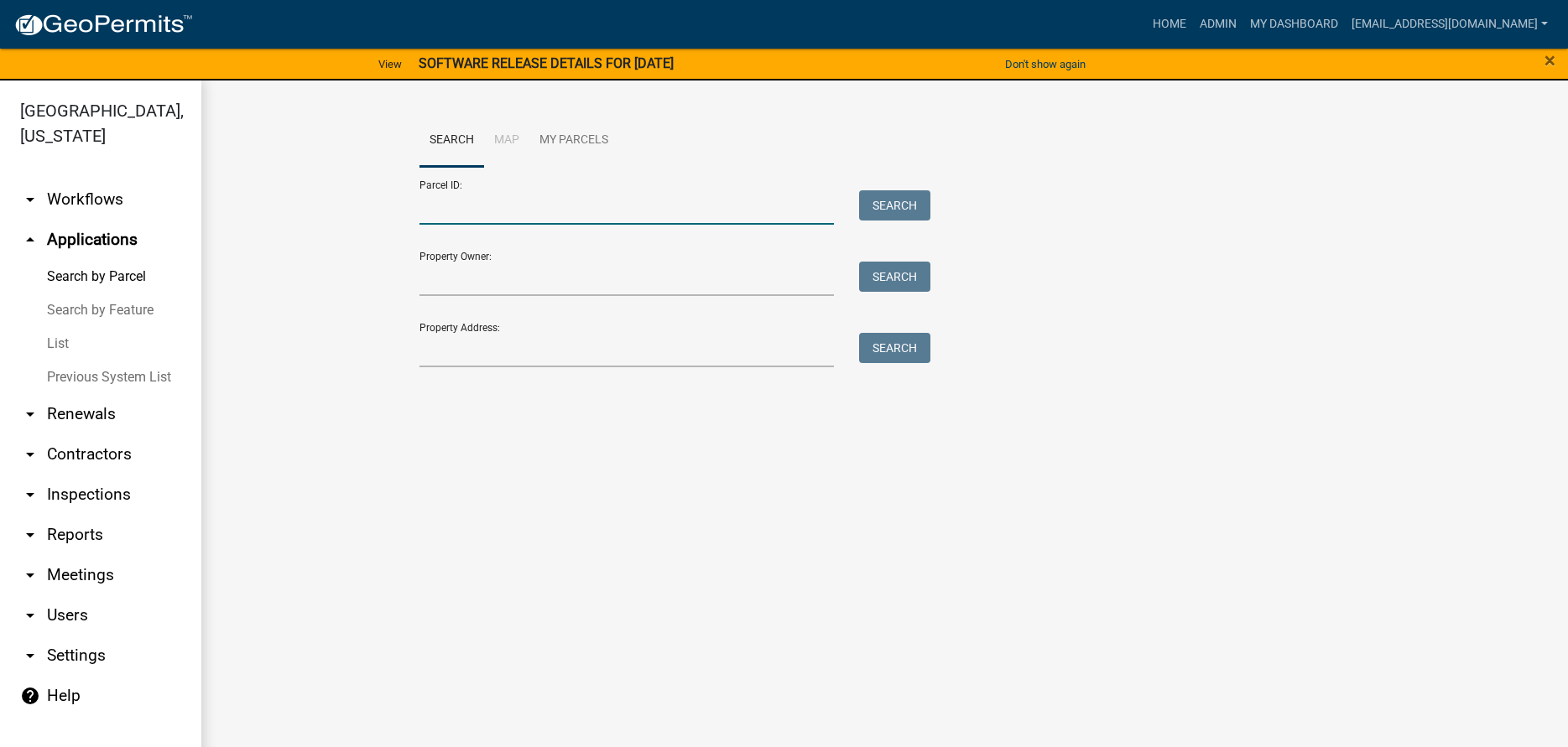
click at [505, 199] on input "Parcel ID:" at bounding box center [626, 208] width 415 height 34
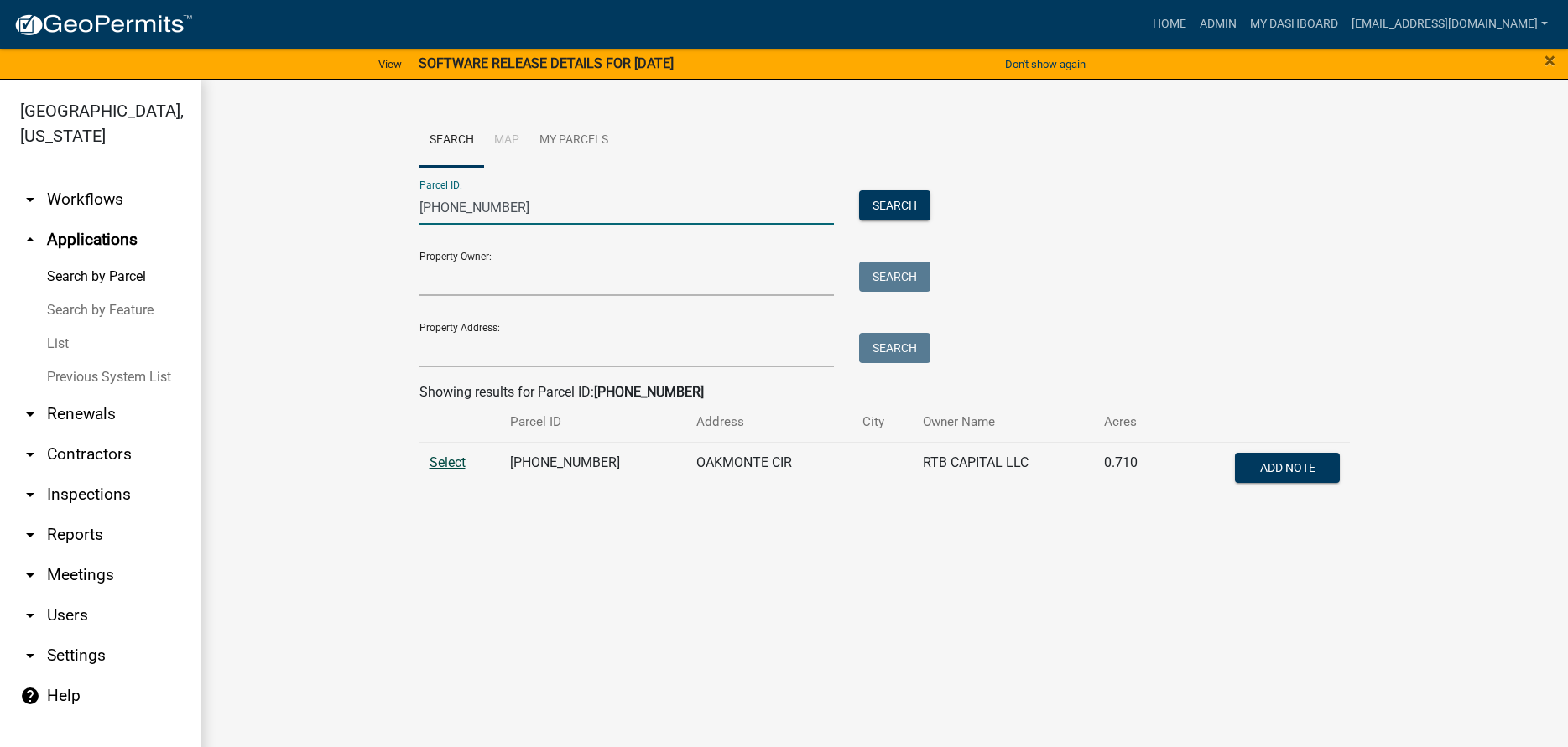
type input "[PHONE_NUMBER]"
click at [438, 462] on span "Select" at bounding box center [447, 463] width 36 height 16
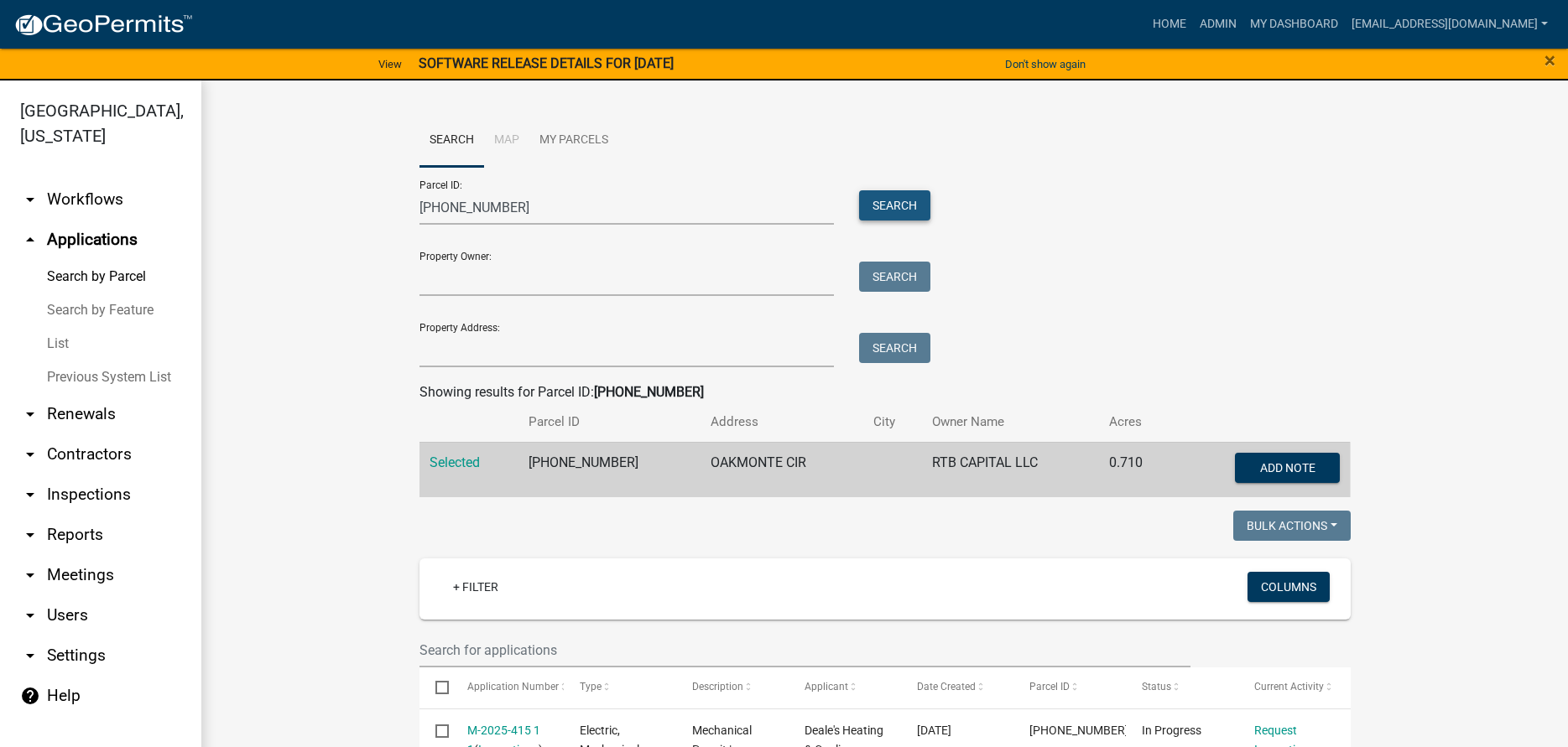
click at [868, 212] on button "Search" at bounding box center [895, 206] width 71 height 31
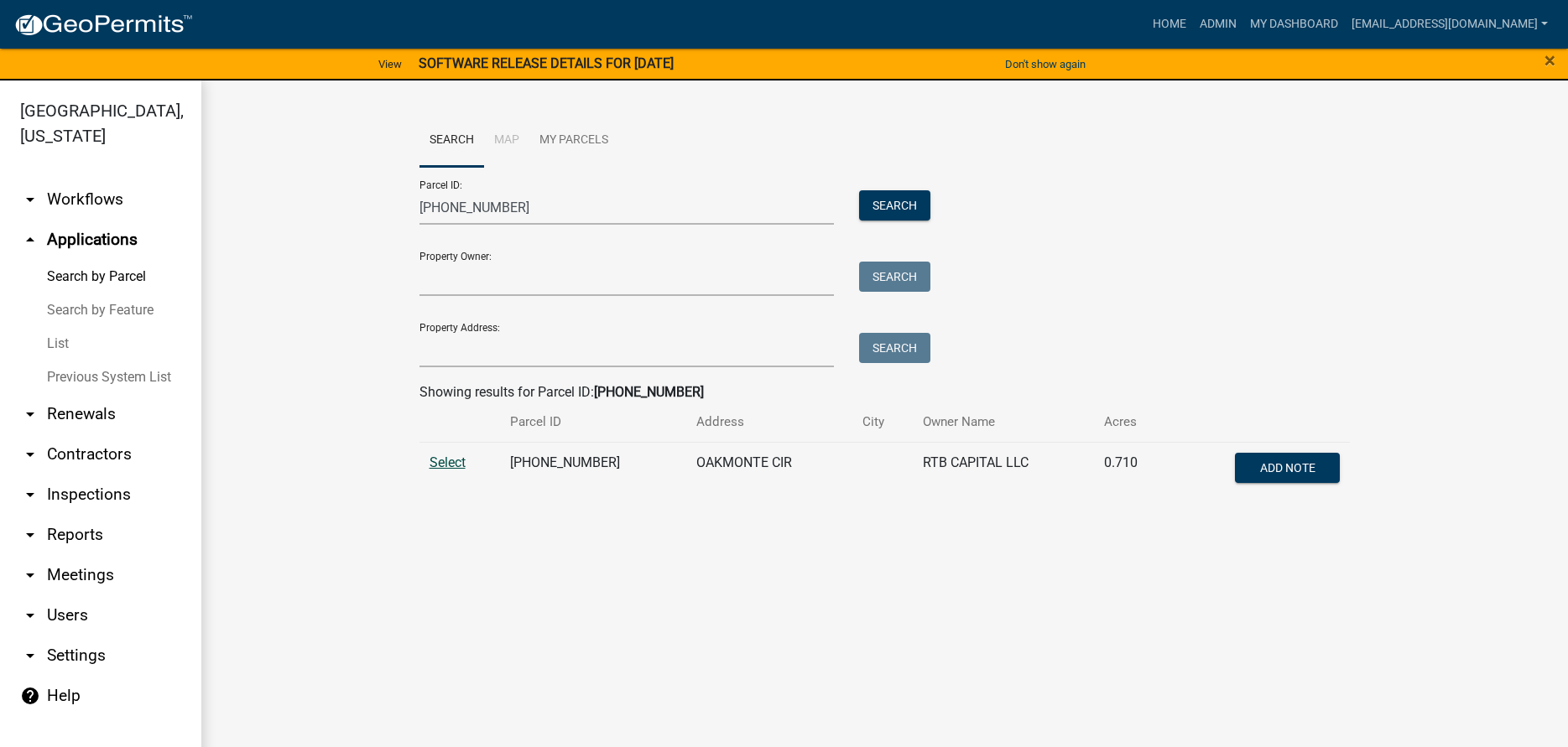
click at [443, 465] on span "Select" at bounding box center [447, 463] width 36 height 16
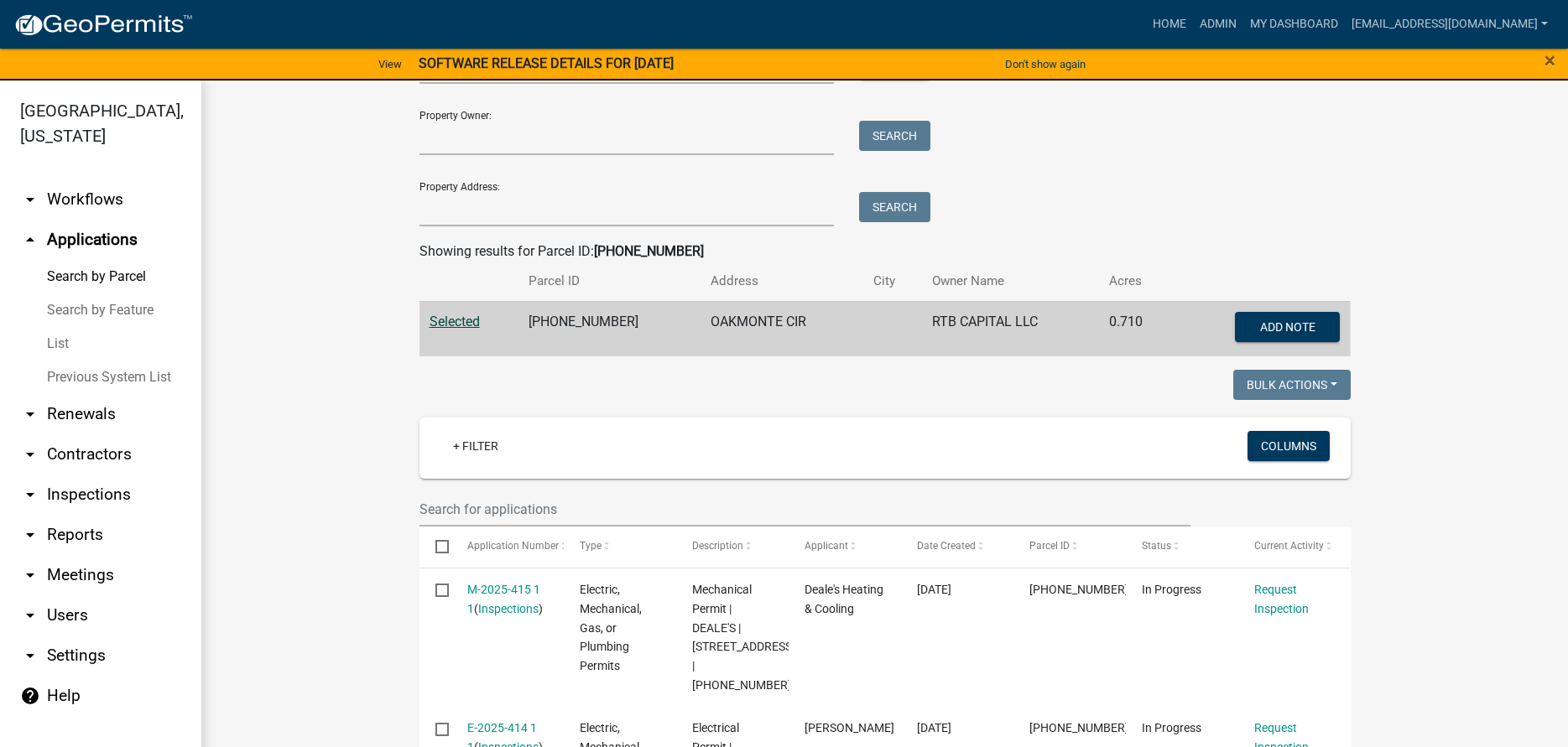
scroll to position [116, 0]
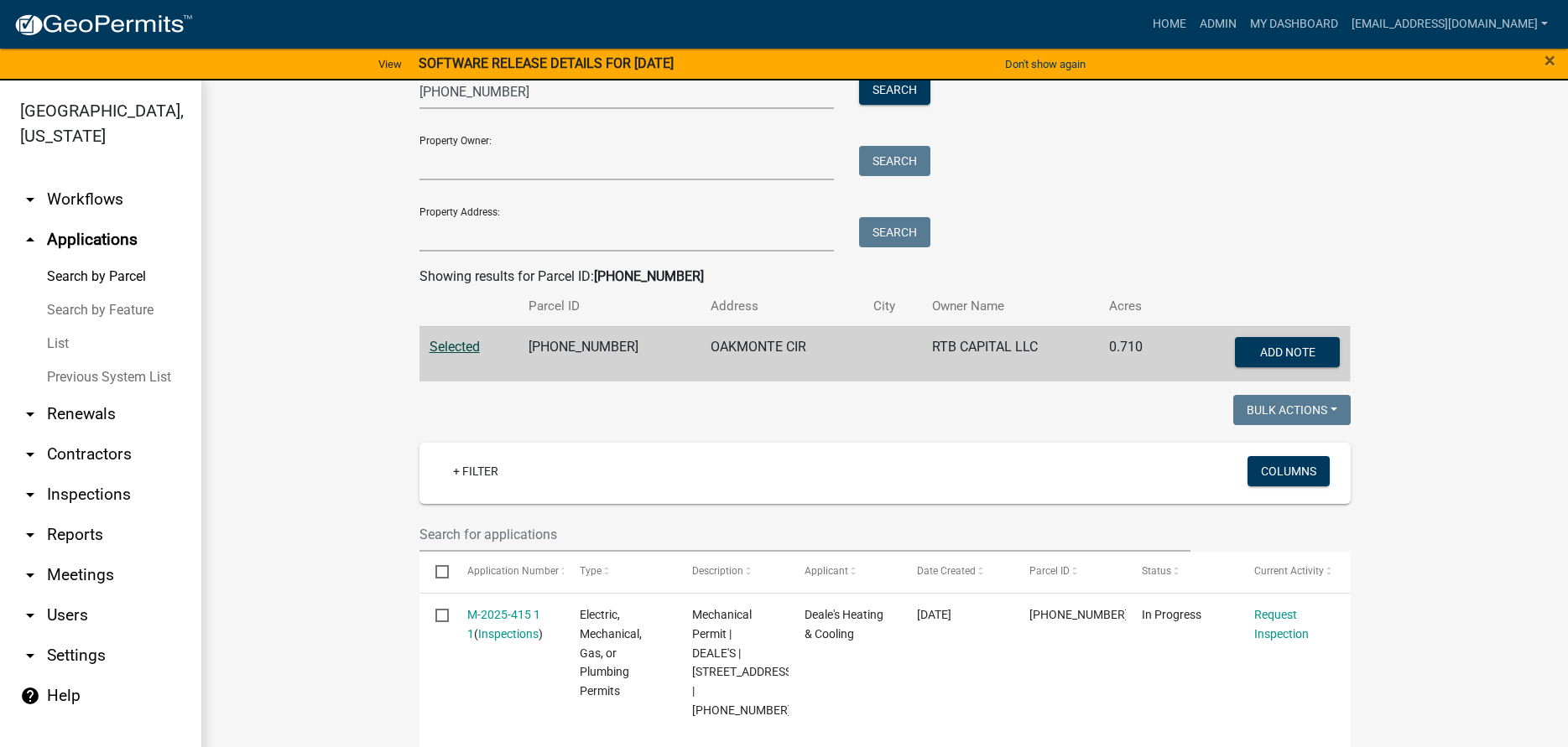
click at [77, 344] on link "List" at bounding box center [101, 344] width 201 height 34
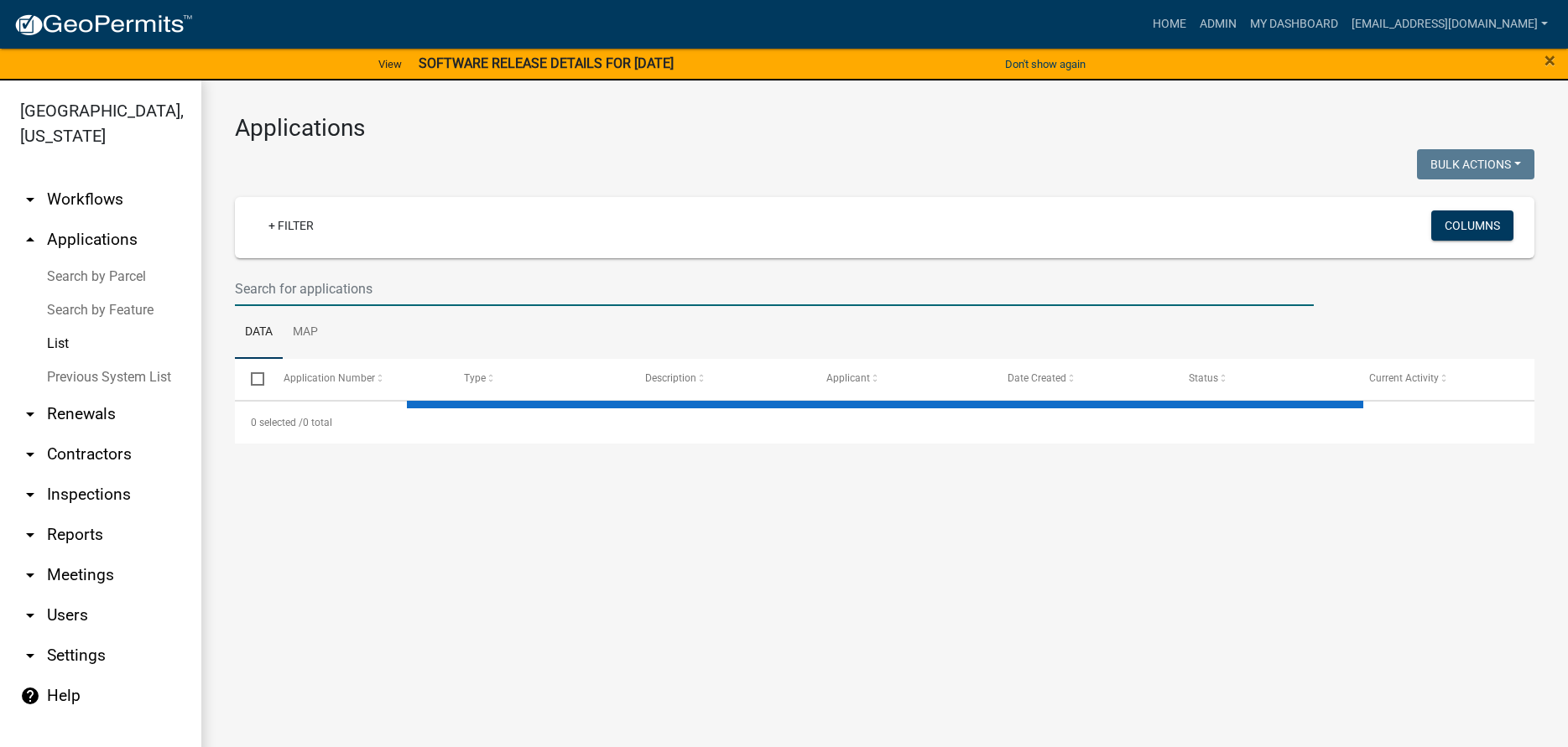
click at [315, 298] on input "text" at bounding box center [774, 289] width 1079 height 34
select select "3: 100"
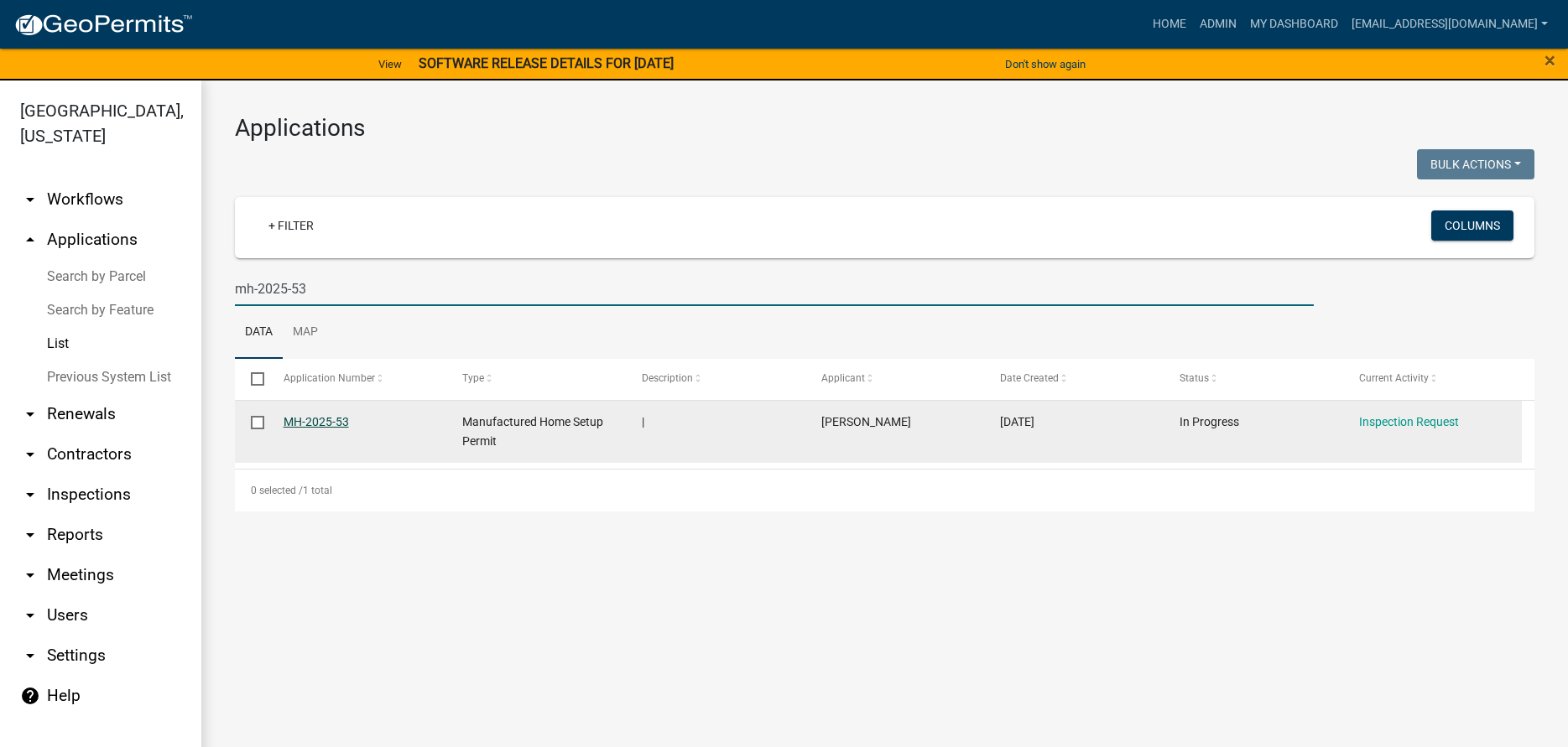
type input "mh-2025-53"
click at [330, 416] on link "MH-2025-53" at bounding box center [316, 421] width 65 height 13
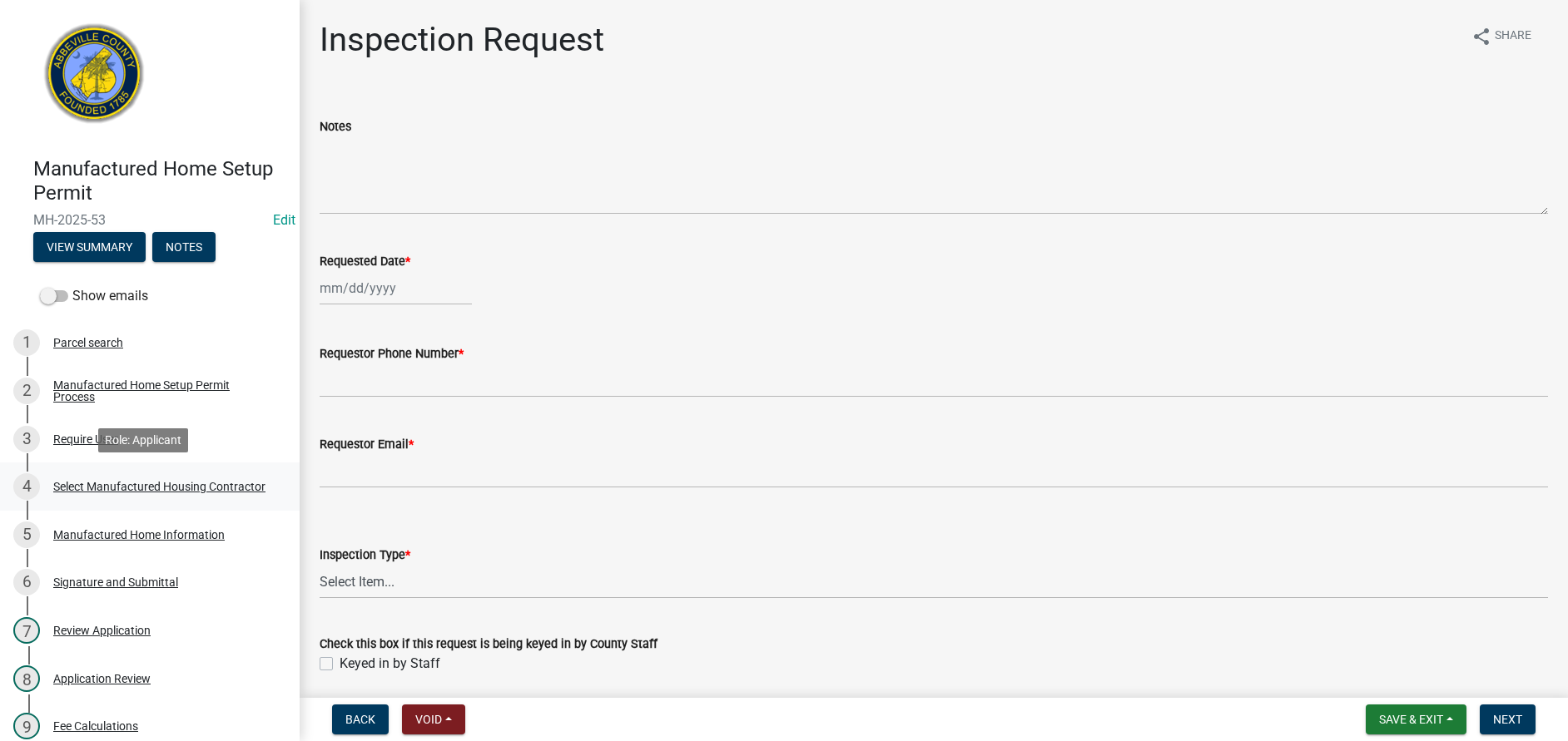
click at [60, 486] on div "Select Manufactured Housing Contractor" at bounding box center [159, 486] width 212 height 11
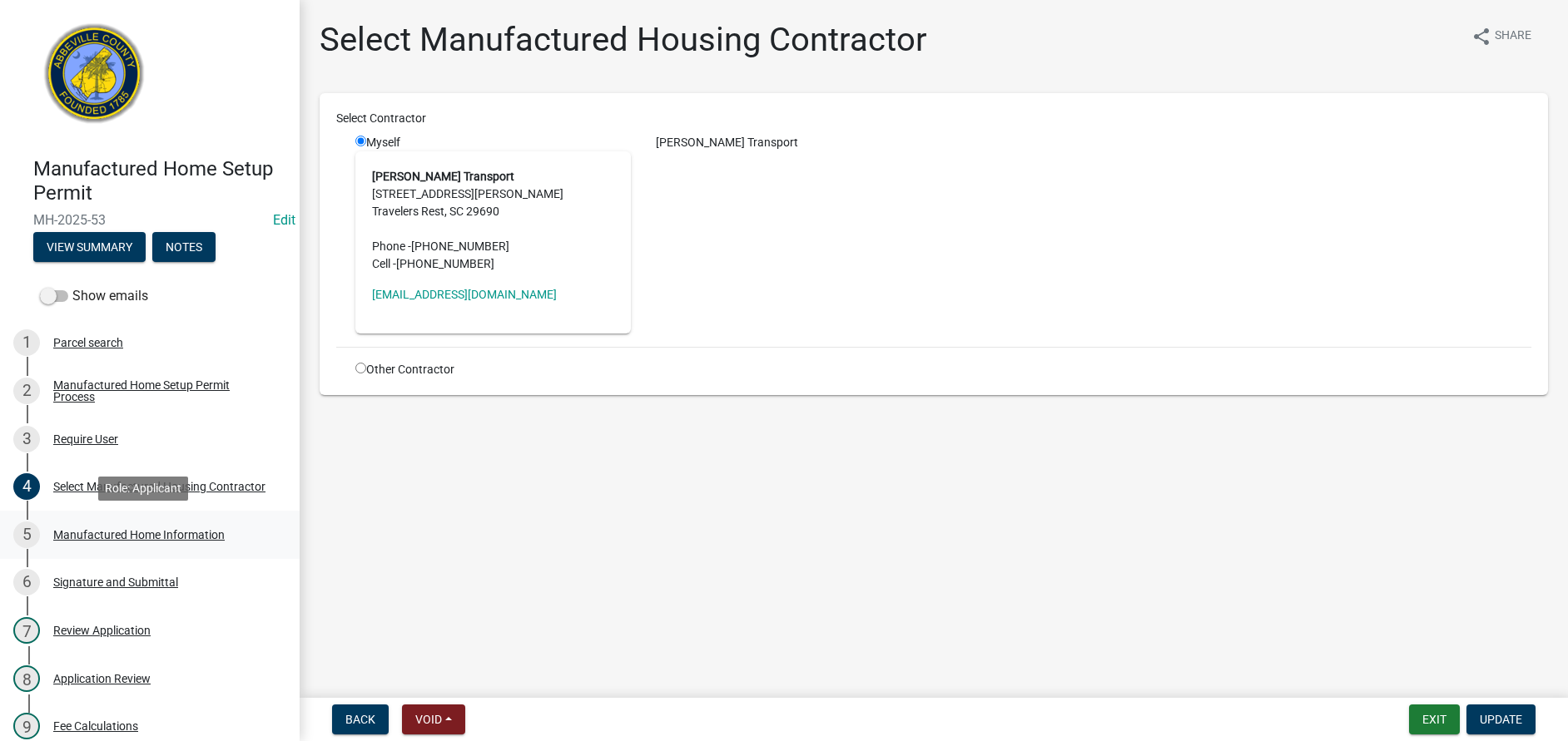
click at [119, 554] on link "5 Manufactured Home Information" at bounding box center [149, 535] width 299 height 48
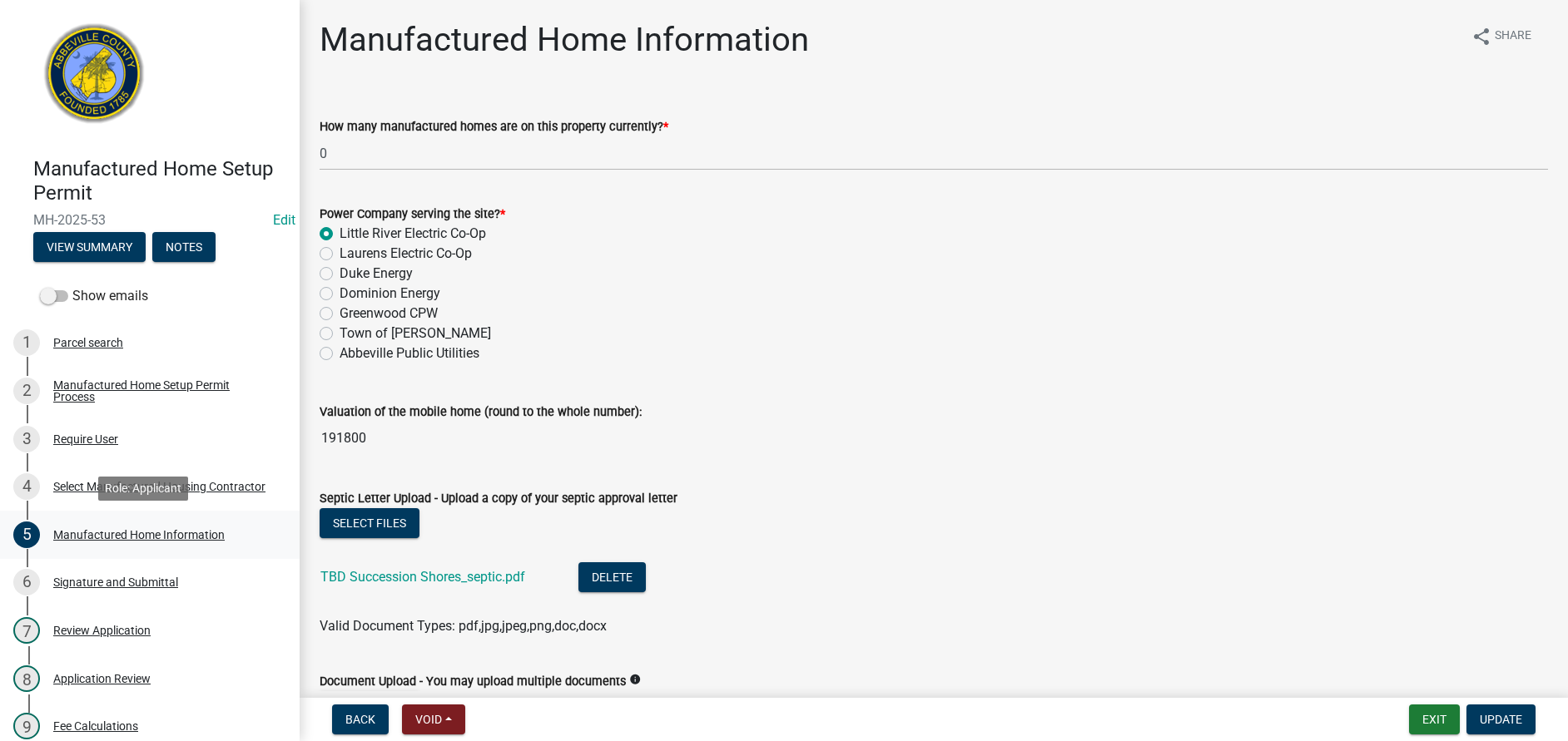
click at [115, 532] on div "Manufactured Home Information" at bounding box center [139, 535] width 171 height 11
click at [114, 525] on div "5 Manufactured Home Information" at bounding box center [143, 535] width 259 height 27
click at [60, 398] on div "Manufactured Home Setup Permit Process" at bounding box center [163, 390] width 220 height 24
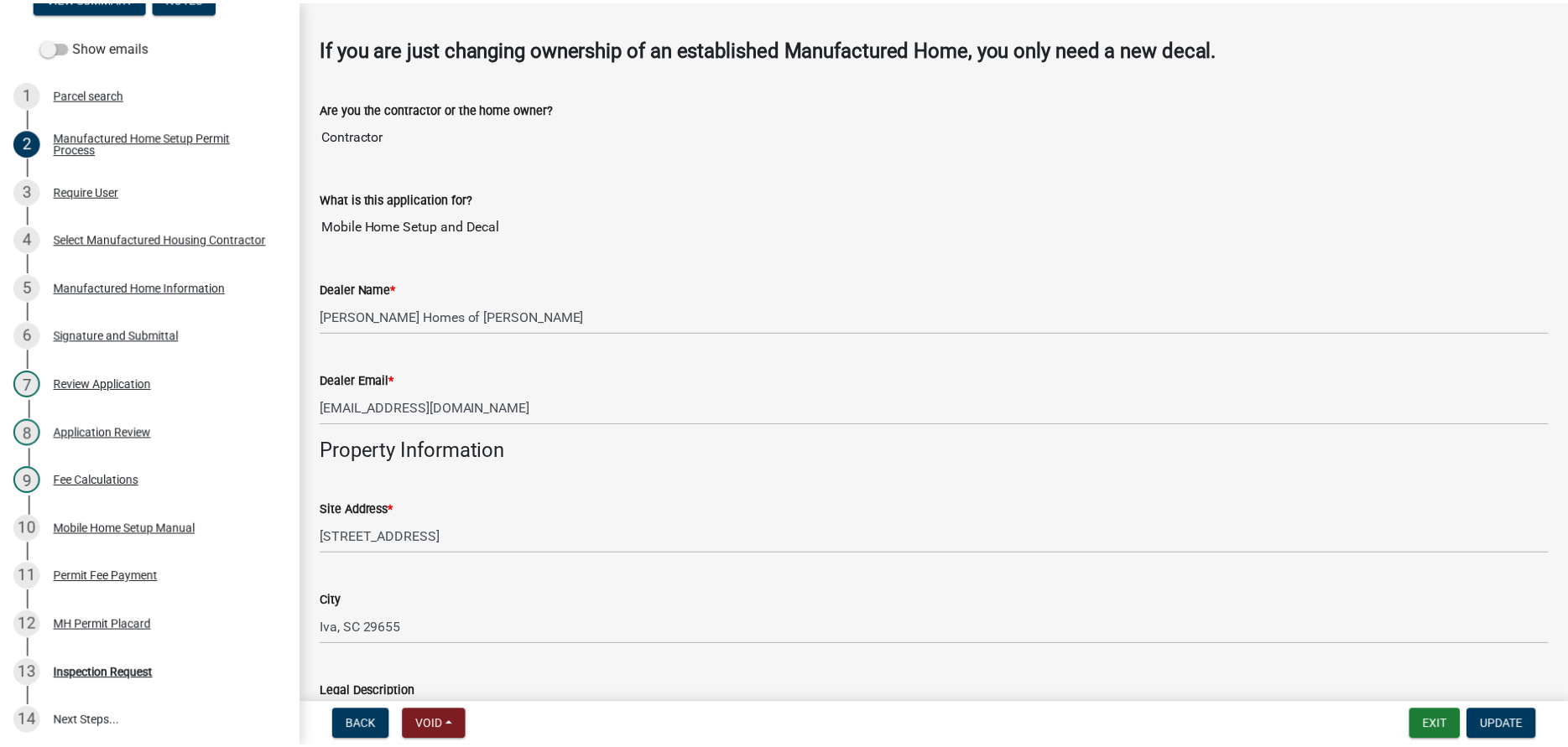
scroll to position [671, 0]
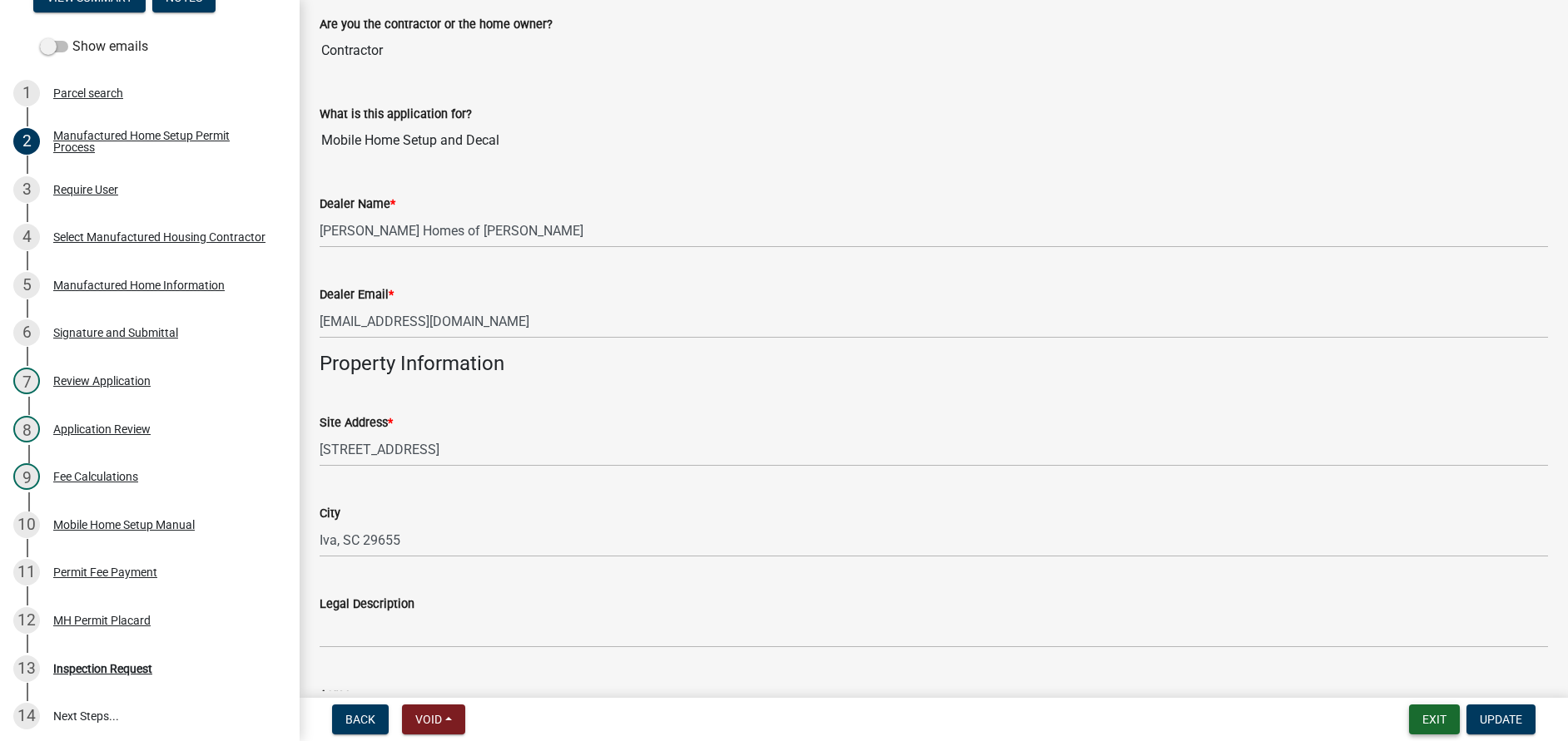
click at [1444, 731] on button "Exit" at bounding box center [1434, 720] width 50 height 30
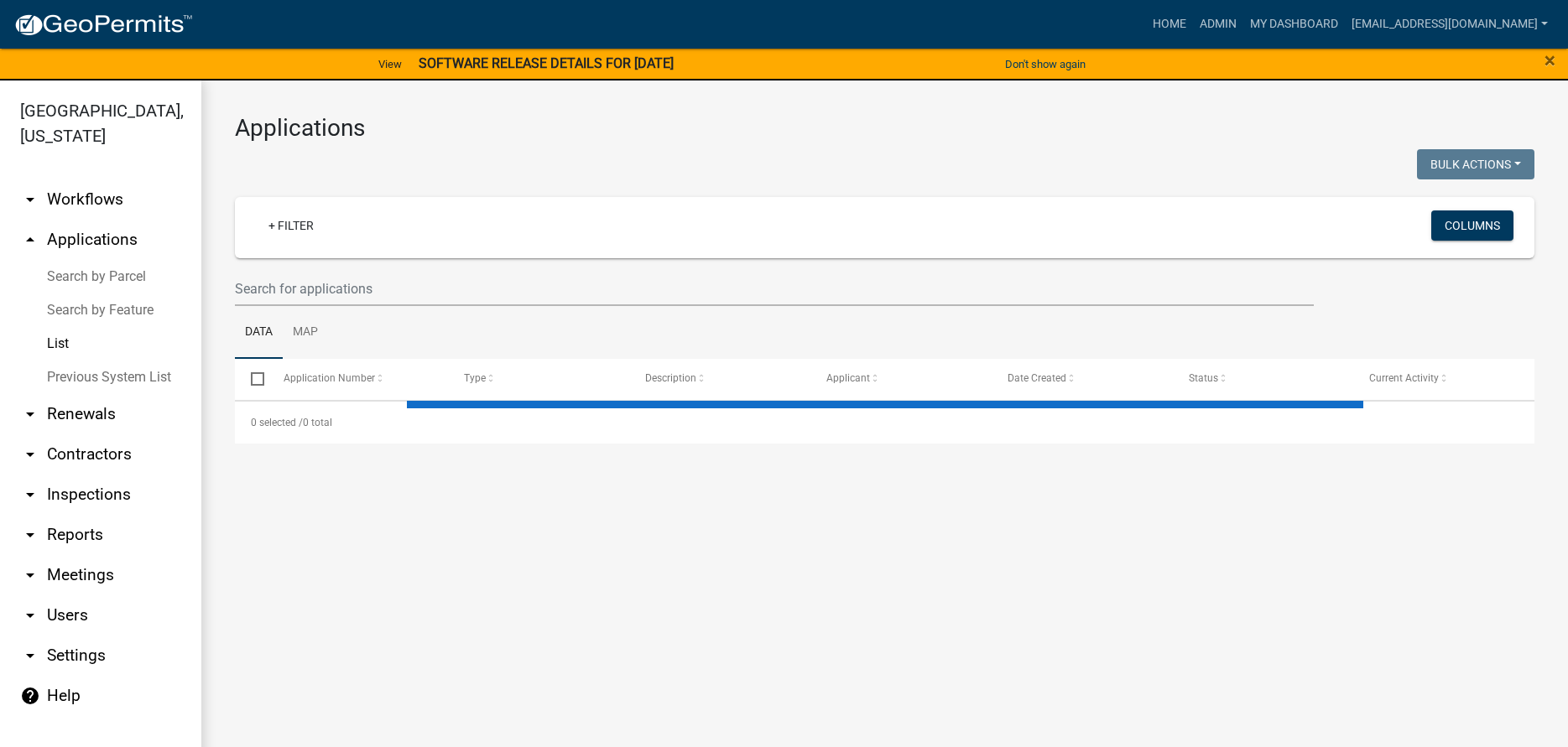
select select "3: 100"
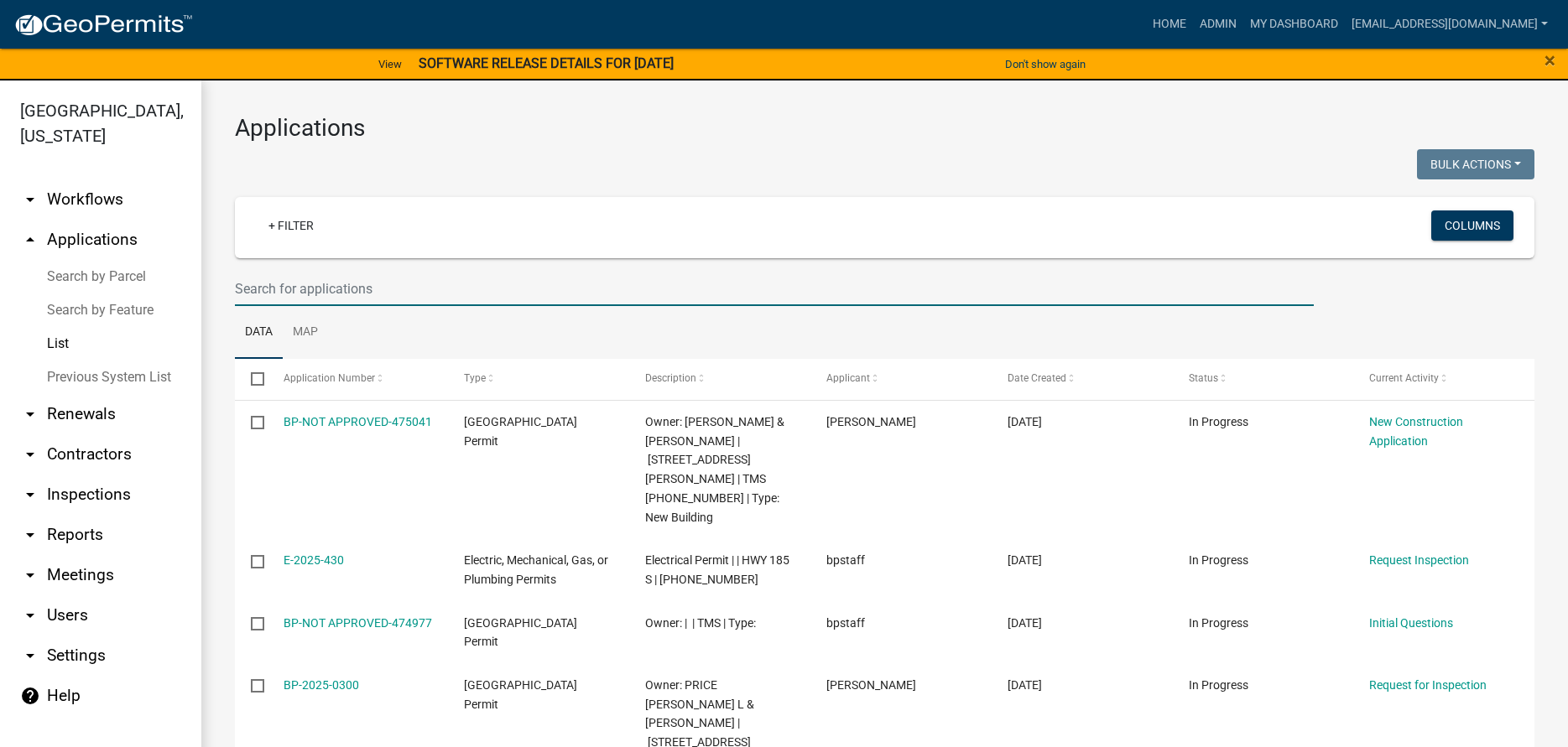
click at [633, 292] on input "text" at bounding box center [774, 289] width 1079 height 34
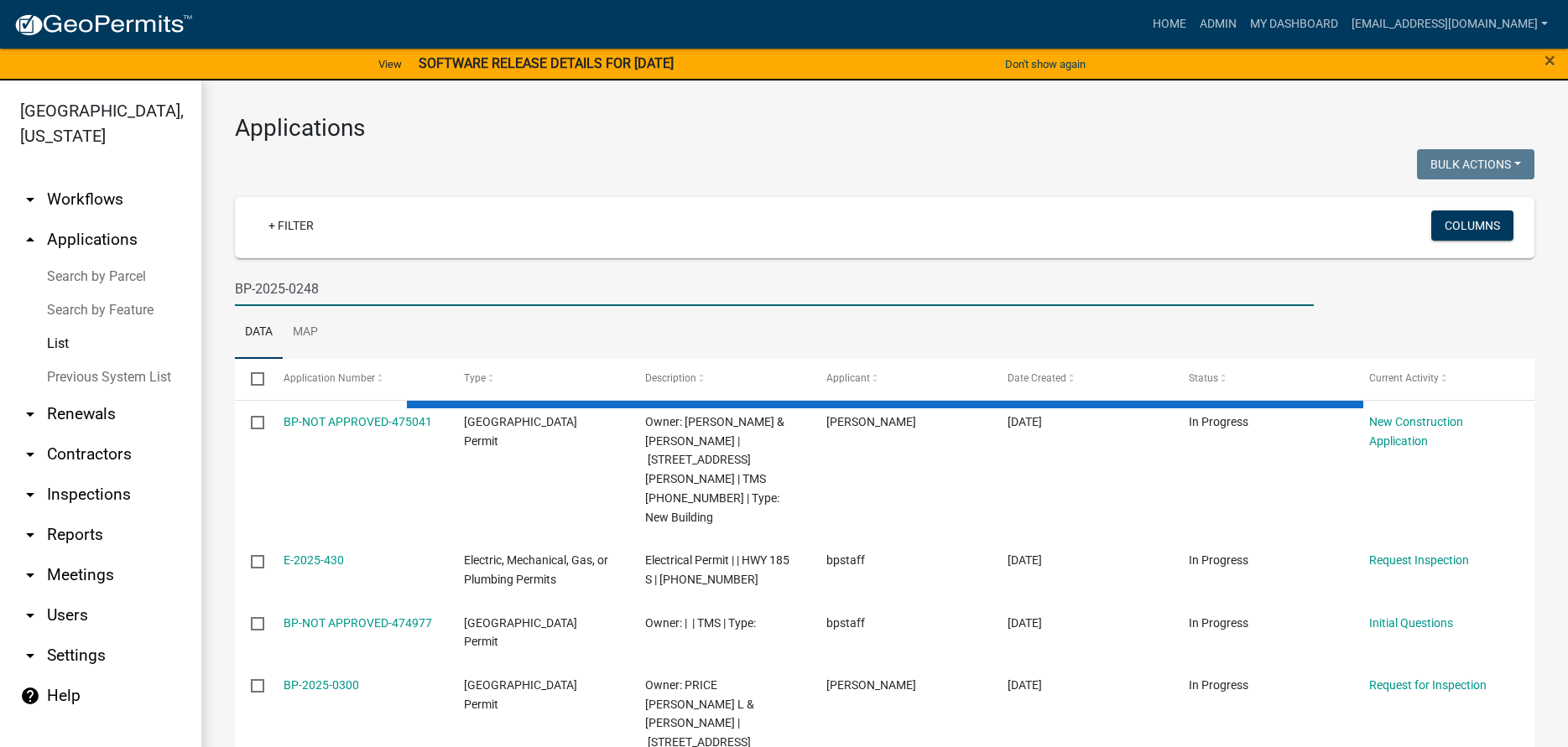
type input "BP-2025-0248"
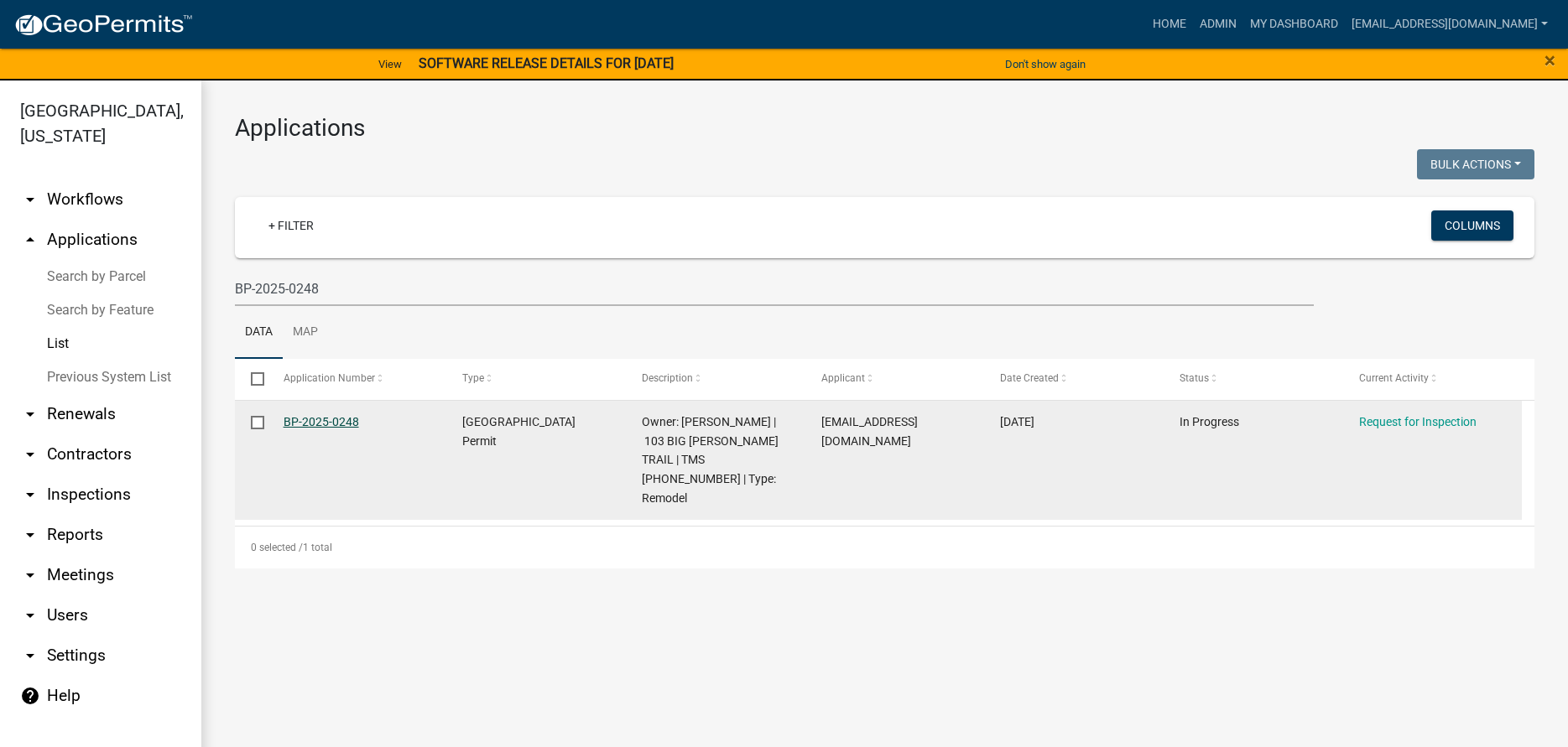
click at [321, 427] on link "BP-2025-0248" at bounding box center [321, 421] width 76 height 13
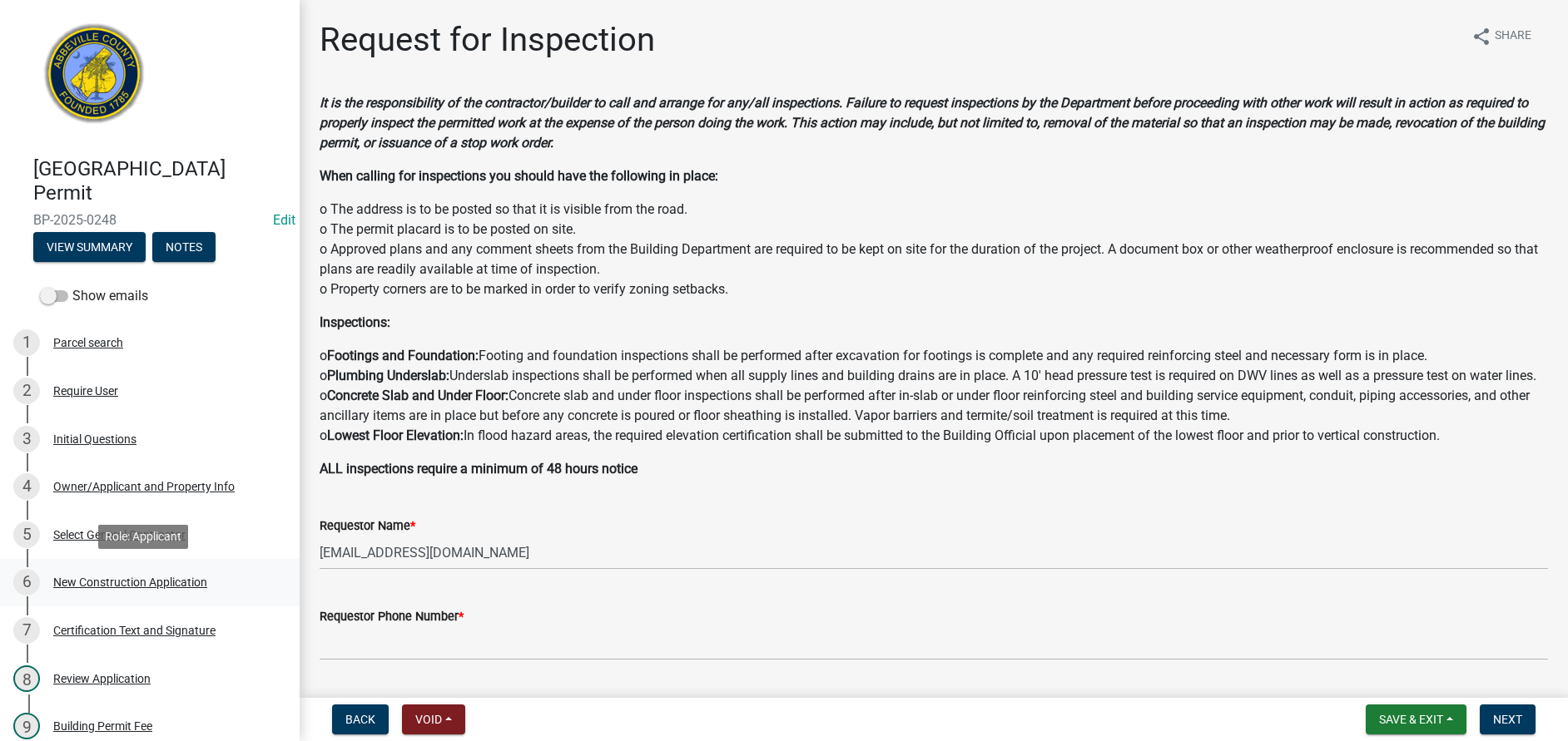
click at [95, 581] on div "New Construction Application" at bounding box center [130, 582] width 154 height 11
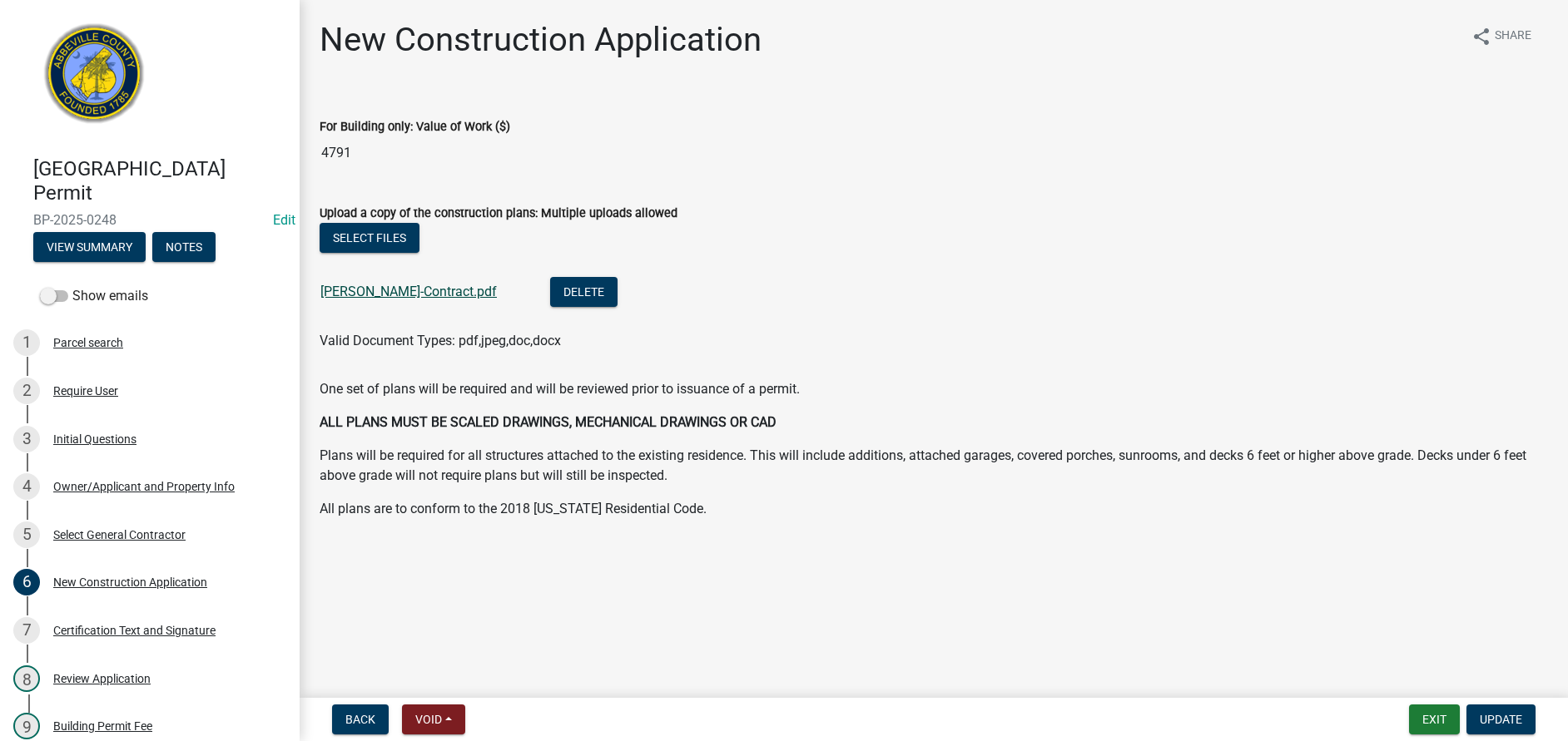
click at [359, 295] on link "Diane Fayer-Contract.pdf" at bounding box center [409, 292] width 177 height 16
click at [1452, 727] on button "Exit" at bounding box center [1434, 720] width 50 height 30
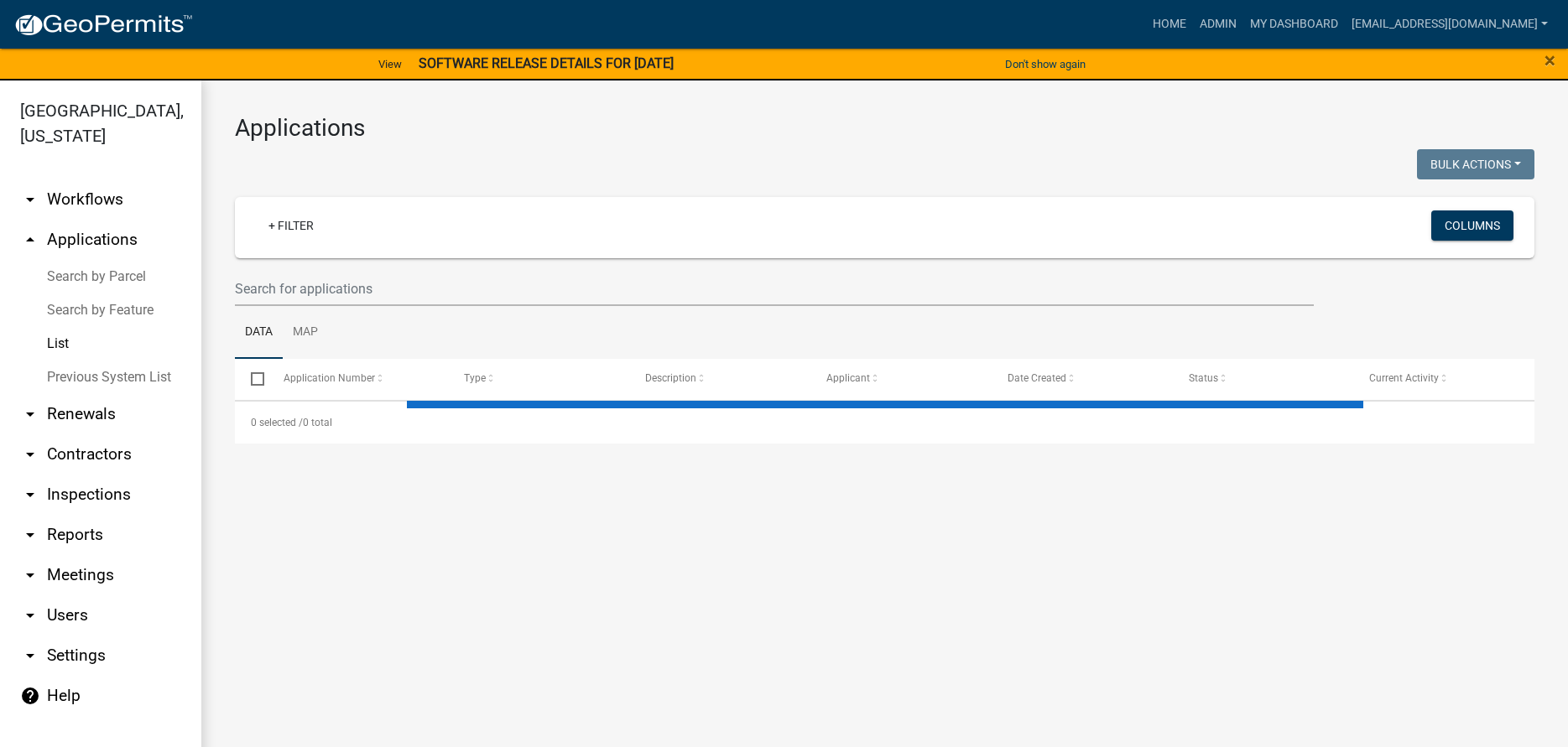
select select "3: 100"
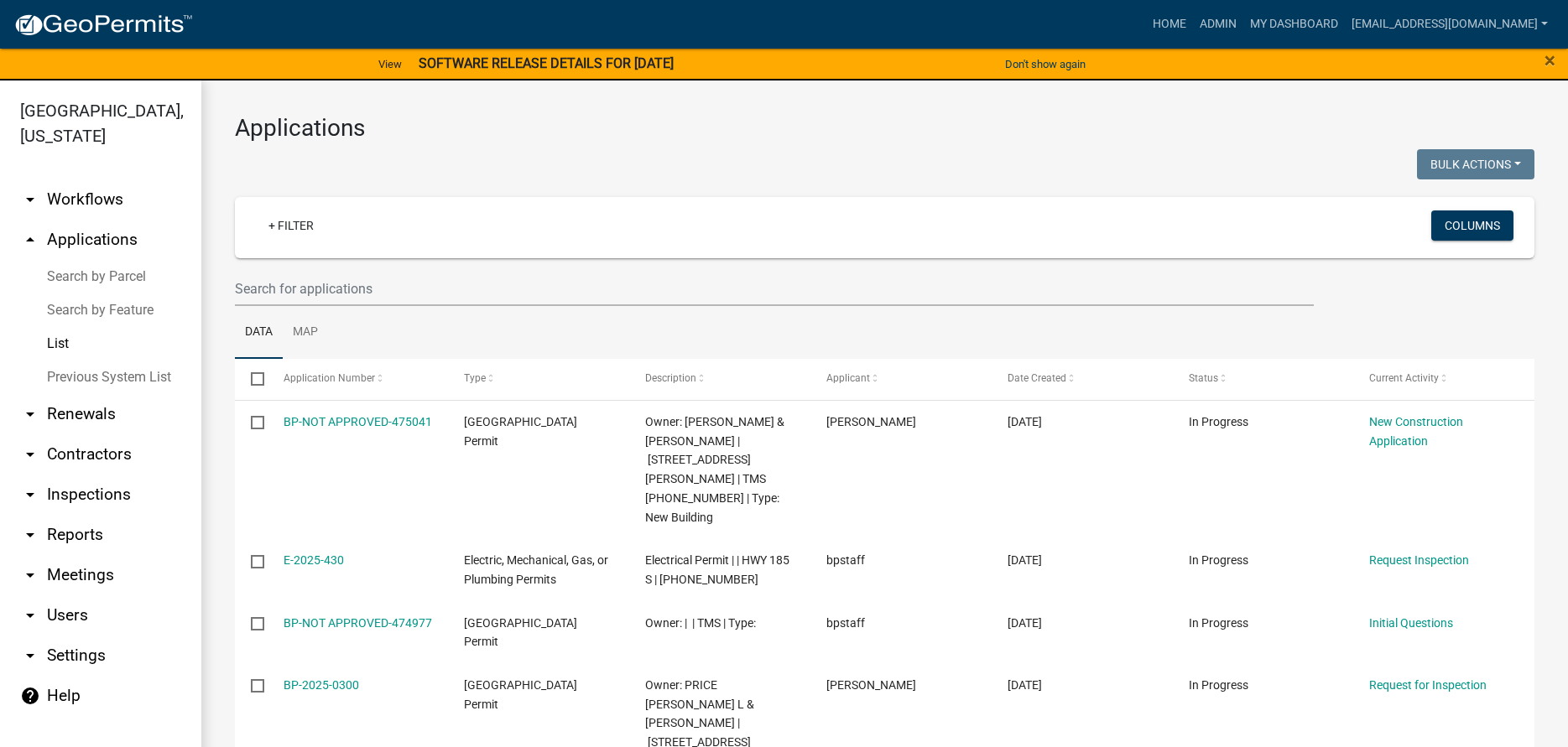
scroll to position [20, 0]
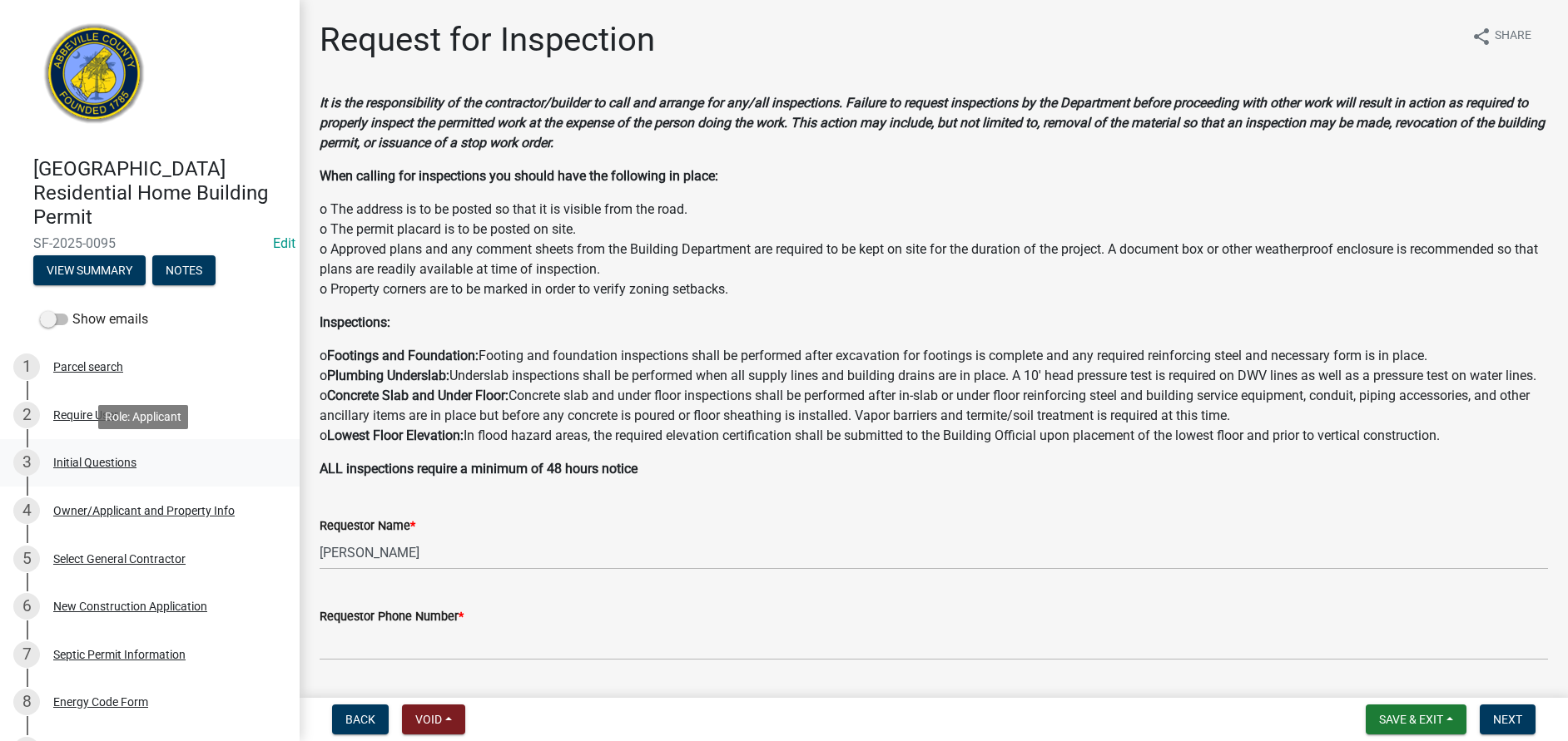
click at [77, 459] on div "Initial Questions" at bounding box center [95, 463] width 84 height 11
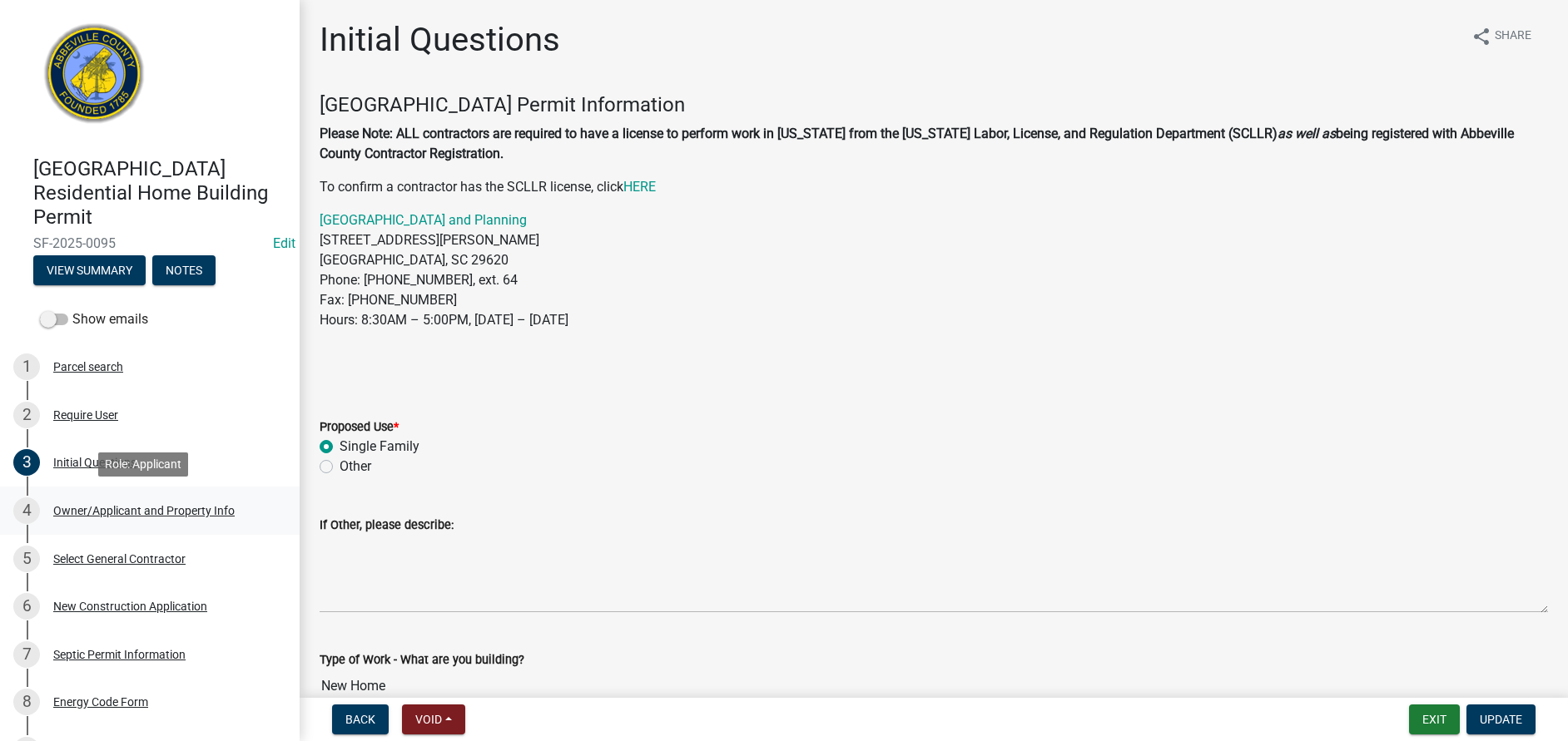
click at [91, 516] on div "Owner/Applicant and Property Info" at bounding box center [143, 511] width 182 height 11
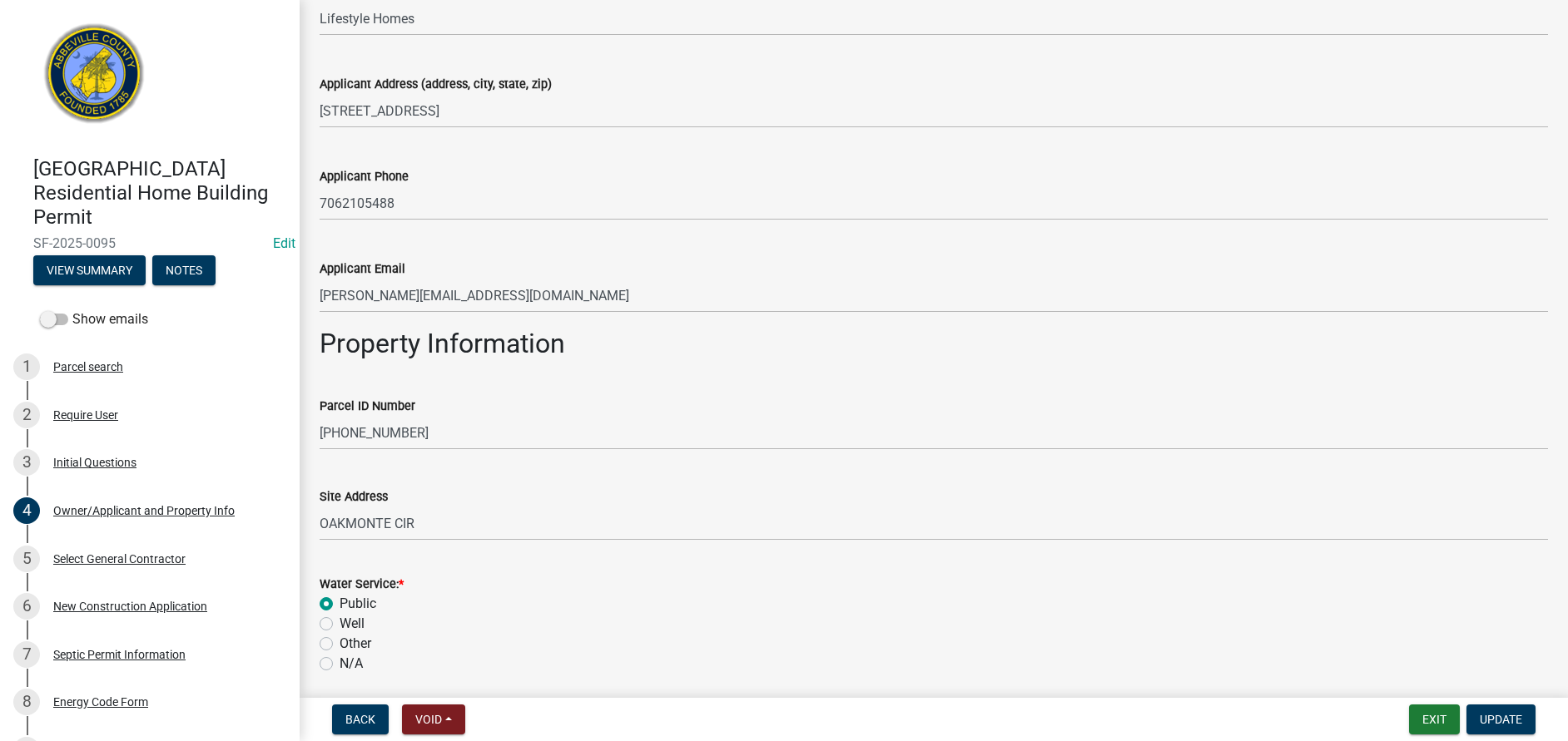
scroll to position [582, 0]
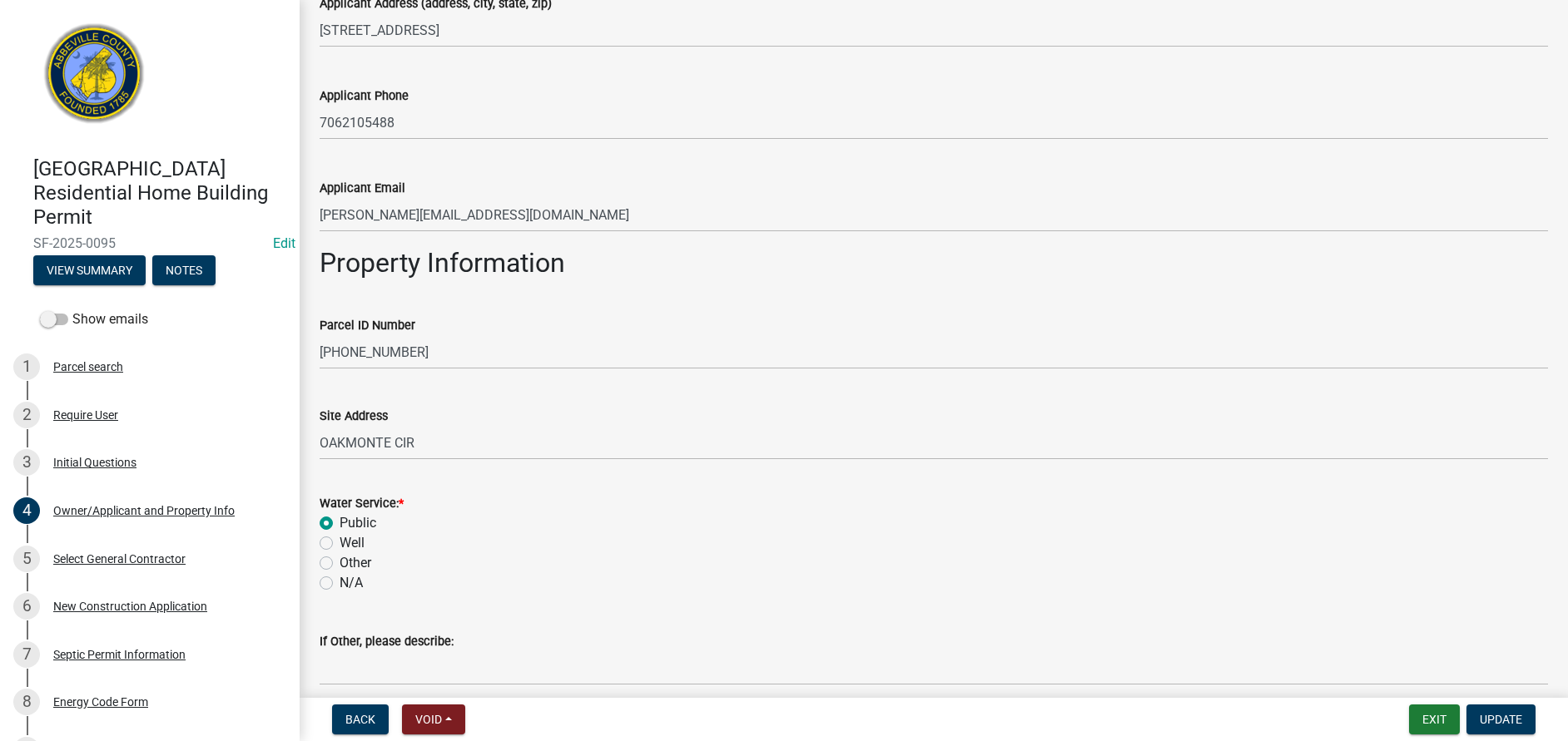
click at [318, 441] on div "Site Address [GEOGRAPHIC_DATA]" at bounding box center [933, 421] width 1253 height 77
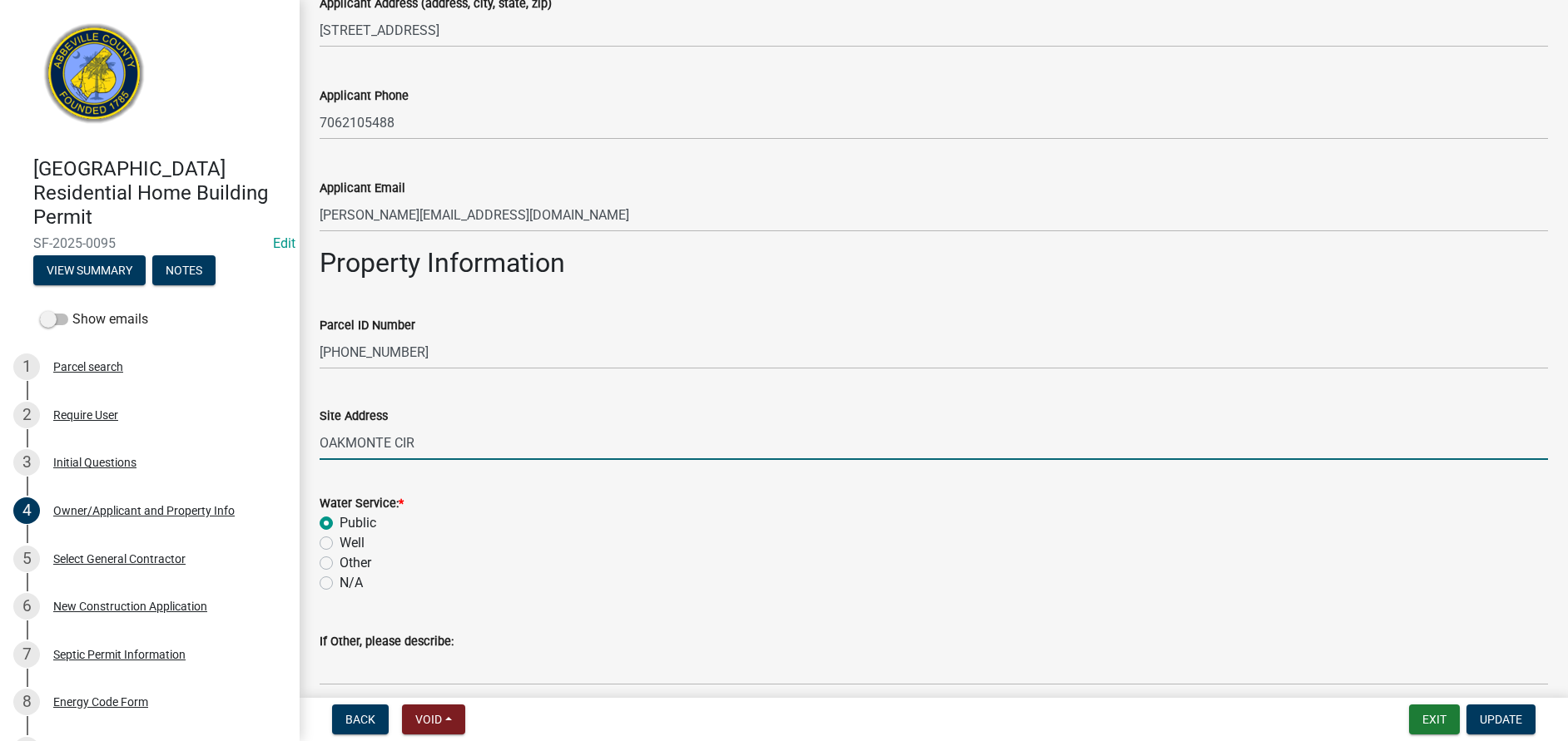
click at [323, 445] on input "OAKMONTE CIR" at bounding box center [933, 443] width 1229 height 34
type input "491 OAKMONTE CIR"
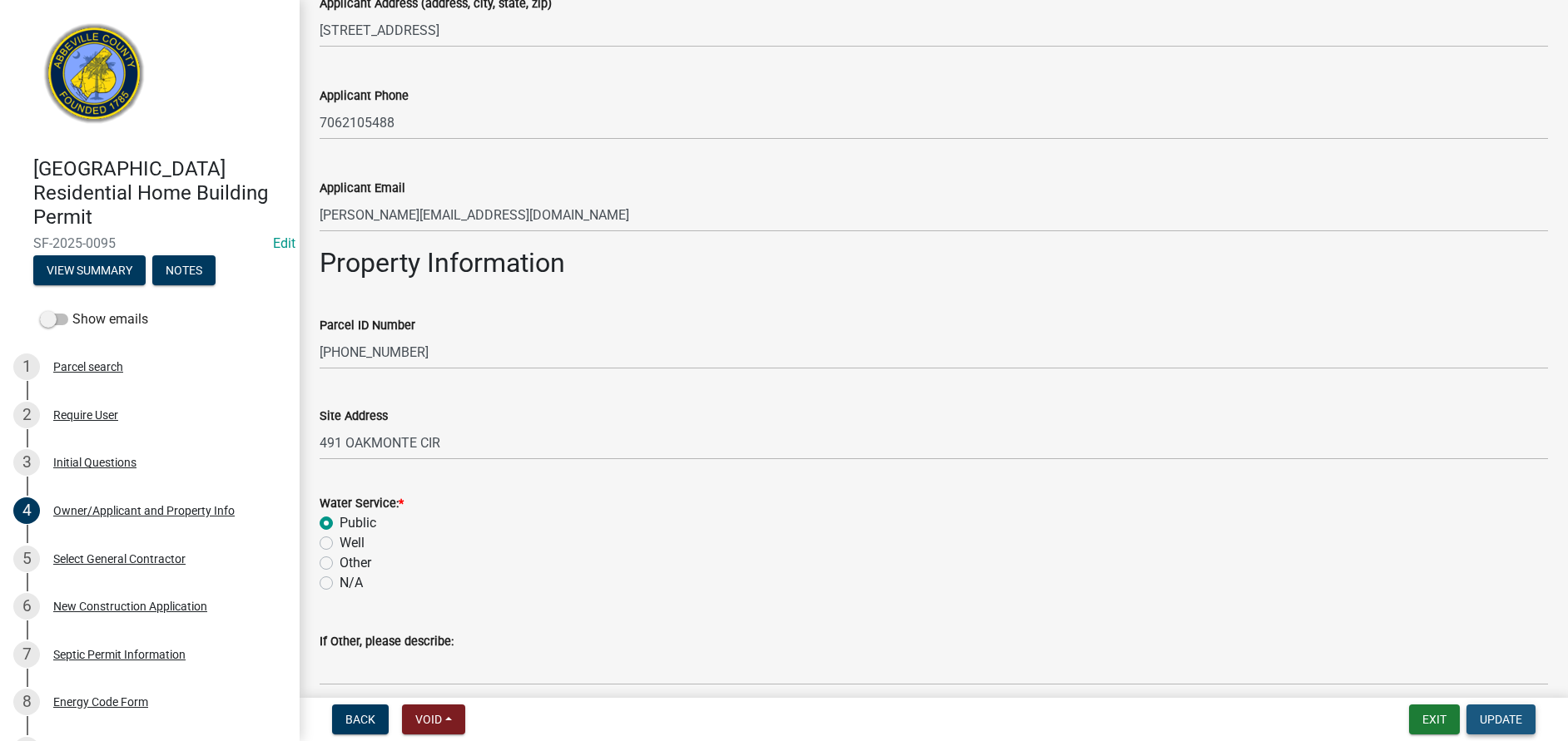
click at [1530, 728] on button "Update" at bounding box center [1501, 720] width 69 height 30
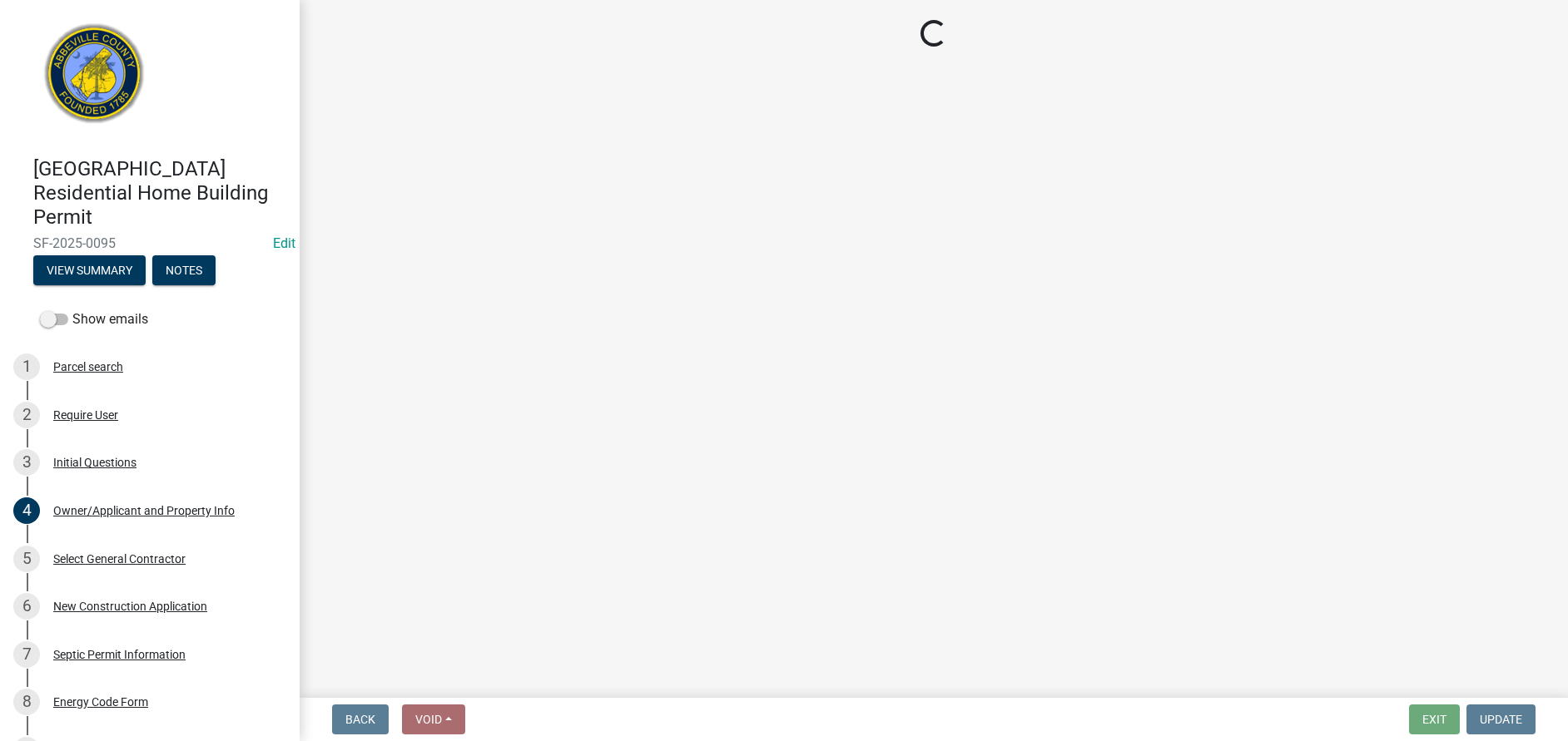
scroll to position [0, 0]
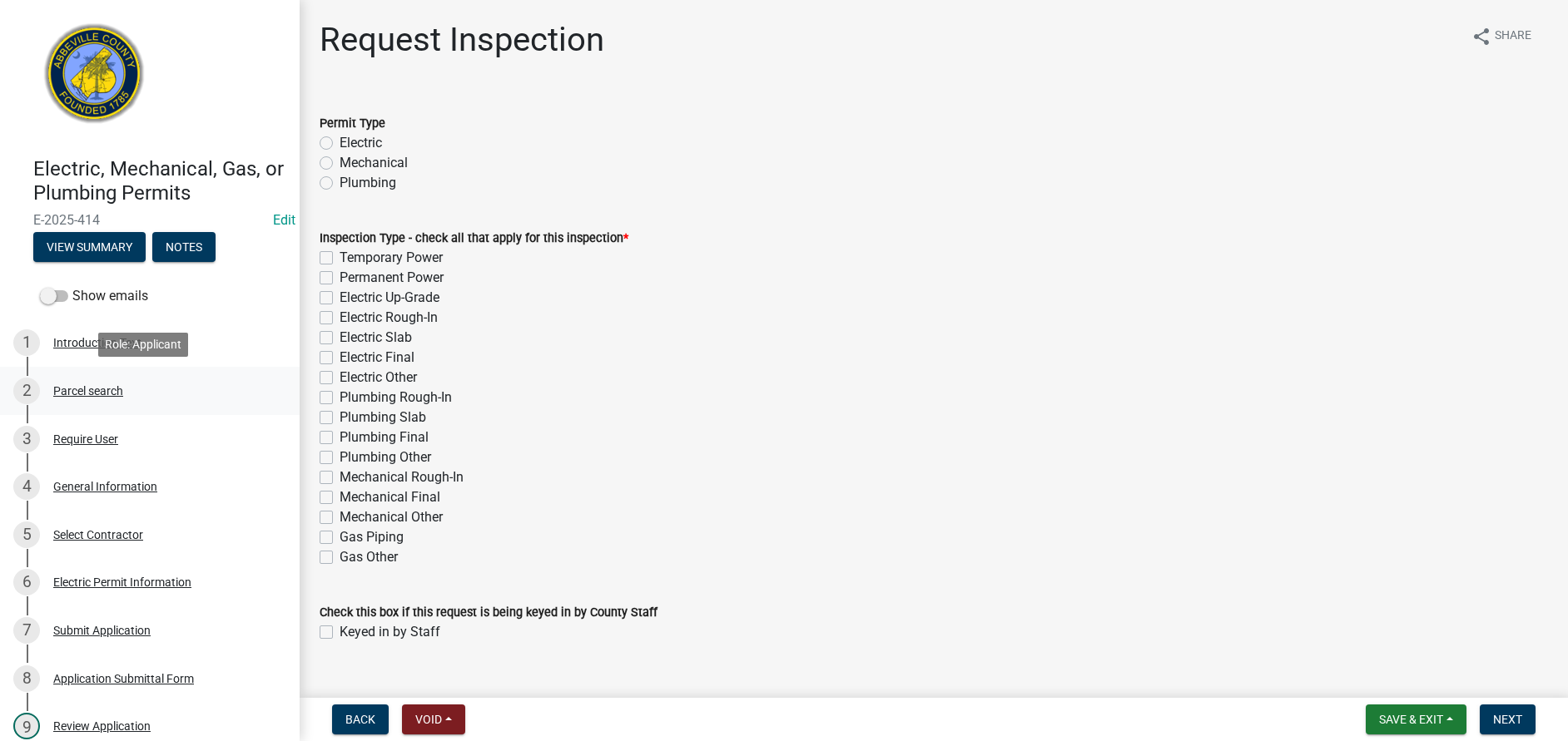
click at [91, 395] on div "Parcel search" at bounding box center [88, 390] width 70 height 11
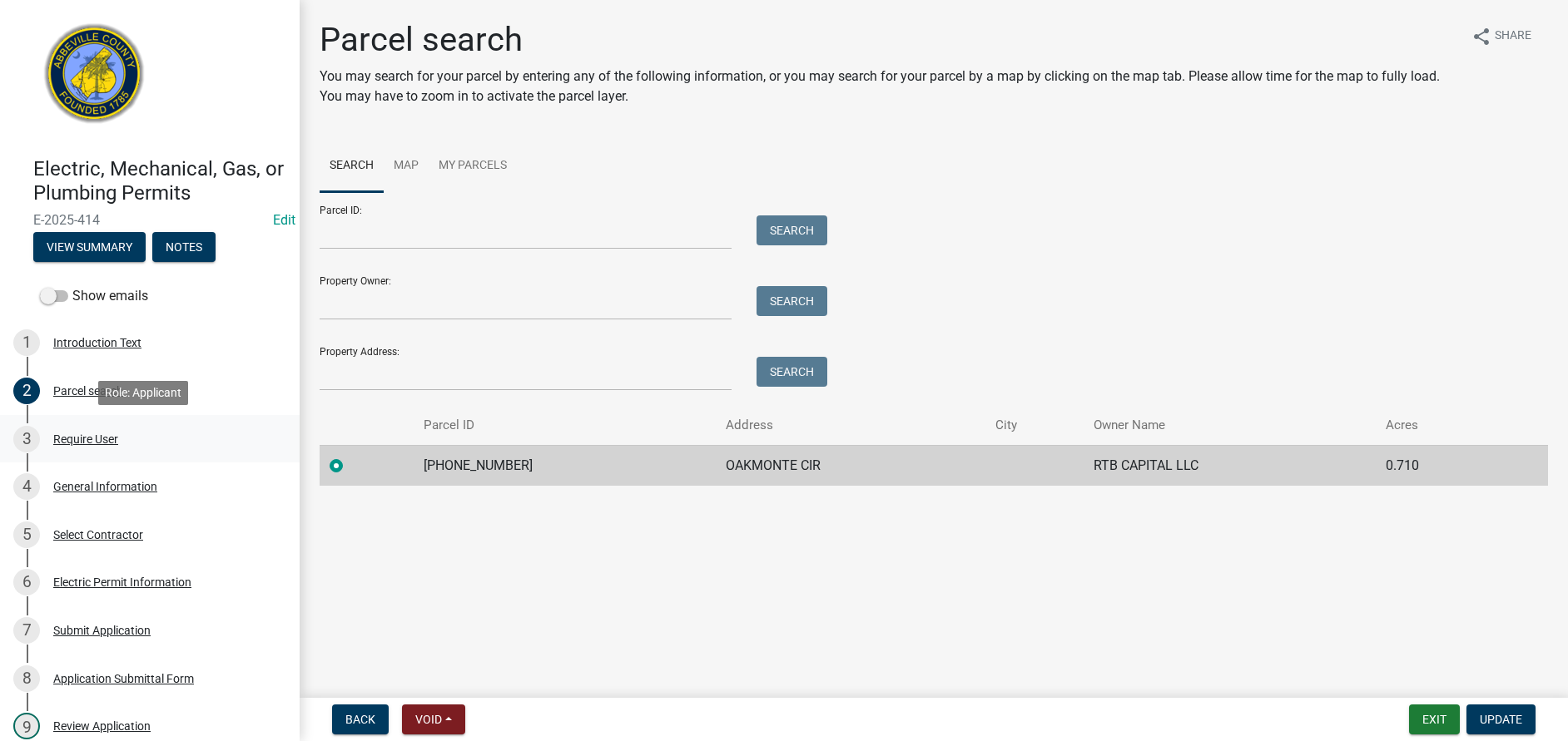
click at [87, 459] on link "3 Require User" at bounding box center [149, 439] width 299 height 48
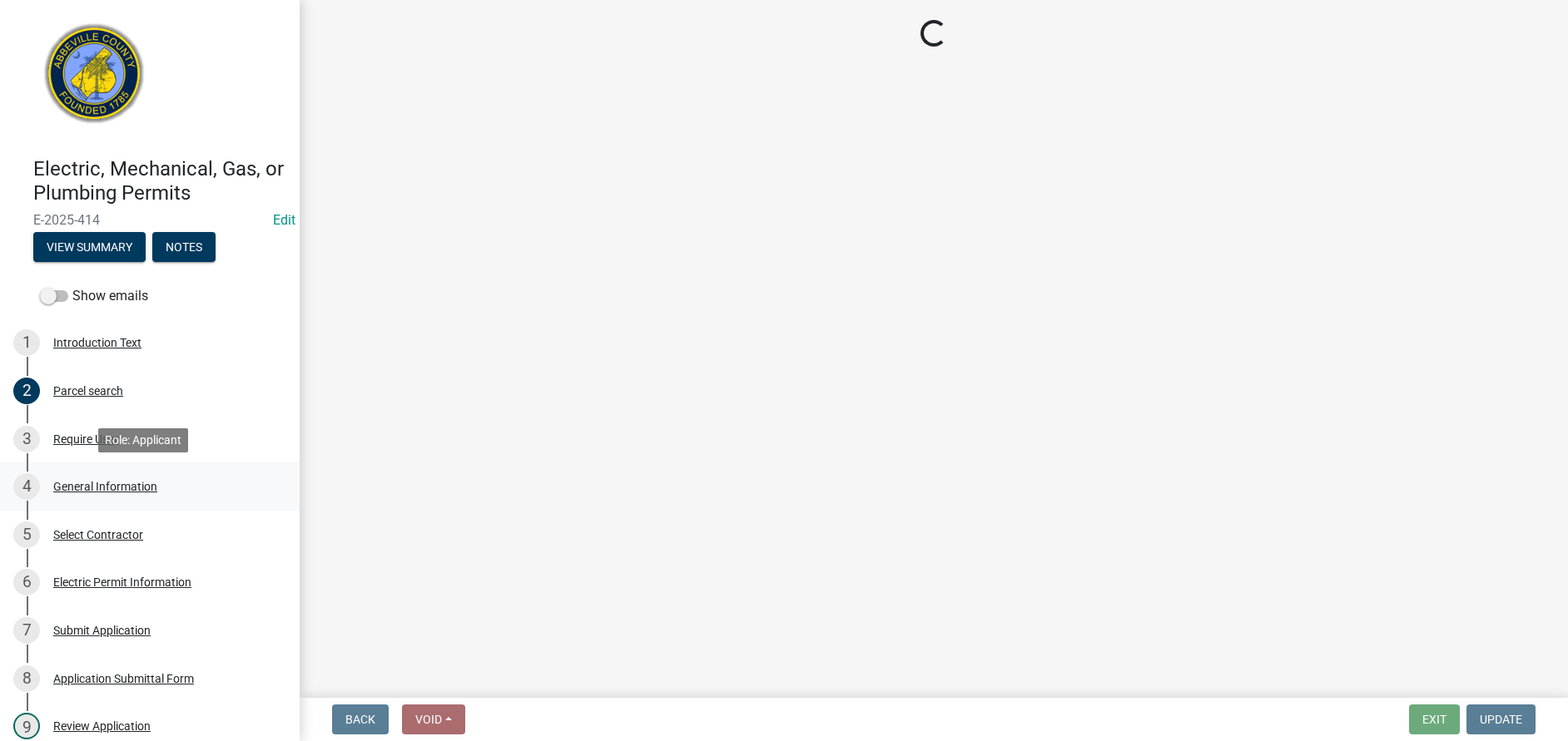
click at [82, 487] on div "General Information" at bounding box center [105, 486] width 104 height 11
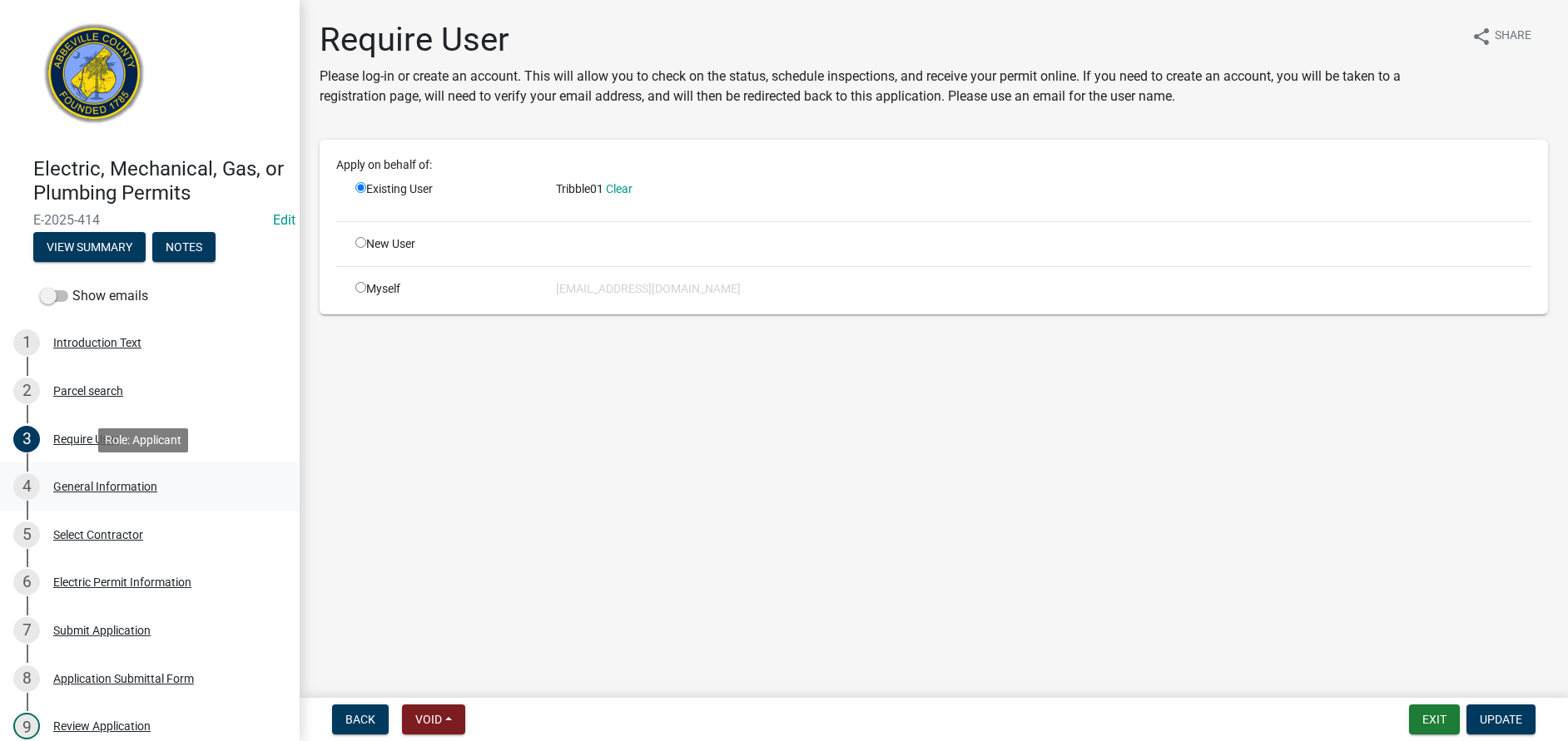
click at [81, 487] on div "General Information" at bounding box center [105, 486] width 104 height 11
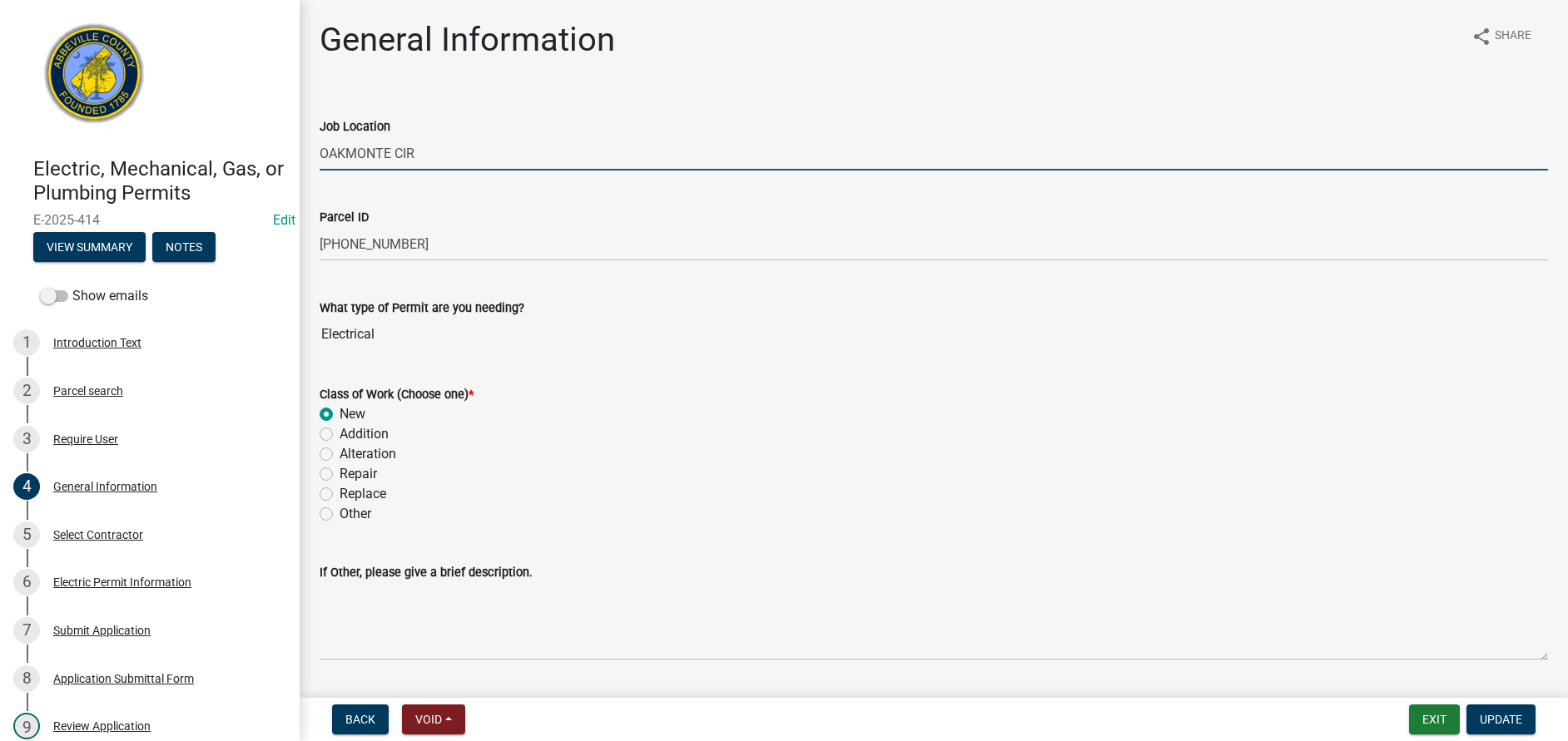
click at [321, 159] on input "OAKMONTE CIR" at bounding box center [933, 154] width 1229 height 34
type input "491 OAKMONTE CIR"
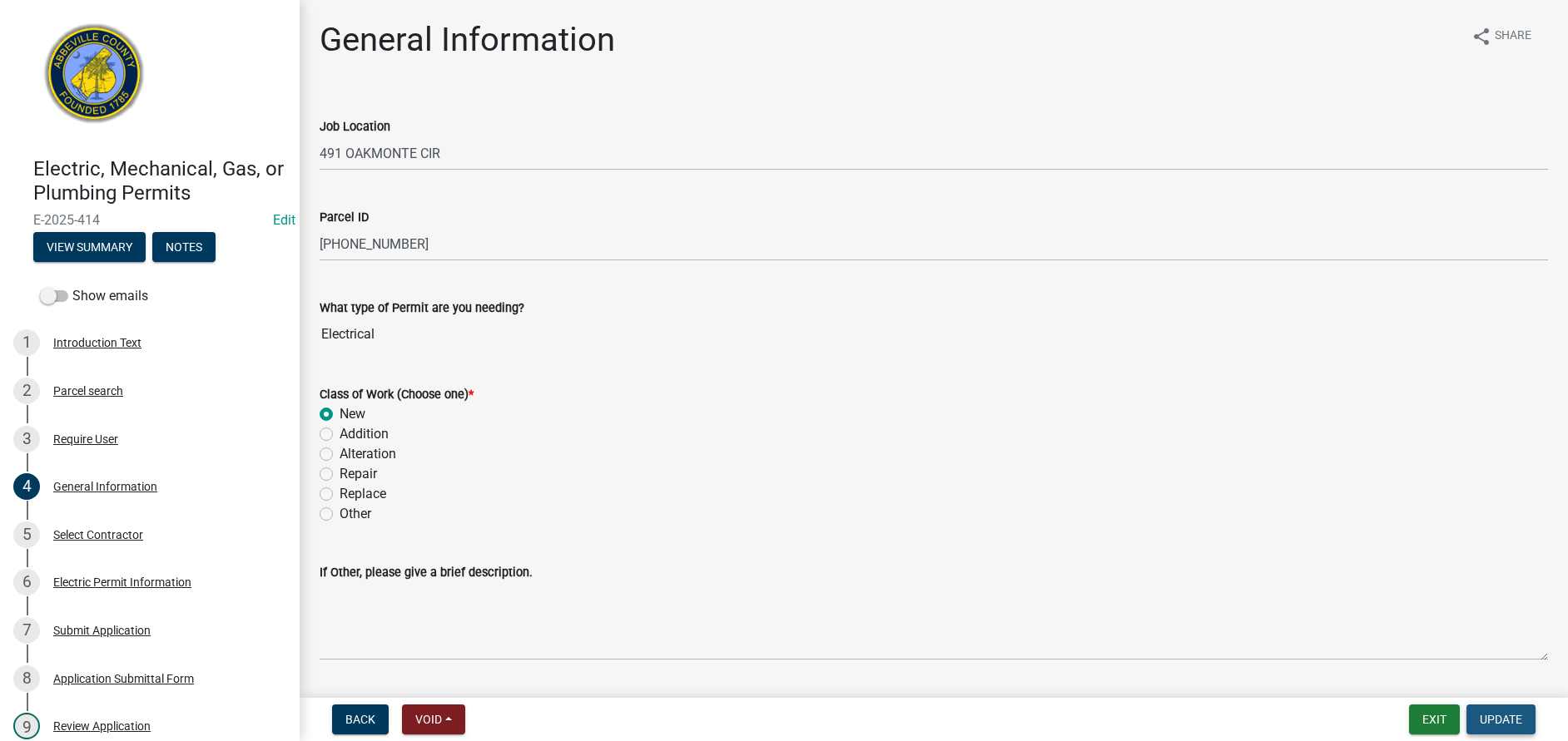
click at [1510, 722] on span "Update" at bounding box center [1501, 720] width 43 height 13
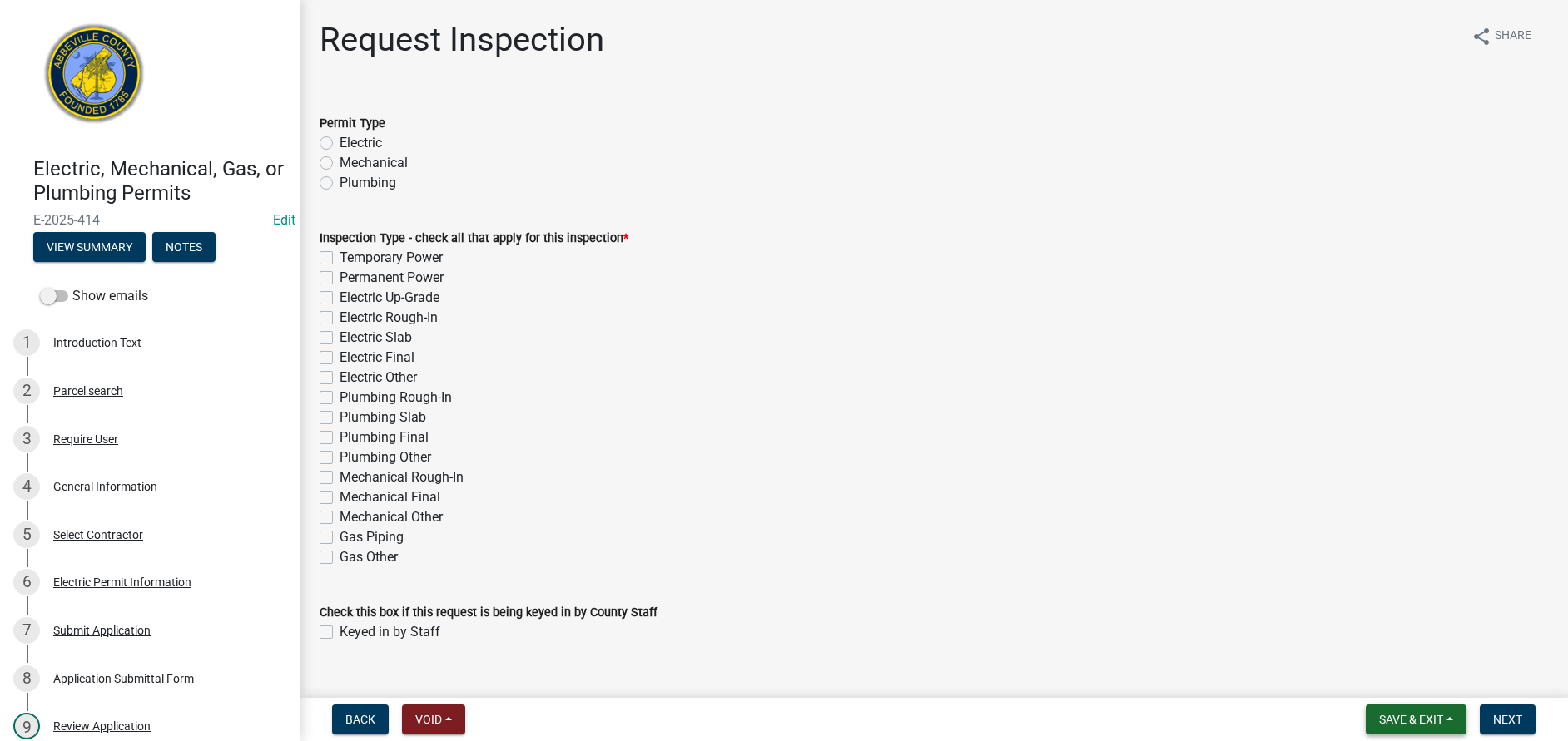
click at [1454, 725] on button "Save & Exit" at bounding box center [1416, 720] width 101 height 30
click at [1433, 686] on button "Save & Exit" at bounding box center [1400, 676] width 133 height 40
click at [83, 483] on div "General Information" at bounding box center [105, 486] width 104 height 11
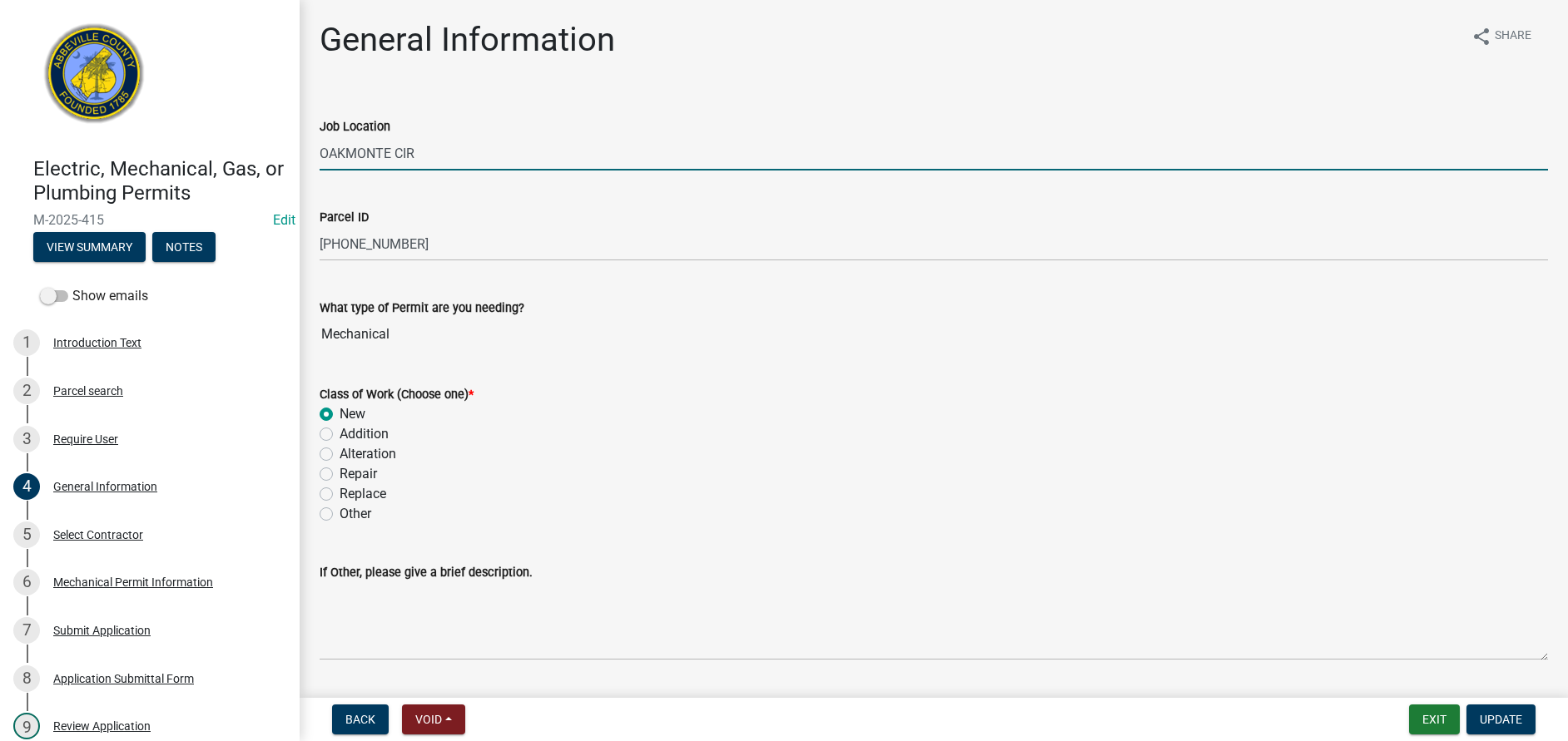
click at [319, 148] on input "OAKMONTE CIR" at bounding box center [933, 154] width 1229 height 34
type input "491 OAKMONTE CIR"
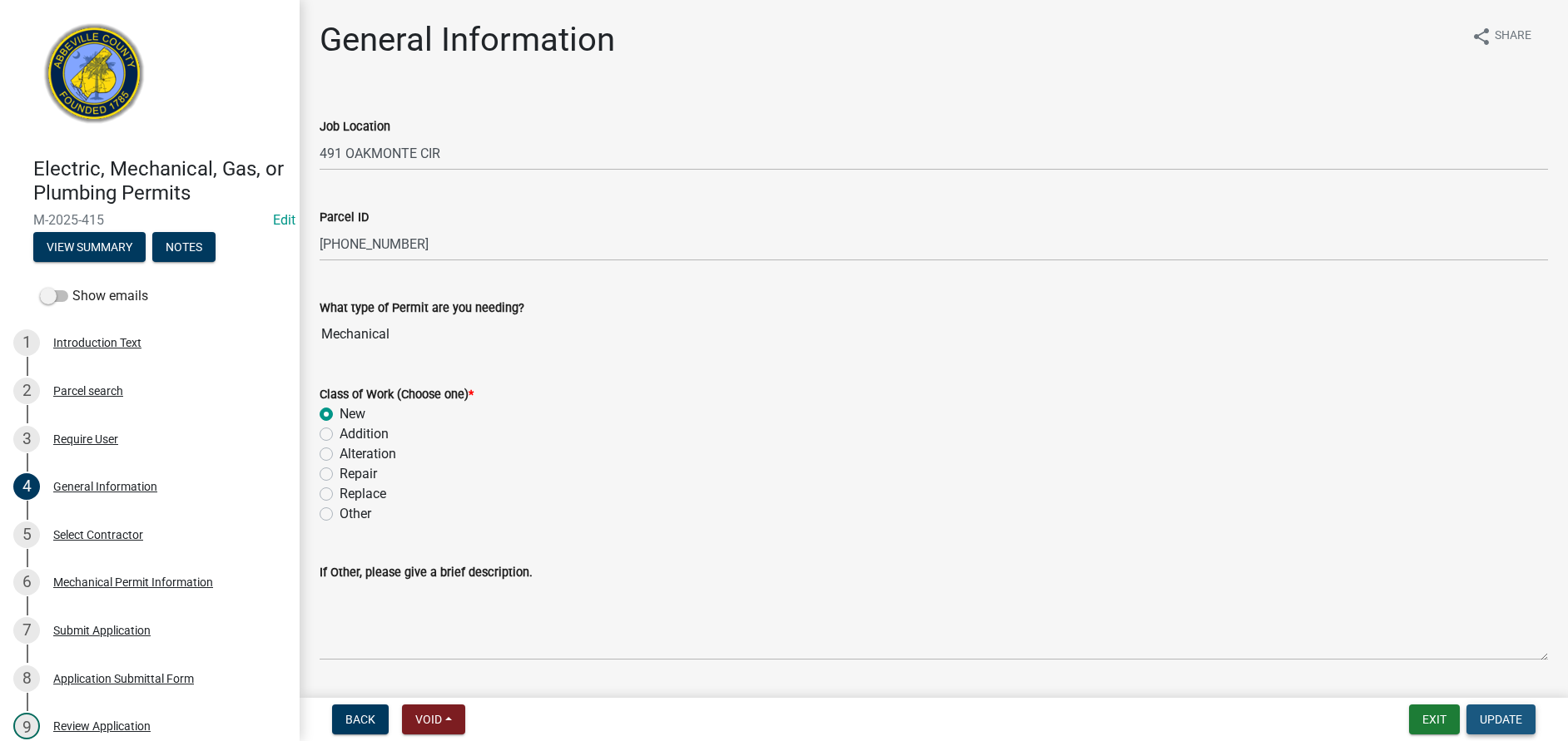
click at [1505, 720] on span "Update" at bounding box center [1501, 720] width 43 height 13
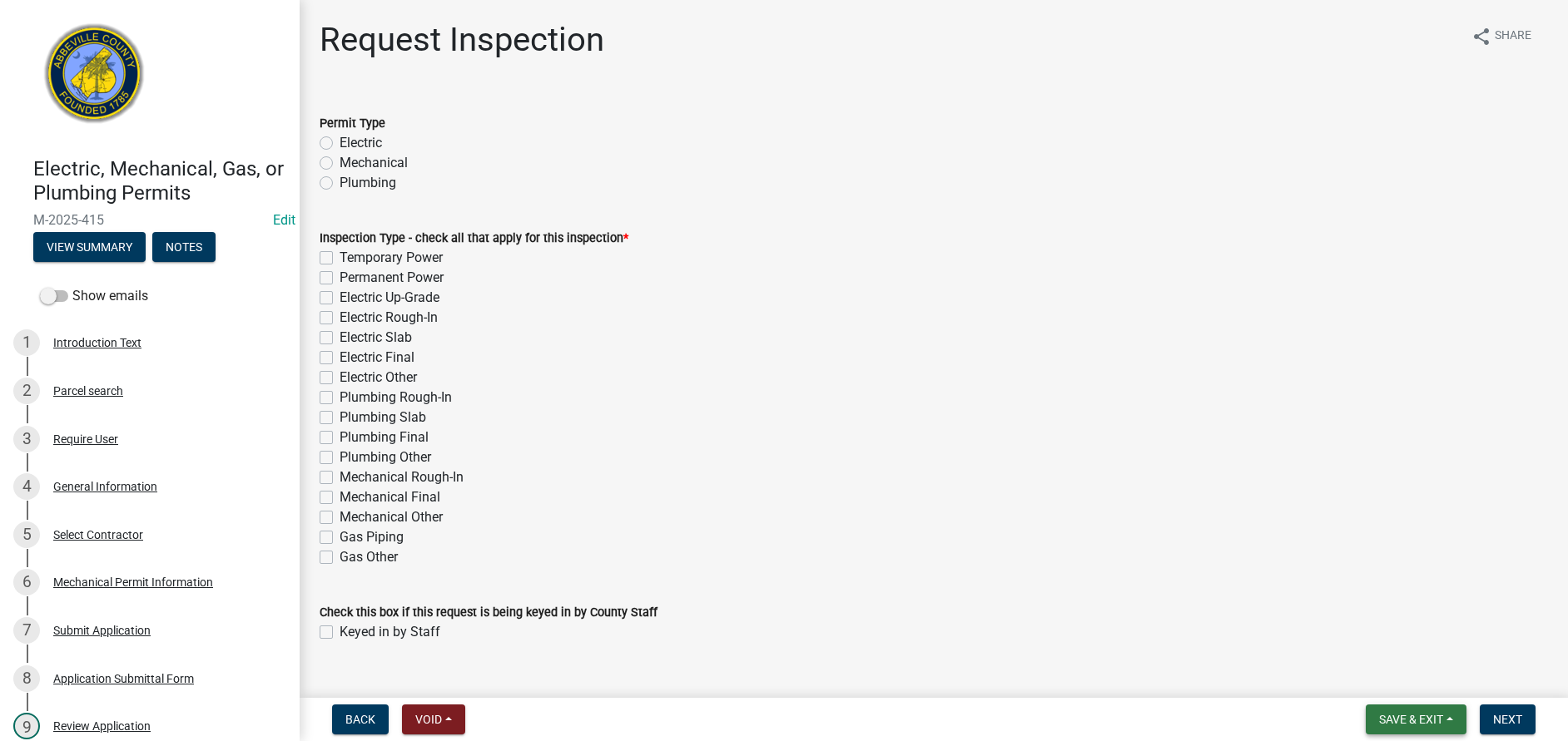
click at [1441, 720] on span "Save & Exit" at bounding box center [1410, 720] width 64 height 13
click at [1430, 687] on button "Save & Exit" at bounding box center [1400, 676] width 133 height 40
